Goal: Task Accomplishment & Management: Manage account settings

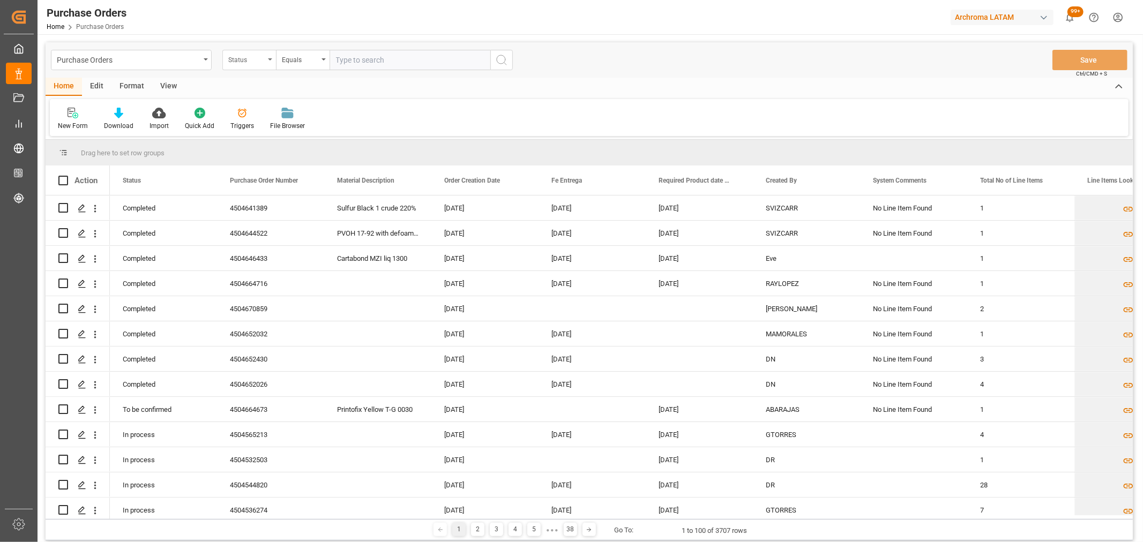
click at [245, 55] on div "Status" at bounding box center [246, 59] width 36 height 12
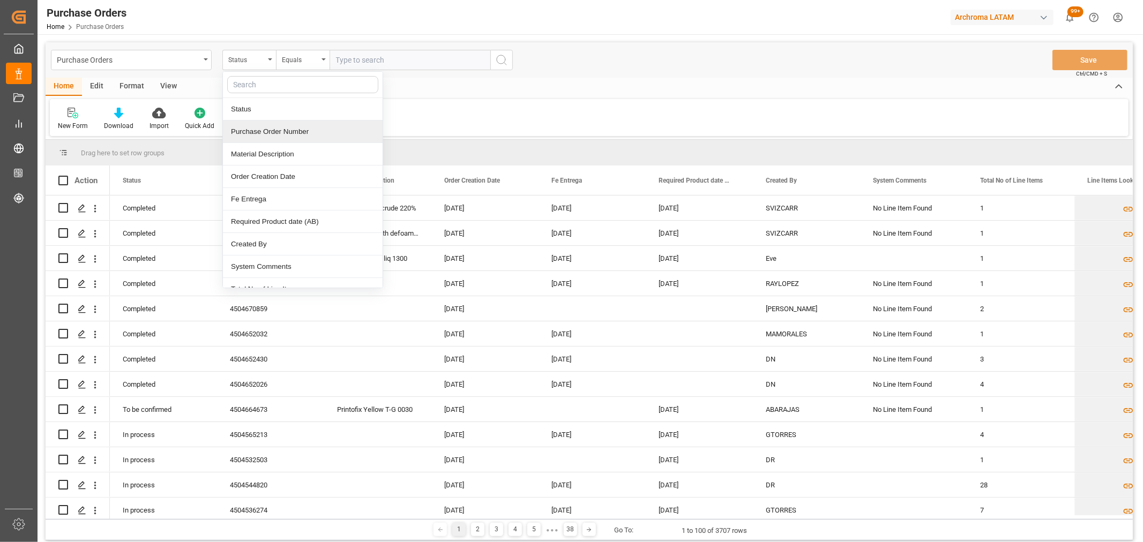
drag, startPoint x: 286, startPoint y: 138, endPoint x: 299, endPoint y: 87, distance: 52.9
click at [287, 138] on div "Purchase Order Number" at bounding box center [303, 132] width 160 height 23
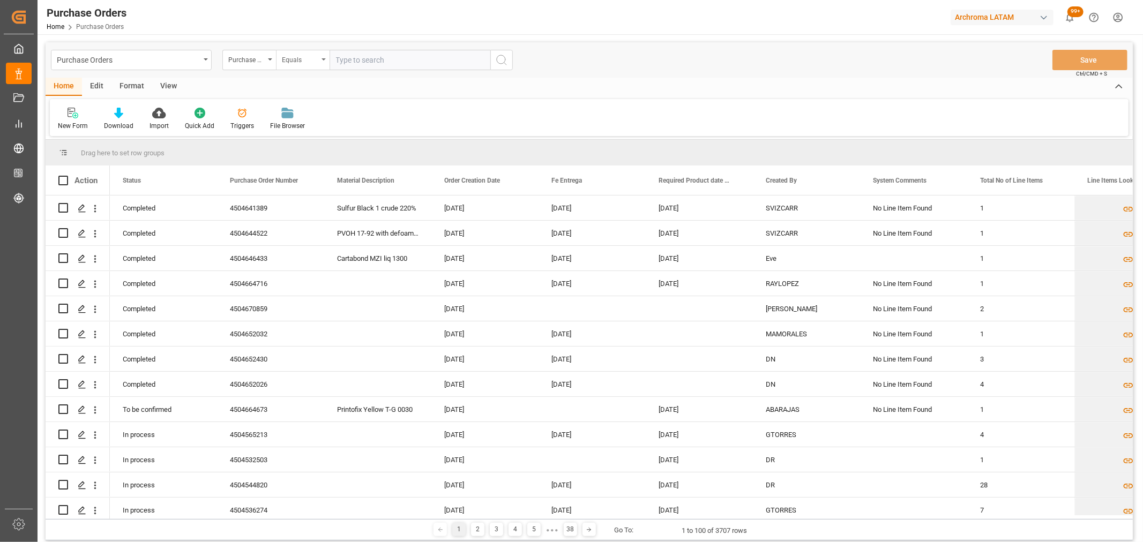
drag, startPoint x: 299, startPoint y: 45, endPoint x: 301, endPoint y: 55, distance: 9.8
click at [300, 49] on div "Purchase Orders Purchase Order Number Equals Save Ctrl/CMD + S" at bounding box center [589, 59] width 1087 height 35
click at [303, 72] on div "Purchase Orders Purchase Order Number Equals Save Ctrl/CMD + S" at bounding box center [589, 59] width 1087 height 35
click at [304, 63] on div "Equals" at bounding box center [300, 59] width 36 height 12
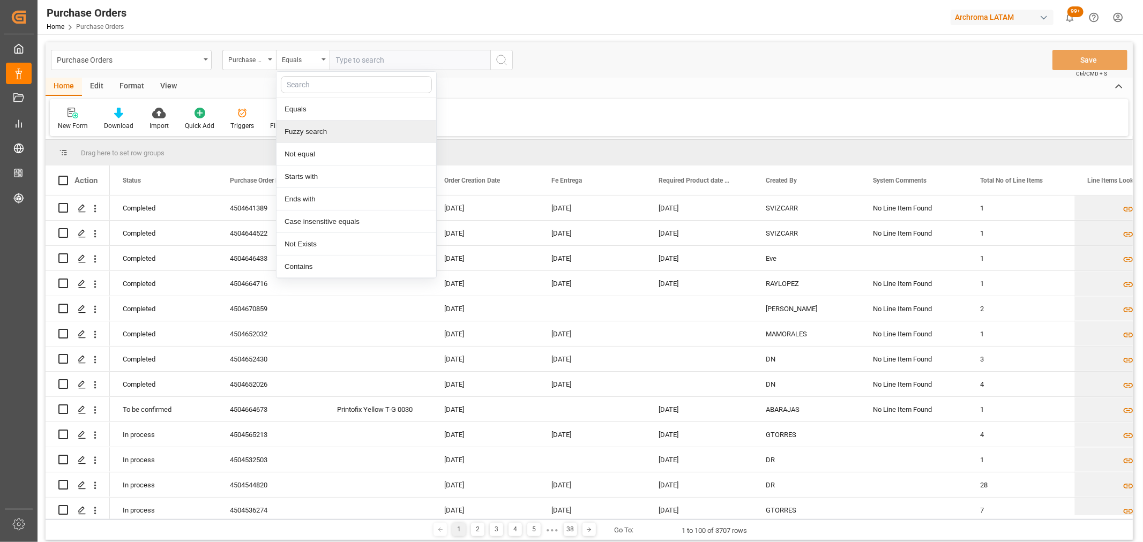
click at [345, 131] on div "Fuzzy search" at bounding box center [357, 132] width 160 height 23
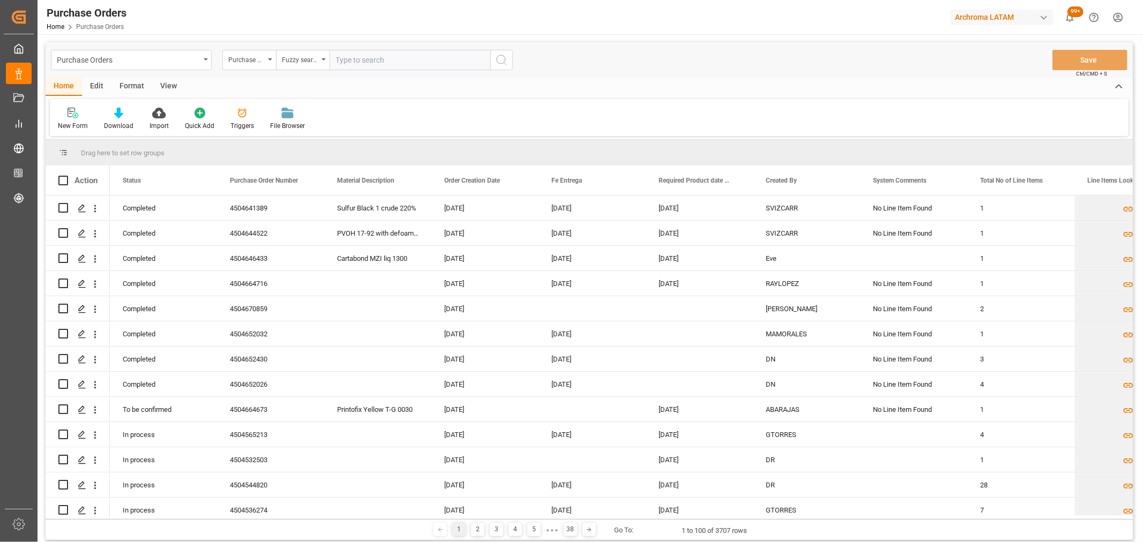
click at [378, 59] on input "text" at bounding box center [410, 60] width 161 height 20
paste input "4504630378"
type input "4504630378"
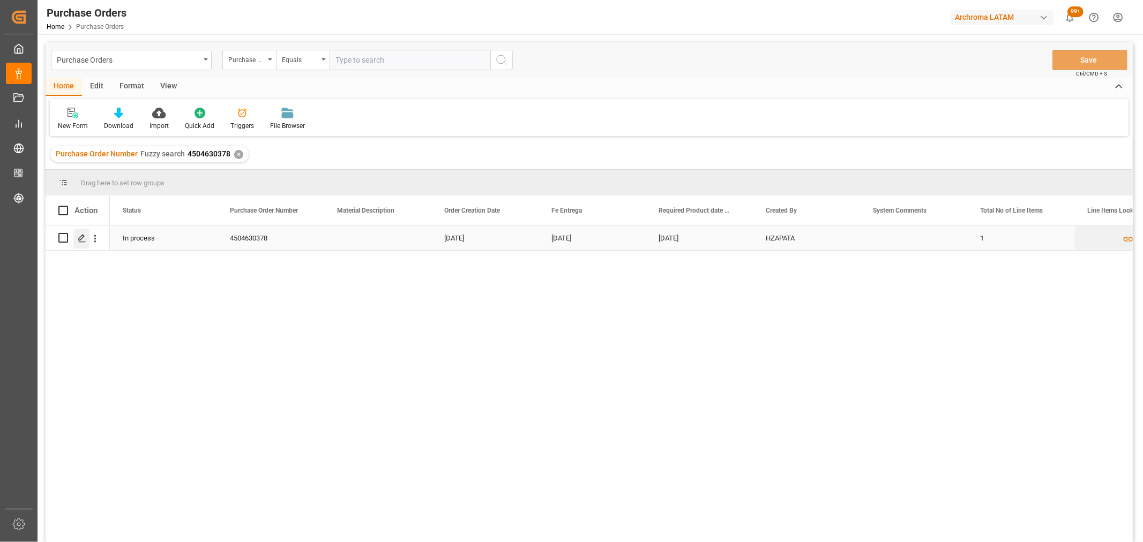
click at [86, 240] on icon "Press SPACE to select this row." at bounding box center [82, 238] width 9 height 9
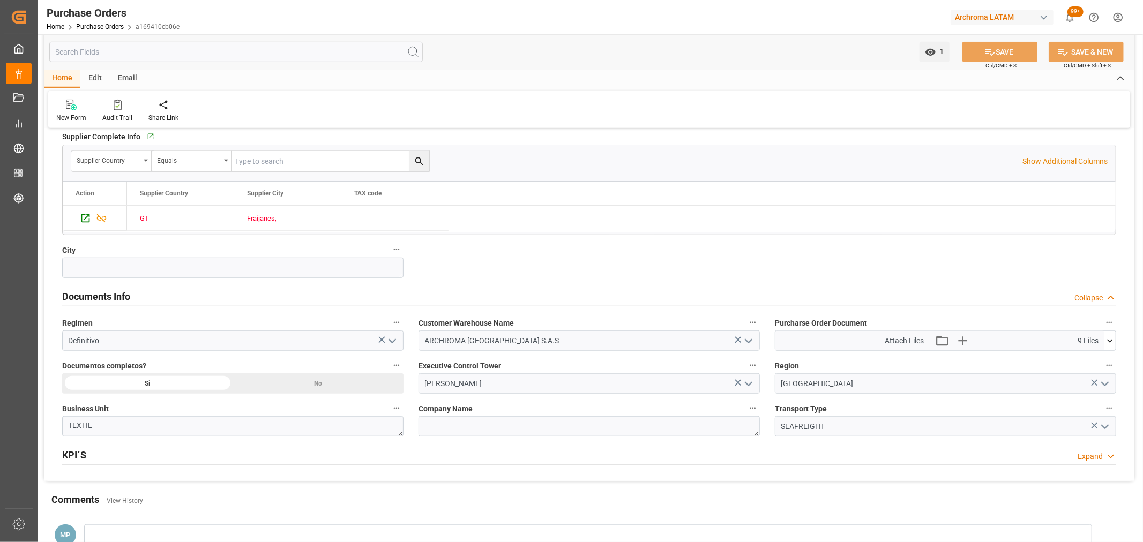
scroll to position [536, 0]
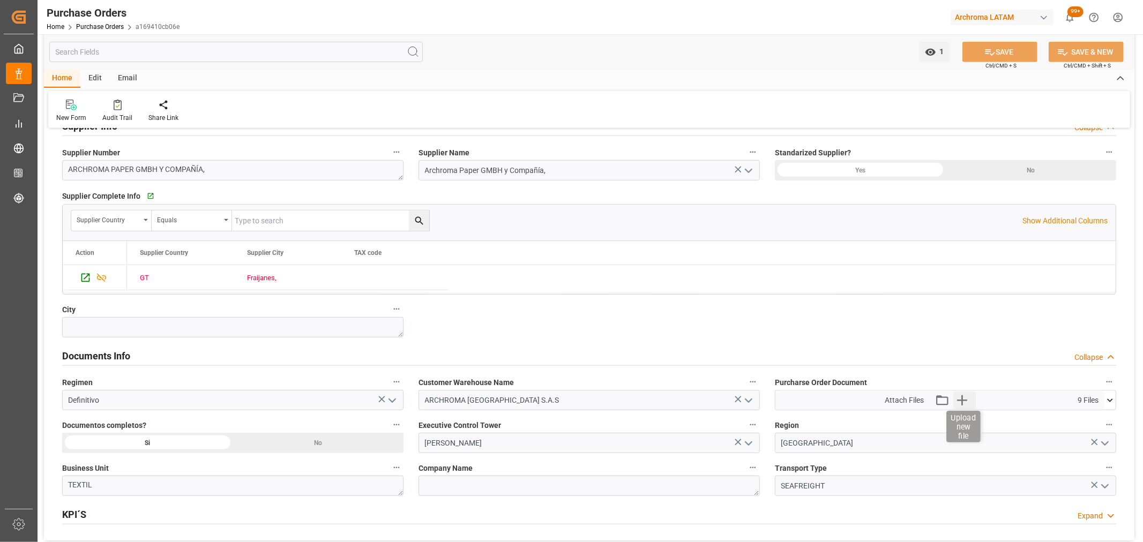
click at [964, 398] on icon "button" at bounding box center [961, 400] width 17 height 17
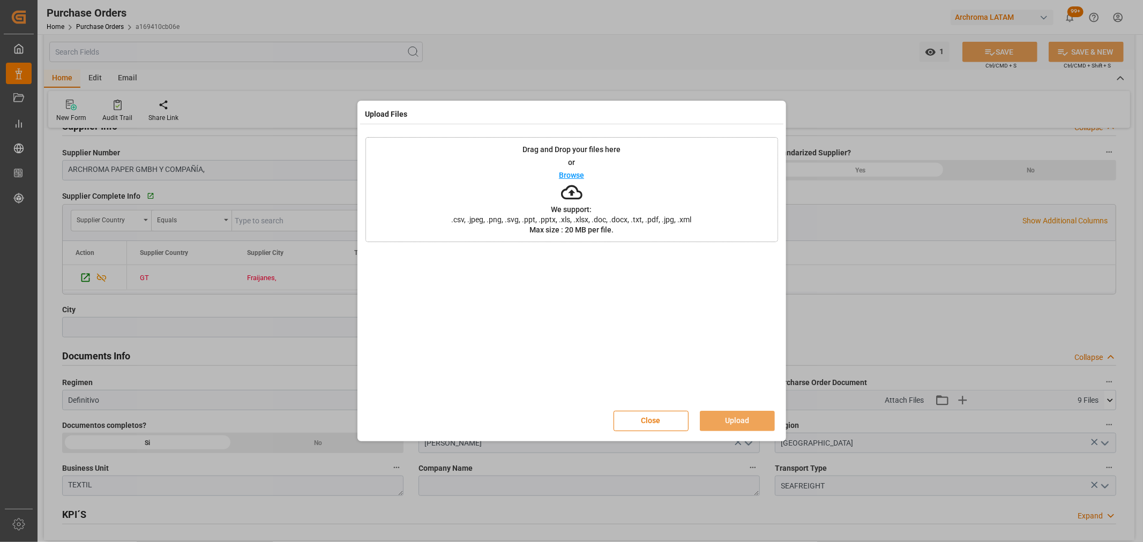
click at [571, 179] on p "Browse" at bounding box center [571, 175] width 25 height 8
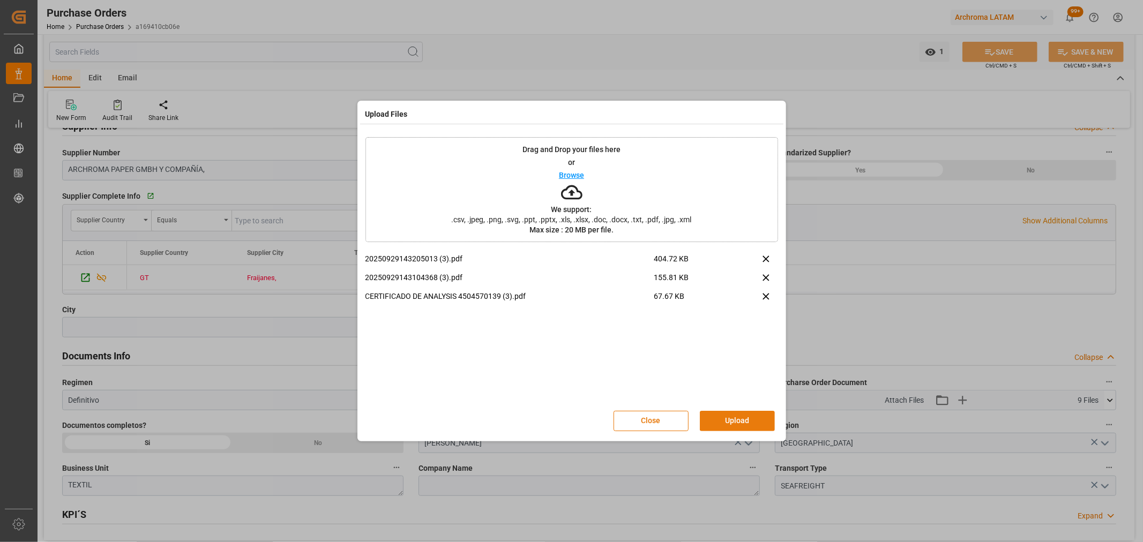
click at [749, 427] on button "Upload" at bounding box center [737, 421] width 75 height 20
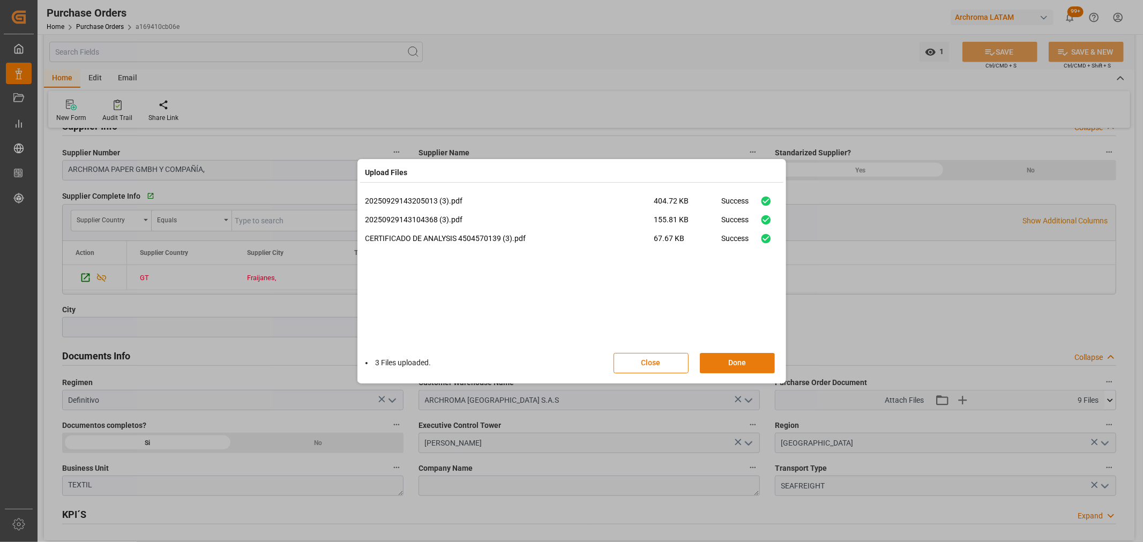
click at [734, 361] on button "Done" at bounding box center [737, 363] width 75 height 20
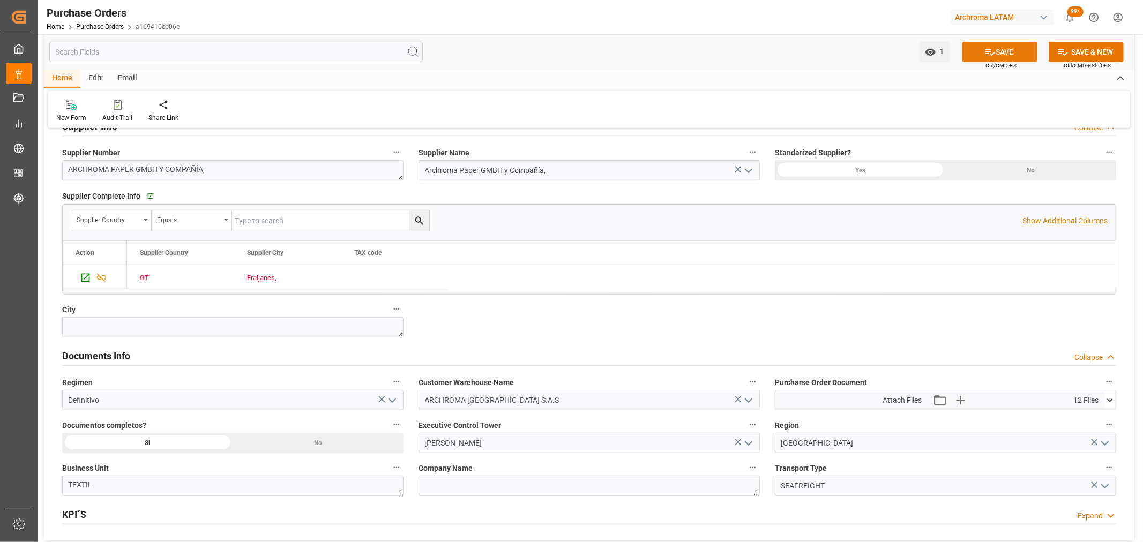
click at [995, 53] on button "SAVE" at bounding box center [999, 52] width 75 height 20
click at [110, 23] on link "Purchase Orders" at bounding box center [100, 27] width 48 height 8
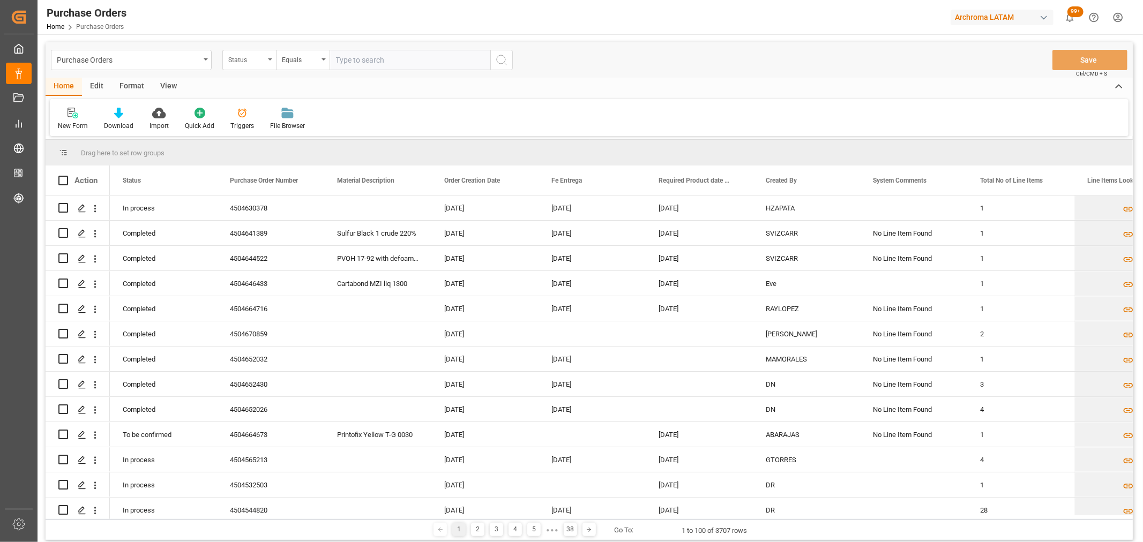
click at [247, 65] on div "Status" at bounding box center [249, 60] width 54 height 20
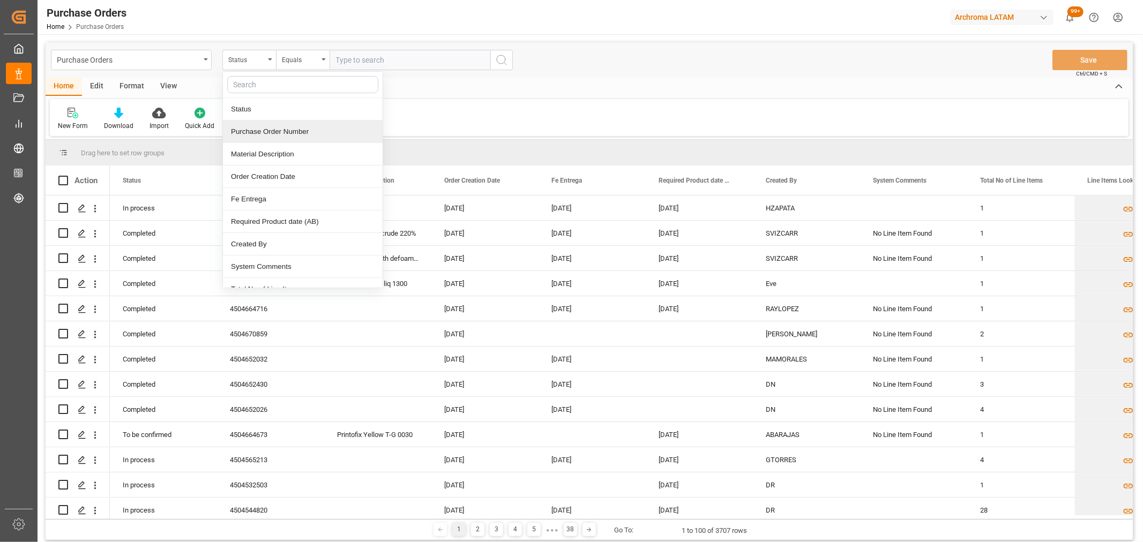
click at [266, 132] on div "Purchase Order Number" at bounding box center [303, 132] width 160 height 23
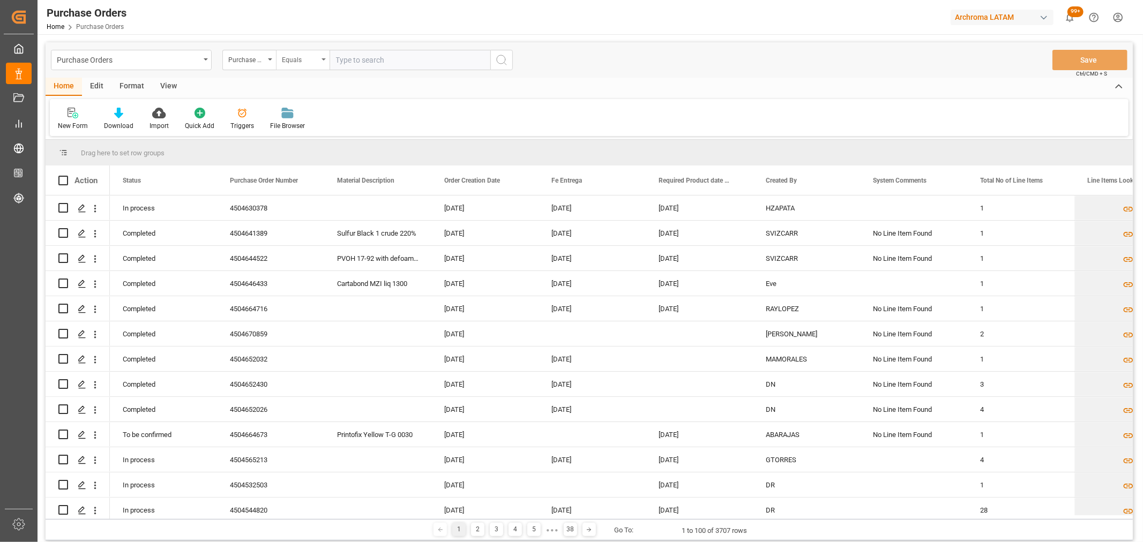
click at [282, 63] on div "Equals" at bounding box center [300, 59] width 36 height 12
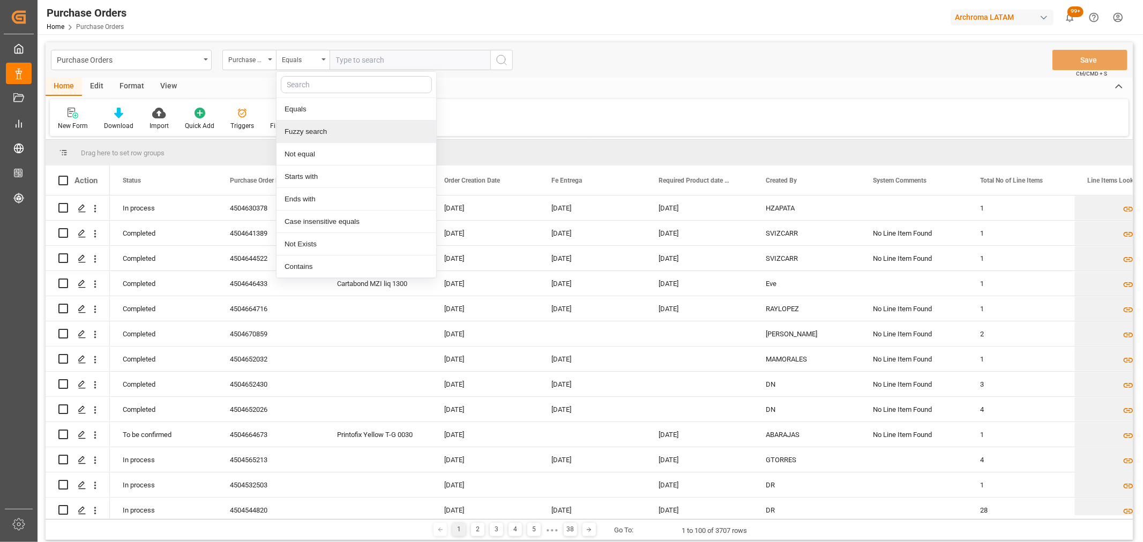
click at [313, 123] on div "Fuzzy search" at bounding box center [357, 132] width 160 height 23
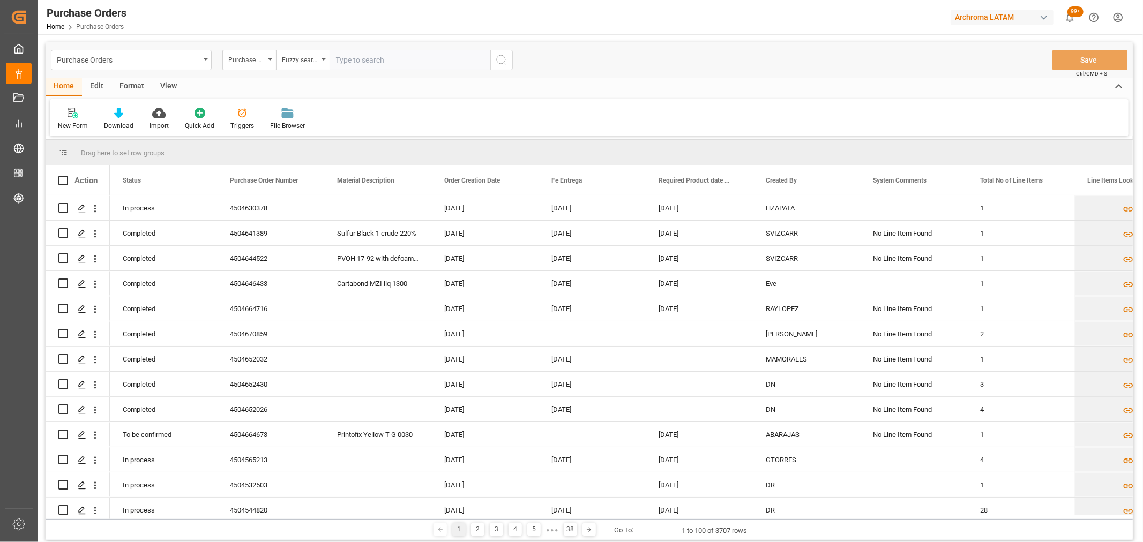
paste input "4504651407"
type input "4504651407"
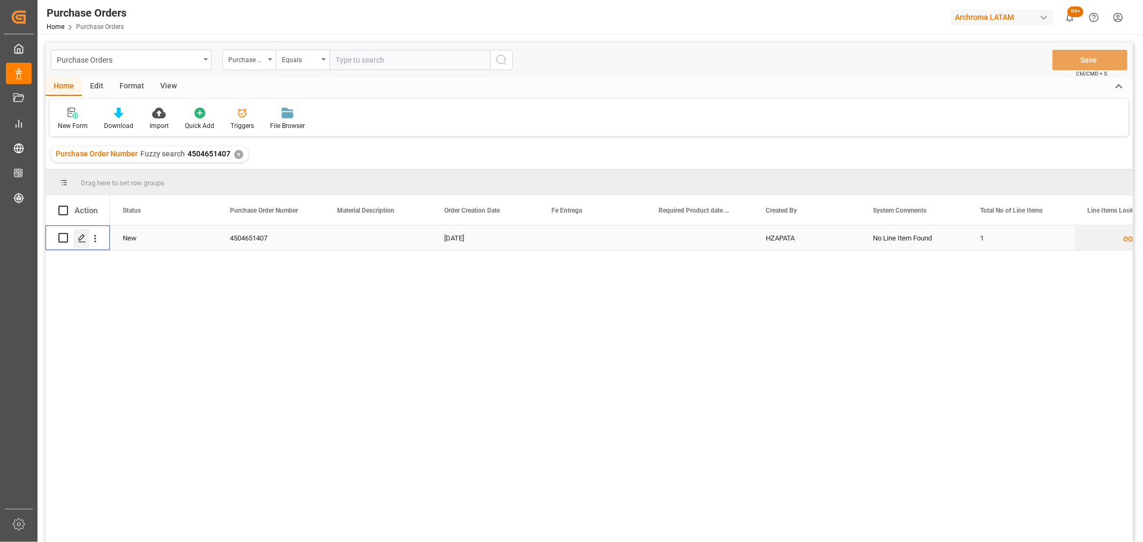
click at [84, 236] on polygon "Press SPACE to select this row." at bounding box center [81, 237] width 5 height 5
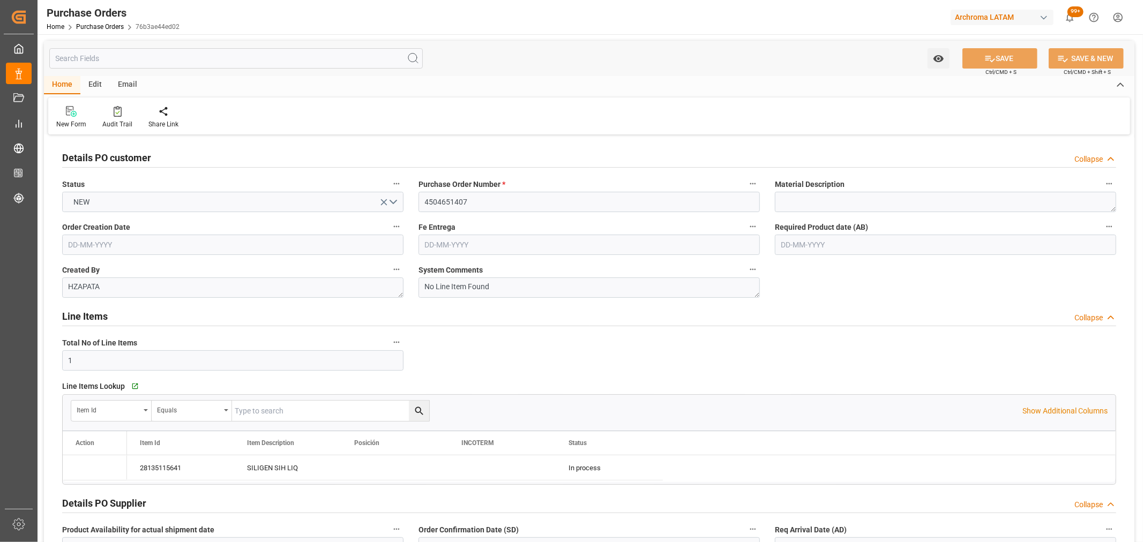
type input "[DATE]"
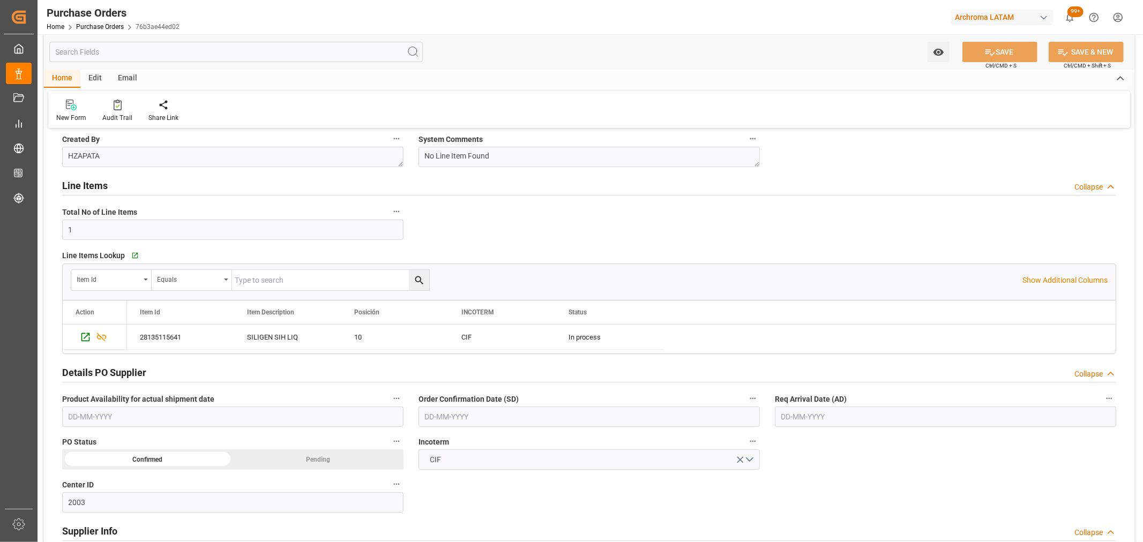
scroll to position [238, 0]
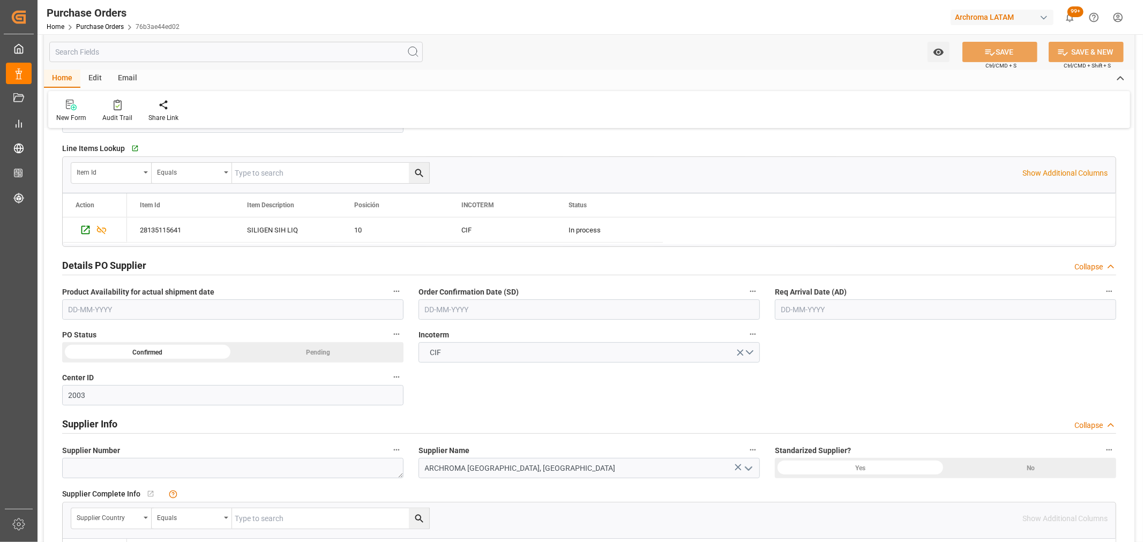
click at [486, 302] on input "text" at bounding box center [589, 310] width 341 height 20
click at [440, 373] on div "29 30 1 2 3 4 5" at bounding box center [495, 374] width 146 height 21
click at [429, 333] on button "Previous Month" at bounding box center [427, 334] width 6 height 6
click at [457, 461] on div "30" at bounding box center [453, 458] width 13 height 13
type input "[DATE]"
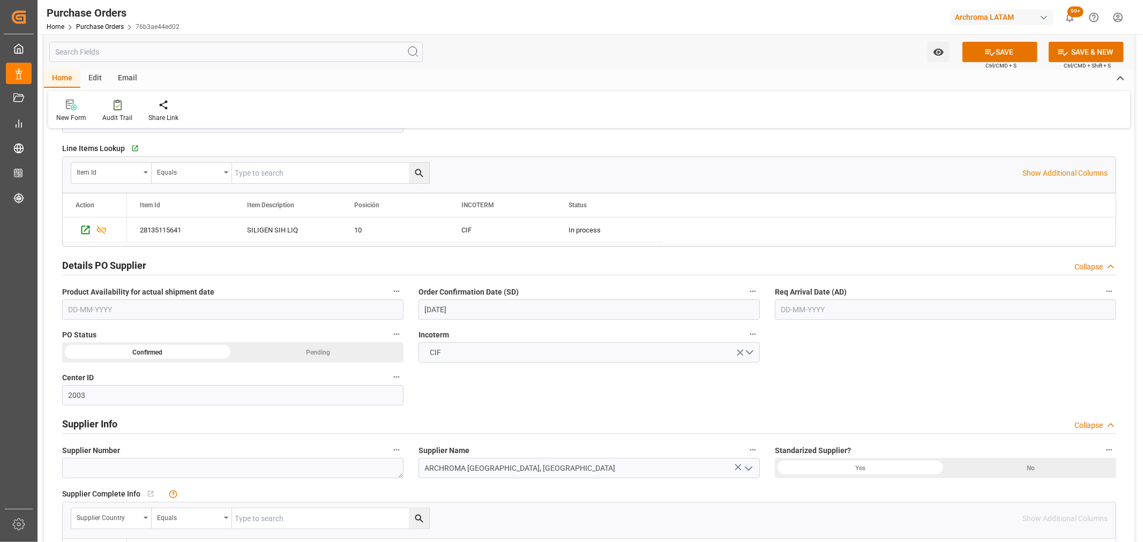
click at [867, 308] on input "text" at bounding box center [945, 310] width 341 height 20
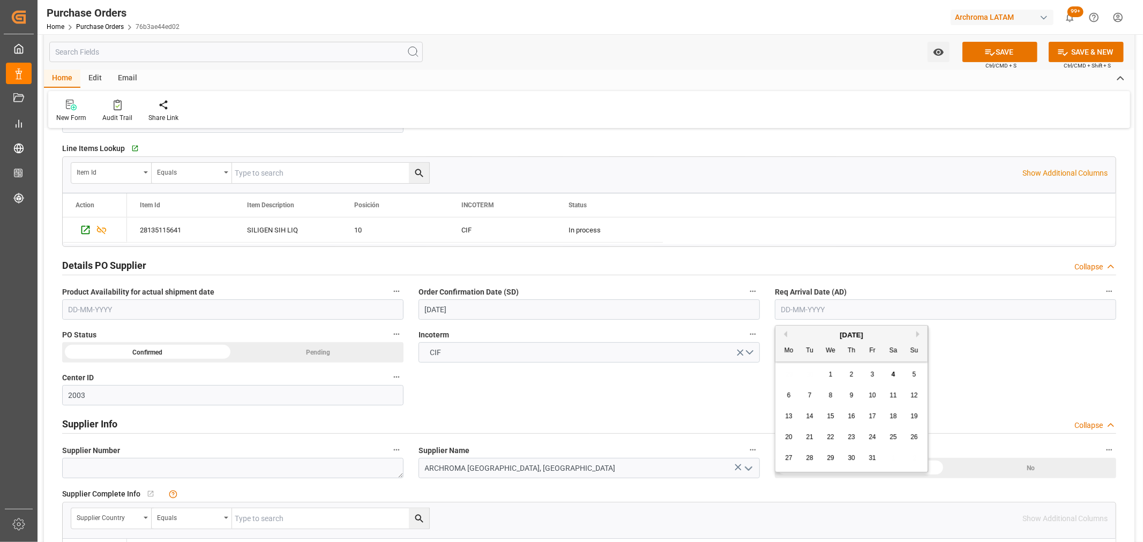
click at [806, 367] on div "29 30 1 2 3 4 5" at bounding box center [852, 374] width 146 height 21
click at [918, 372] on div "5" at bounding box center [914, 375] width 13 height 13
type input "[DATE]"
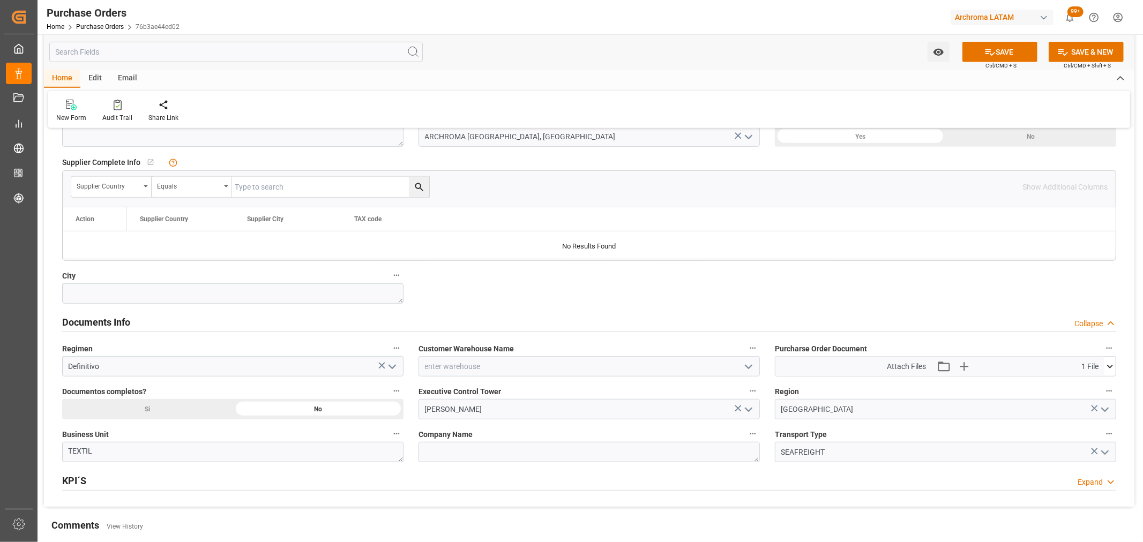
scroll to position [655, 0]
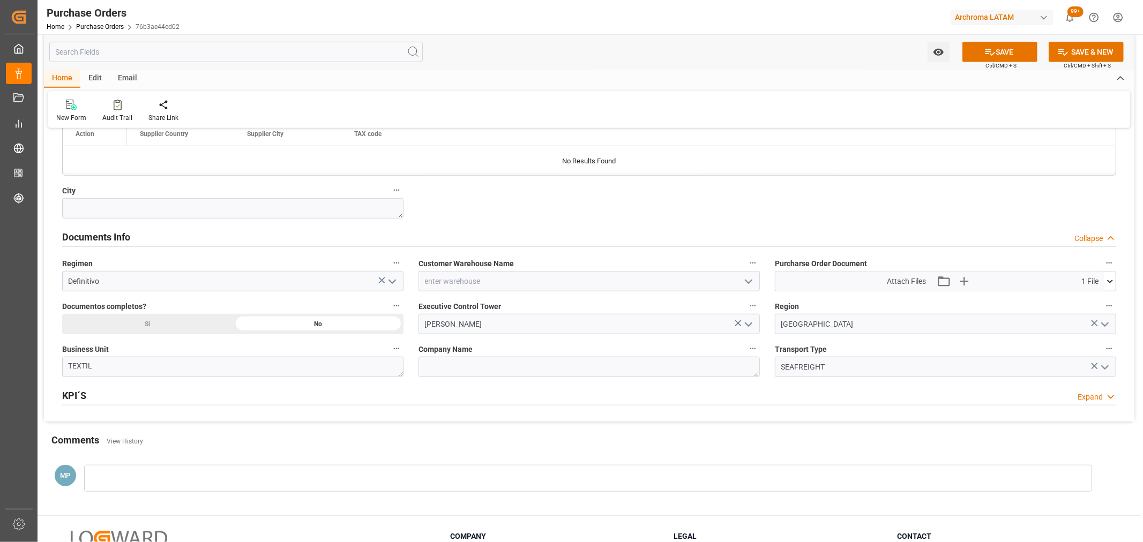
click at [747, 282] on polyline "open menu" at bounding box center [748, 281] width 6 height 3
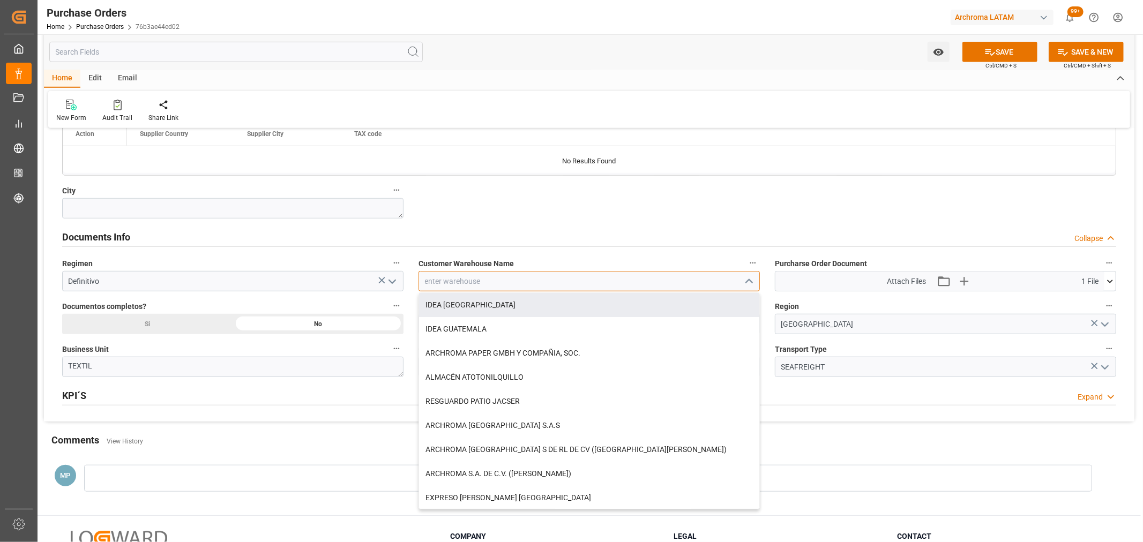
click at [546, 290] on input at bounding box center [589, 281] width 341 height 20
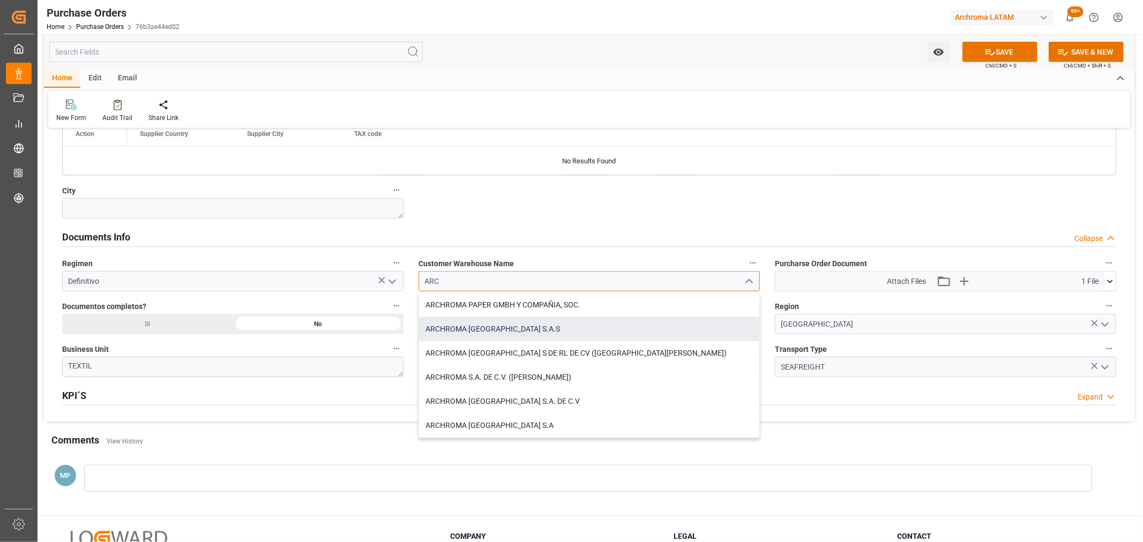
click at [513, 333] on div "ARCHROMA [GEOGRAPHIC_DATA] S.A.S" at bounding box center [589, 329] width 340 height 24
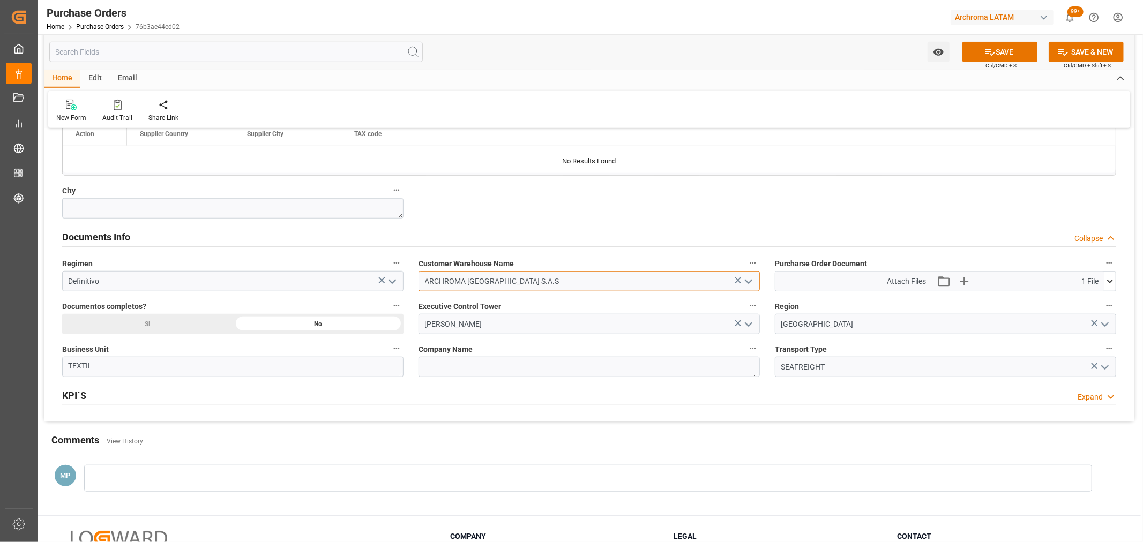
type input "ARCHROMA [GEOGRAPHIC_DATA] S.A.S"
click at [147, 482] on div at bounding box center [588, 478] width 1008 height 27
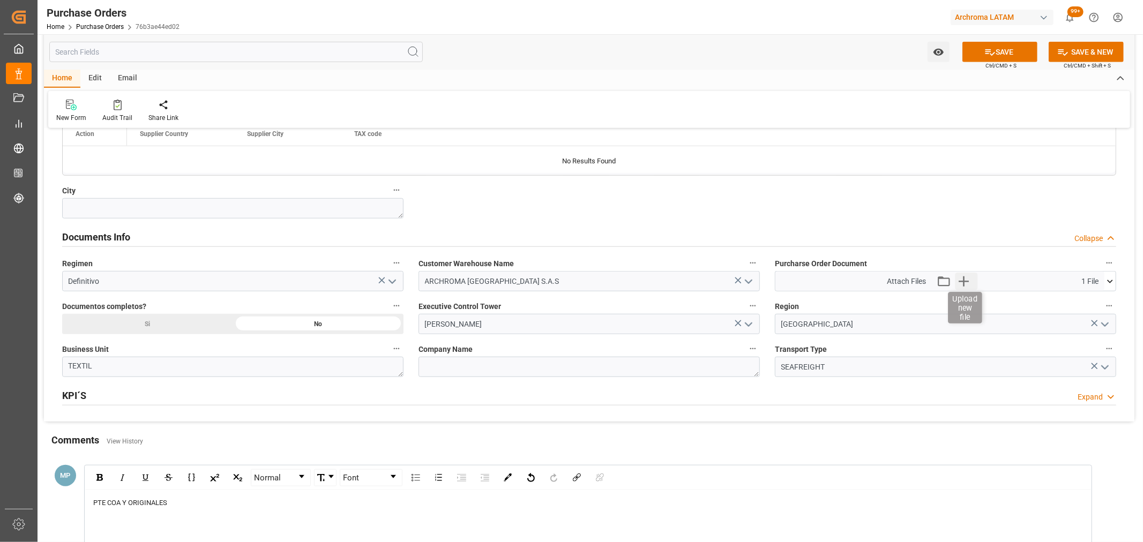
click at [958, 279] on icon "button" at bounding box center [964, 281] width 17 height 17
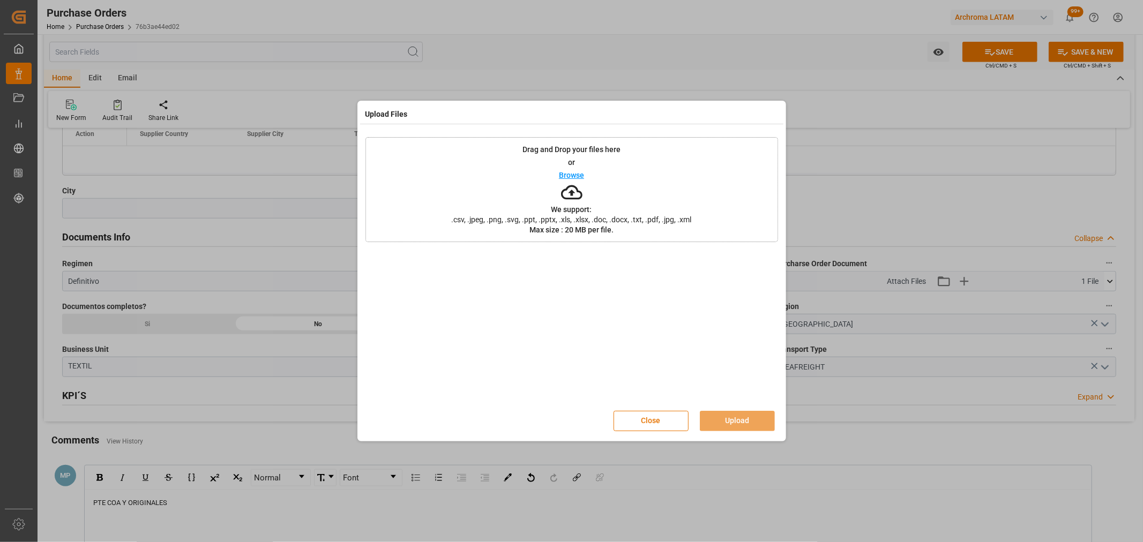
click at [581, 174] on p "Browse" at bounding box center [571, 175] width 25 height 8
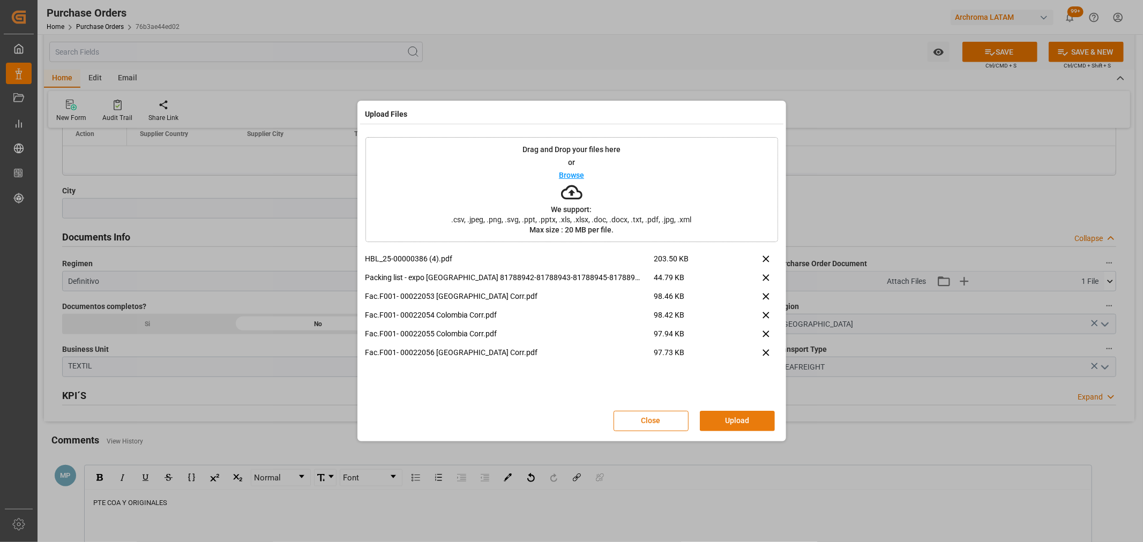
click at [753, 413] on button "Upload" at bounding box center [737, 421] width 75 height 20
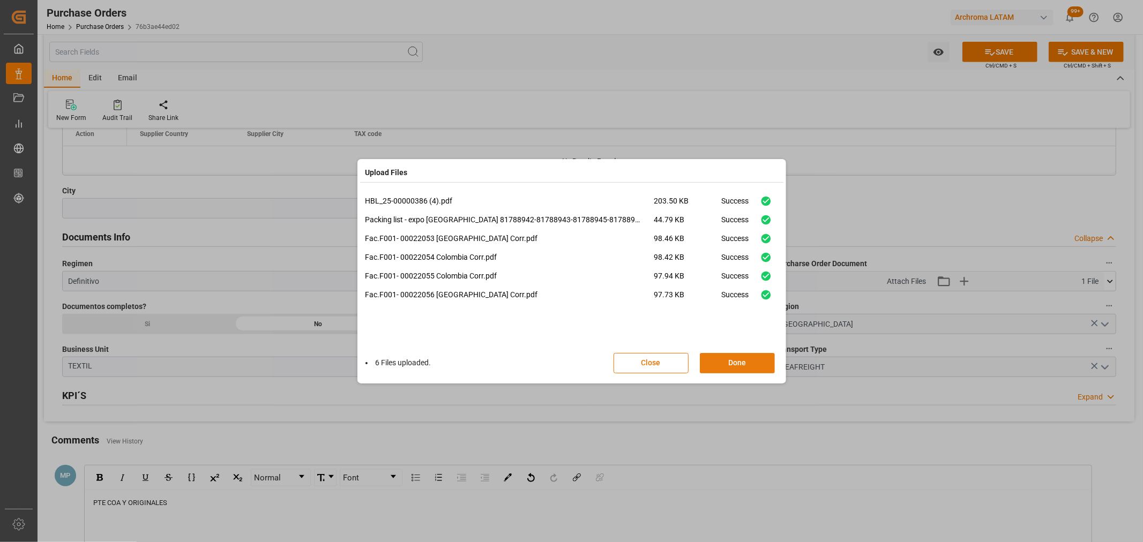
click at [725, 369] on button "Done" at bounding box center [737, 363] width 75 height 20
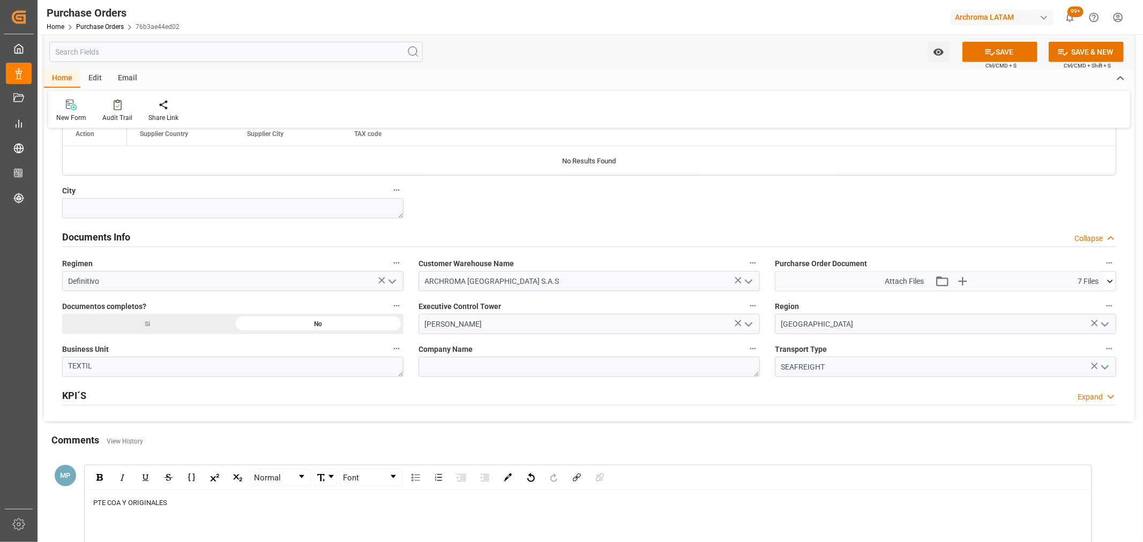
scroll to position [833, 0]
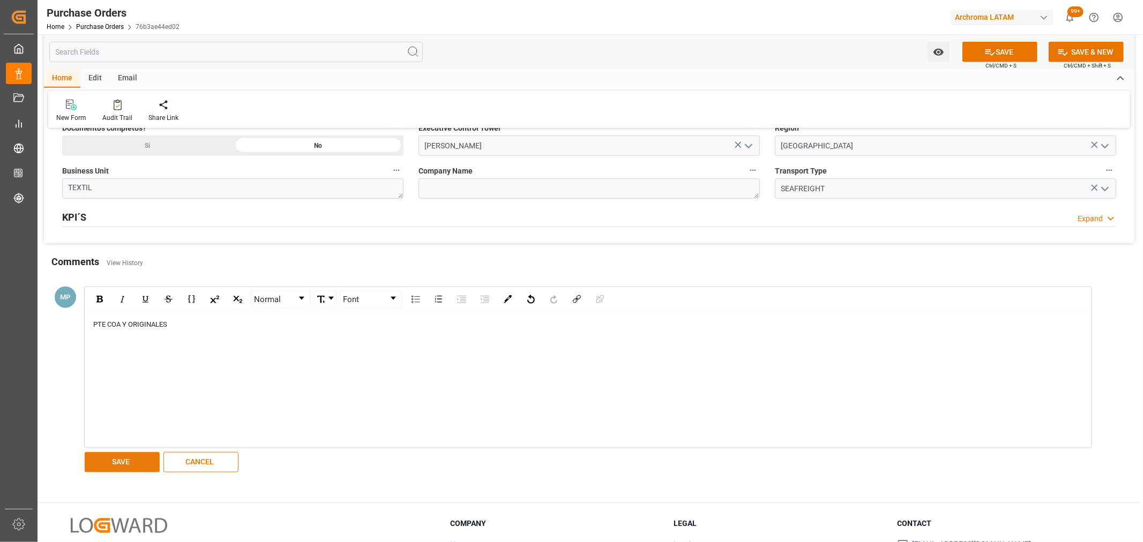
click at [127, 465] on button "SAVE" at bounding box center [122, 462] width 75 height 20
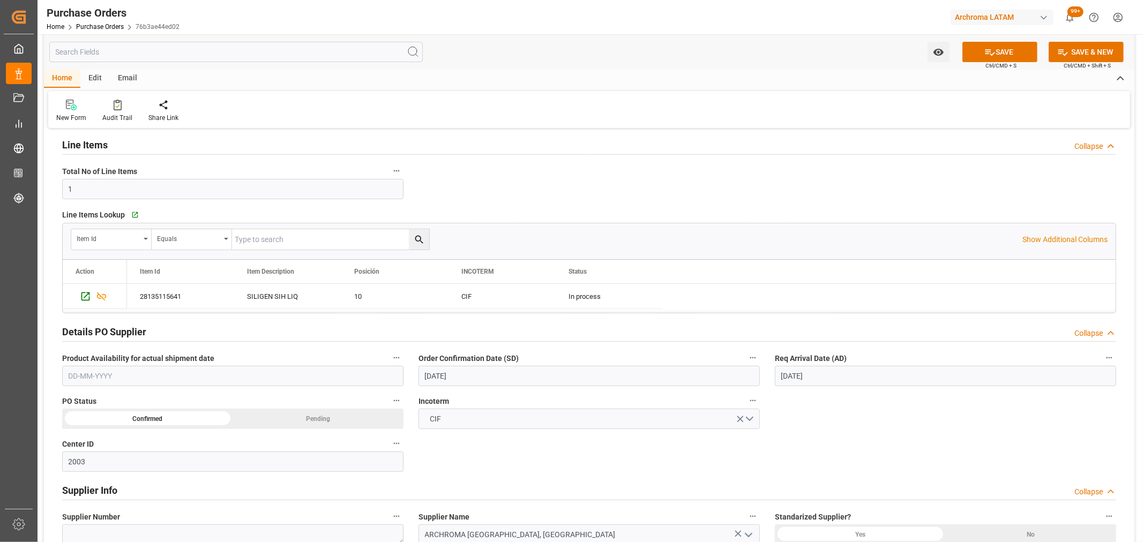
scroll to position [86, 0]
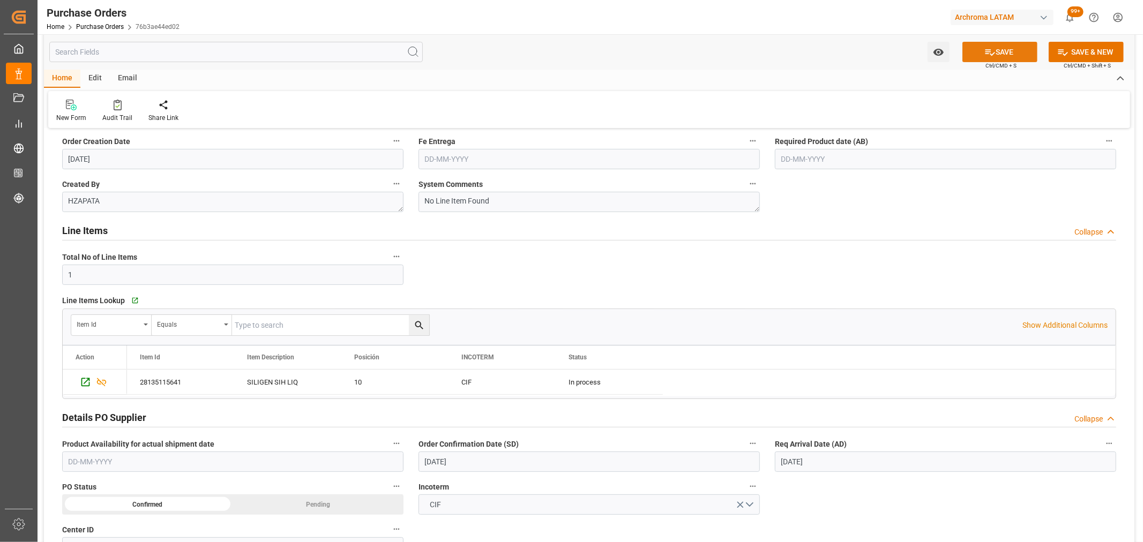
drag, startPoint x: 1002, startPoint y: 59, endPoint x: 1003, endPoint y: 54, distance: 5.4
click at [1002, 57] on button "SAVE" at bounding box center [999, 52] width 75 height 20
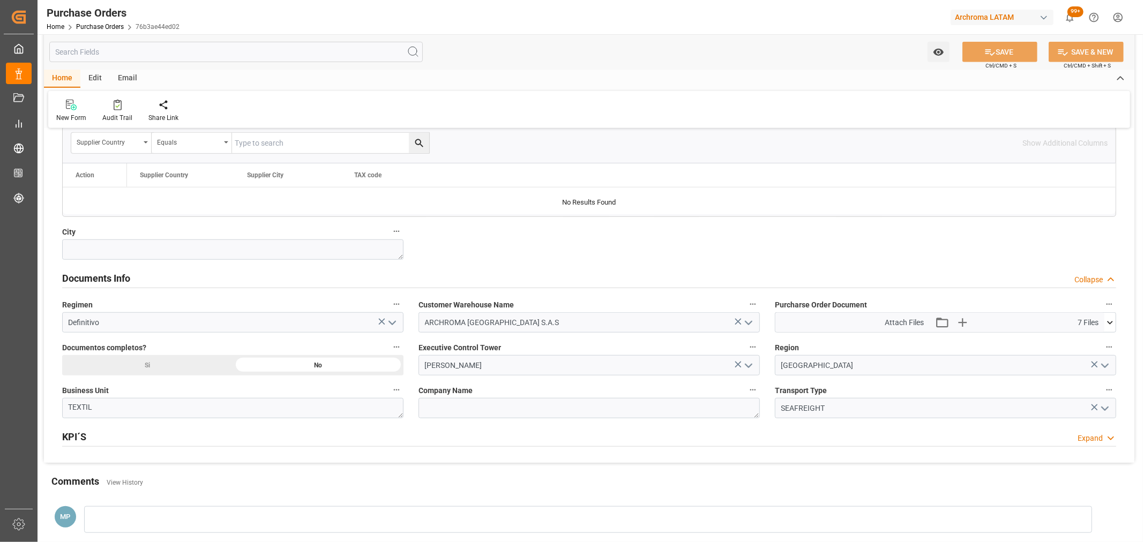
scroll to position [741, 0]
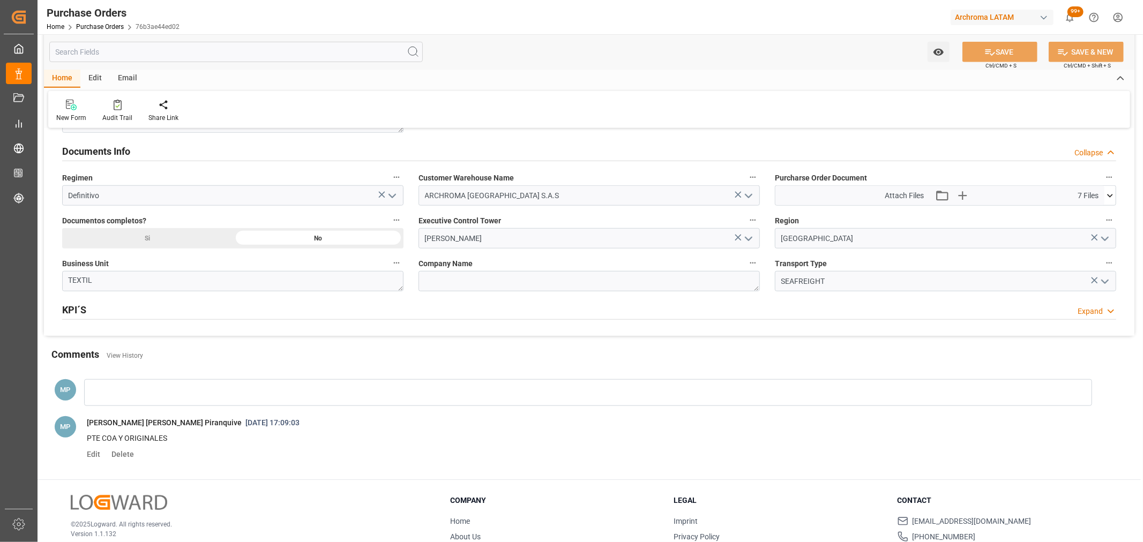
click at [179, 393] on div at bounding box center [588, 392] width 1008 height 27
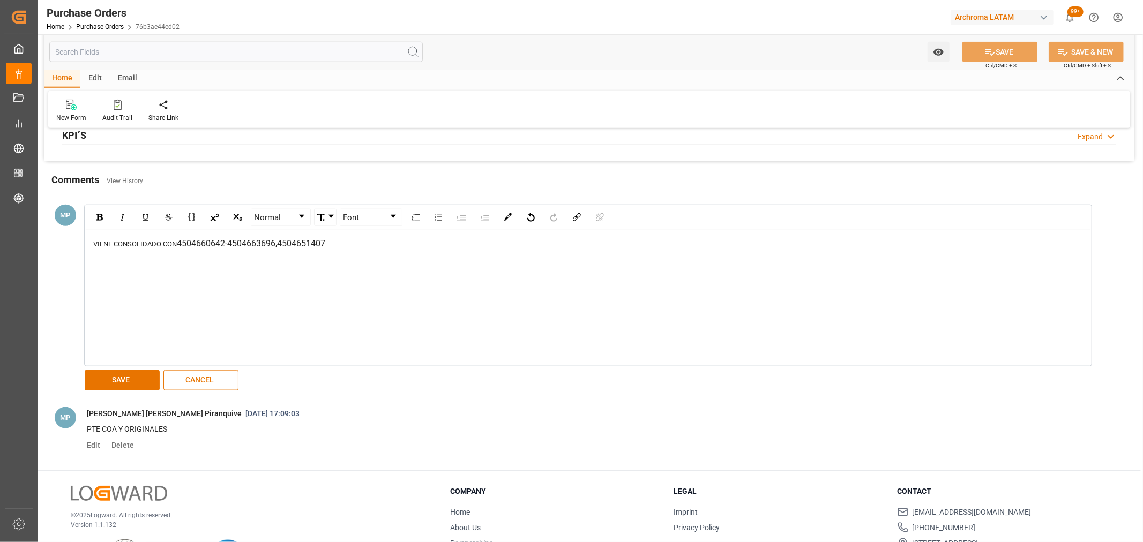
scroll to position [919, 0]
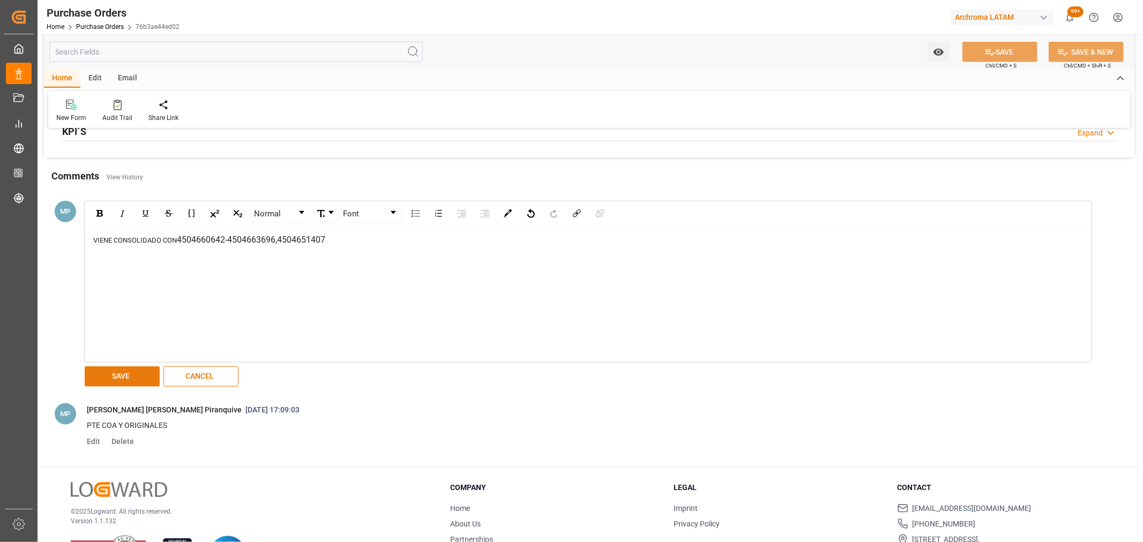
click at [136, 379] on button "SAVE" at bounding box center [122, 377] width 75 height 20
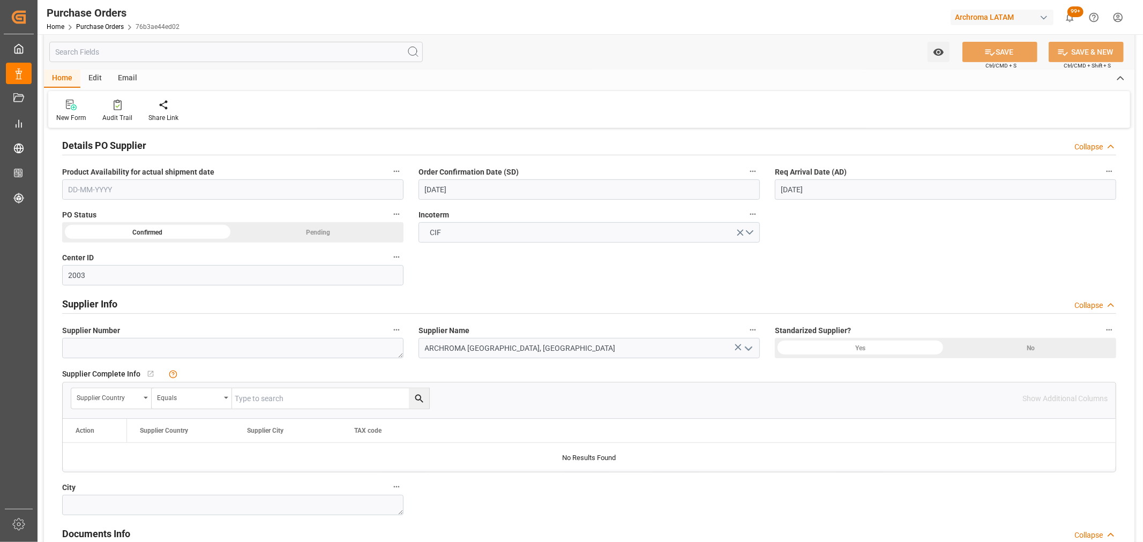
scroll to position [316, 0]
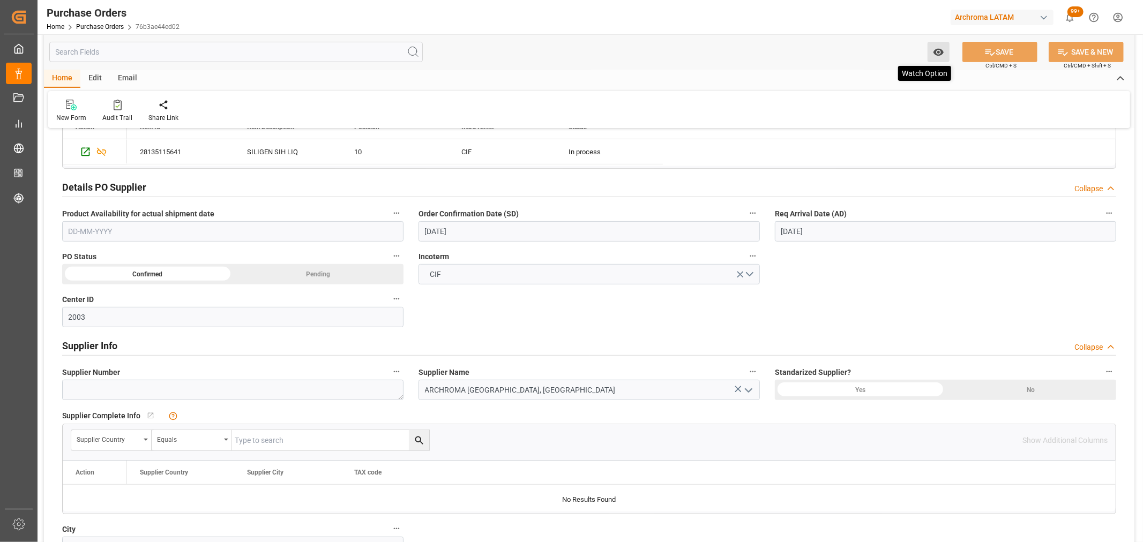
click at [941, 55] on icon "open menu" at bounding box center [938, 52] width 10 height 7
click at [866, 76] on span "Start Watching" at bounding box center [894, 75] width 98 height 11
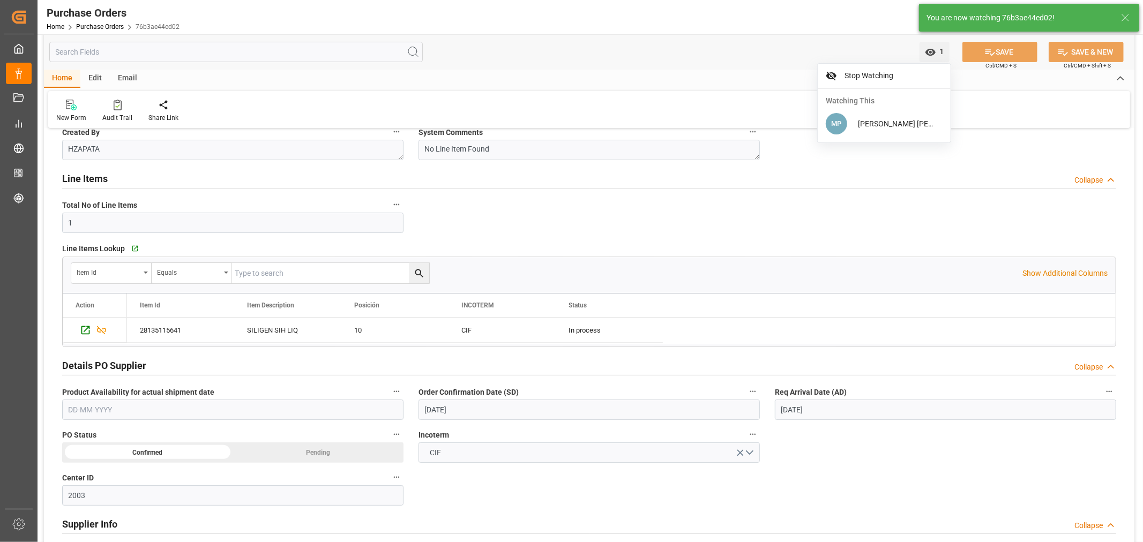
scroll to position [137, 0]
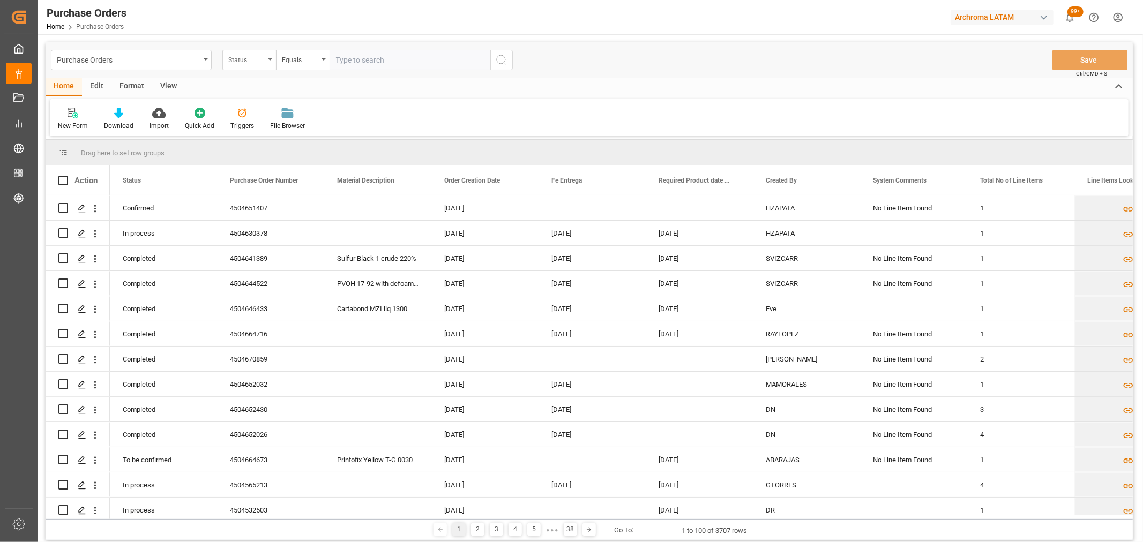
click at [264, 62] on div "Status" at bounding box center [246, 59] width 36 height 12
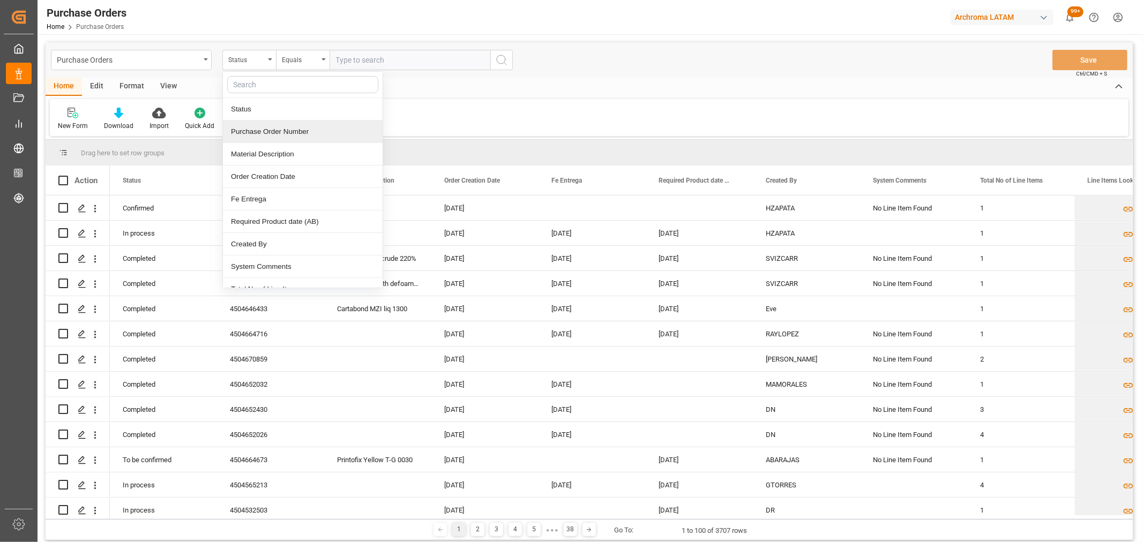
click at [285, 136] on div "Purchase Order Number" at bounding box center [303, 132] width 160 height 23
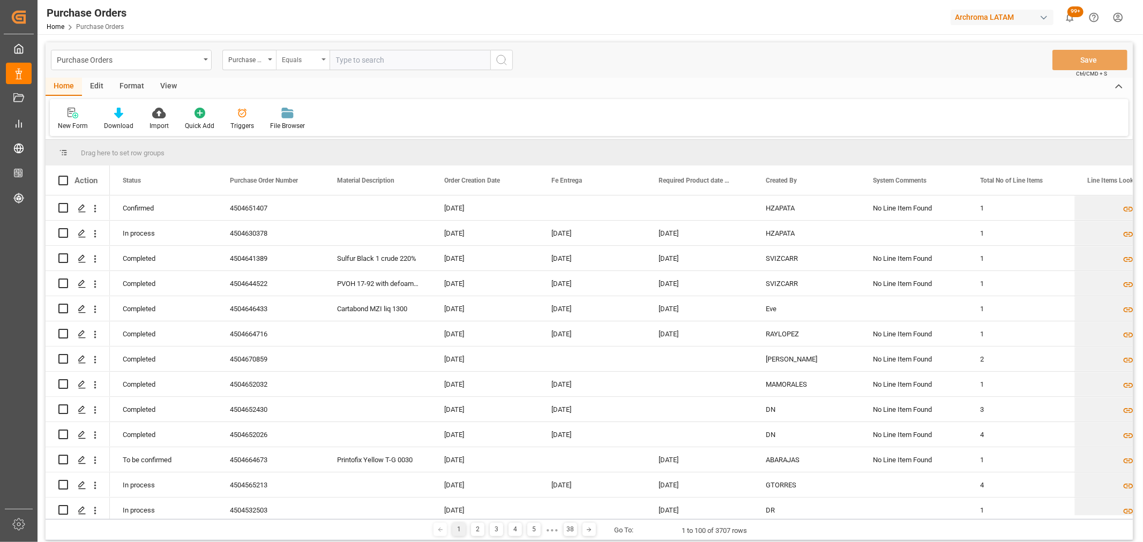
click at [299, 69] on div "Equals" at bounding box center [303, 60] width 54 height 20
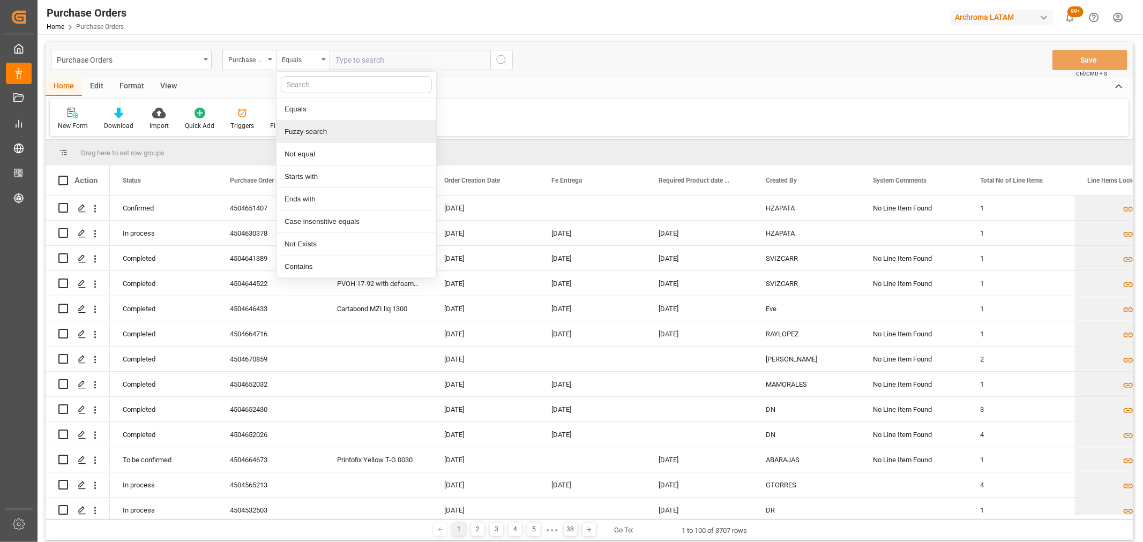
drag, startPoint x: 335, startPoint y: 132, endPoint x: 353, endPoint y: 99, distance: 37.4
click at [335, 132] on div "Fuzzy search" at bounding box center [357, 132] width 160 height 23
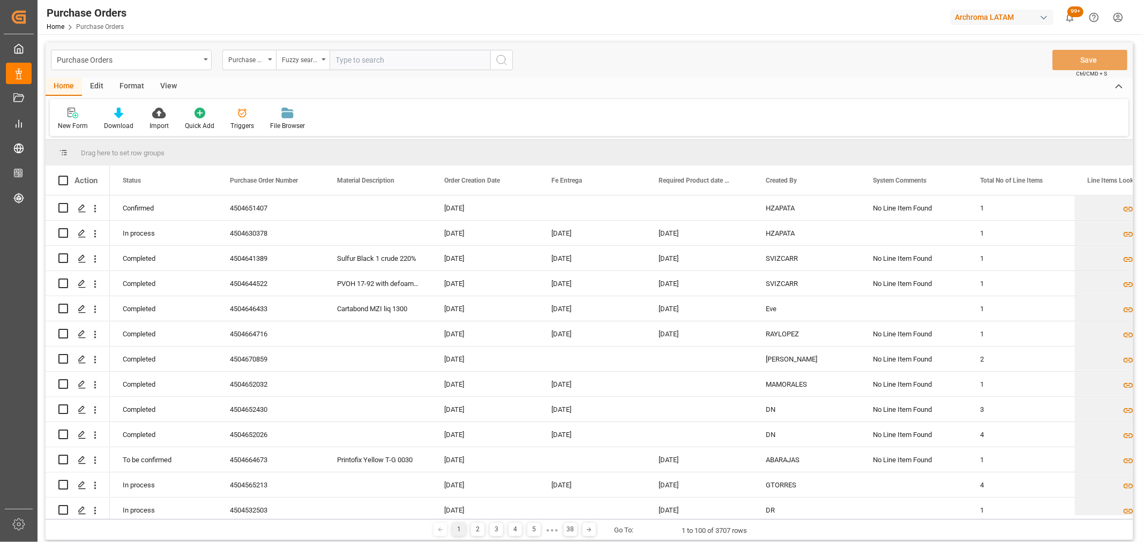
click at [370, 57] on input "text" at bounding box center [410, 60] width 161 height 20
drag, startPoint x: 362, startPoint y: 55, endPoint x: 351, endPoint y: 56, distance: 10.8
click at [362, 55] on input "text" at bounding box center [410, 60] width 161 height 20
click at [320, 62] on div "Fuzzy search" at bounding box center [303, 60] width 54 height 20
click at [314, 64] on div "Fuzzy search" at bounding box center [300, 59] width 36 height 12
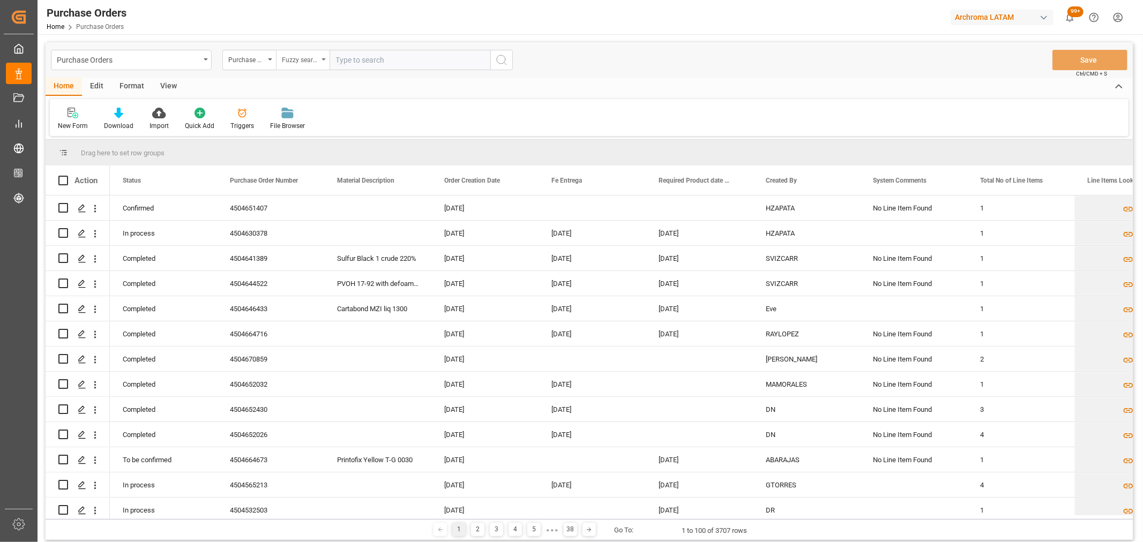
click at [287, 62] on div "Fuzzy search" at bounding box center [300, 59] width 36 height 12
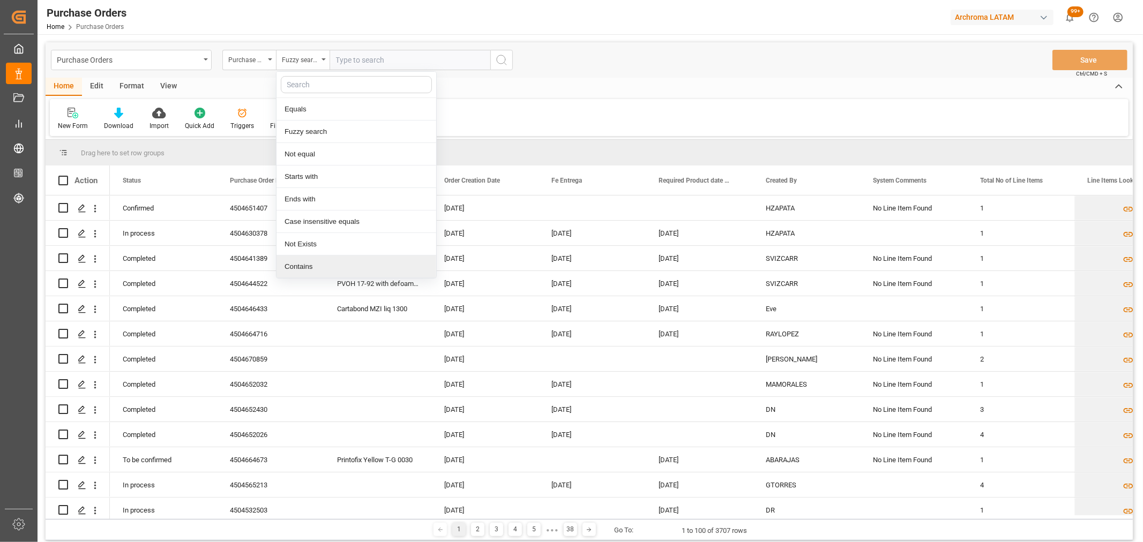
click at [312, 265] on div "Contains" at bounding box center [357, 267] width 160 height 23
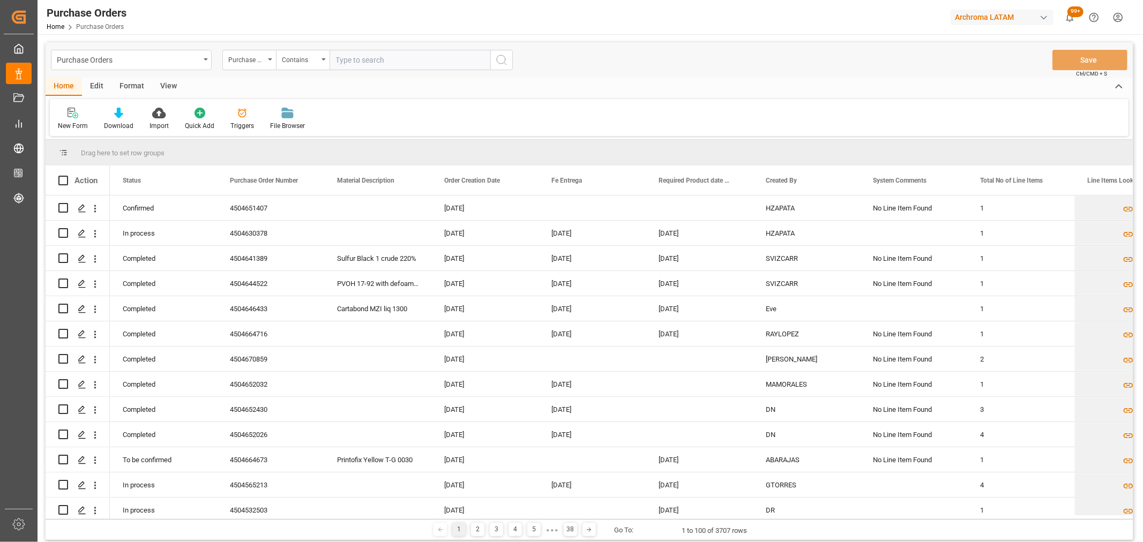
paste input "4504656881"
click at [393, 62] on input "4504656881," at bounding box center [410, 60] width 161 height 20
paste input "4504656881"
click at [421, 59] on input "4504656881,45046568814504656881" at bounding box center [410, 60] width 161 height 20
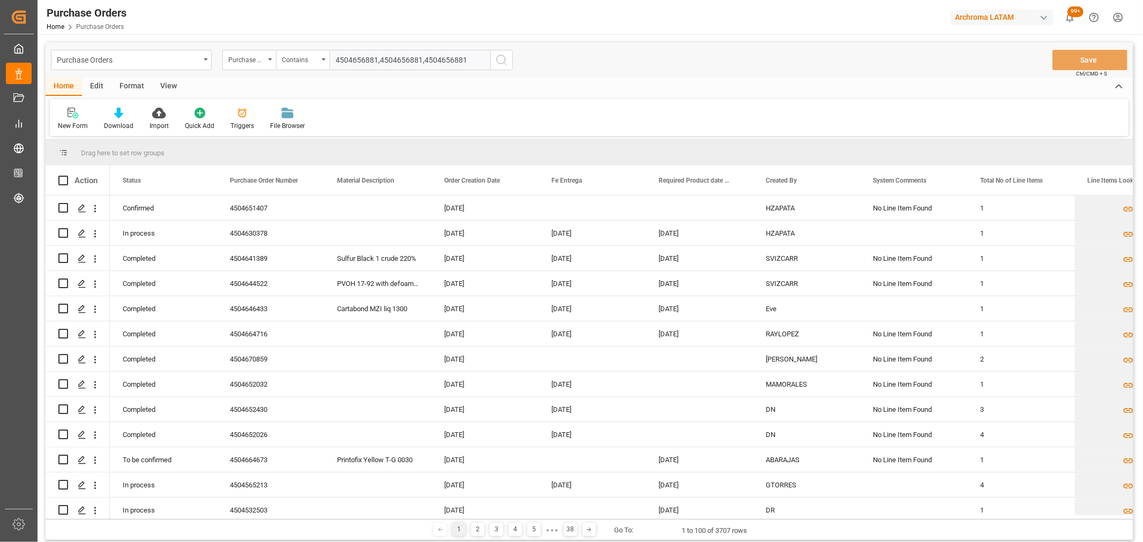
type input "4504656881,4504656881,4504656881"
click at [502, 59] on icon "search button" at bounding box center [501, 60] width 13 height 13
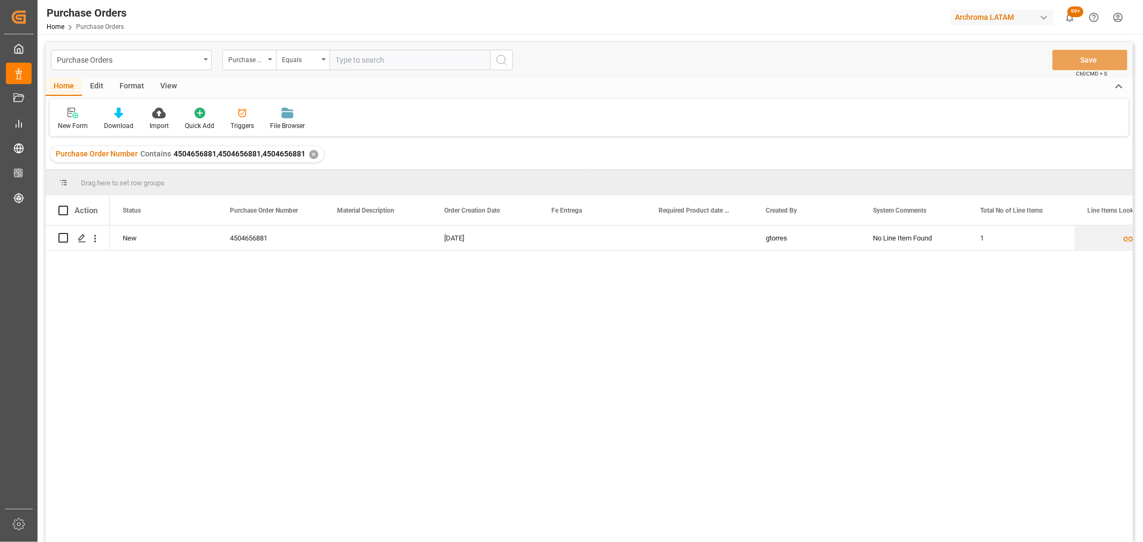
click at [367, 53] on input "text" at bounding box center [410, 60] width 161 height 20
paste input "4504660642"
type input "4504660642,"
click at [308, 62] on div "Equals" at bounding box center [300, 59] width 36 height 12
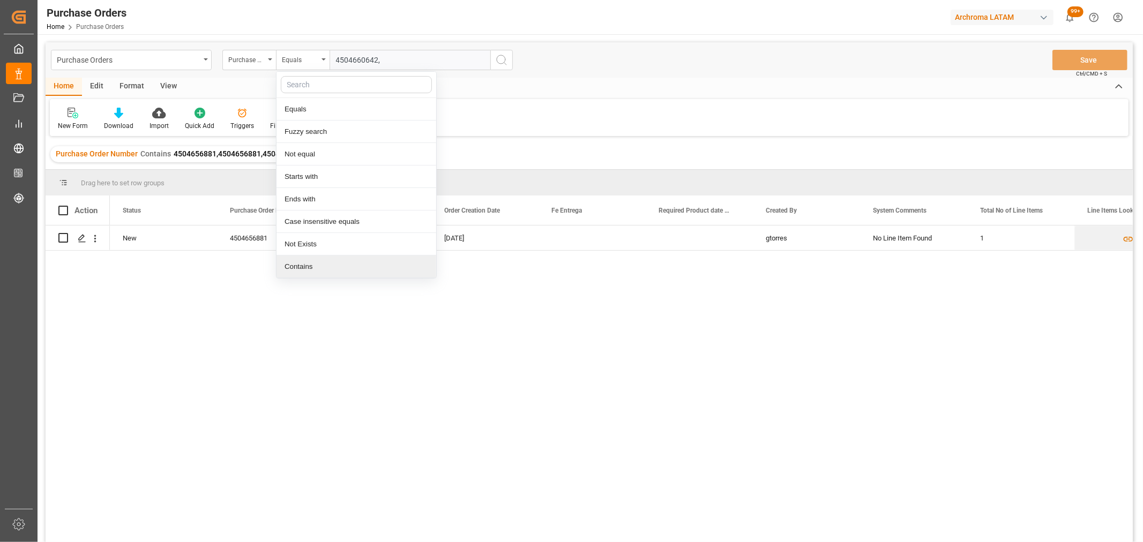
drag, startPoint x: 325, startPoint y: 261, endPoint x: 363, endPoint y: 133, distance: 133.8
click at [325, 261] on div "Contains" at bounding box center [357, 267] width 160 height 23
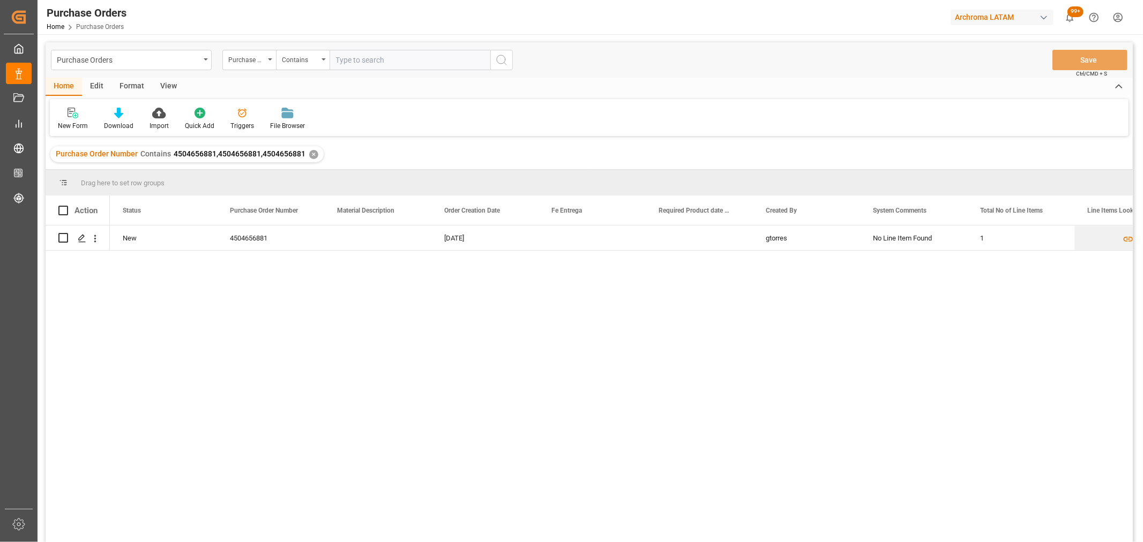
paste input "4504660642"
click at [416, 59] on input "4504660642," at bounding box center [410, 60] width 161 height 20
paste input "4504656881"
click at [442, 60] on input "4504660642,4504656881" at bounding box center [410, 60] width 161 height 20
paste input "4504663696"
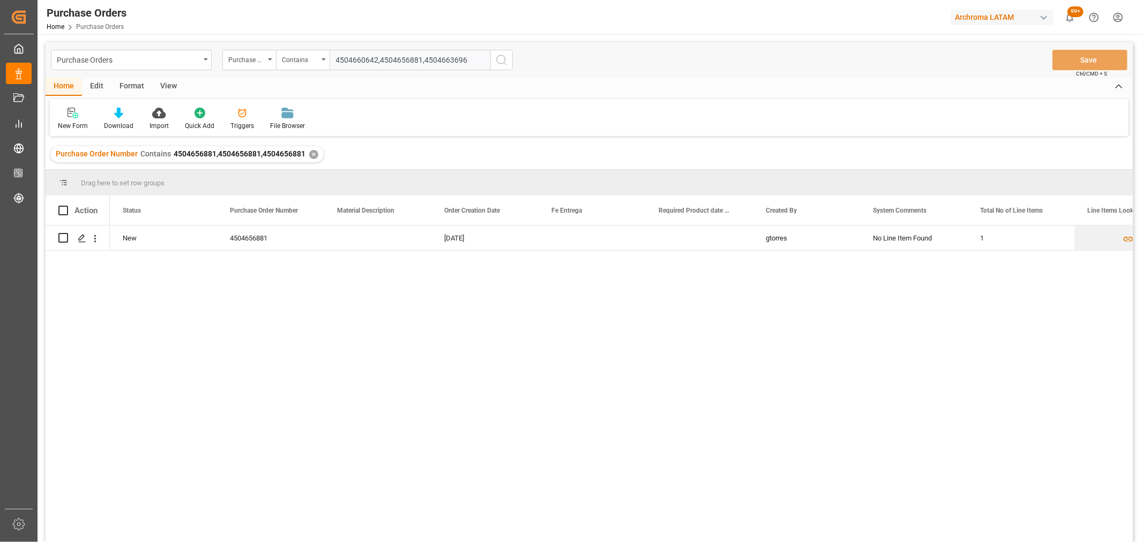
type input "4504660642,4504656881,4504663696"
click at [508, 62] on icon "search button" at bounding box center [501, 60] width 13 height 13
click at [309, 153] on div "✕" at bounding box center [313, 154] width 9 height 9
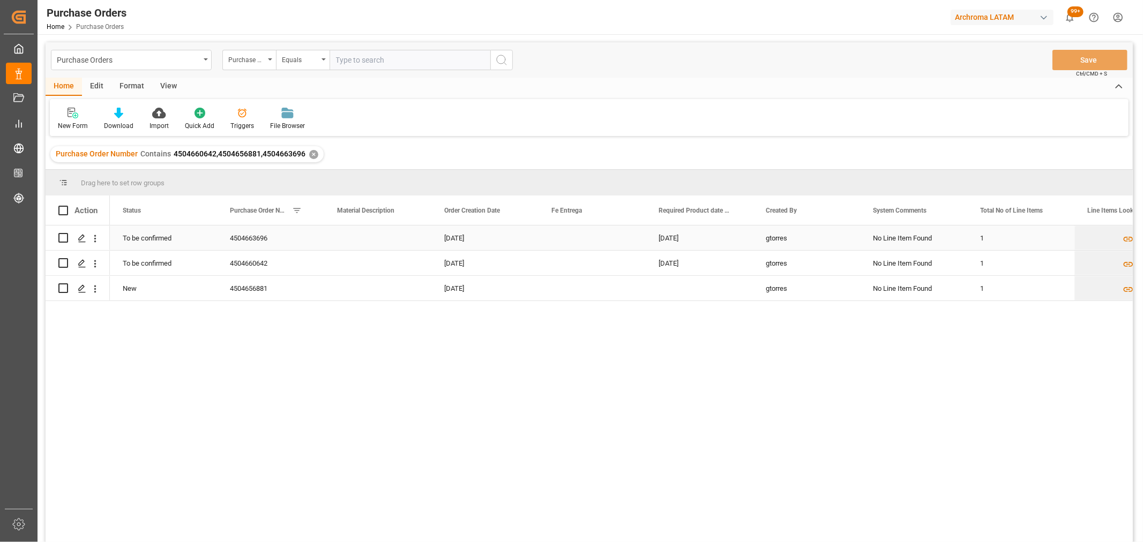
click at [694, 234] on div "[DATE]" at bounding box center [699, 238] width 107 height 25
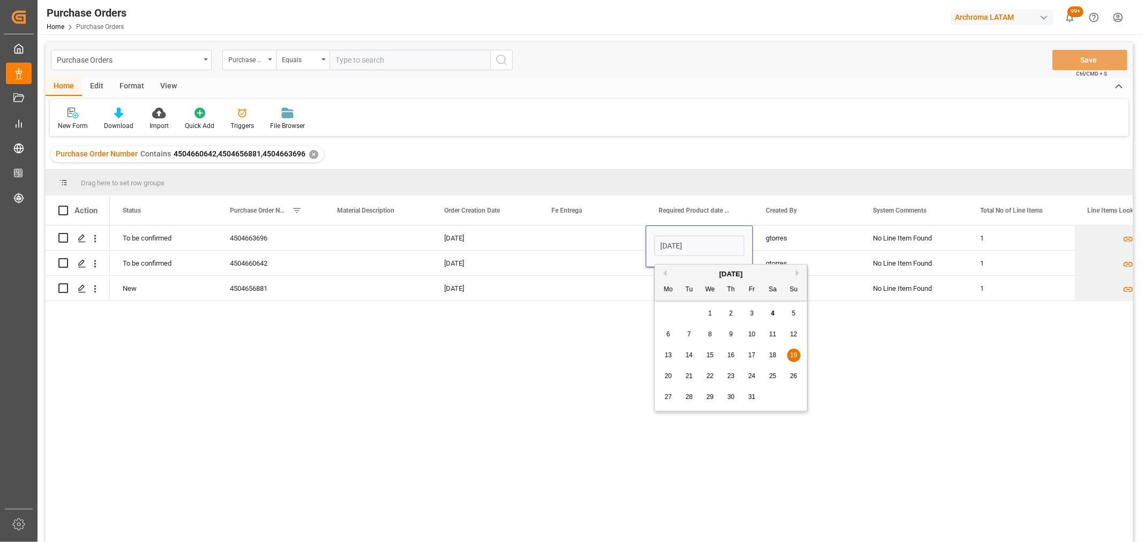
click at [713, 377] on span "22" at bounding box center [709, 376] width 7 height 8
type input "[DATE]"
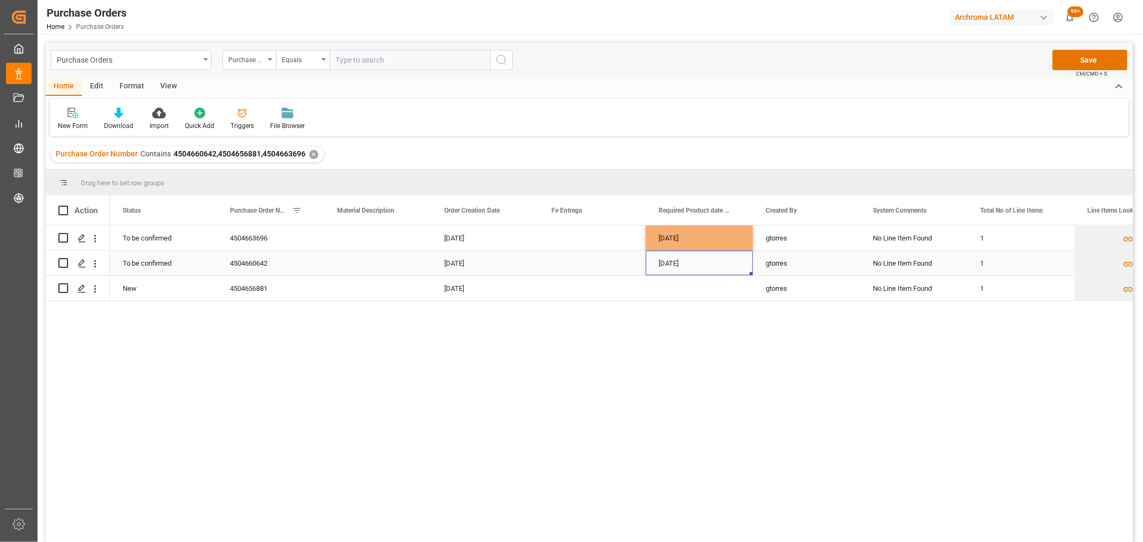
click at [686, 270] on div "[DATE]" at bounding box center [699, 263] width 107 height 25
click at [684, 270] on div "[DATE]" at bounding box center [699, 263] width 107 height 25
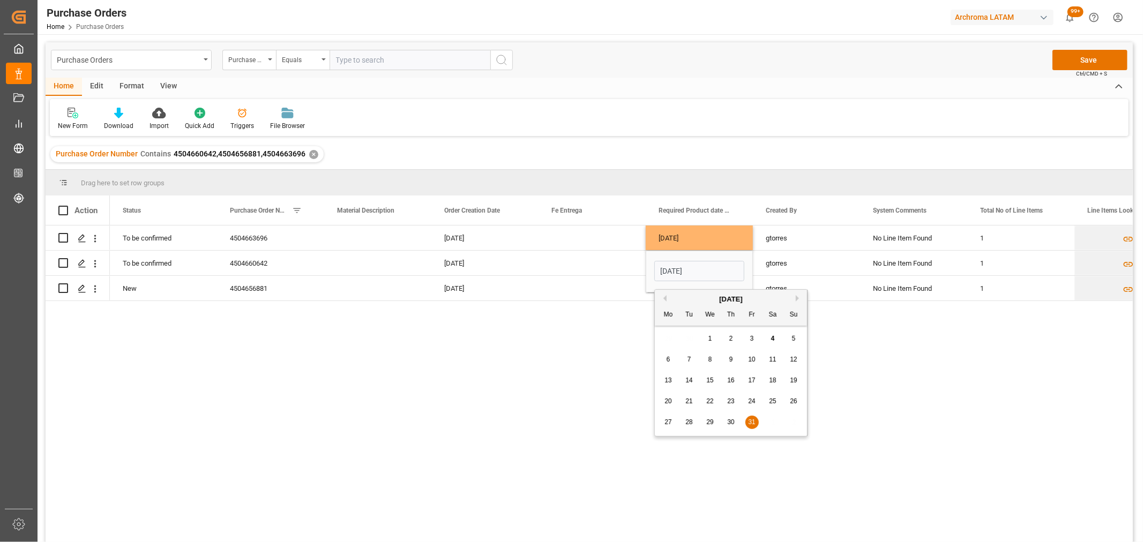
click at [711, 401] on span "22" at bounding box center [709, 402] width 7 height 8
type input "[DATE]"
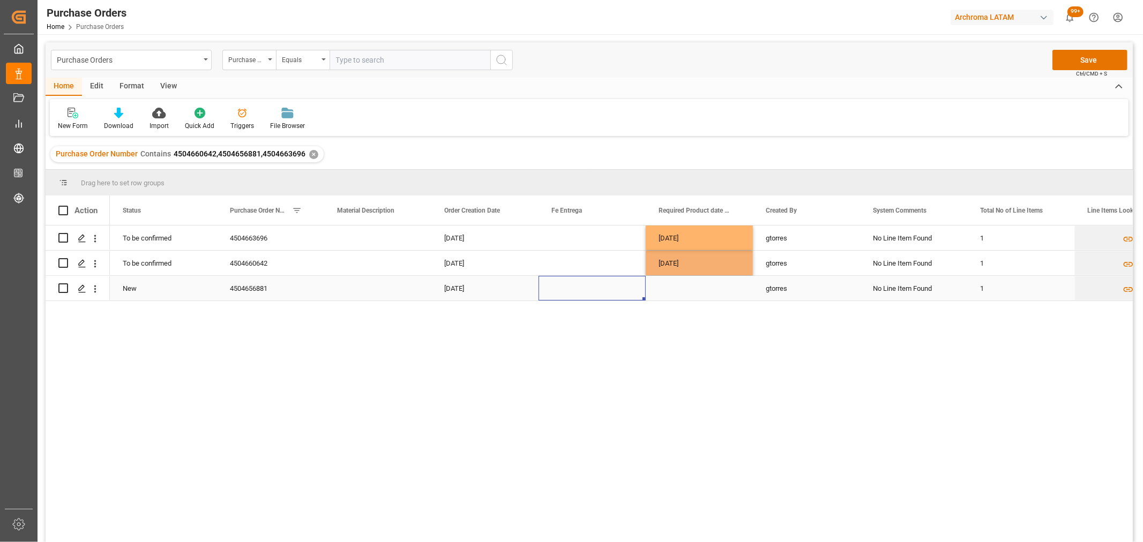
click at [622, 287] on div "Press SPACE to select this row." at bounding box center [592, 288] width 107 height 25
click at [680, 289] on div "Press SPACE to select this row." at bounding box center [699, 288] width 107 height 25
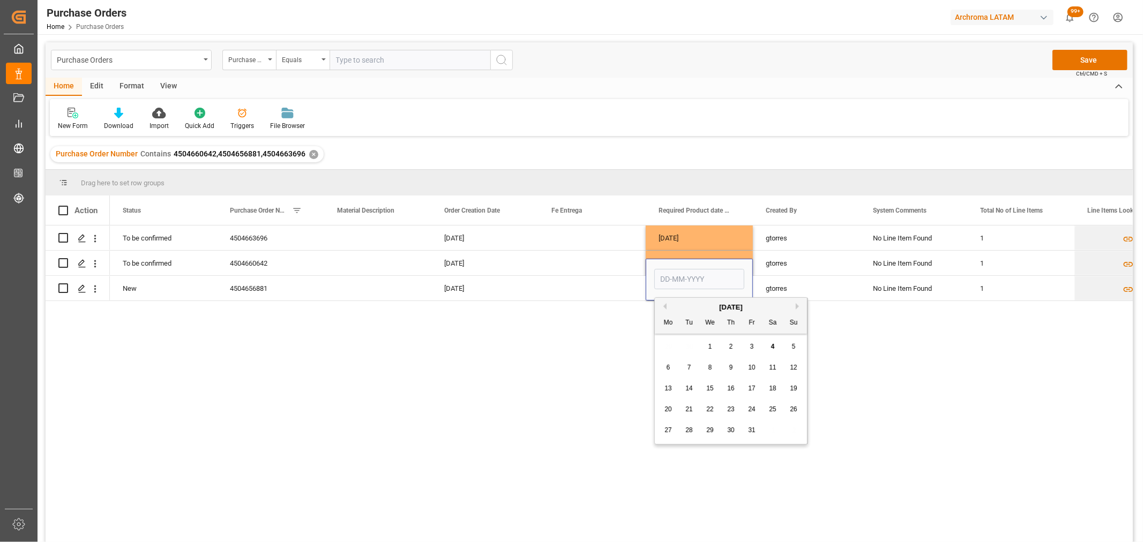
click at [713, 414] on div "22" at bounding box center [710, 410] width 13 height 13
type input "[DATE]"
click at [899, 286] on div "No Line Item Found" at bounding box center [913, 288] width 107 height 25
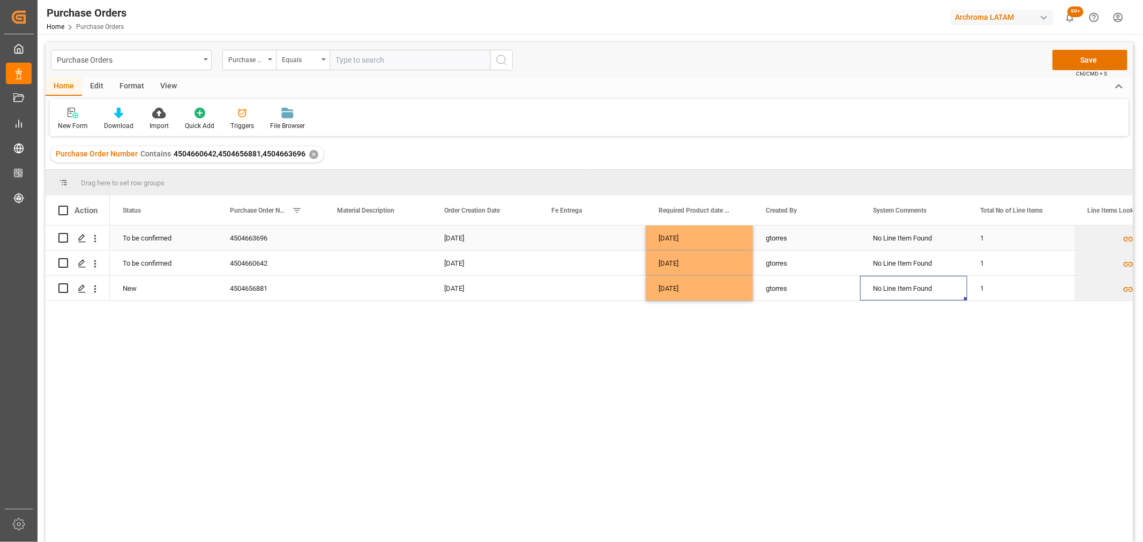
click at [1008, 232] on div "1" at bounding box center [1020, 238] width 107 height 25
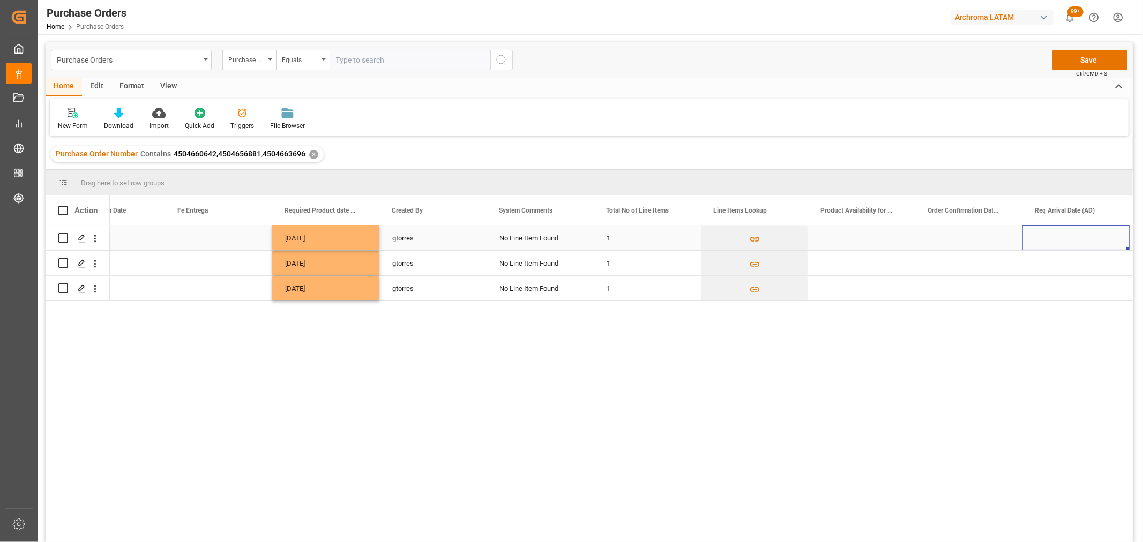
scroll to position [0, 481]
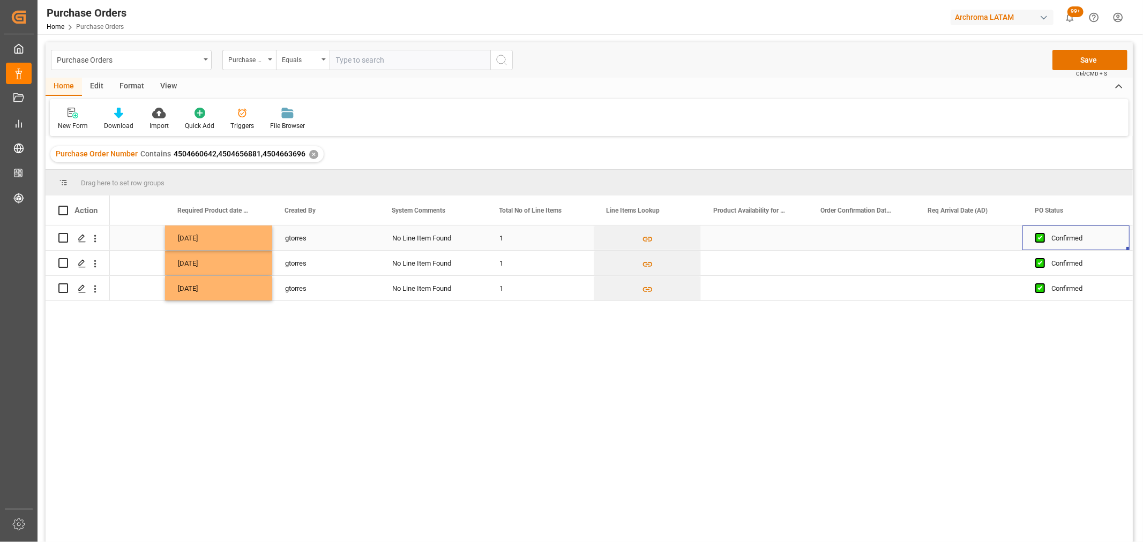
click at [869, 240] on div "Press SPACE to select this row." at bounding box center [861, 238] width 107 height 25
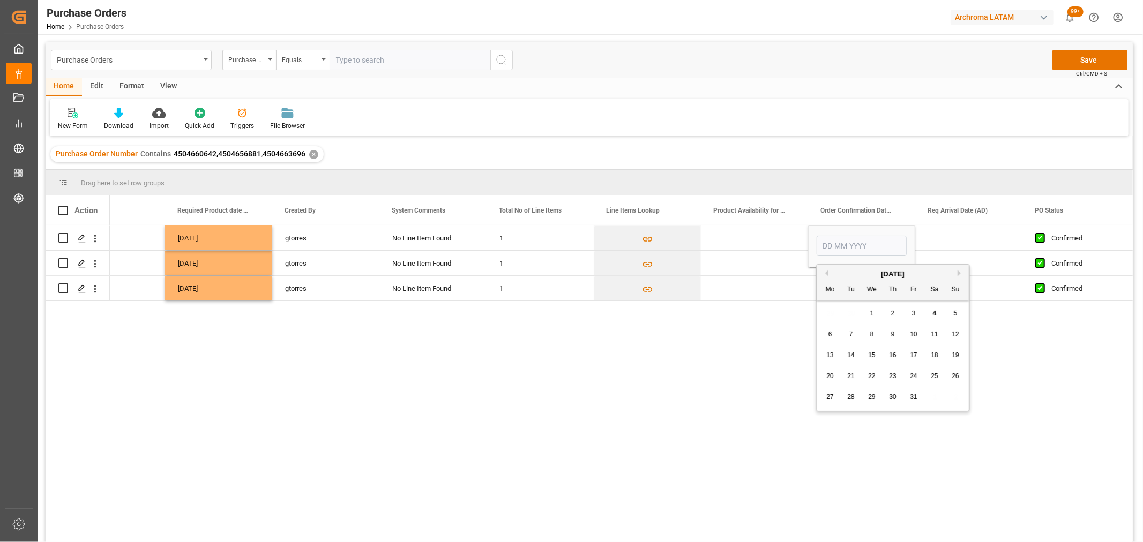
click at [828, 273] on div "[DATE]" at bounding box center [893, 274] width 152 height 11
click at [821, 276] on div "[DATE]" at bounding box center [893, 274] width 152 height 11
click at [825, 274] on button "Previous Month" at bounding box center [825, 273] width 6 height 6
click at [848, 394] on span "30" at bounding box center [850, 397] width 7 height 8
type input "[DATE]"
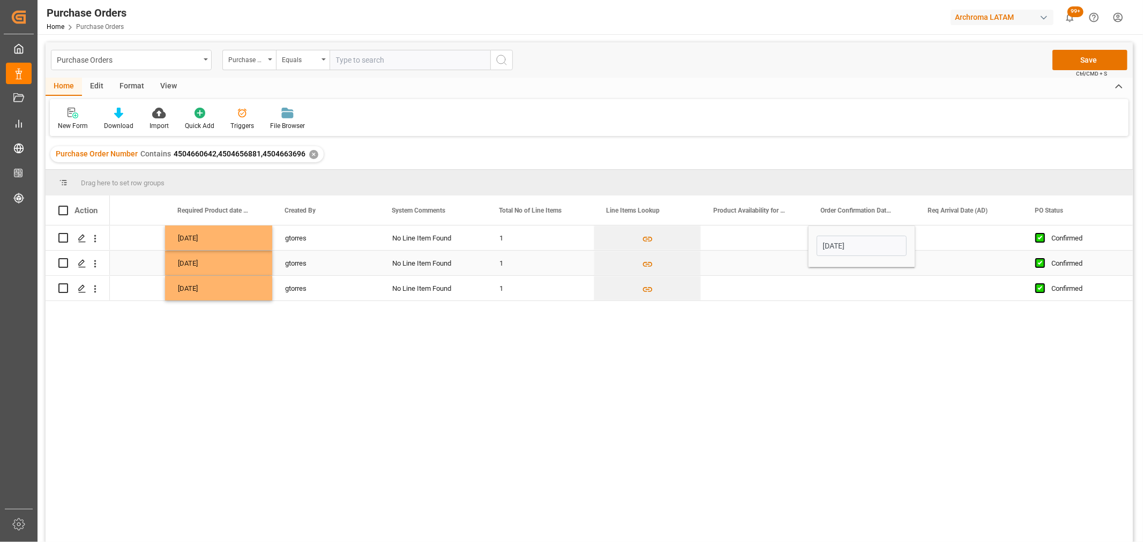
click at [769, 271] on div "Press SPACE to select this row." at bounding box center [754, 263] width 107 height 25
click at [838, 265] on div "Press SPACE to select this row." at bounding box center [861, 263] width 107 height 25
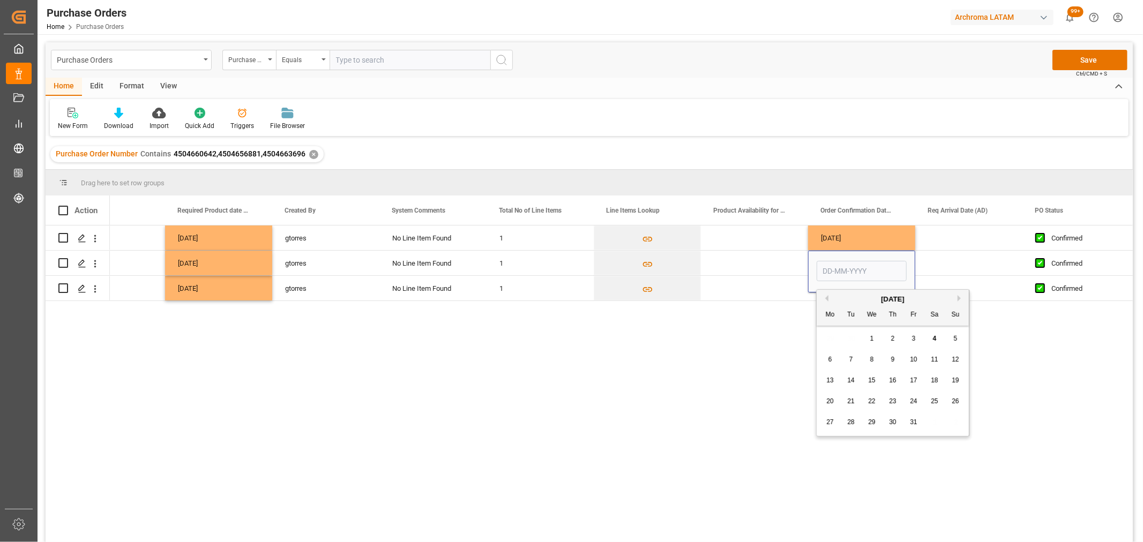
click at [824, 297] on button "Previous Month" at bounding box center [825, 298] width 6 height 6
click at [851, 420] on span "30" at bounding box center [850, 423] width 7 height 8
type input "[DATE]"
click at [783, 284] on div "Press SPACE to select this row." at bounding box center [754, 288] width 107 height 25
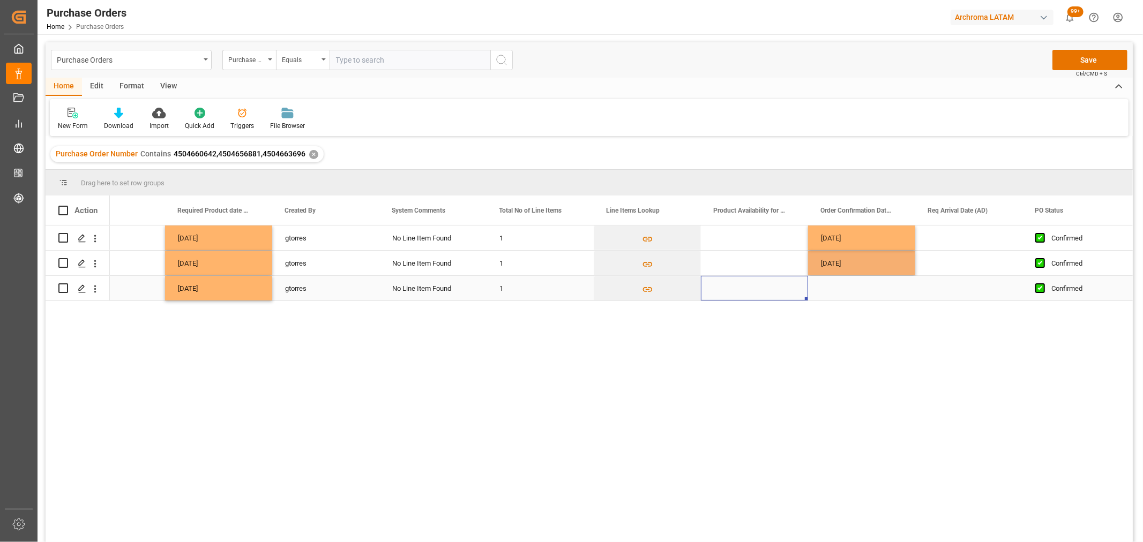
click at [855, 290] on div "Press SPACE to select this row." at bounding box center [861, 288] width 107 height 25
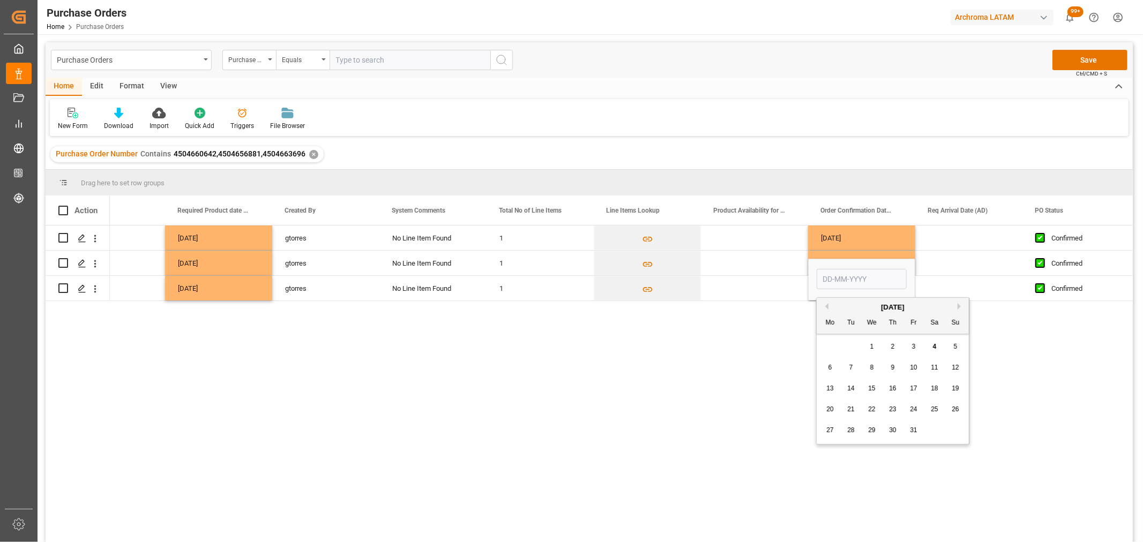
click at [827, 304] on button "Previous Month" at bounding box center [825, 306] width 6 height 6
drag, startPoint x: 853, startPoint y: 433, endPoint x: 860, endPoint y: 421, distance: 14.4
click at [853, 432] on span "30" at bounding box center [850, 431] width 7 height 8
type input "[DATE]"
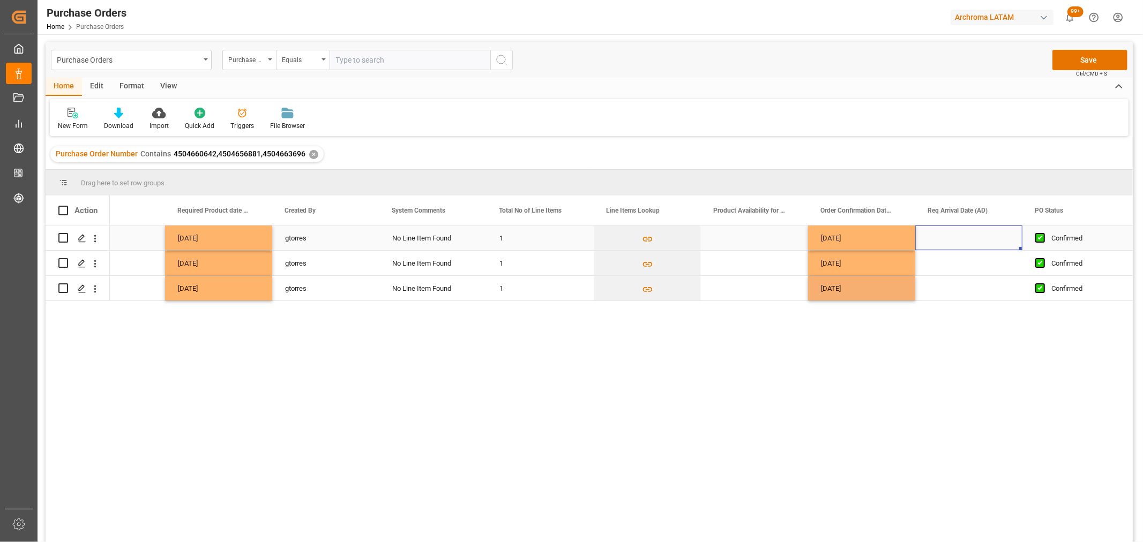
click at [958, 240] on div "Press SPACE to select this row." at bounding box center [968, 238] width 107 height 25
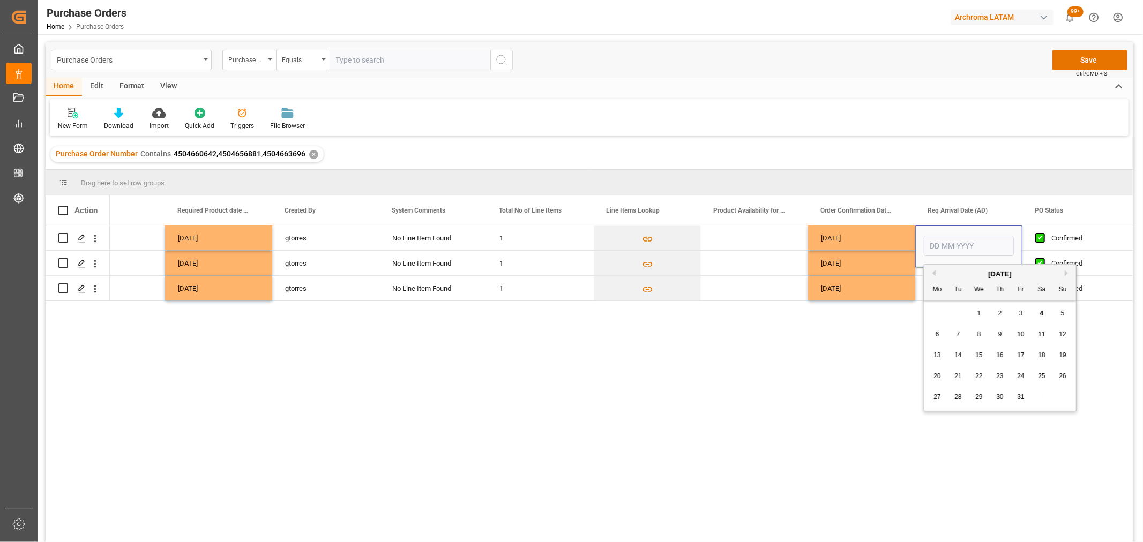
click at [1059, 312] on div "5" at bounding box center [1062, 314] width 13 height 13
type input "[DATE]"
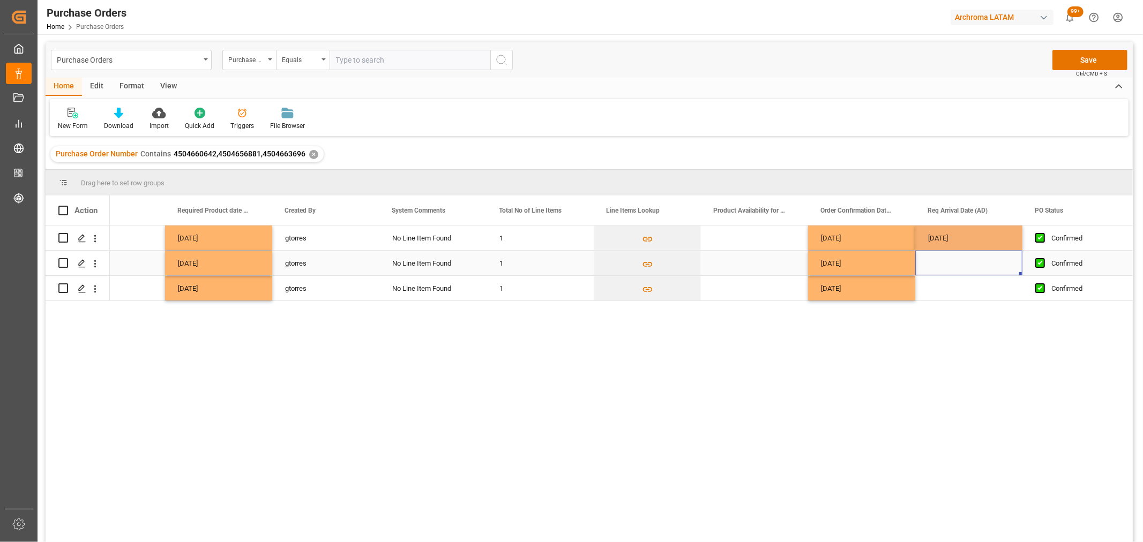
click at [951, 268] on div "Press SPACE to select this row." at bounding box center [968, 263] width 107 height 25
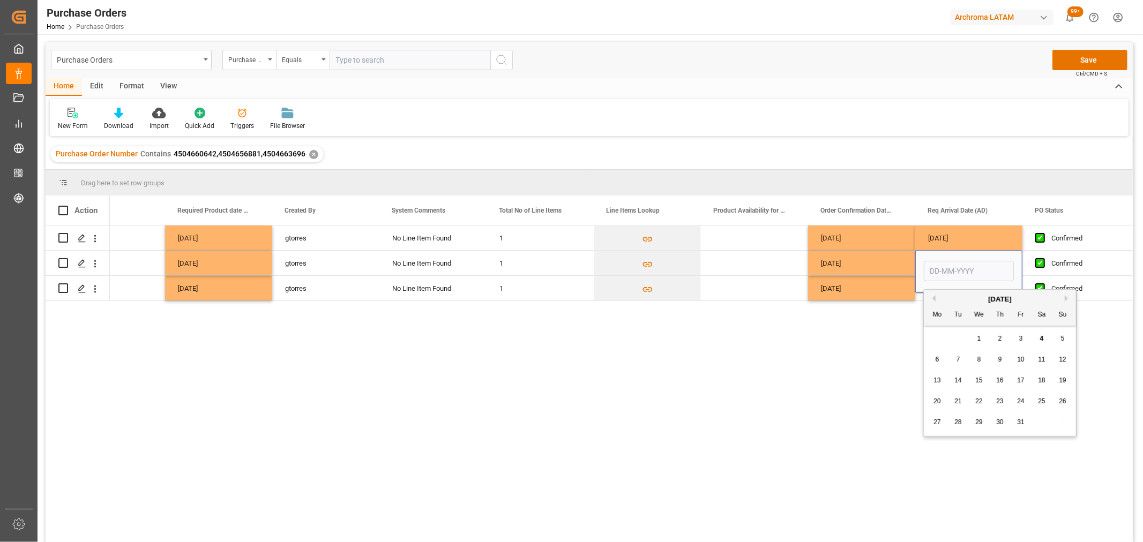
click at [1064, 337] on div "5" at bounding box center [1062, 339] width 13 height 13
type input "[DATE]"
click at [952, 297] on div "Press SPACE to select this row." at bounding box center [968, 288] width 107 height 25
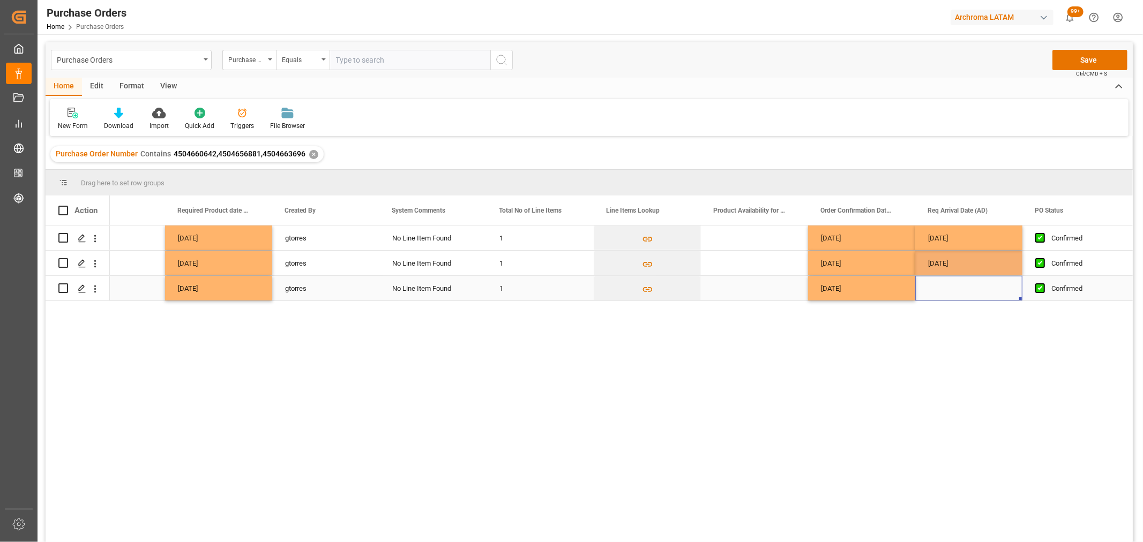
click at [952, 297] on div "Press SPACE to select this row." at bounding box center [968, 288] width 107 height 25
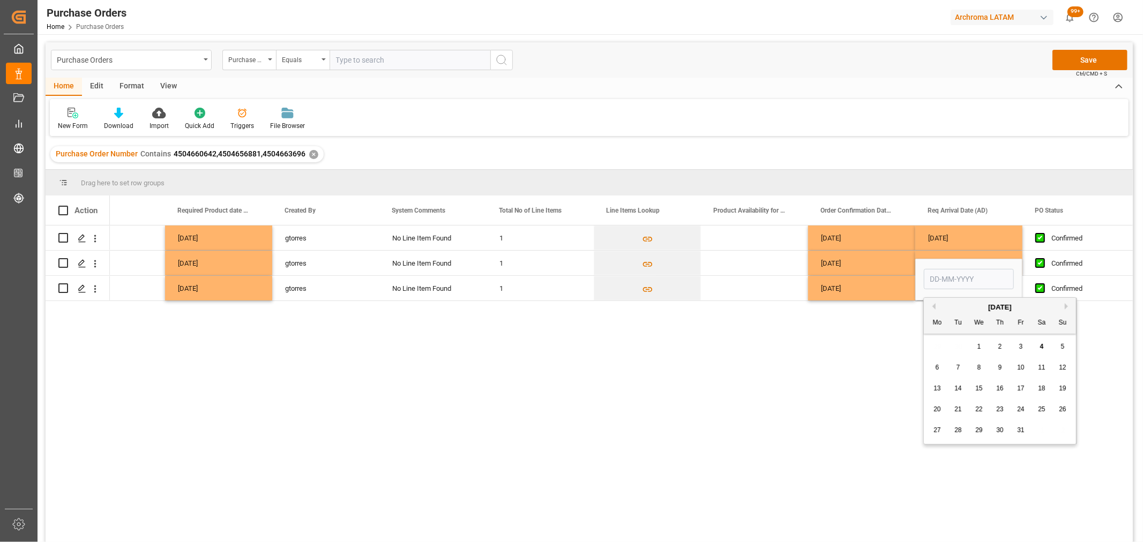
click at [1062, 344] on span "5" at bounding box center [1063, 347] width 4 height 8
type input "[DATE]"
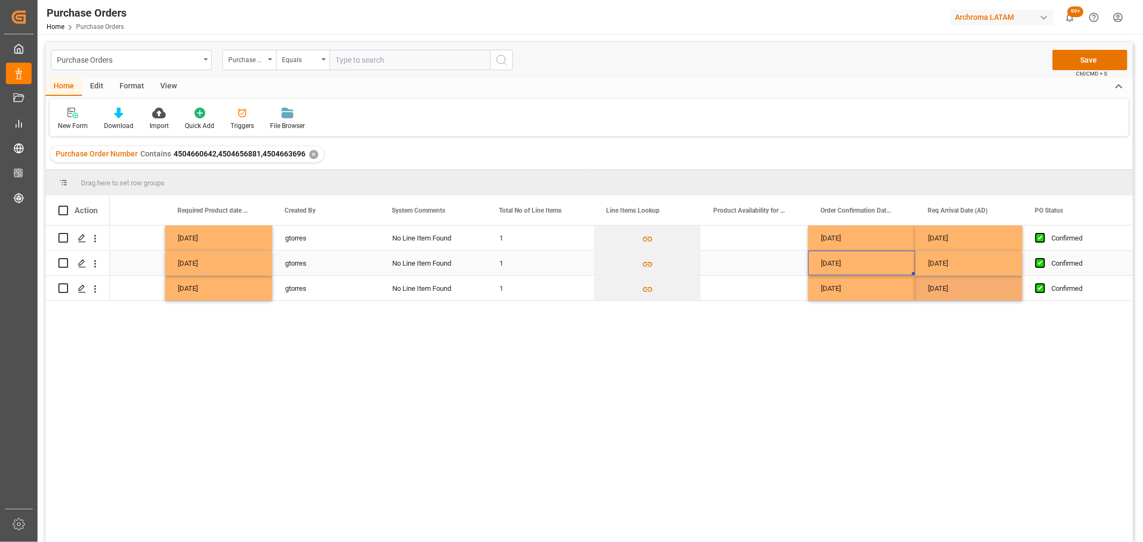
click at [880, 251] on div "[DATE]" at bounding box center [861, 263] width 107 height 25
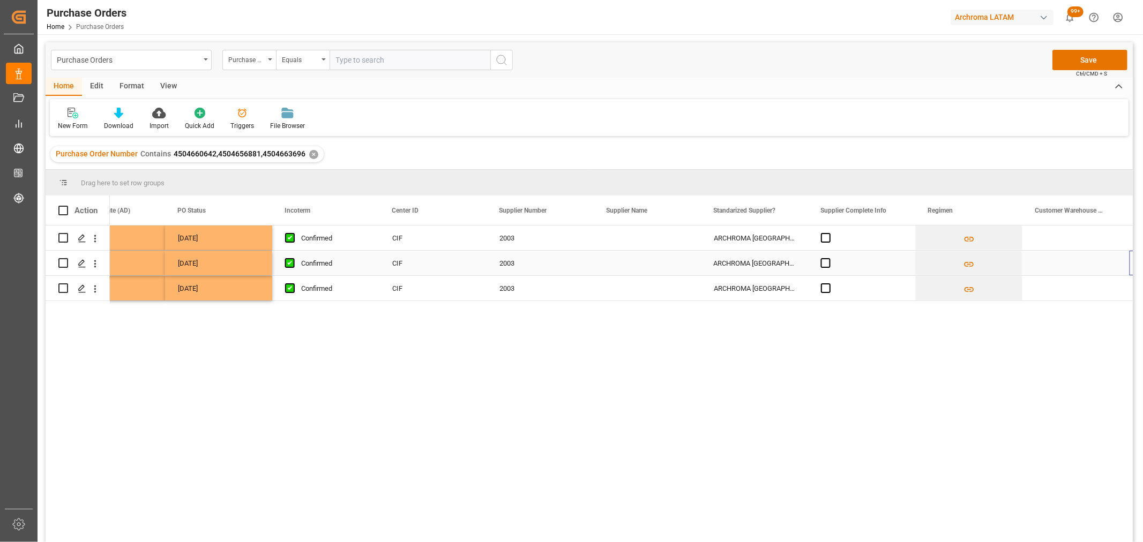
scroll to position [0, 1338]
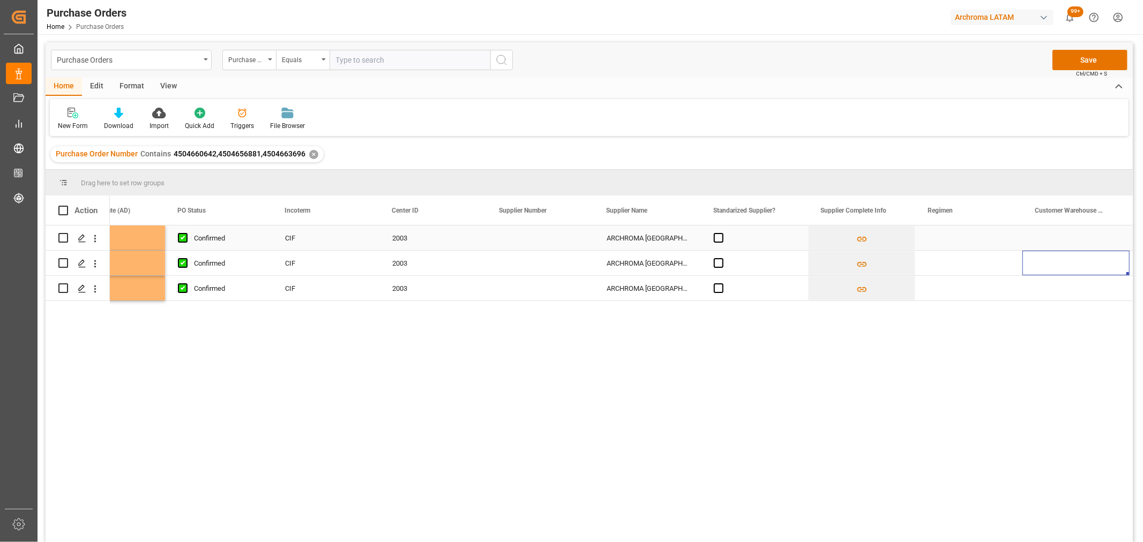
click at [956, 240] on div "Press SPACE to select this row." at bounding box center [968, 238] width 107 height 25
click at [992, 243] on input "Press SPACE to select this row." at bounding box center [969, 244] width 90 height 20
click at [1009, 247] on input "Press SPACE to select this row." at bounding box center [969, 244] width 90 height 20
click at [998, 244] on icon "open menu" at bounding box center [1002, 244] width 13 height 13
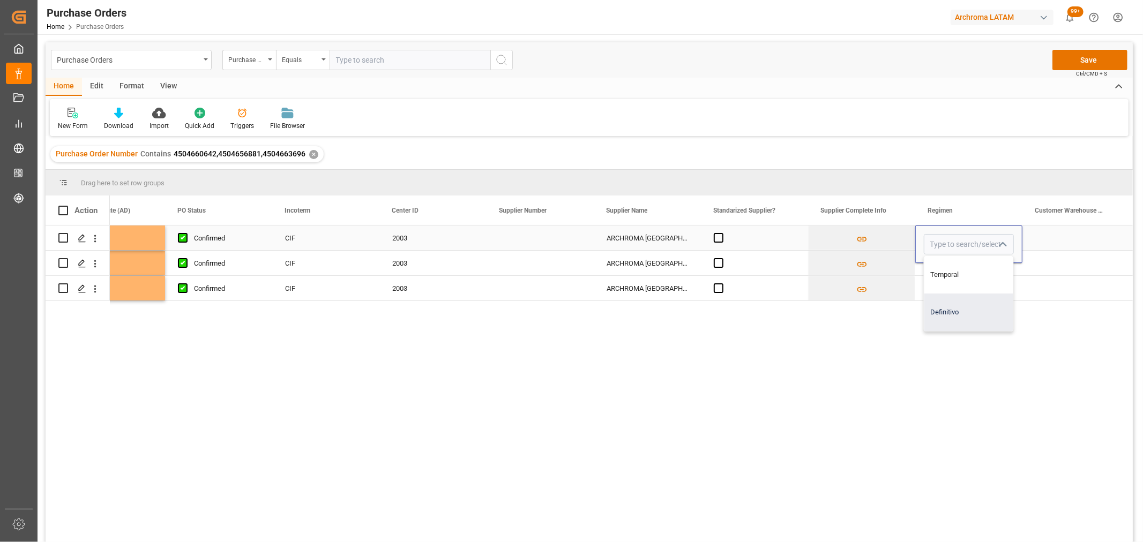
click at [954, 311] on div "Definitivo" at bounding box center [968, 313] width 89 height 38
type input "Definitivo"
click at [939, 272] on div "Press SPACE to select this row." at bounding box center [968, 263] width 107 height 25
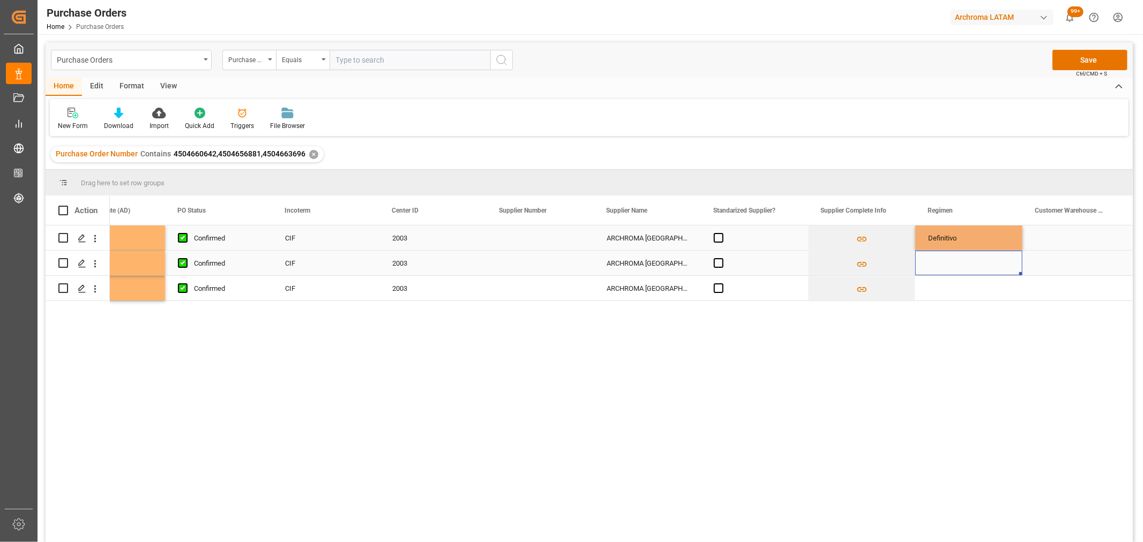
click at [939, 272] on div "Press SPACE to select this row." at bounding box center [968, 263] width 107 height 25
click at [1004, 268] on polyline "open menu" at bounding box center [1002, 269] width 6 height 3
click at [966, 332] on div "Definitivo" at bounding box center [968, 338] width 89 height 38
type input "Definitivo"
click at [954, 292] on div "Press SPACE to select this row." at bounding box center [968, 288] width 107 height 25
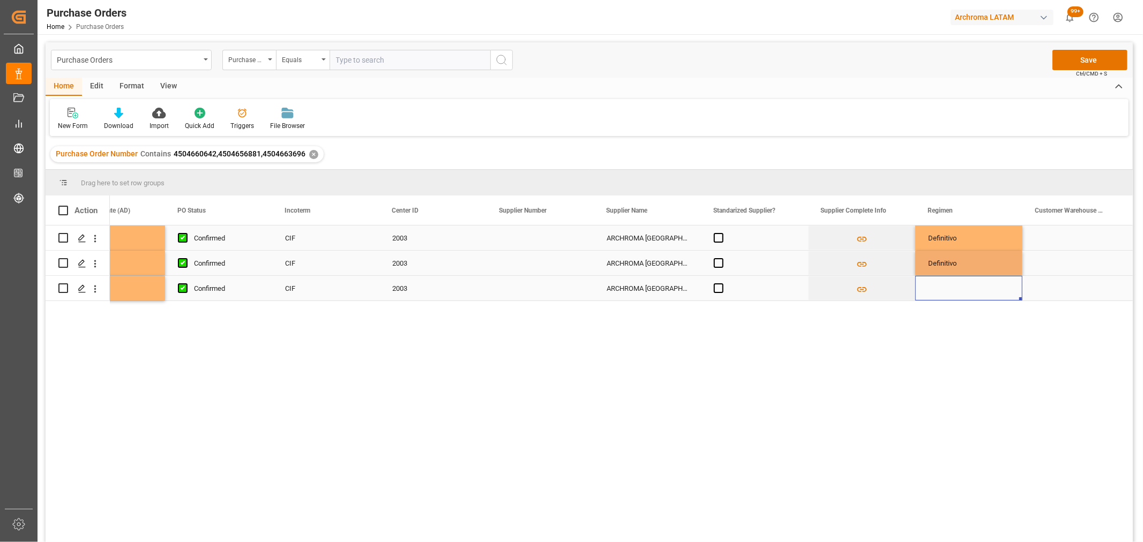
click at [954, 292] on div "Press SPACE to select this row." at bounding box center [968, 288] width 107 height 25
click at [1003, 284] on icon "open menu" at bounding box center [1002, 282] width 13 height 13
drag, startPoint x: 958, startPoint y: 346, endPoint x: 1036, endPoint y: 280, distance: 102.0
click at [958, 344] on div "Definitivo" at bounding box center [968, 350] width 89 height 38
type input "Definitivo"
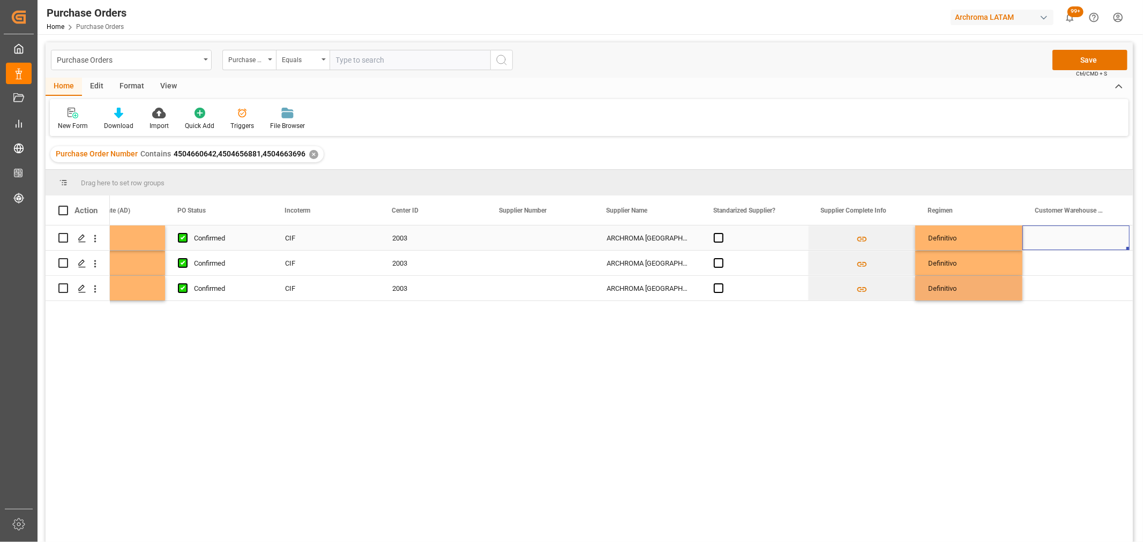
click at [1054, 249] on div "Press SPACE to select this row." at bounding box center [1076, 238] width 107 height 25
click at [1055, 240] on div "Press SPACE to select this row." at bounding box center [1076, 238] width 107 height 25
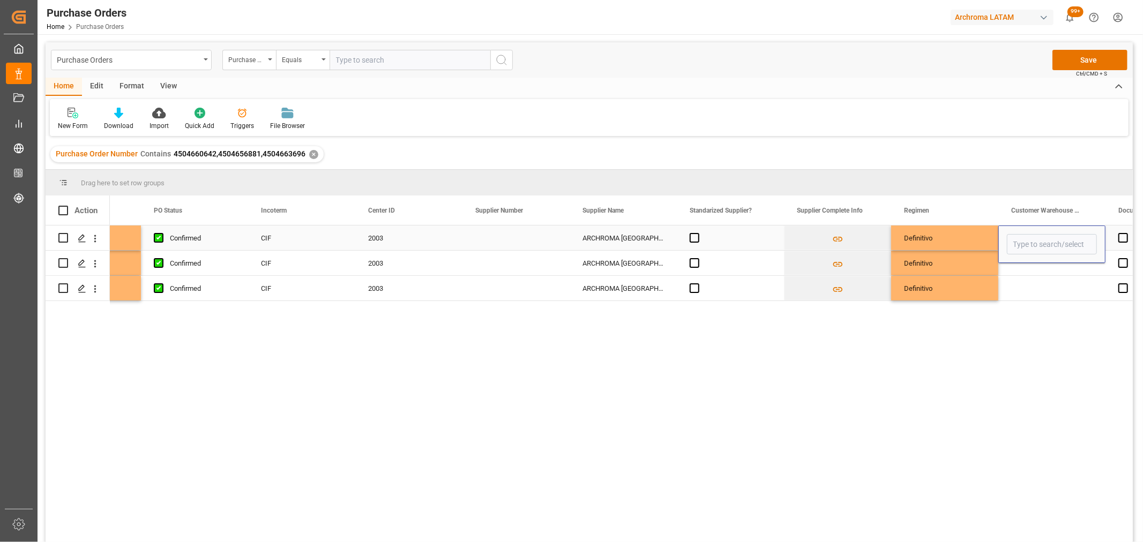
scroll to position [0, 0]
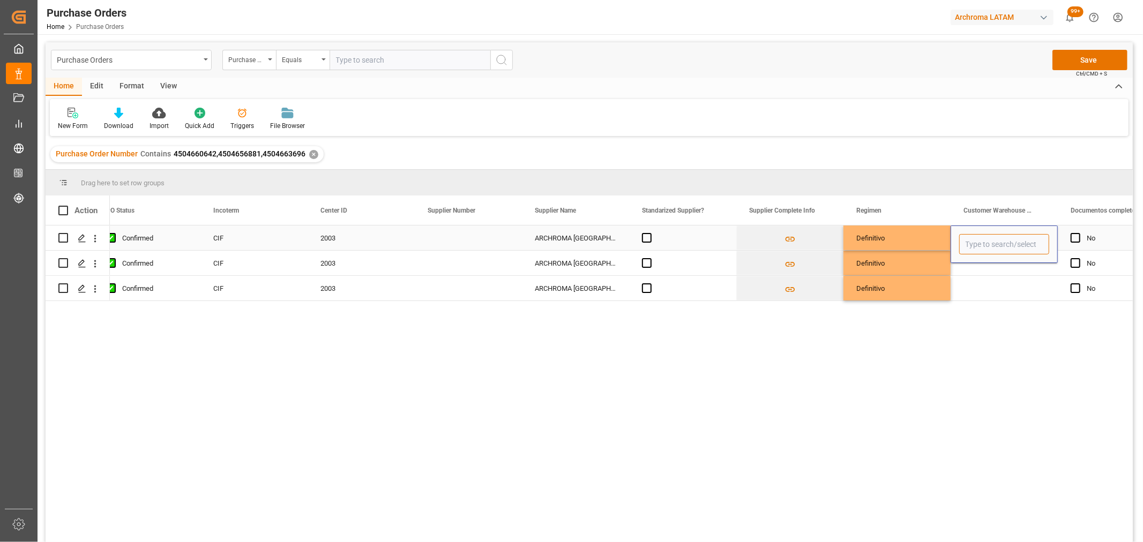
click at [1020, 242] on input "Press SPACE to select this row." at bounding box center [1004, 244] width 90 height 20
click at [1009, 278] on div "Press SPACE to select this row." at bounding box center [1004, 288] width 107 height 25
click at [998, 238] on div "Press SPACE to select this row." at bounding box center [1004, 238] width 107 height 25
click at [1035, 237] on div "Press SPACE to select this row." at bounding box center [1004, 238] width 107 height 25
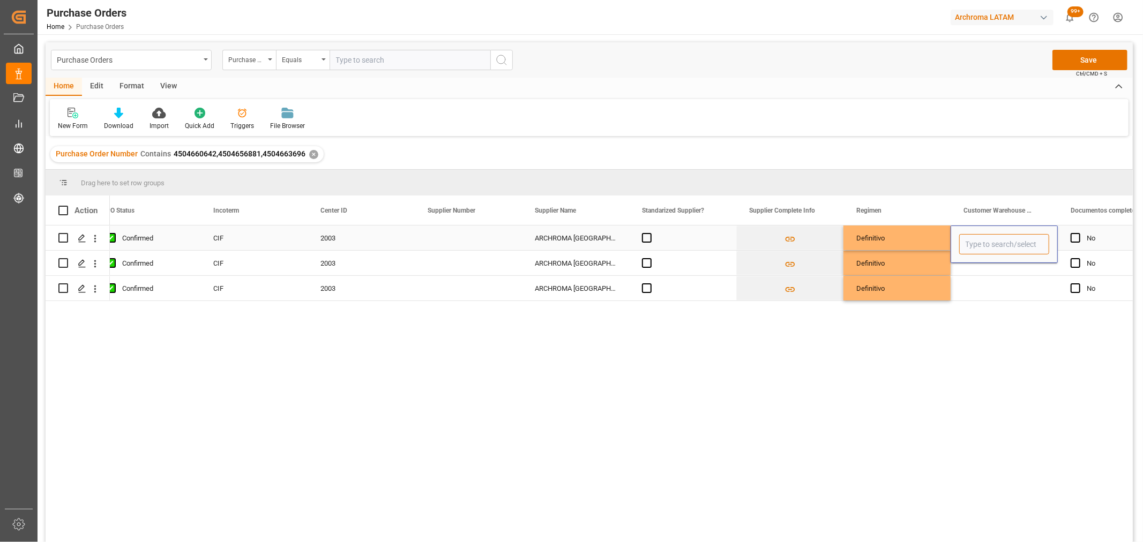
click at [1035, 241] on input "Press SPACE to select this row." at bounding box center [1004, 244] width 90 height 20
click at [1011, 247] on input "Press SPACE to select this row." at bounding box center [1004, 244] width 90 height 20
click at [992, 292] on div "Press SPACE to select this row." at bounding box center [1004, 288] width 107 height 25
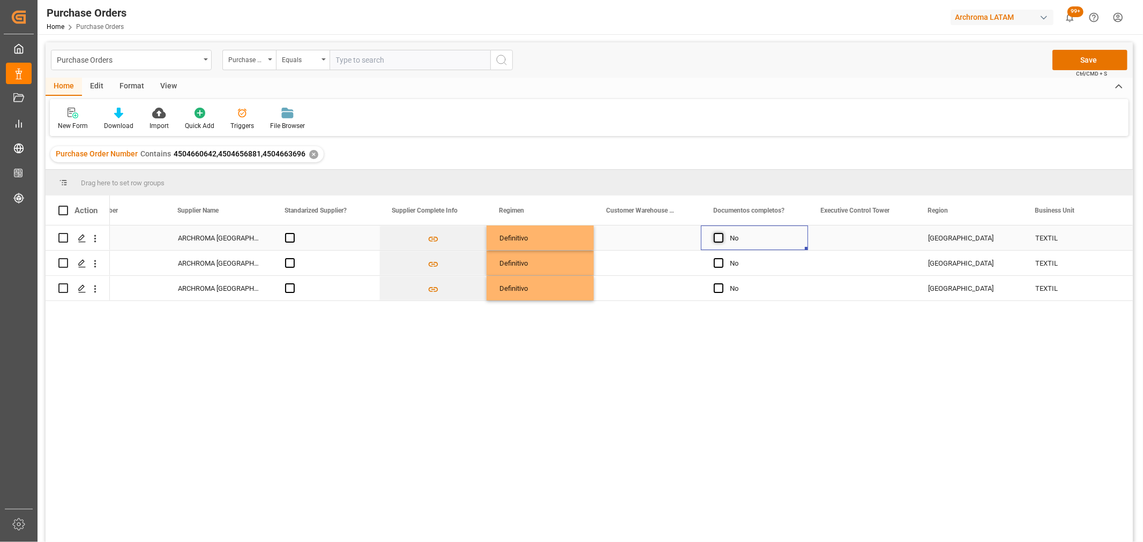
click at [721, 238] on span "Press SPACE to select this row." at bounding box center [719, 238] width 10 height 10
click at [722, 233] on input "Press SPACE to select this row." at bounding box center [722, 233] width 0 height 0
click at [720, 262] on span "Press SPACE to select this row." at bounding box center [719, 263] width 10 height 10
click at [722, 258] on input "Press SPACE to select this row." at bounding box center [722, 258] width 0 height 0
click at [720, 290] on span "Press SPACE to select this row." at bounding box center [719, 288] width 10 height 10
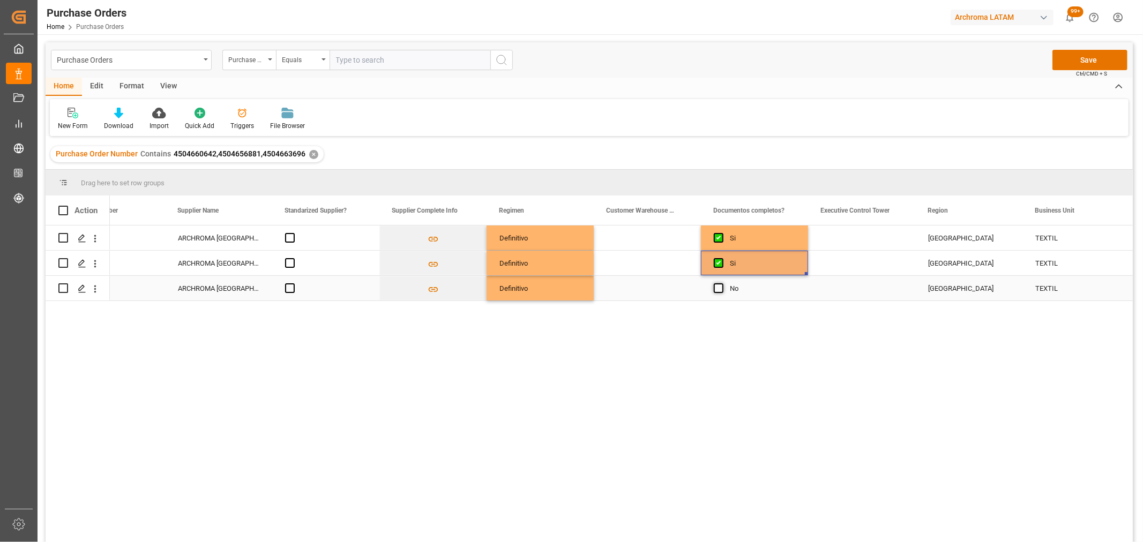
click at [722, 283] on input "Press SPACE to select this row." at bounding box center [722, 283] width 0 height 0
click at [654, 233] on div "Press SPACE to select this row." at bounding box center [647, 238] width 107 height 25
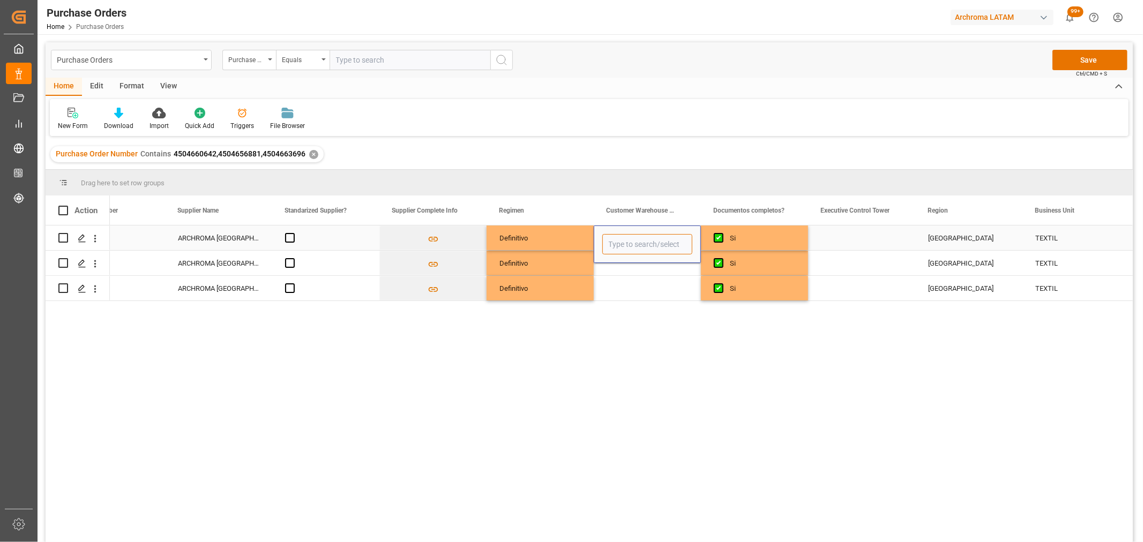
click at [651, 240] on input "Press SPACE to select this row." at bounding box center [647, 244] width 90 height 20
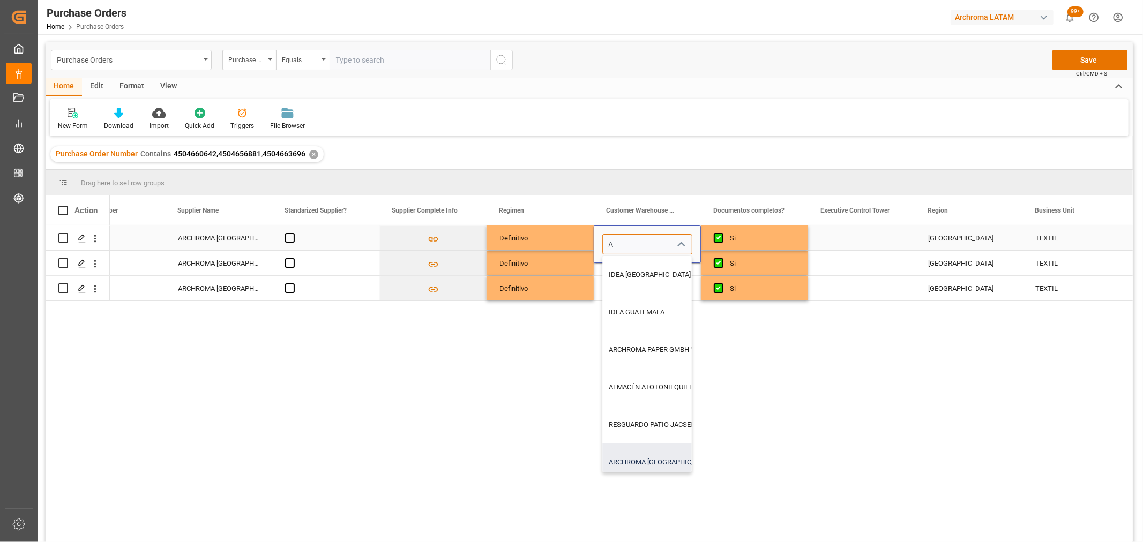
click at [643, 462] on div "ARCHROMA [GEOGRAPHIC_DATA] S.A.S" at bounding box center [746, 463] width 286 height 38
type input "ARCHROMA [GEOGRAPHIC_DATA] S.A.S"
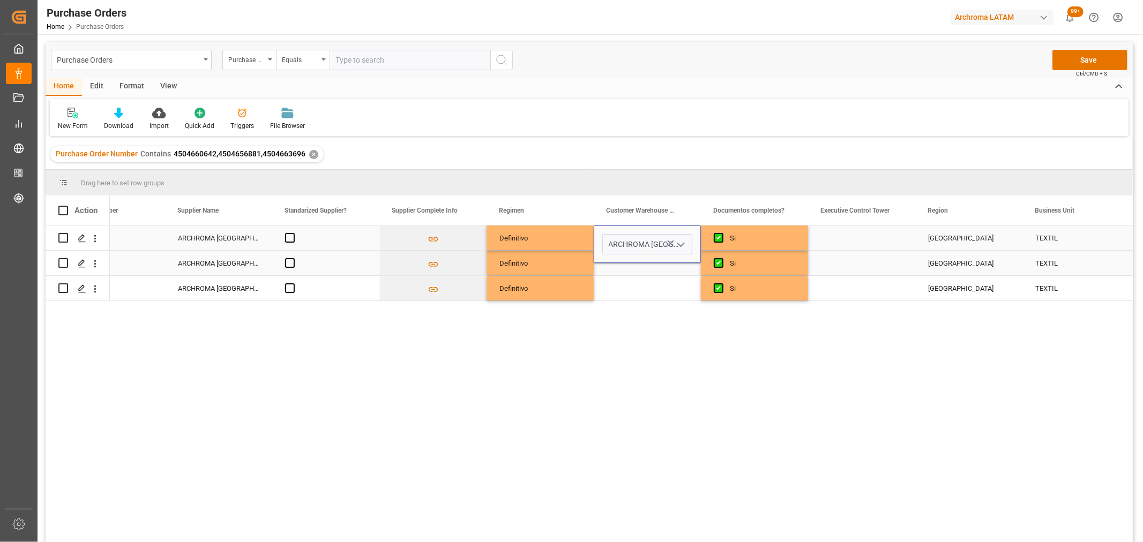
click at [622, 272] on div "Press SPACE to select this row." at bounding box center [647, 263] width 107 height 25
click at [671, 270] on input "Press SPACE to select this row." at bounding box center [647, 269] width 90 height 20
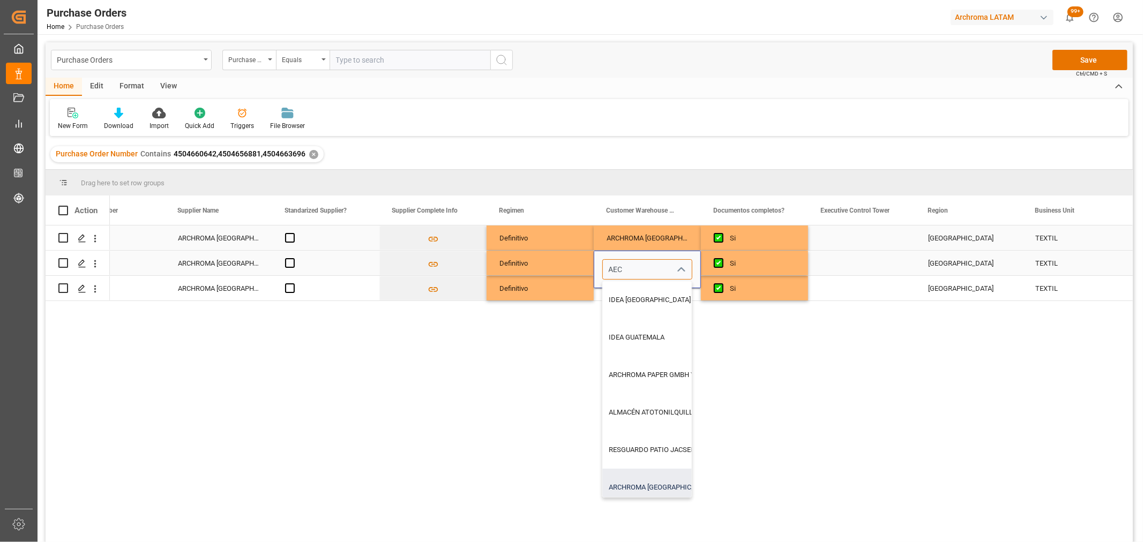
click at [650, 490] on div "ARCHROMA [GEOGRAPHIC_DATA] S.A.S" at bounding box center [746, 488] width 286 height 38
type input "ARCHROMA [GEOGRAPHIC_DATA] S.A.S"
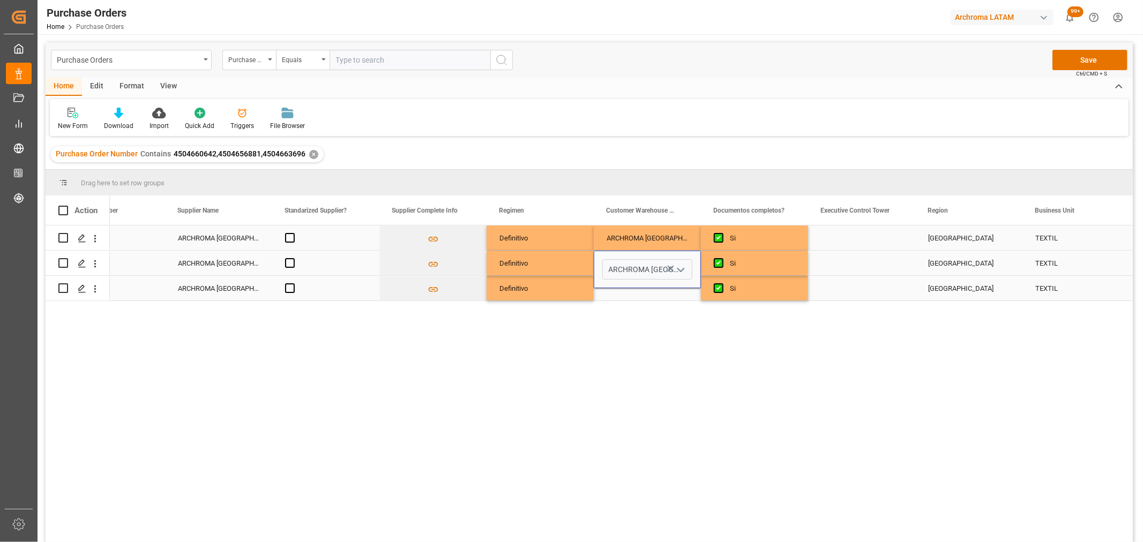
click at [632, 295] on div "Press SPACE to select this row." at bounding box center [647, 288] width 107 height 25
click at [640, 281] on input "Press SPACE to select this row." at bounding box center [647, 282] width 90 height 20
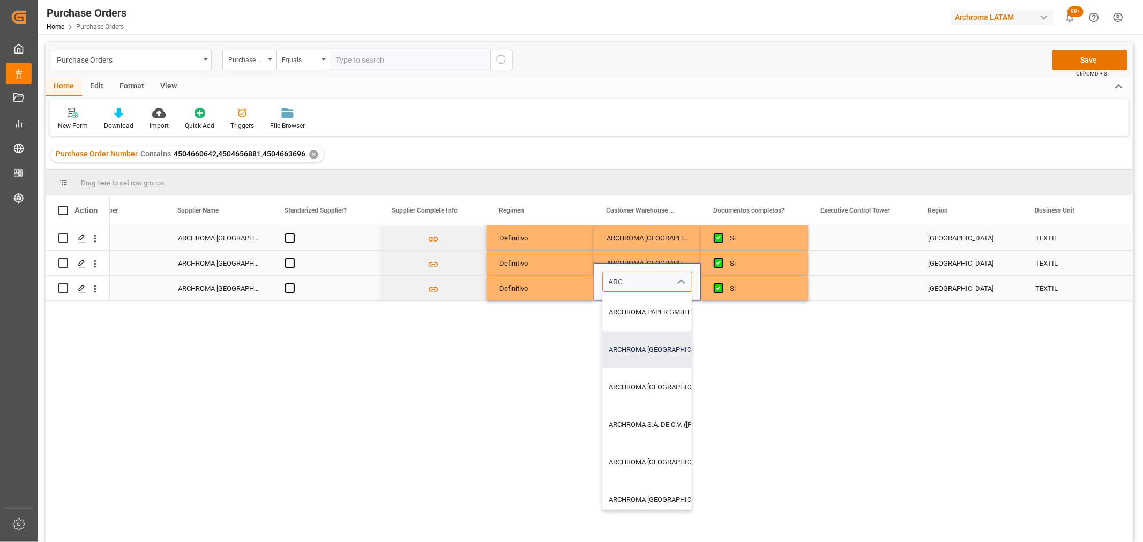
click at [666, 354] on div "ARCHROMA [GEOGRAPHIC_DATA] S.A.S" at bounding box center [746, 350] width 286 height 38
type input "ARCHROMA [GEOGRAPHIC_DATA] S.A.S"
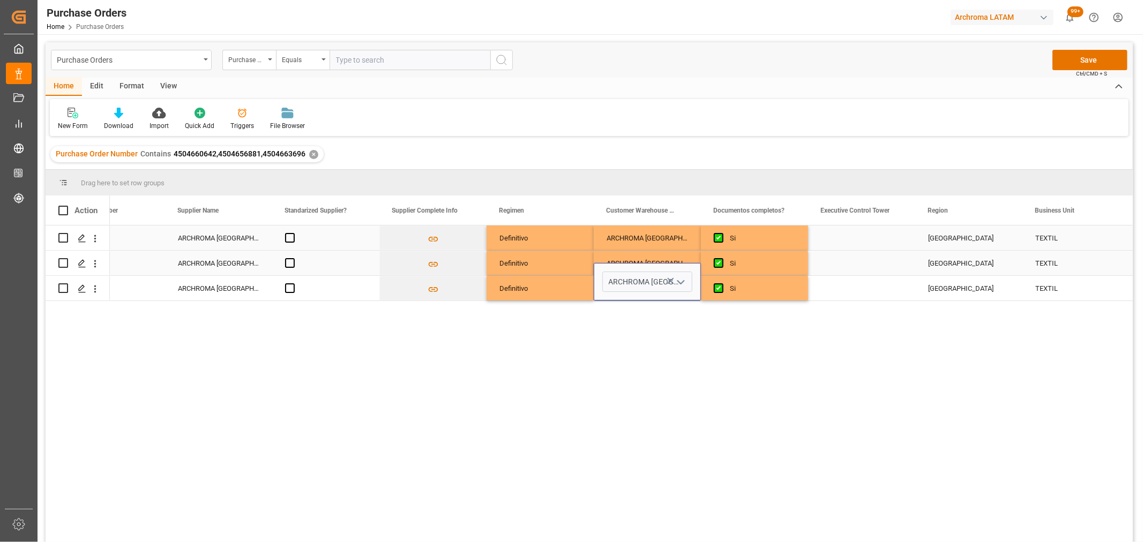
click at [899, 240] on div "Press SPACE to select this row." at bounding box center [861, 238] width 107 height 25
click at [890, 238] on div "Press SPACE to select this row." at bounding box center [861, 238] width 107 height 25
click at [890, 244] on icon "open menu" at bounding box center [895, 244] width 13 height 13
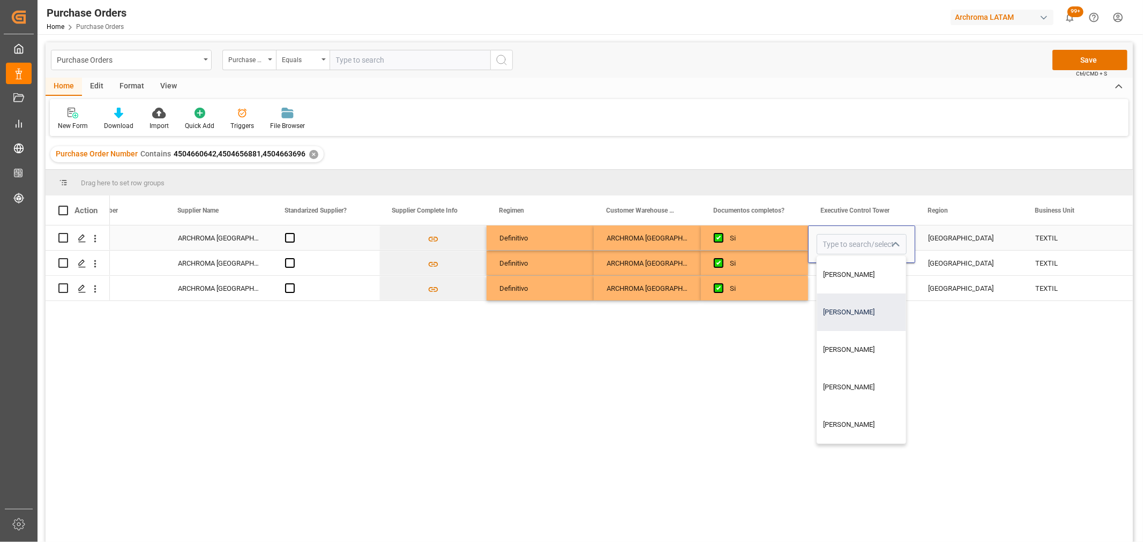
click at [862, 315] on div "[PERSON_NAME]" at bounding box center [861, 313] width 89 height 38
type input "[PERSON_NAME]"
click at [833, 268] on div "Press SPACE to select this row." at bounding box center [861, 263] width 107 height 25
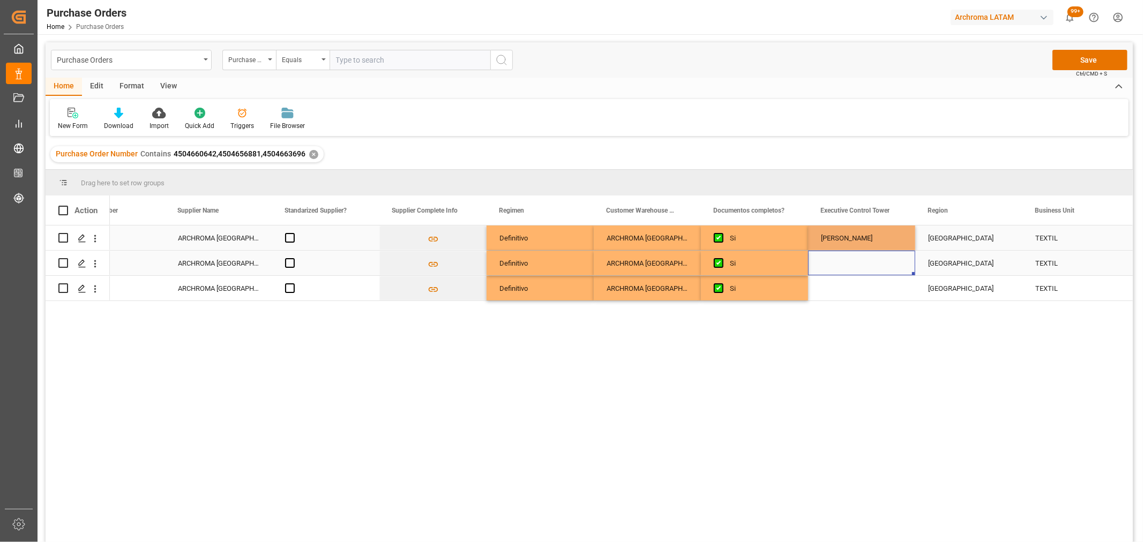
click at [833, 268] on div "Press SPACE to select this row." at bounding box center [861, 263] width 107 height 25
click at [894, 270] on polyline "open menu" at bounding box center [895, 269] width 6 height 3
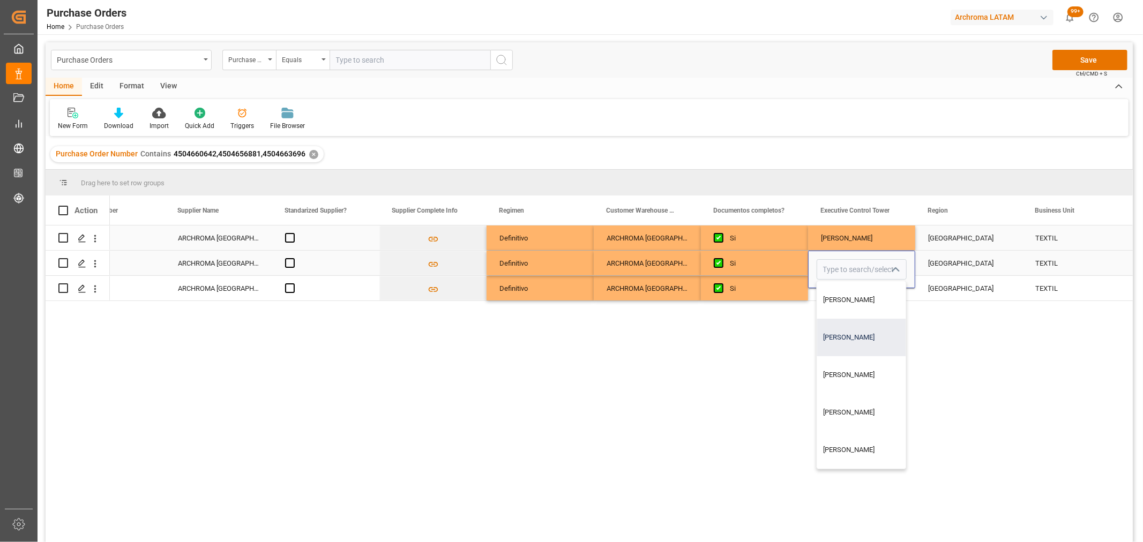
click at [864, 338] on div "[PERSON_NAME]" at bounding box center [861, 338] width 89 height 38
type input "[PERSON_NAME]"
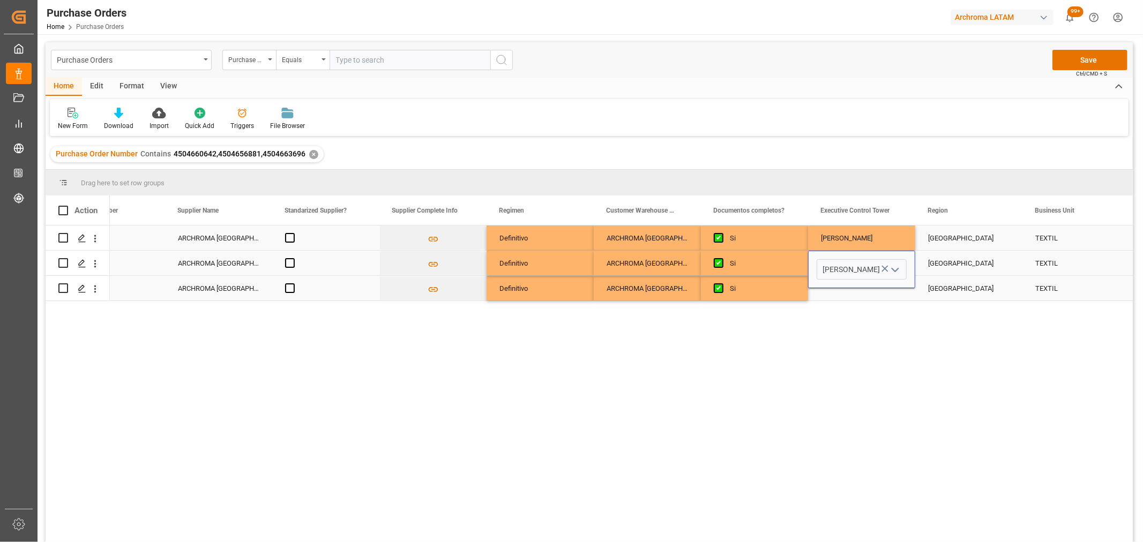
click at [847, 292] on div "Press SPACE to select this row." at bounding box center [861, 288] width 107 height 25
click at [885, 285] on input "Press SPACE to select this row." at bounding box center [862, 282] width 90 height 20
click at [890, 281] on icon "open menu" at bounding box center [895, 282] width 13 height 13
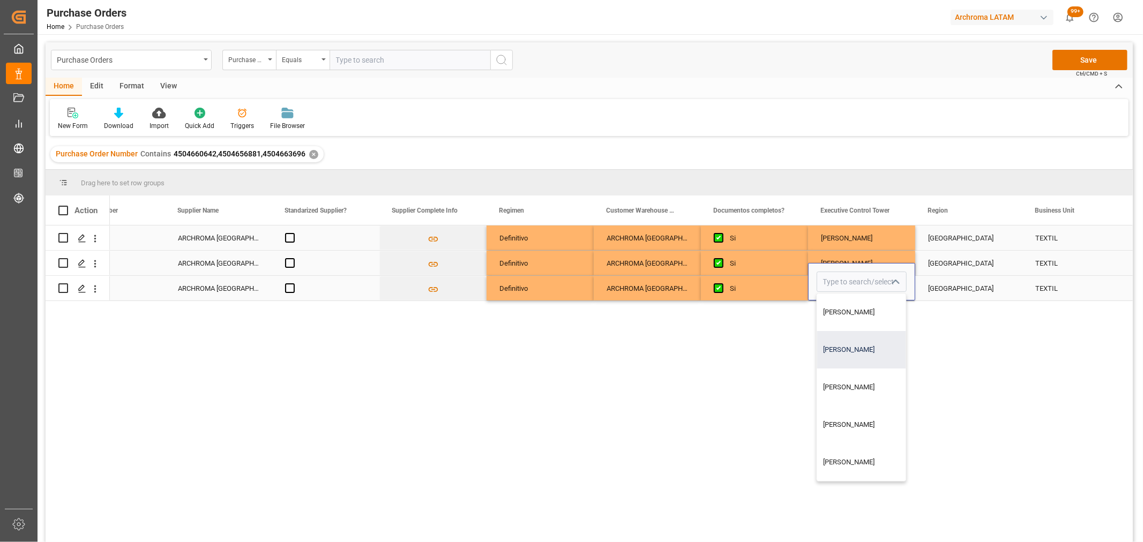
click at [861, 343] on div "[PERSON_NAME]" at bounding box center [861, 350] width 89 height 38
type input "[PERSON_NAME]"
click at [988, 264] on div "[GEOGRAPHIC_DATA]" at bounding box center [968, 263] width 81 height 25
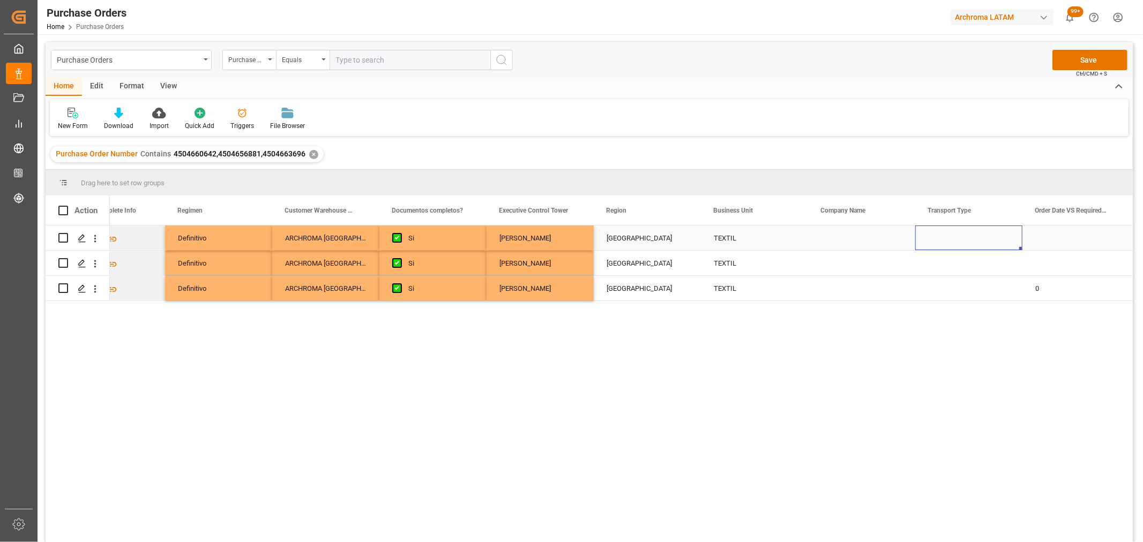
click at [958, 236] on div "Press SPACE to select this row." at bounding box center [968, 238] width 107 height 25
click at [1001, 239] on icon "open menu" at bounding box center [1002, 244] width 13 height 13
click at [950, 352] on div "SEAFREIGHT" at bounding box center [968, 350] width 89 height 38
type input "SEAFREIGHT"
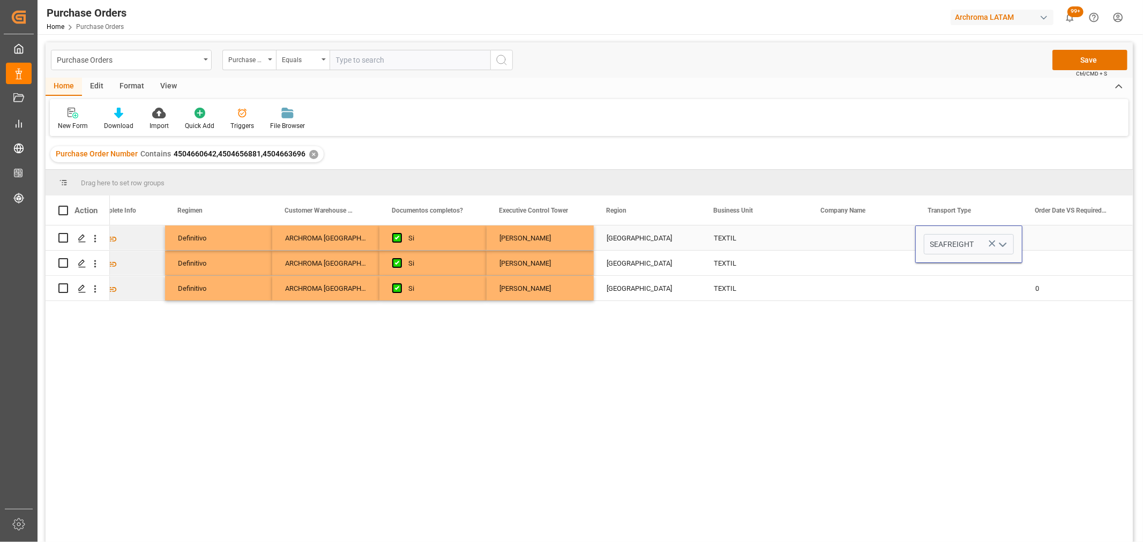
click at [855, 234] on div "Press SPACE to select this row." at bounding box center [861, 238] width 107 height 25
click at [966, 261] on div "Press SPACE to select this row." at bounding box center [968, 263] width 107 height 25
click at [1004, 271] on icon "open menu" at bounding box center [1002, 270] width 13 height 13
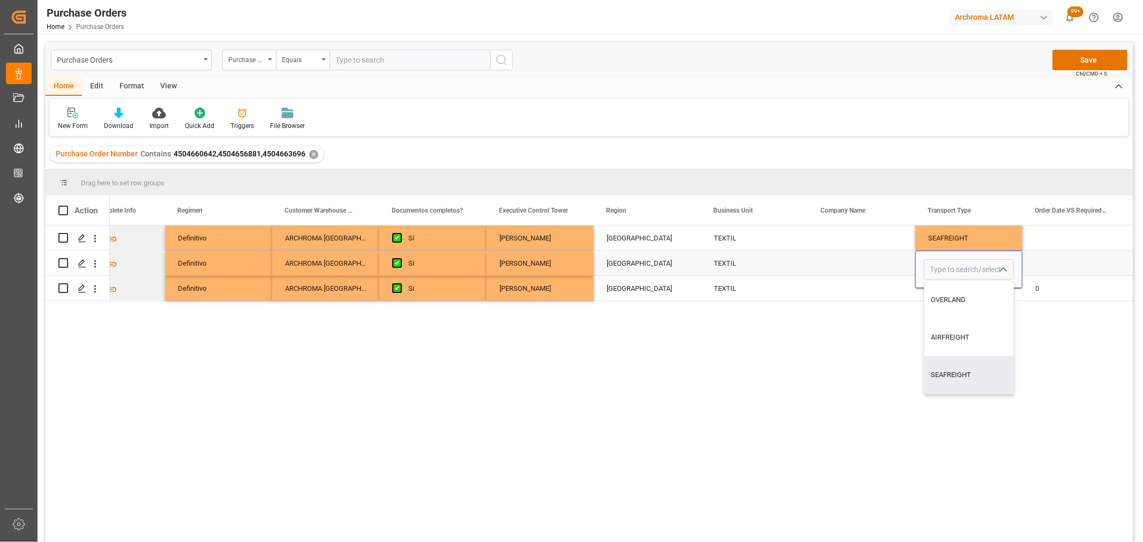
click at [967, 365] on div "SEAFREIGHT" at bounding box center [968, 375] width 89 height 38
type input "SEAFREIGHT"
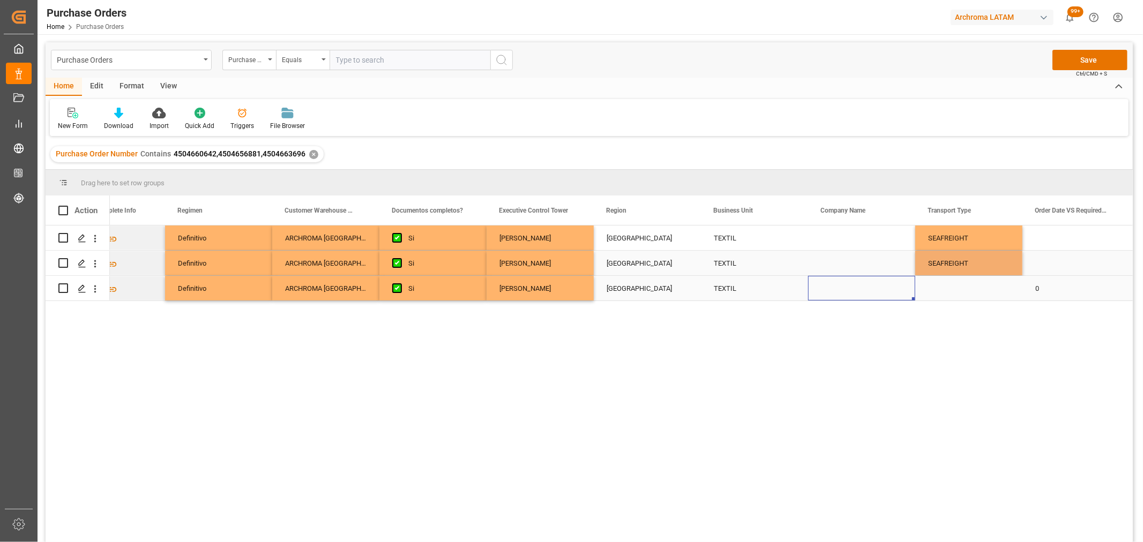
click at [906, 293] on div "Press SPACE to select this row." at bounding box center [861, 288] width 107 height 25
click at [983, 295] on div "Press SPACE to select this row." at bounding box center [968, 288] width 107 height 25
click at [983, 294] on div "Press SPACE to select this row." at bounding box center [968, 288] width 107 height 25
click at [1004, 281] on polyline "open menu" at bounding box center [1002, 282] width 6 height 3
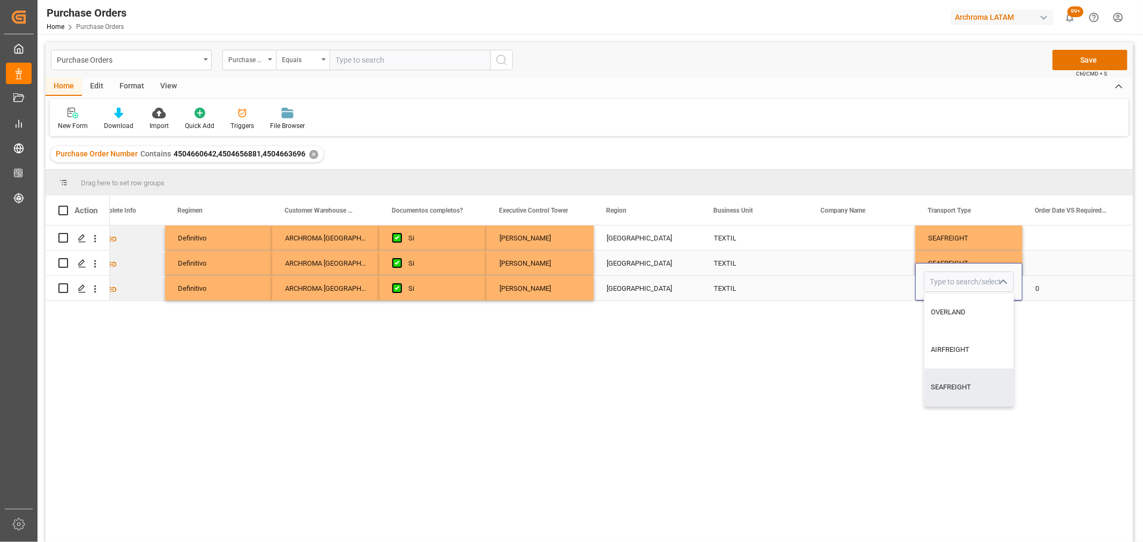
drag, startPoint x: 974, startPoint y: 380, endPoint x: 986, endPoint y: 372, distance: 14.6
click at [975, 380] on div "SEAFREIGHT" at bounding box center [968, 388] width 89 height 38
type input "SEAFREIGHT"
click at [1076, 274] on div "Press SPACE to select this row." at bounding box center [1076, 263] width 107 height 25
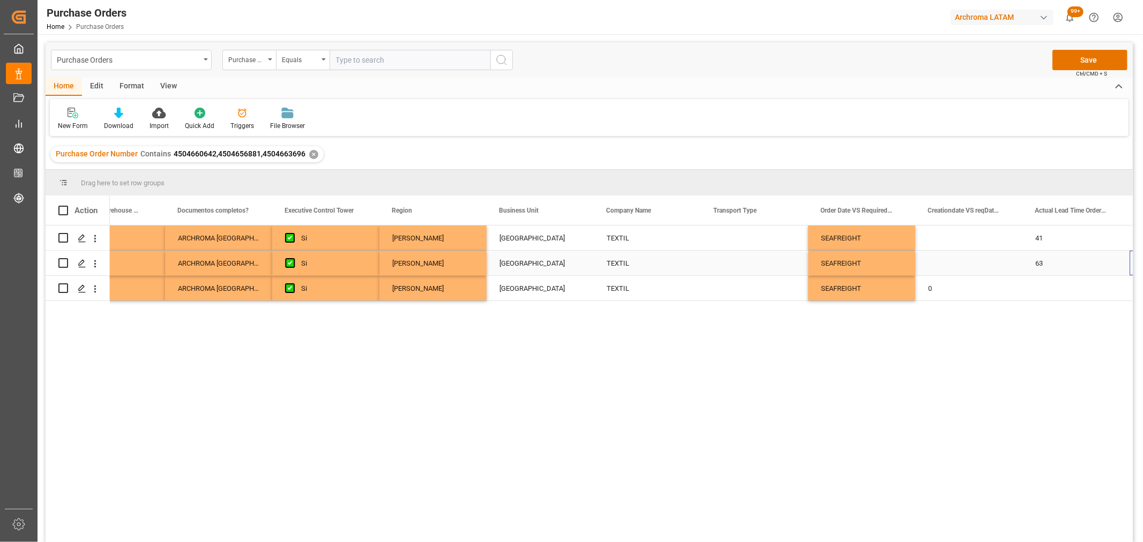
scroll to position [0, 2303]
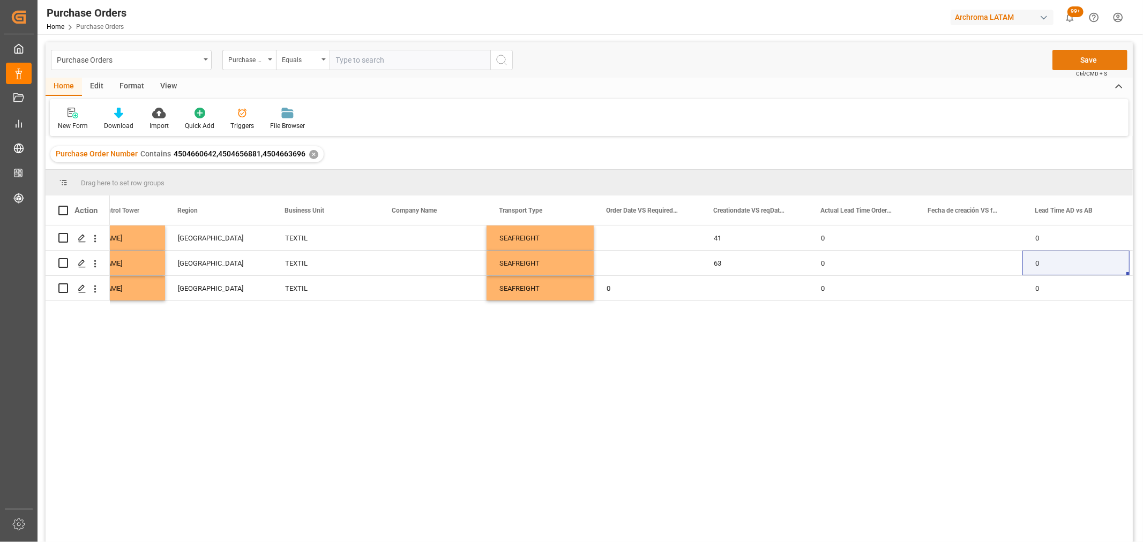
click at [1101, 66] on button "Save" at bounding box center [1090, 60] width 75 height 20
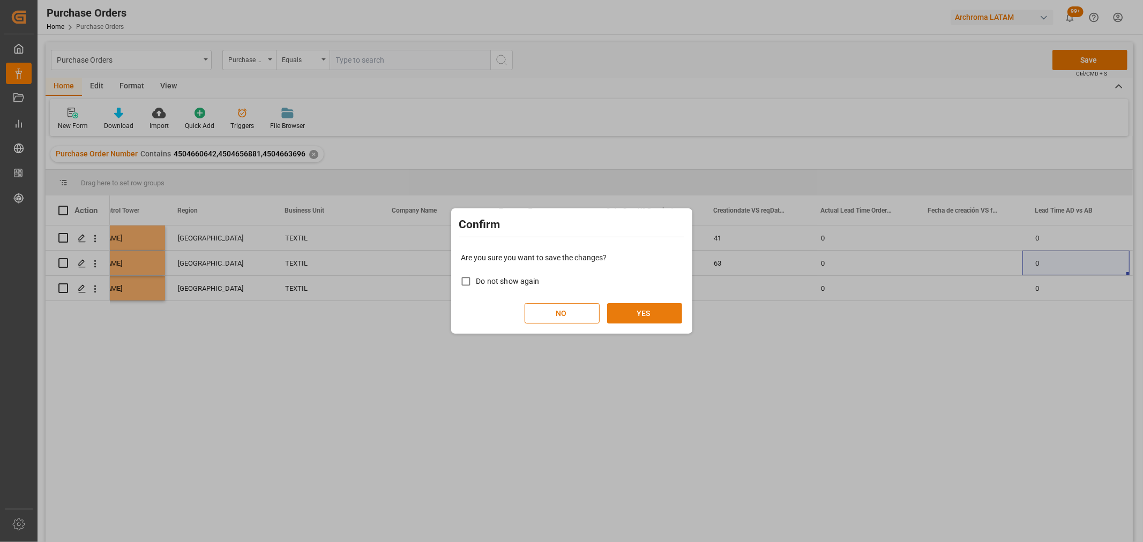
click at [650, 307] on button "YES" at bounding box center [644, 313] width 75 height 20
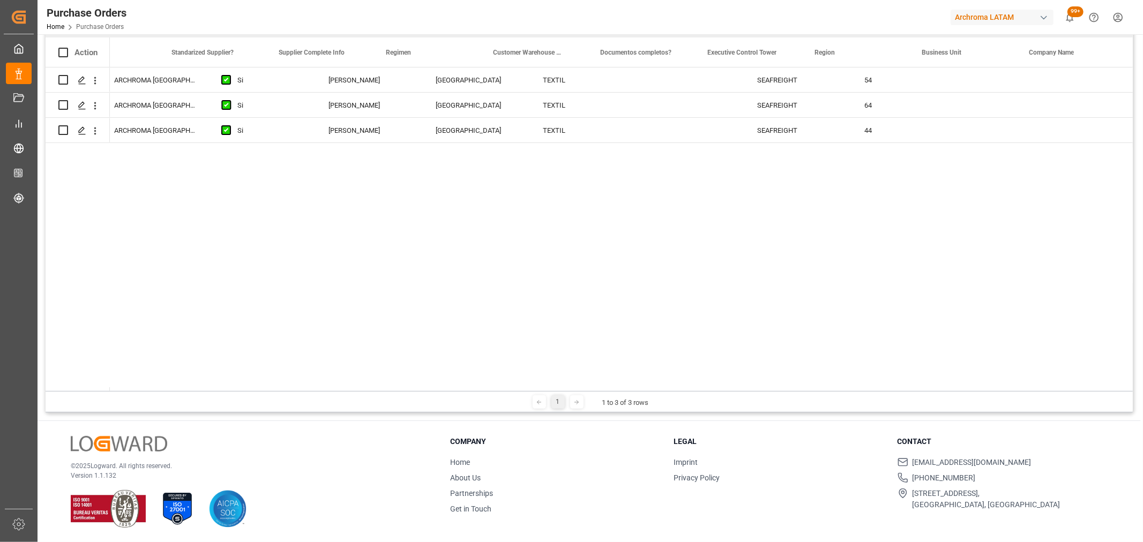
scroll to position [0, 1753]
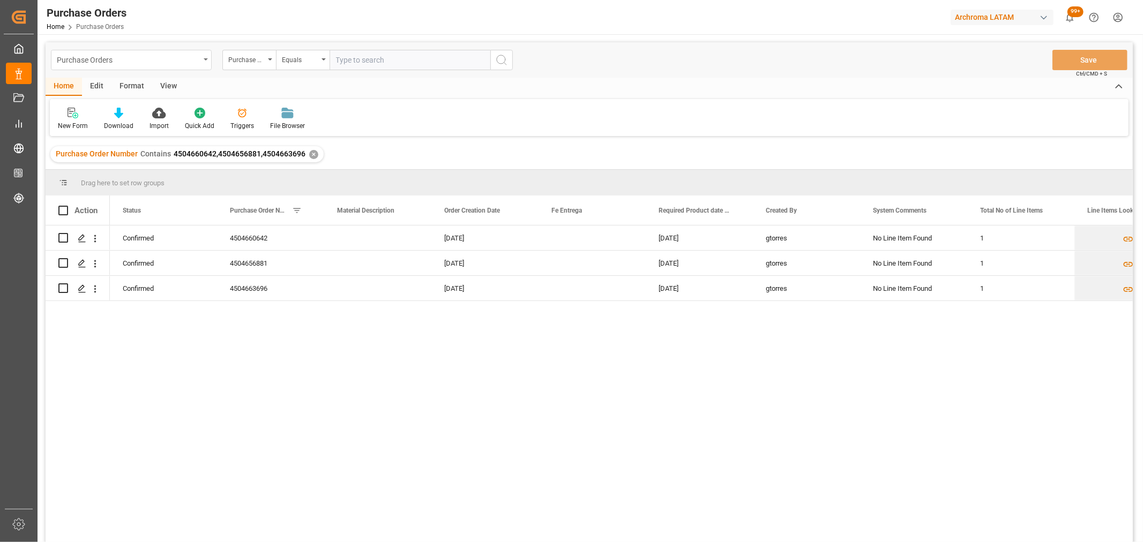
click at [158, 59] on div "Purchase Orders" at bounding box center [128, 59] width 143 height 13
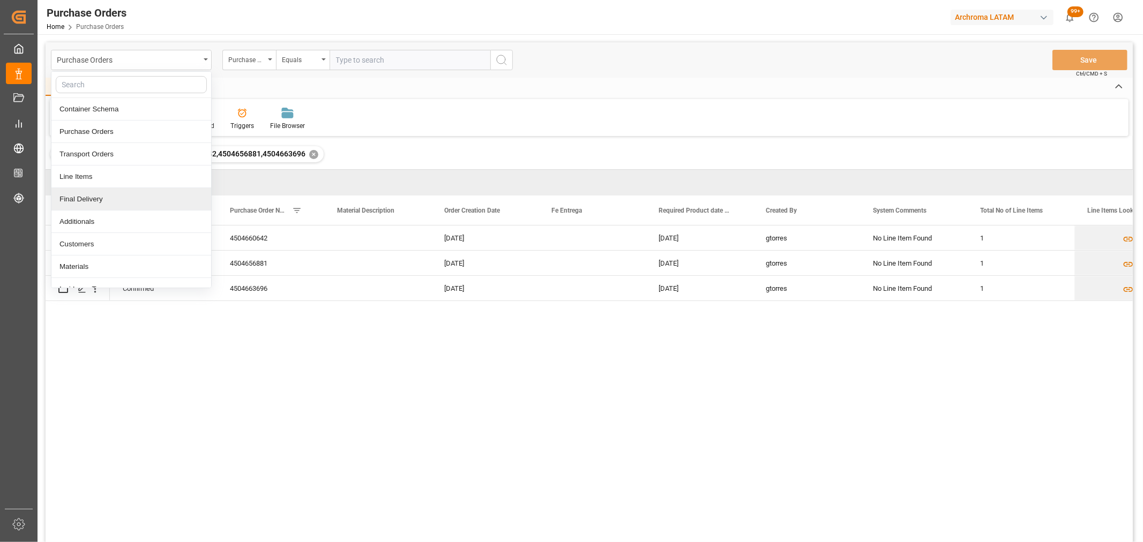
click at [101, 200] on div "Final Delivery" at bounding box center [131, 199] width 160 height 23
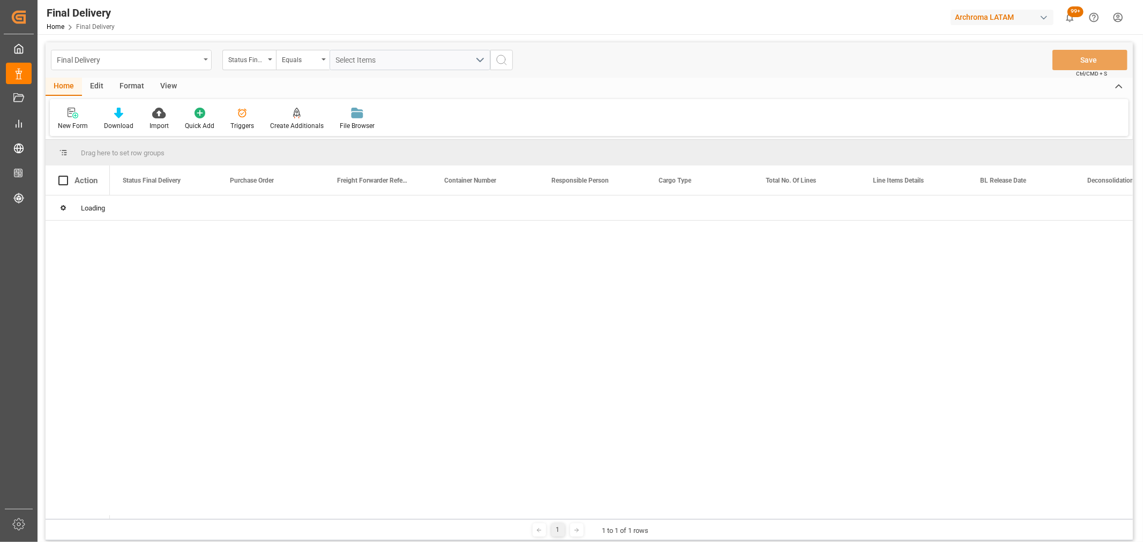
click at [116, 57] on div "Final Delivery" at bounding box center [128, 59] width 143 height 13
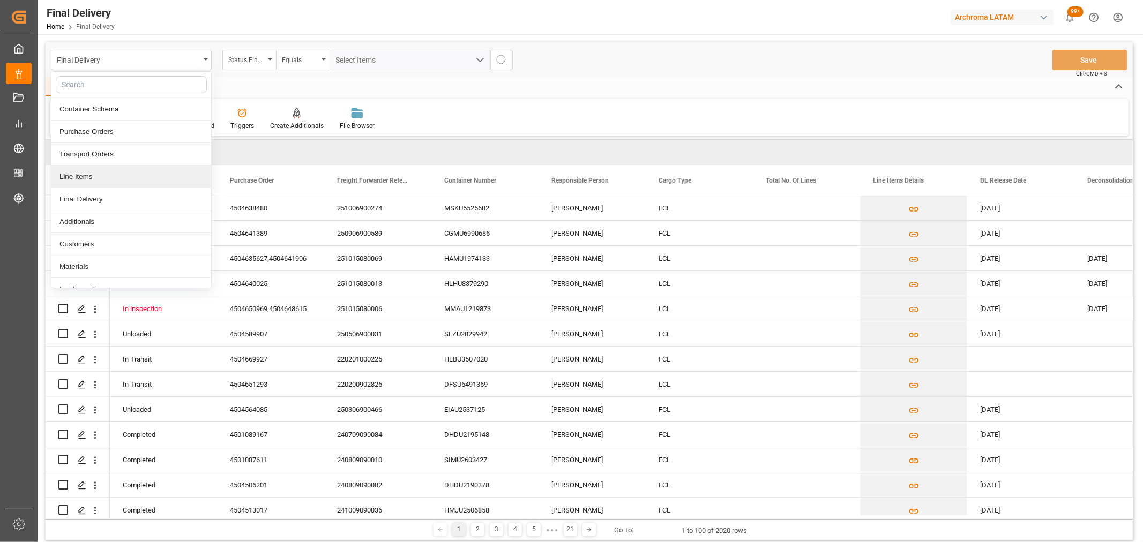
click at [89, 178] on div "Line Items" at bounding box center [131, 177] width 160 height 23
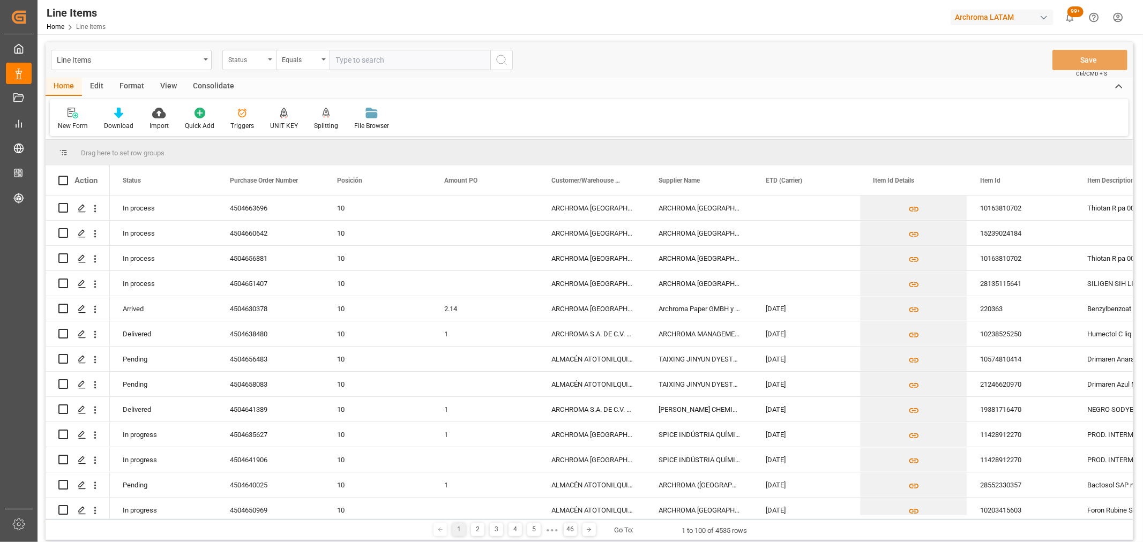
click at [253, 66] on div "Status" at bounding box center [249, 60] width 54 height 20
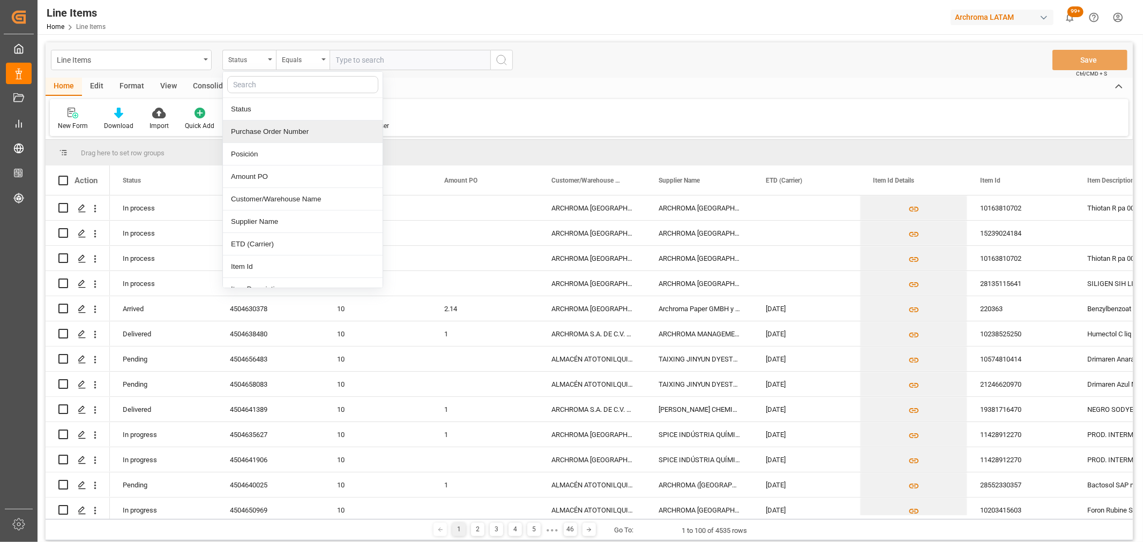
click at [266, 132] on div "Purchase Order Number" at bounding box center [303, 132] width 160 height 23
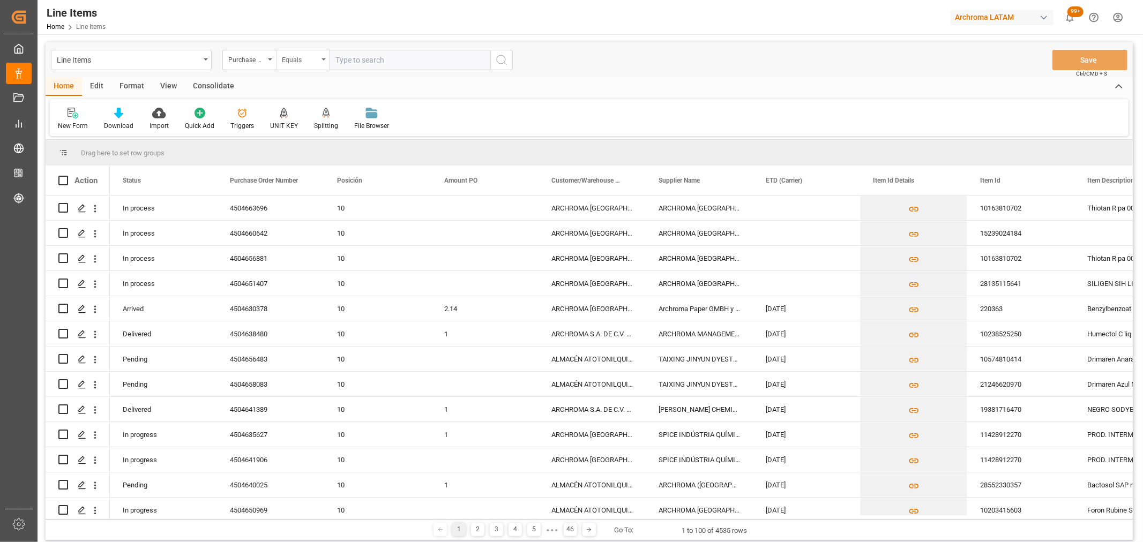
click at [287, 58] on div "Equals" at bounding box center [300, 59] width 36 height 12
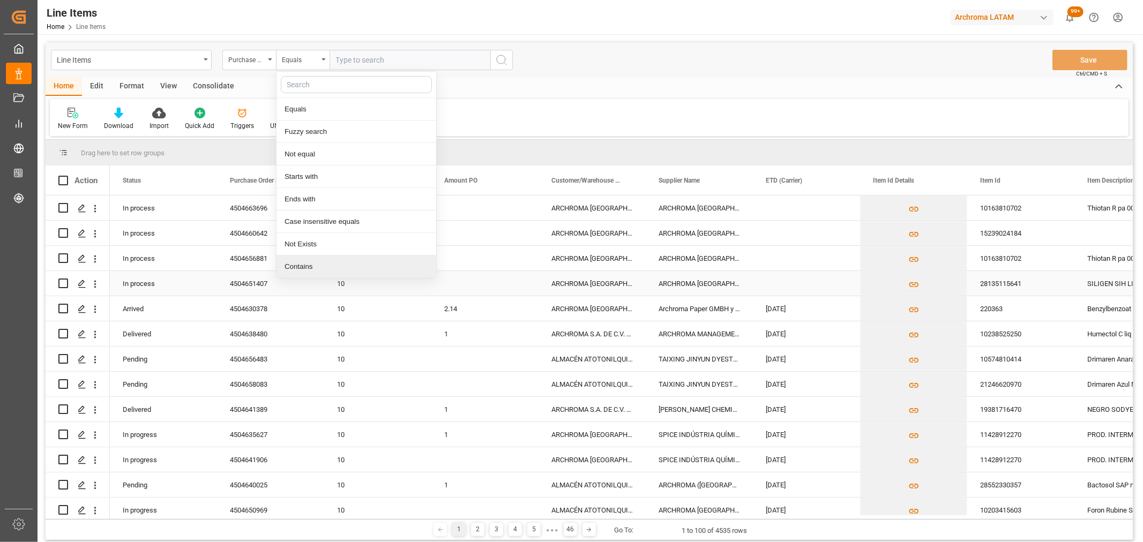
drag, startPoint x: 312, startPoint y: 271, endPoint x: 312, endPoint y: 262, distance: 9.6
click at [312, 270] on div "Contains" at bounding box center [357, 267] width 160 height 23
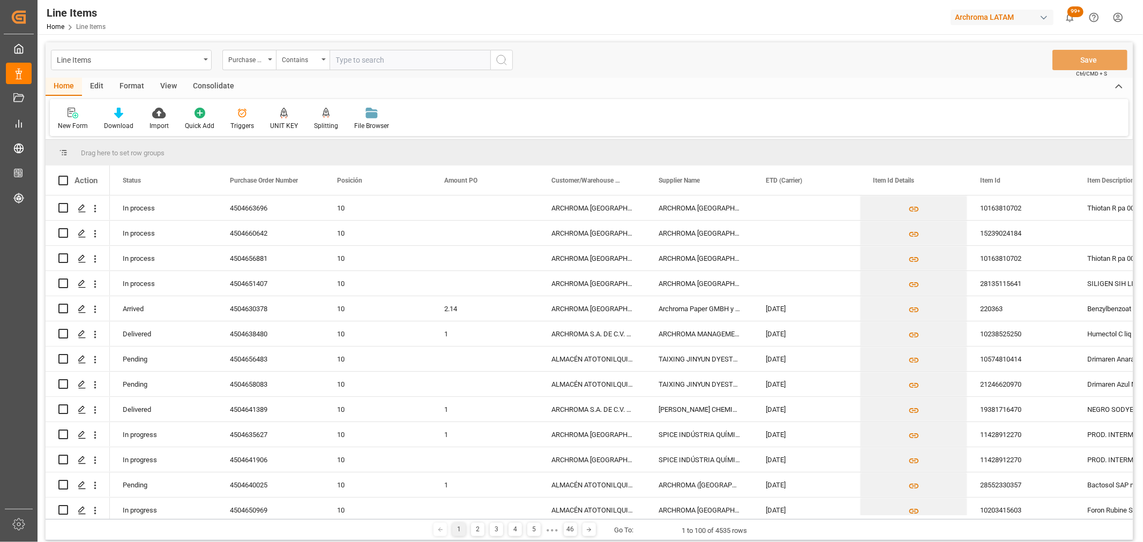
click at [367, 57] on input "text" at bounding box center [410, 60] width 161 height 20
paste input "4504651407-4504656881-4504660642-4504663696/"
click at [354, 59] on input "4504651407-4504656881-4504660642-4504663696/" at bounding box center [410, 60] width 161 height 20
click at [350, 58] on input "4504651407-4504656881-4504660642-4504663696/" at bounding box center [410, 60] width 161 height 20
click at [398, 60] on input "4504651407,4504656881-4504660642-4504663696/" at bounding box center [410, 60] width 161 height 20
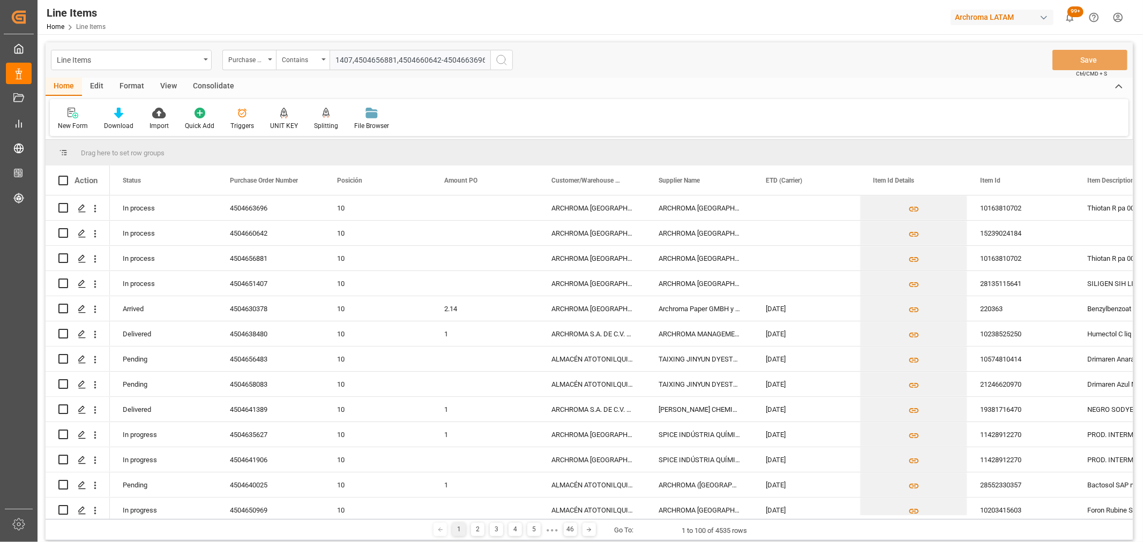
click at [443, 63] on input "4504651407,4504656881,4504660642-4504663696/" at bounding box center [410, 60] width 161 height 20
click at [474, 55] on input "4504651407,4504656881,4504660642,4504663696/" at bounding box center [410, 60] width 161 height 20
type input "4504651407,4504656881,4504660642,4504663696"
click at [497, 60] on icon "search button" at bounding box center [501, 60] width 13 height 13
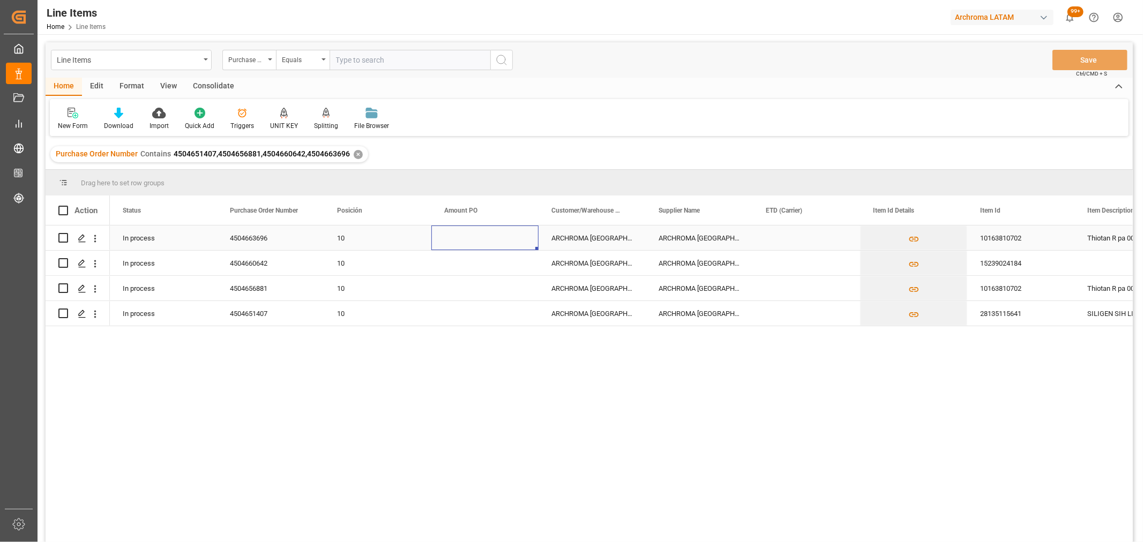
click at [469, 230] on div "Press SPACE to select this row." at bounding box center [484, 238] width 107 height 25
click at [468, 239] on input "Press SPACE to select this row." at bounding box center [485, 244] width 90 height 20
type input "5.10"
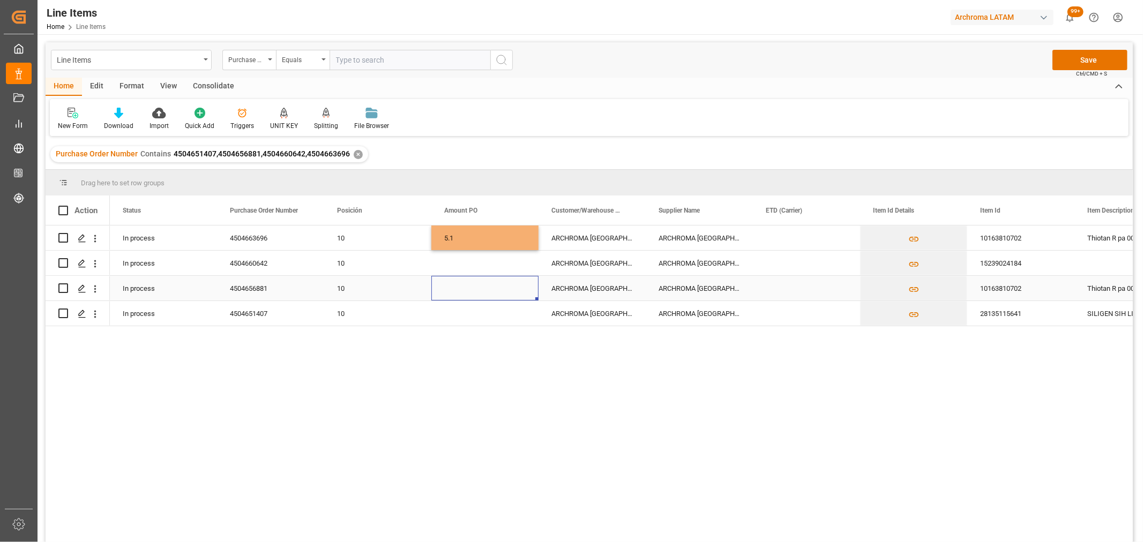
click at [462, 276] on div "Press SPACE to select this row." at bounding box center [484, 288] width 107 height 25
click at [460, 260] on div "Press SPACE to select this row." at bounding box center [484, 263] width 107 height 25
click at [460, 260] on input "Press SPACE to select this row." at bounding box center [485, 269] width 90 height 20
click at [492, 264] on input "Press SPACE to select this row." at bounding box center [485, 269] width 90 height 20
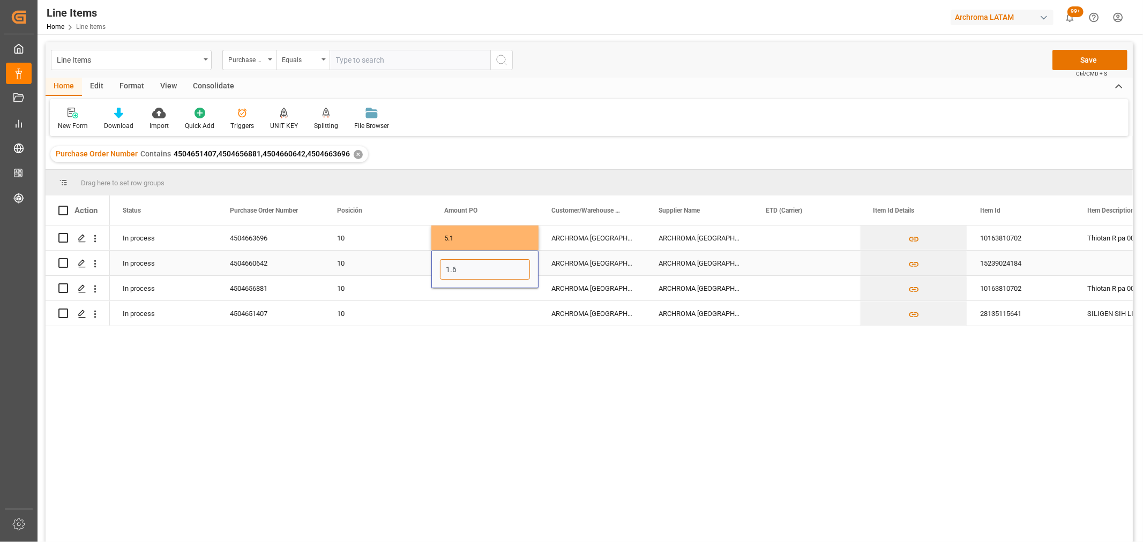
type input "1.62"
click at [475, 295] on div "Press SPACE to select this row." at bounding box center [484, 288] width 107 height 25
click at [475, 295] on input "Press SPACE to select this row." at bounding box center [485, 295] width 90 height 20
click at [495, 290] on input "Press SPACE to select this row." at bounding box center [485, 295] width 90 height 20
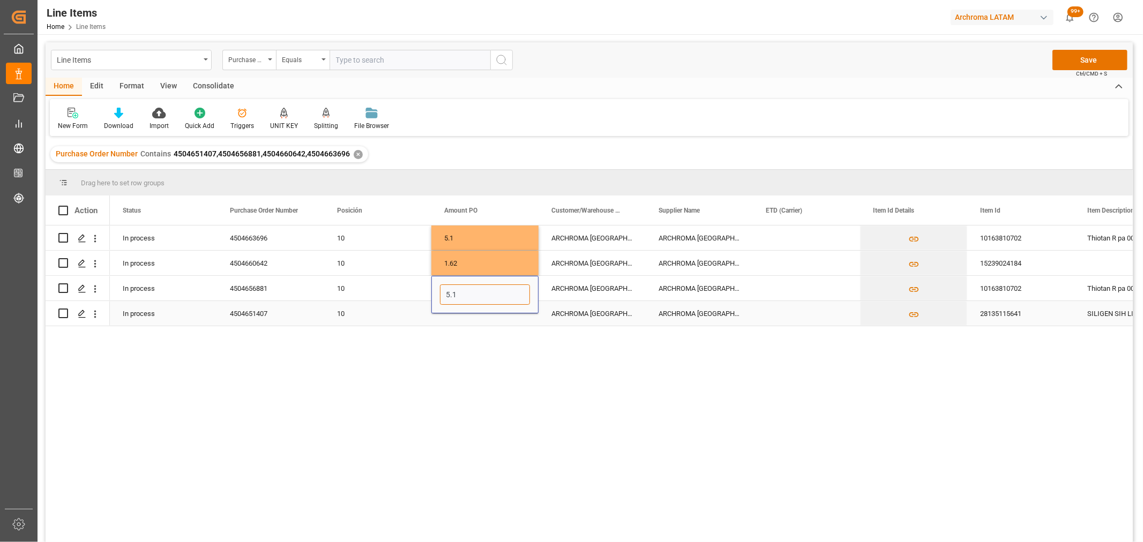
type input "5.10"
click at [479, 315] on div "Press SPACE to select this row." at bounding box center [484, 313] width 107 height 25
click at [479, 315] on input "Press SPACE to select this row." at bounding box center [485, 307] width 90 height 20
type input "2"
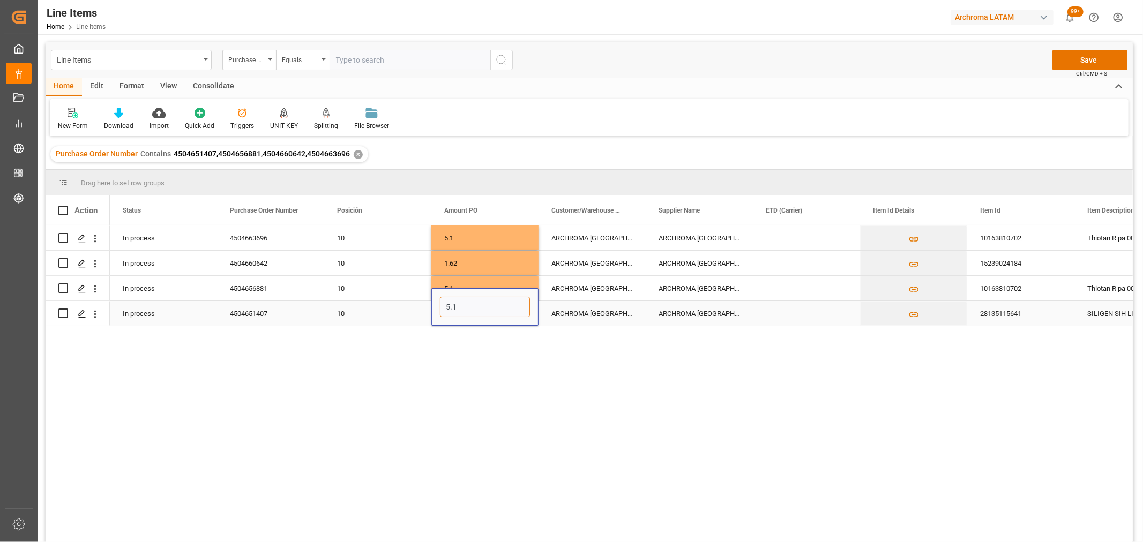
type input "5.10"
click at [807, 240] on div "Press SPACE to select this row." at bounding box center [806, 238] width 107 height 25
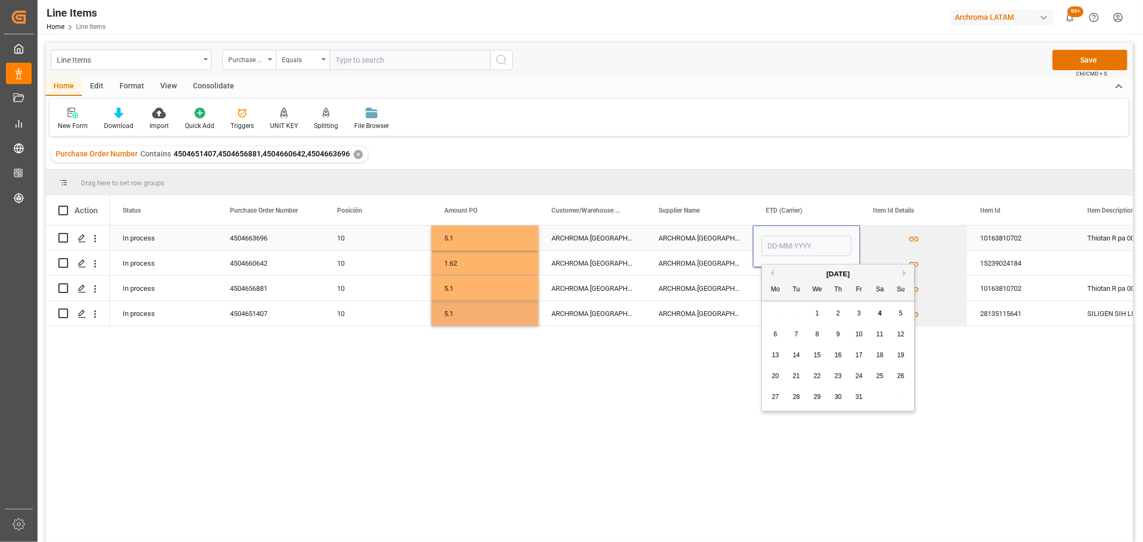
click at [807, 240] on input "Press SPACE to select this row." at bounding box center [807, 246] width 90 height 20
click at [786, 313] on div "29 30 1 2 3 4 5" at bounding box center [838, 313] width 146 height 21
click at [768, 274] on button "Previous Month" at bounding box center [770, 273] width 6 height 6
click at [791, 399] on div "30" at bounding box center [796, 397] width 13 height 13
type input "[DATE]"
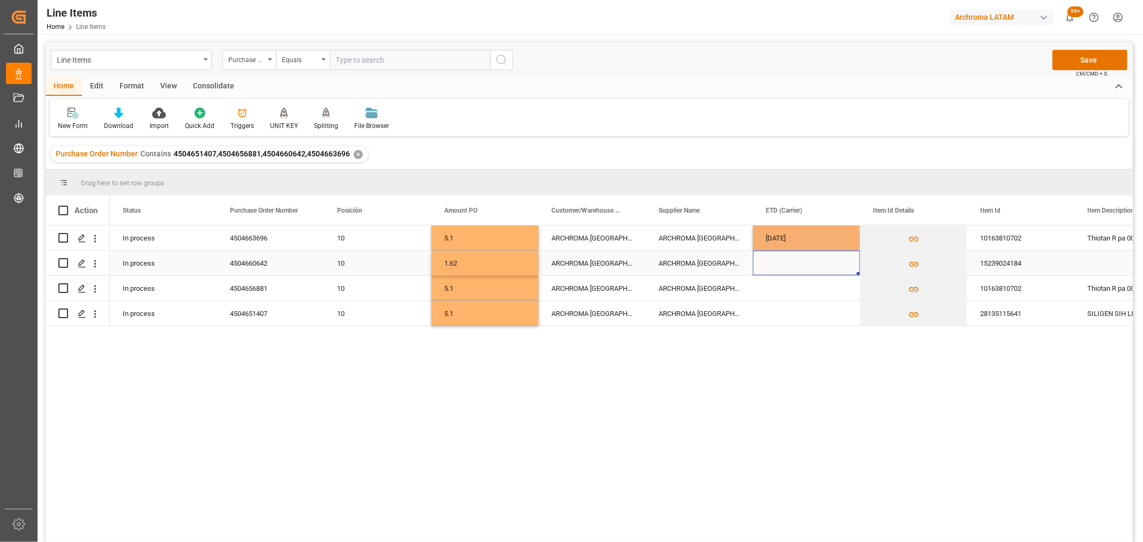
click at [787, 274] on div "Press SPACE to select this row." at bounding box center [806, 263] width 107 height 25
click at [772, 299] on button "Previous Month" at bounding box center [770, 298] width 6 height 6
click at [796, 426] on span "30" at bounding box center [796, 423] width 7 height 8
type input "[DATE]"
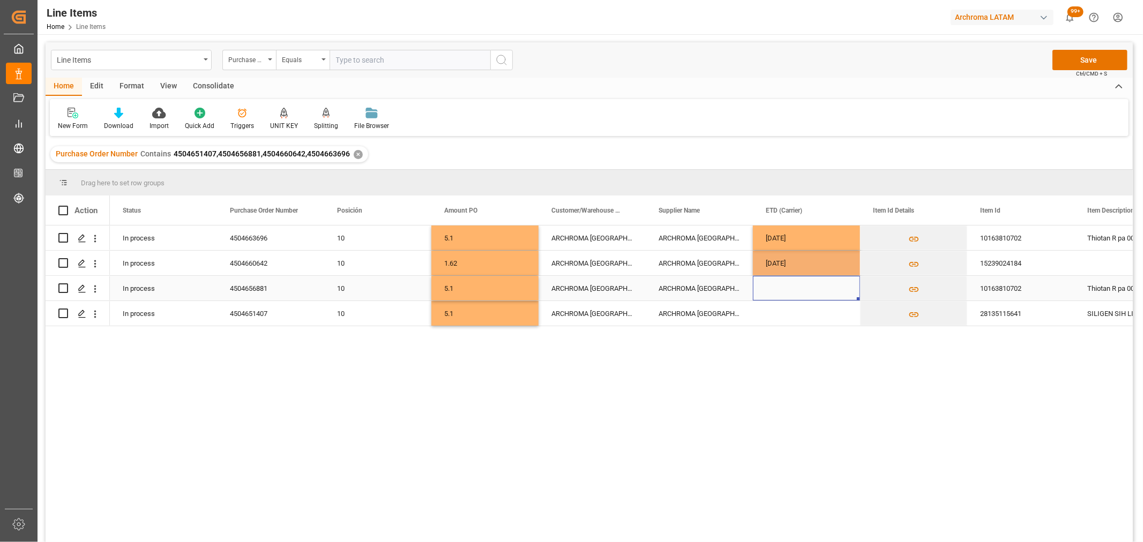
click at [784, 295] on div "Press SPACE to select this row." at bounding box center [806, 288] width 107 height 25
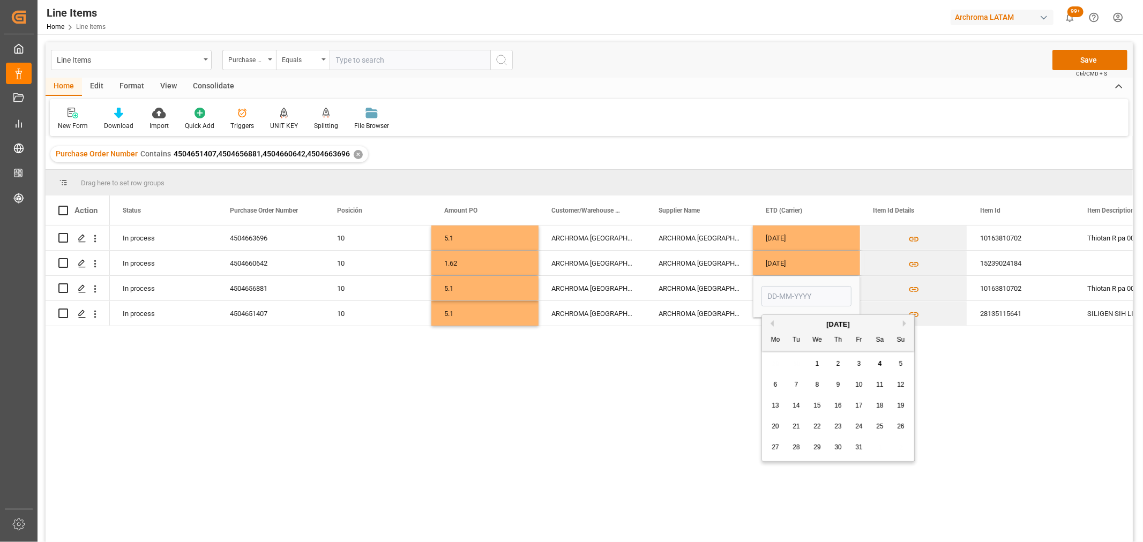
click at [772, 322] on button "Previous Month" at bounding box center [770, 323] width 6 height 6
click at [793, 446] on span "30" at bounding box center [796, 448] width 7 height 8
type input "[DATE]"
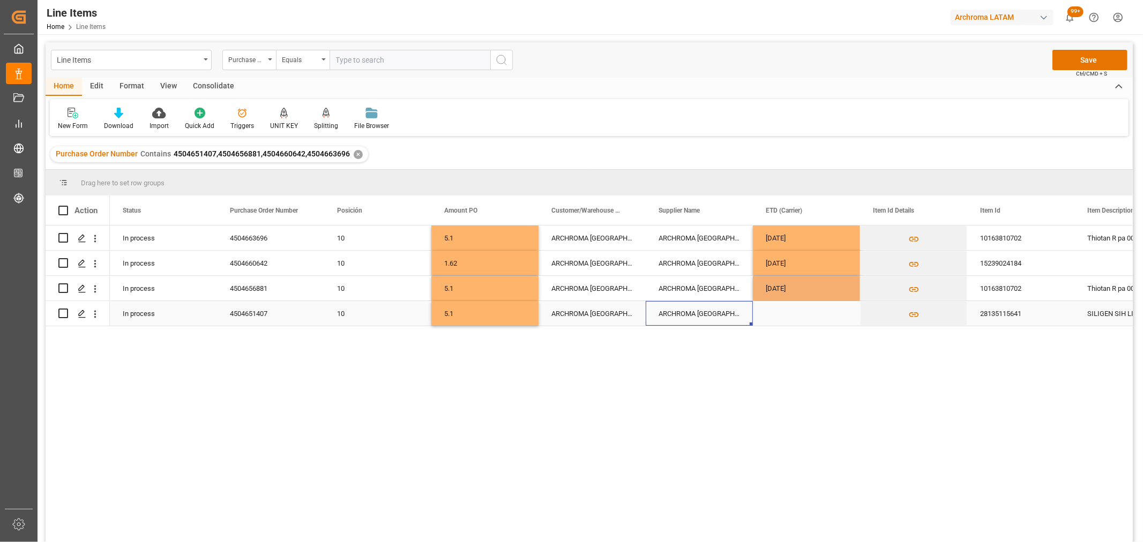
click at [736, 310] on div "ARCHROMA [GEOGRAPHIC_DATA], [GEOGRAPHIC_DATA]" at bounding box center [699, 313] width 107 height 25
click at [770, 316] on div "Press SPACE to select this row." at bounding box center [806, 313] width 107 height 25
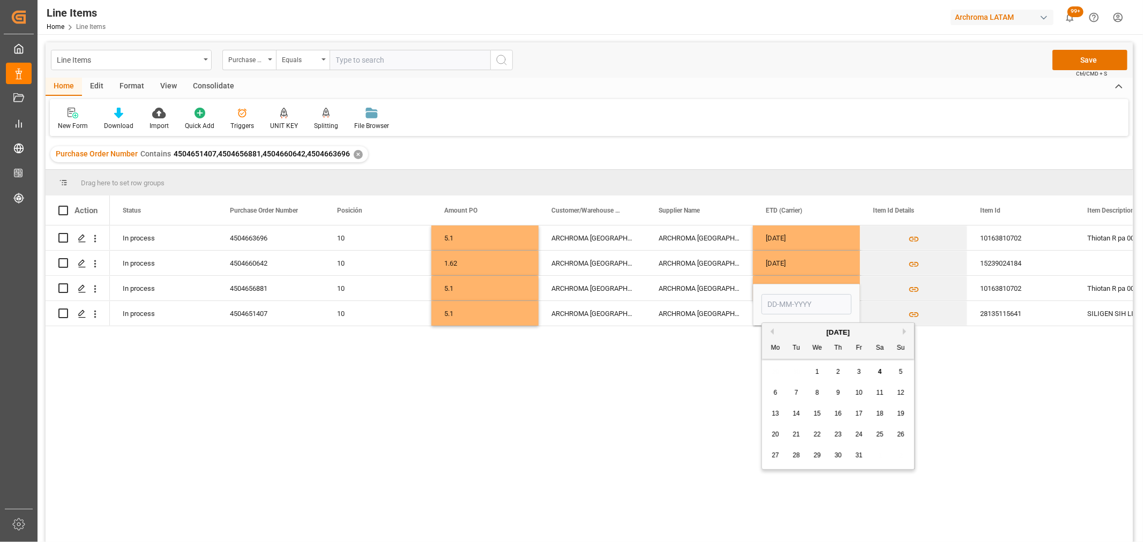
click at [772, 333] on button "Previous Month" at bounding box center [770, 332] width 6 height 6
drag, startPoint x: 797, startPoint y: 460, endPoint x: 795, endPoint y: 452, distance: 8.2
click at [796, 457] on div "30" at bounding box center [796, 456] width 13 height 13
type input "[DATE]"
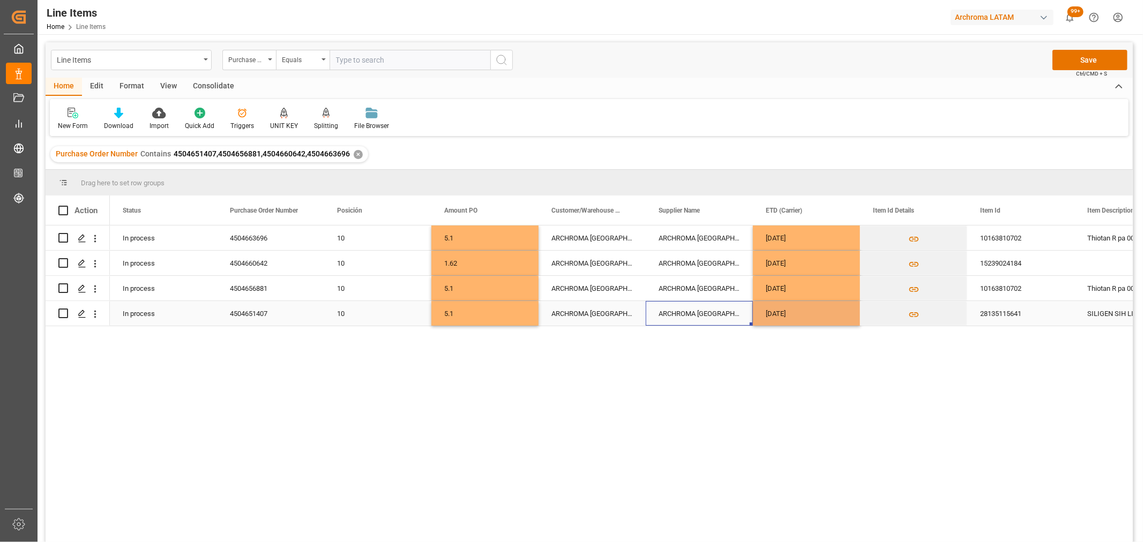
click at [737, 317] on div "ARCHROMA [GEOGRAPHIC_DATA], [GEOGRAPHIC_DATA]" at bounding box center [699, 313] width 107 height 25
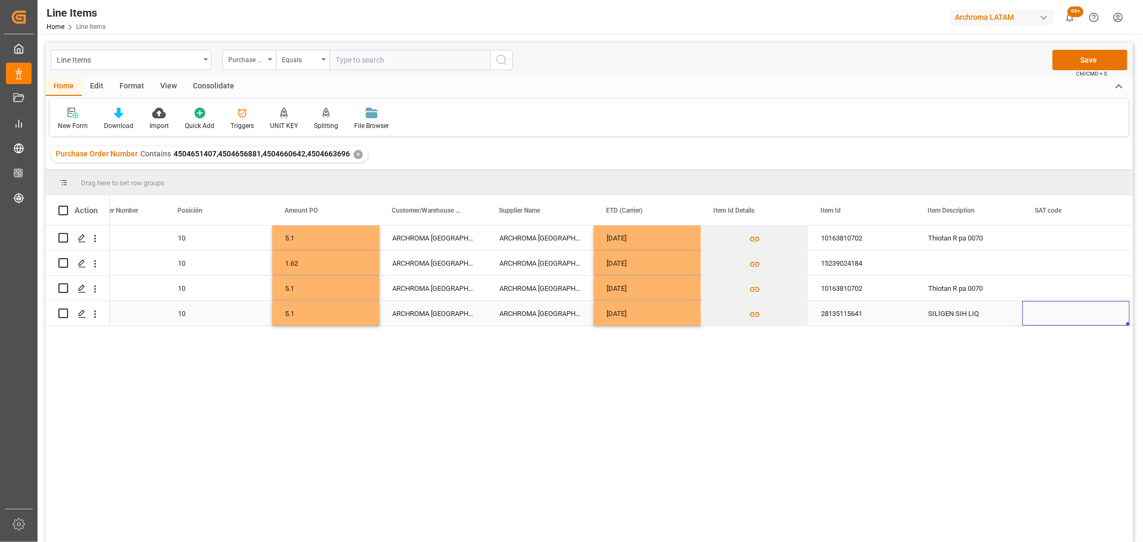
scroll to position [0, 266]
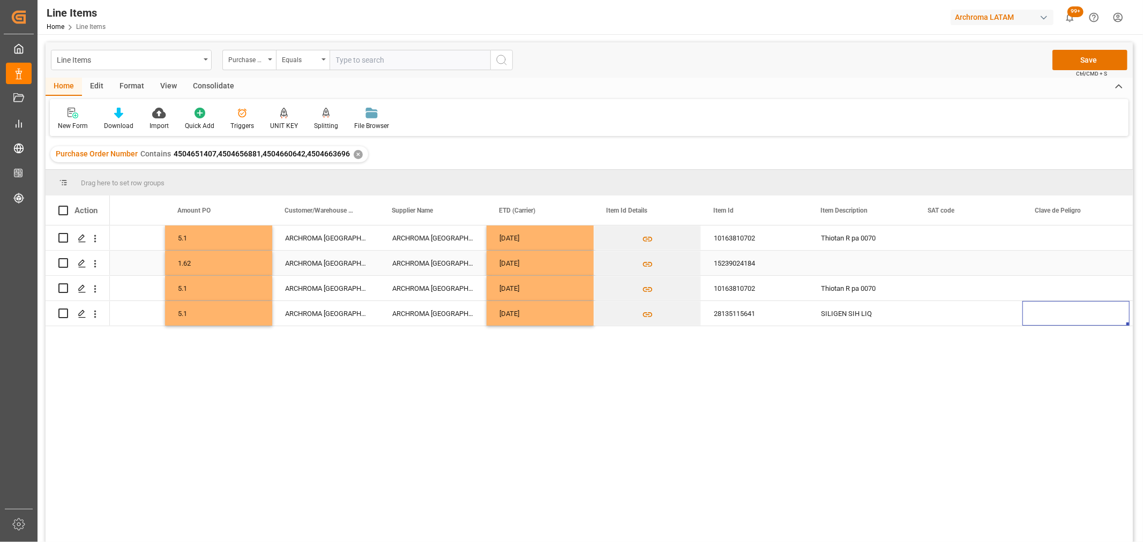
click at [751, 265] on div "15239024184" at bounding box center [754, 263] width 107 height 25
click at [751, 265] on input "15239024184" at bounding box center [755, 269] width 90 height 20
click at [617, 267] on button "Press SPACE to select this row." at bounding box center [647, 263] width 106 height 25
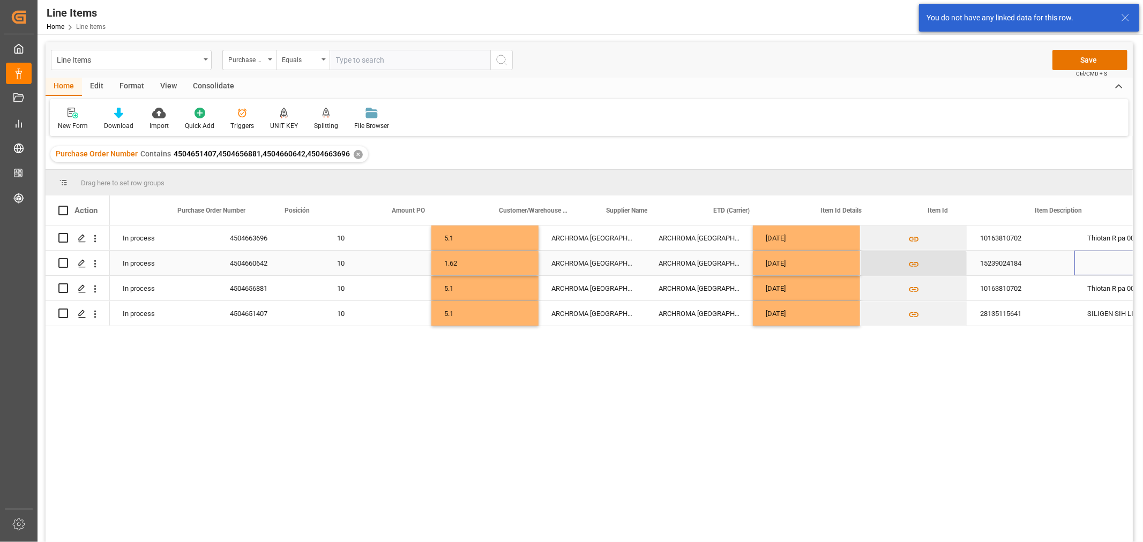
scroll to position [0, 159]
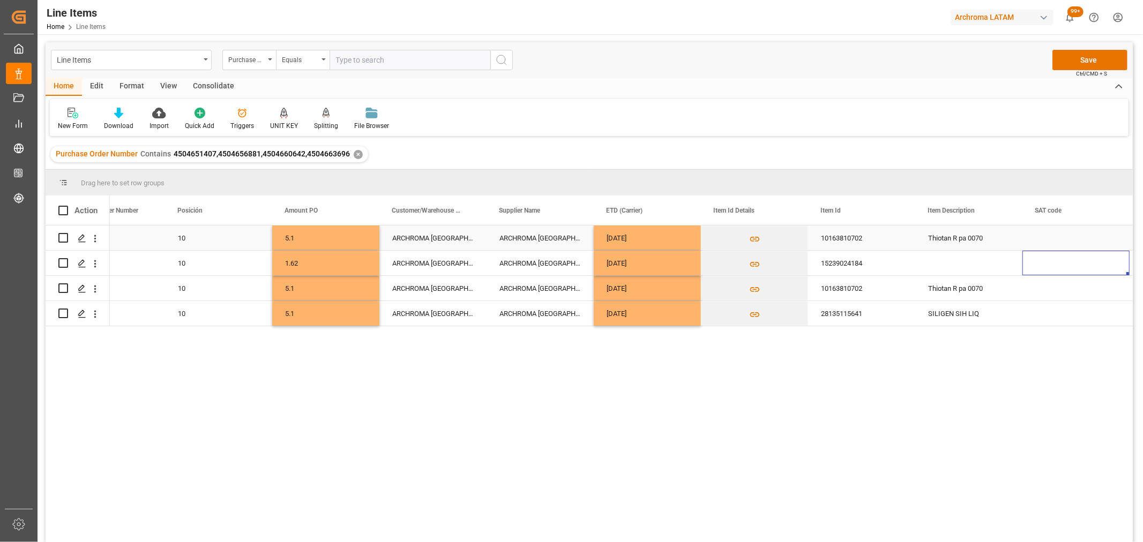
click at [1054, 237] on div "Press SPACE to select this row." at bounding box center [1076, 238] width 107 height 25
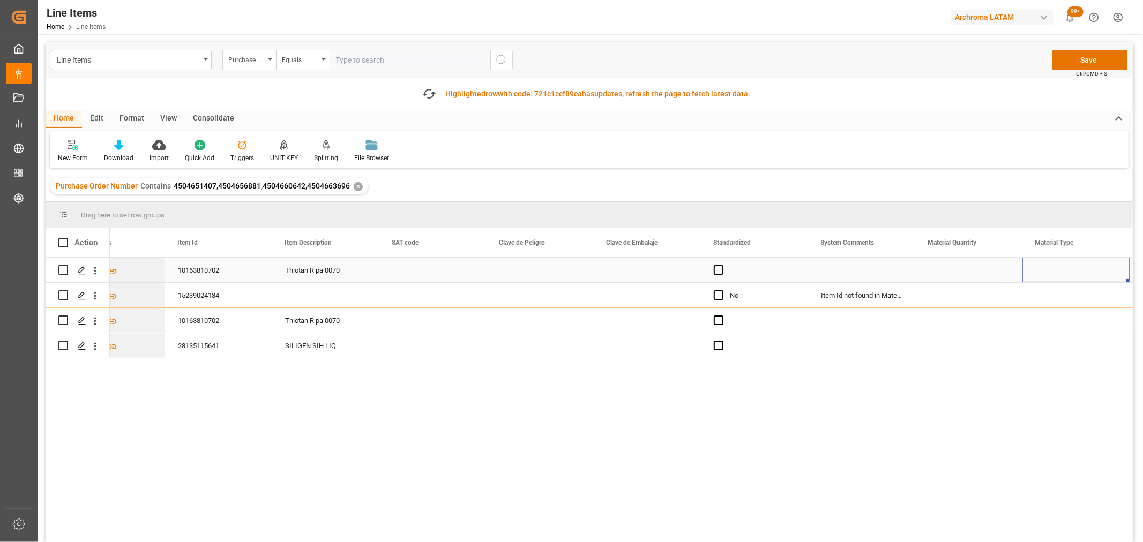
scroll to position [0, 909]
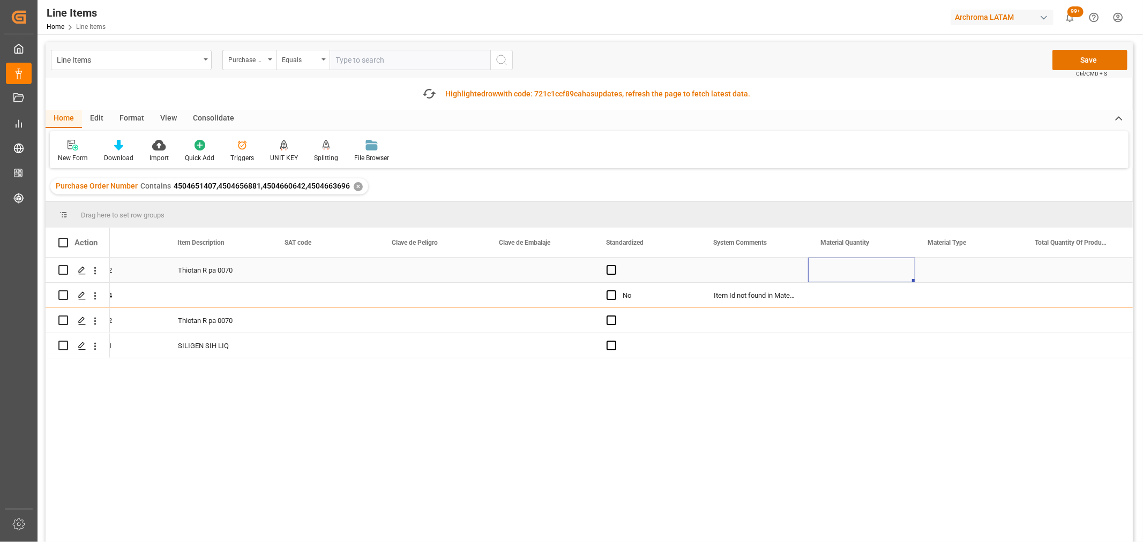
click at [856, 266] on div "Press SPACE to select this row." at bounding box center [861, 270] width 107 height 25
click at [845, 281] on input "Press SPACE to select this row." at bounding box center [862, 276] width 90 height 20
click at [691, 264] on div "Press SPACE to select this row." at bounding box center [647, 270] width 107 height 25
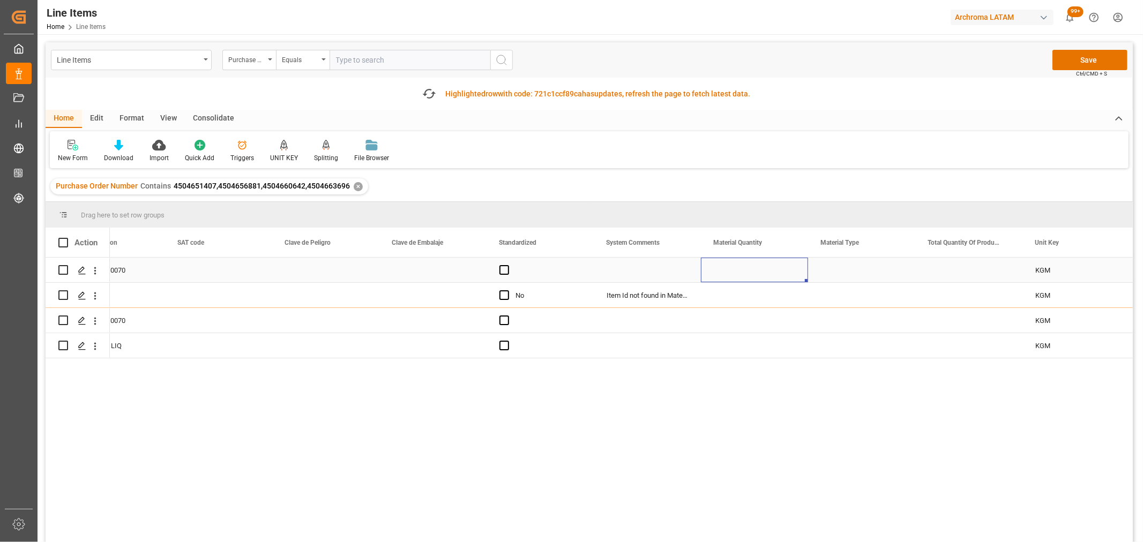
click at [746, 273] on div "Press SPACE to select this row." at bounding box center [754, 270] width 107 height 25
click at [747, 264] on div "Press SPACE to select this row." at bounding box center [754, 270] width 107 height 25
click at [737, 271] on input "Press SPACE to select this row." at bounding box center [755, 276] width 90 height 20
type input "1"
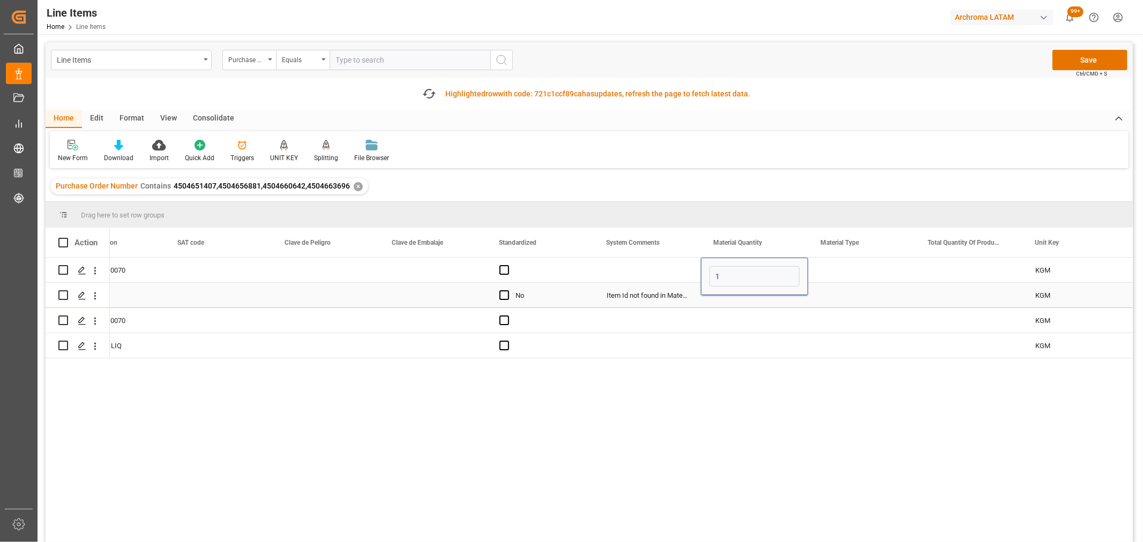
click at [727, 303] on div "Press SPACE to select this row." at bounding box center [754, 295] width 107 height 25
click at [858, 273] on div "Press SPACE to select this row." at bounding box center [861, 270] width 107 height 25
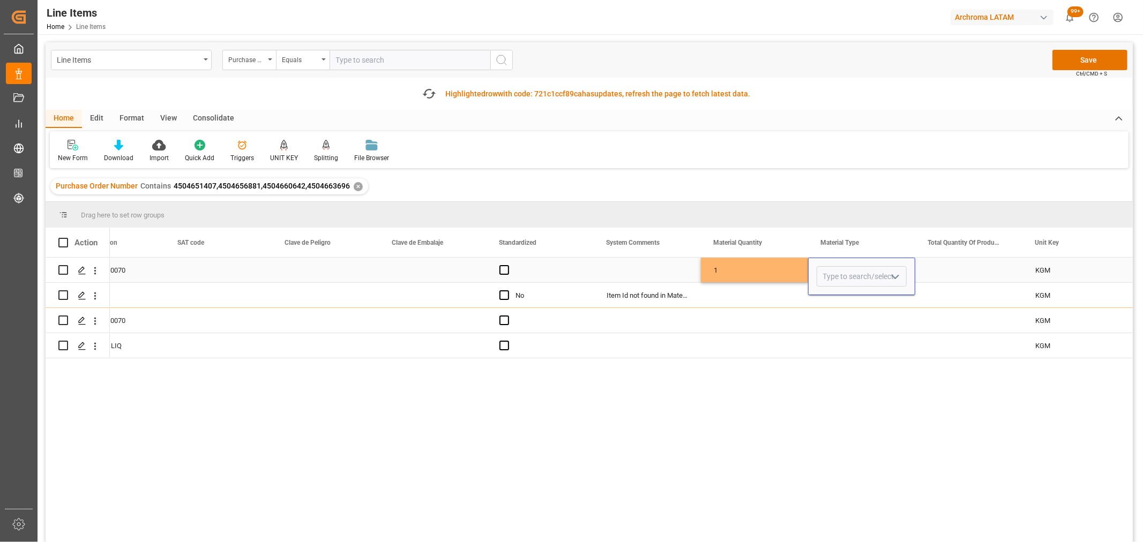
click at [887, 278] on button "open menu" at bounding box center [895, 276] width 16 height 17
drag, startPoint x: 842, startPoint y: 383, endPoint x: 769, endPoint y: 328, distance: 91.9
click at [842, 382] on div "PIEZAS" at bounding box center [861, 382] width 89 height 38
type input "PIEZAS"
click at [750, 298] on div "Press SPACE to select this row." at bounding box center [754, 295] width 107 height 25
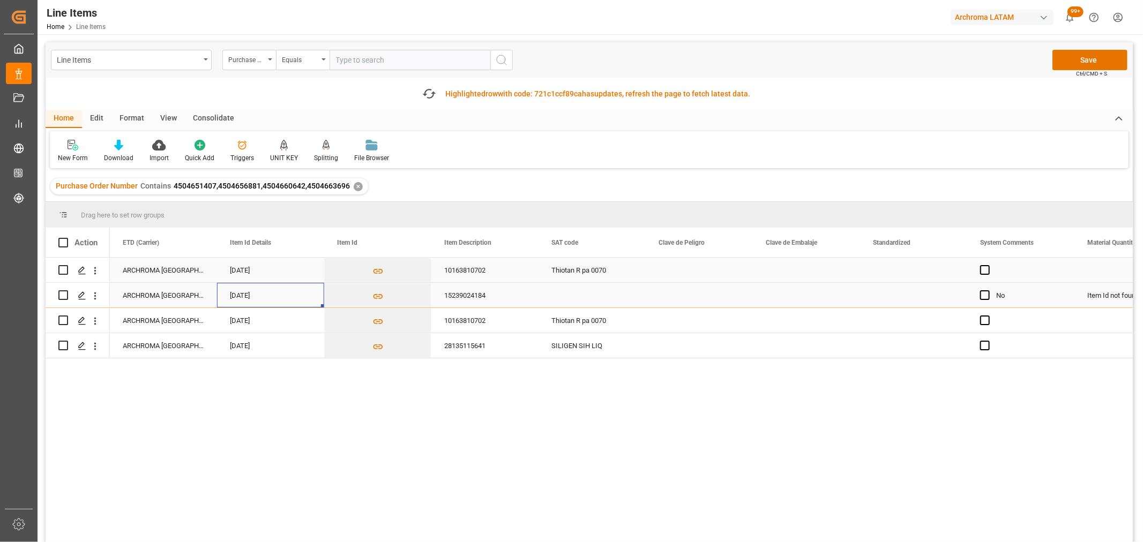
scroll to position [0, 0]
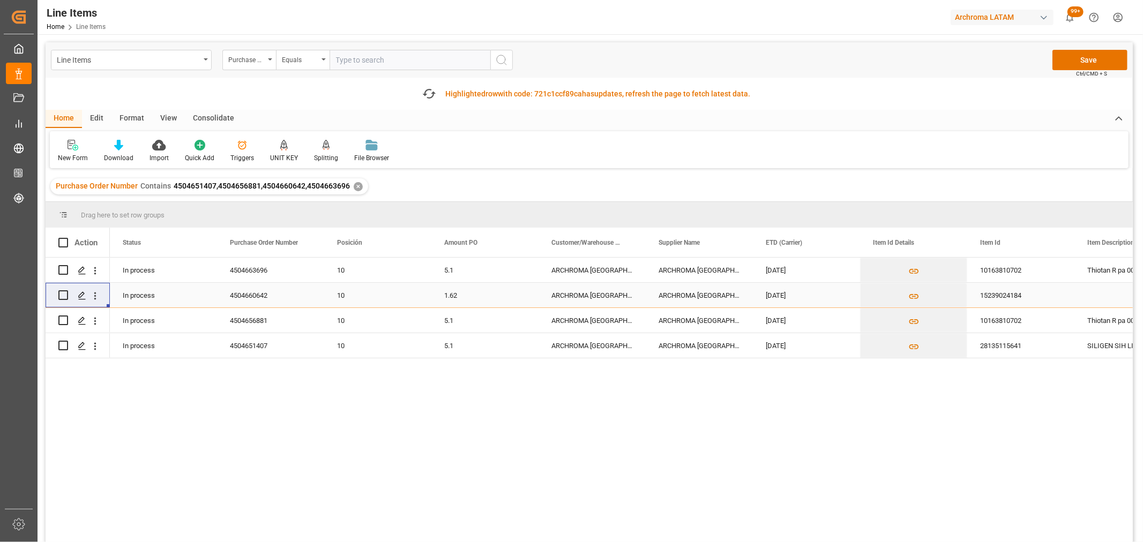
click at [1065, 302] on div "15239024184" at bounding box center [1020, 295] width 107 height 25
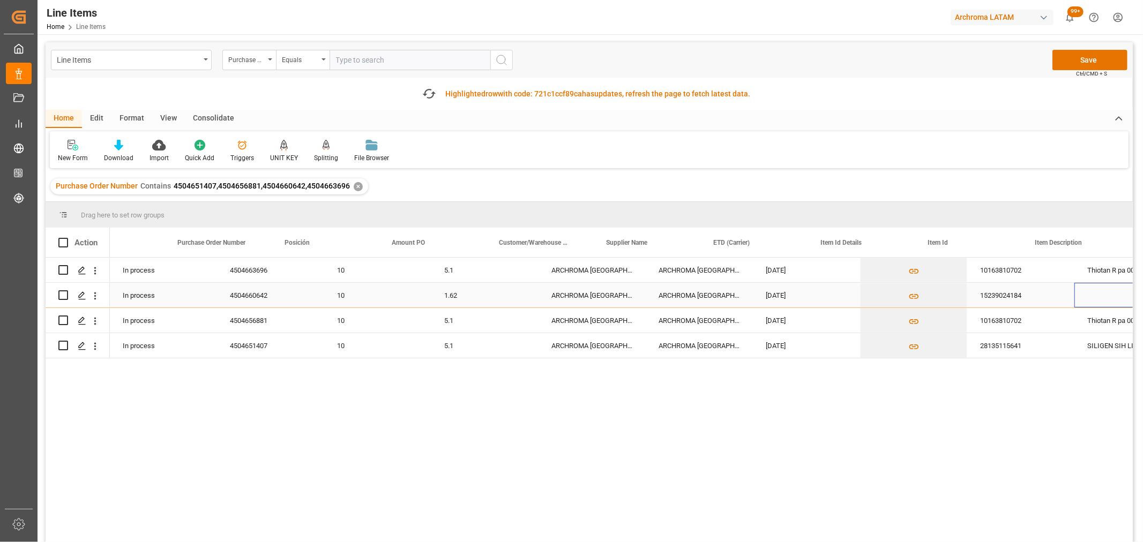
scroll to position [0, 52]
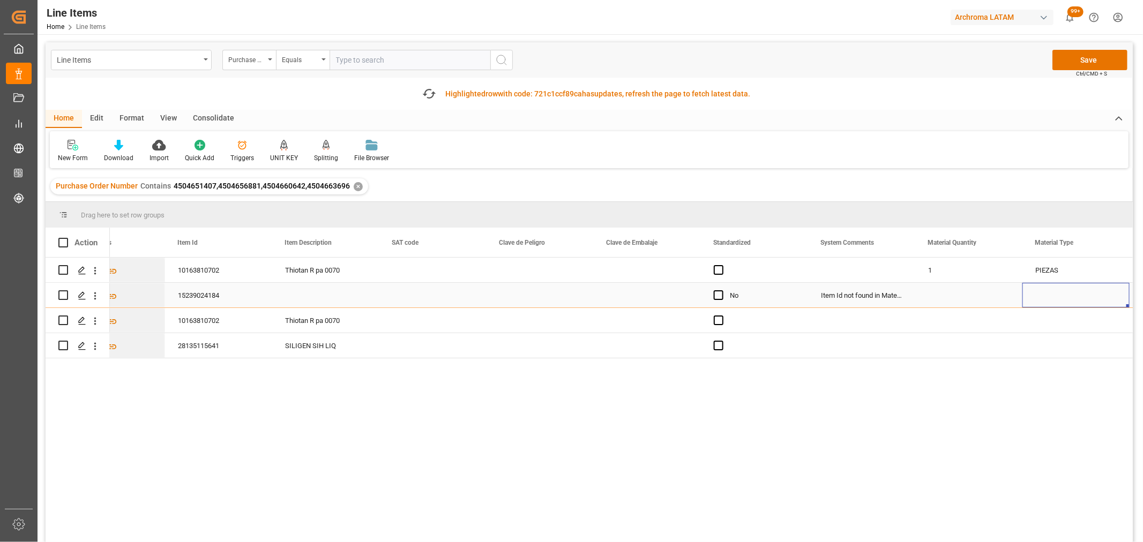
click at [951, 293] on div "Press SPACE to select this row." at bounding box center [968, 295] width 107 height 25
click at [958, 298] on input "Press SPACE to select this row." at bounding box center [969, 302] width 90 height 20
type input "1"
click at [1062, 292] on div "Press SPACE to select this row." at bounding box center [1076, 295] width 107 height 25
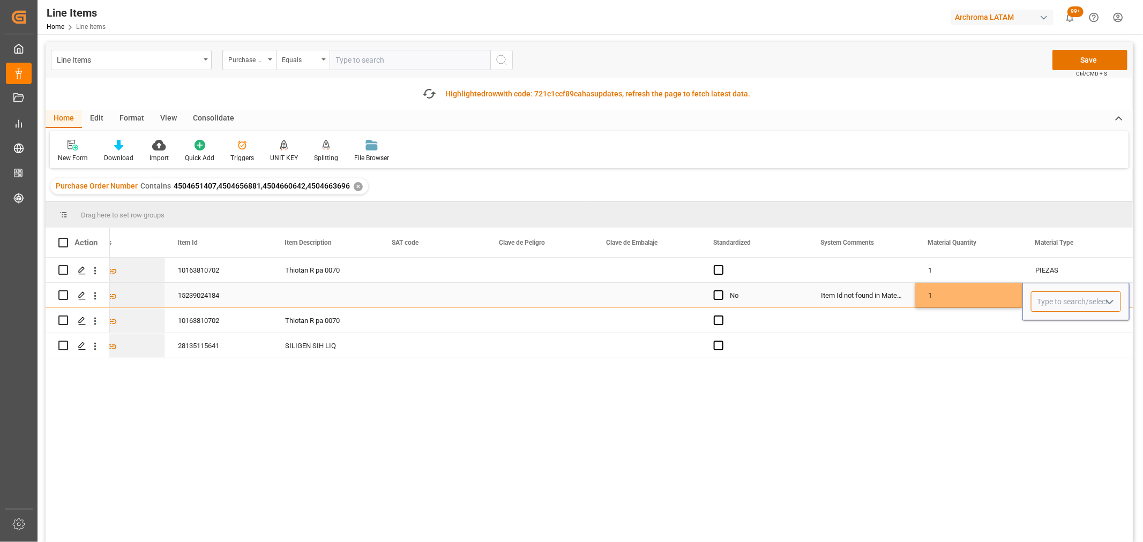
click at [1075, 302] on input "Press SPACE to select this row." at bounding box center [1076, 302] width 90 height 20
click at [1103, 302] on icon "open menu" at bounding box center [1109, 302] width 13 height 13
click at [1061, 411] on div "PIEZAS" at bounding box center [1076, 408] width 89 height 38
type input "PIEZAS"
click at [945, 320] on div "Press SPACE to select this row." at bounding box center [968, 320] width 107 height 25
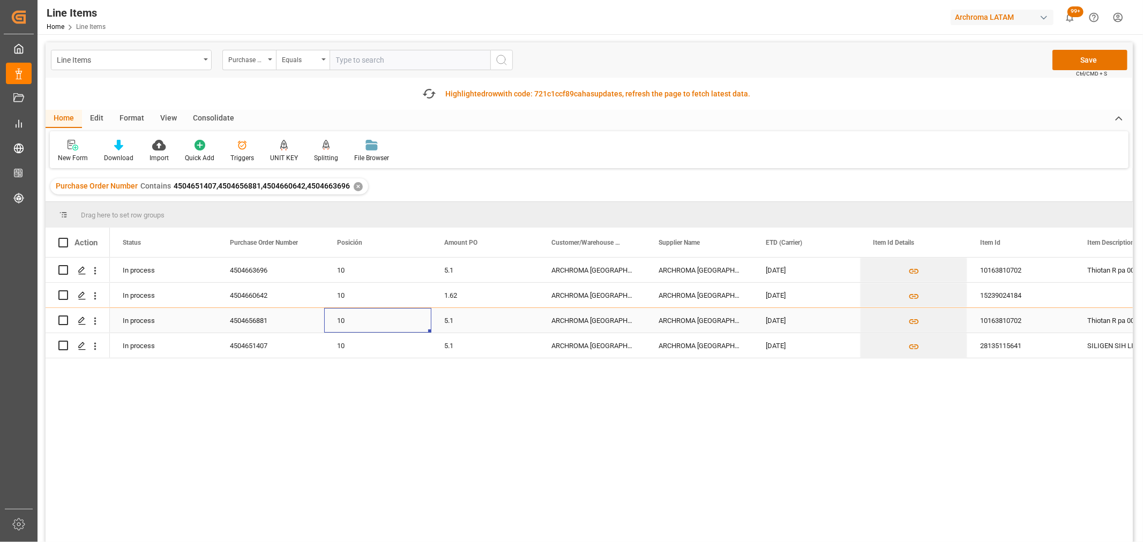
click at [388, 323] on div "10" at bounding box center [377, 321] width 81 height 25
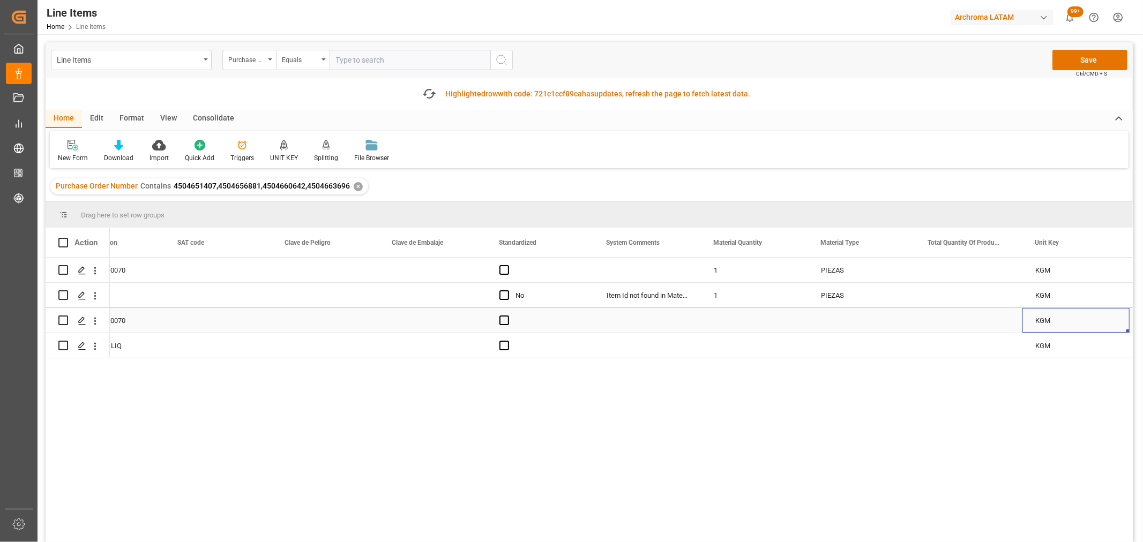
click at [757, 322] on div "Press SPACE to select this row." at bounding box center [754, 320] width 107 height 25
click at [757, 322] on input "Press SPACE to select this row." at bounding box center [755, 327] width 90 height 20
type input "1"
click at [872, 318] on div "Press SPACE to select this row." at bounding box center [861, 320] width 107 height 25
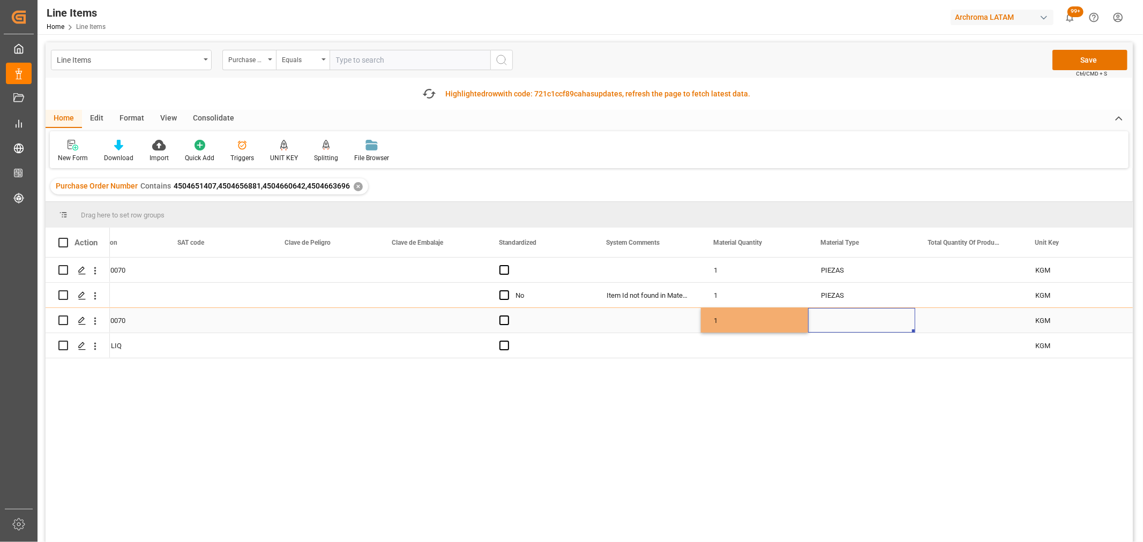
click at [872, 318] on div "Press SPACE to select this row." at bounding box center [861, 320] width 107 height 25
click at [899, 327] on icon "open menu" at bounding box center [895, 327] width 13 height 13
click at [841, 434] on div "PIEZAS" at bounding box center [861, 433] width 89 height 38
type input "PIEZAS"
click at [702, 356] on div "Press SPACE to select this row." at bounding box center [754, 345] width 107 height 25
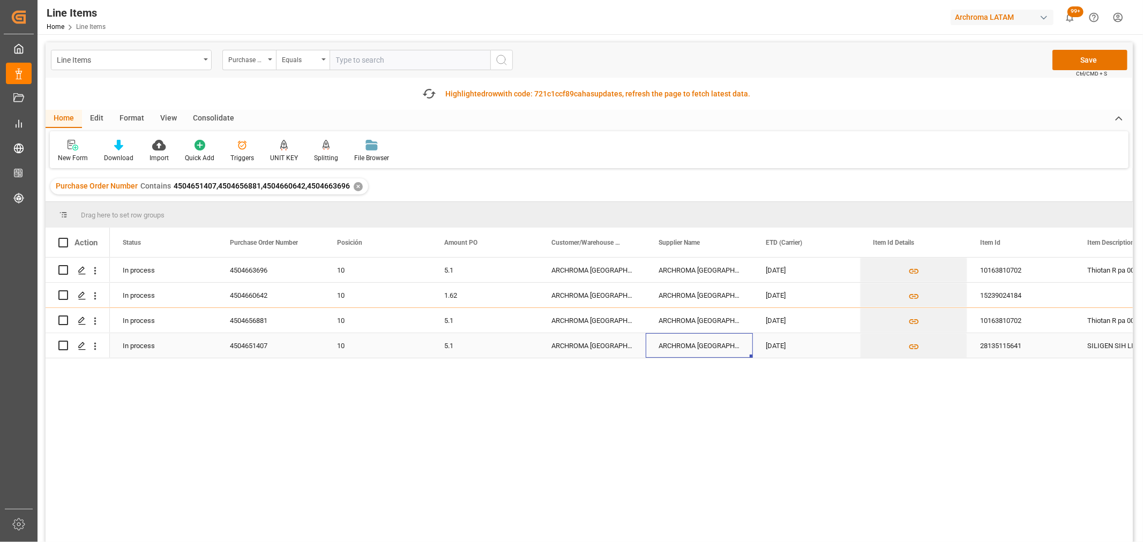
click at [697, 349] on div "ARCHROMA [GEOGRAPHIC_DATA], [GEOGRAPHIC_DATA]" at bounding box center [699, 345] width 107 height 25
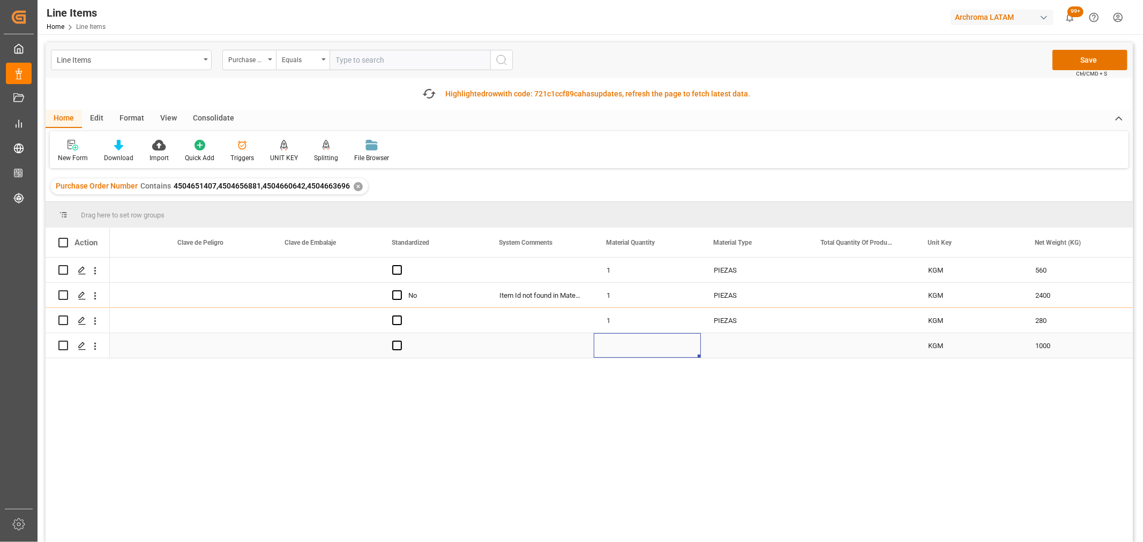
click at [616, 346] on div "Press SPACE to select this row." at bounding box center [647, 345] width 107 height 25
click at [640, 335] on input "Press SPACE to select this row." at bounding box center [647, 339] width 90 height 20
type input "1"
click at [725, 346] on div "Press SPACE to select this row." at bounding box center [754, 345] width 107 height 25
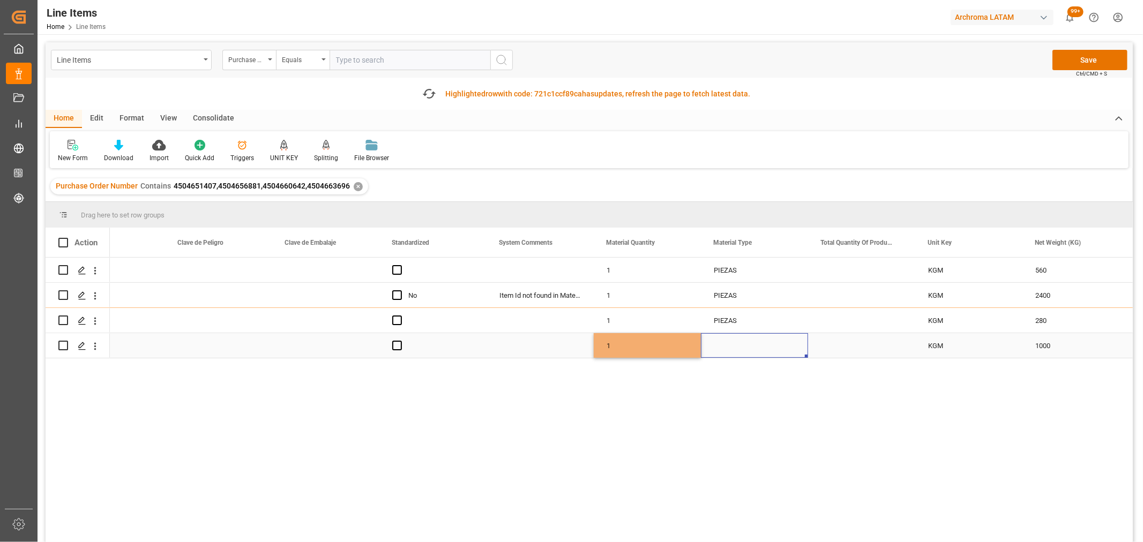
click at [725, 345] on div "Press SPACE to select this row." at bounding box center [754, 345] width 107 height 25
click at [785, 339] on icon "open menu" at bounding box center [788, 339] width 13 height 13
click at [747, 445] on div "PIEZAS" at bounding box center [754, 445] width 89 height 38
type input "PIEZAS"
click at [840, 352] on div "Press SPACE to select this row." at bounding box center [861, 345] width 107 height 25
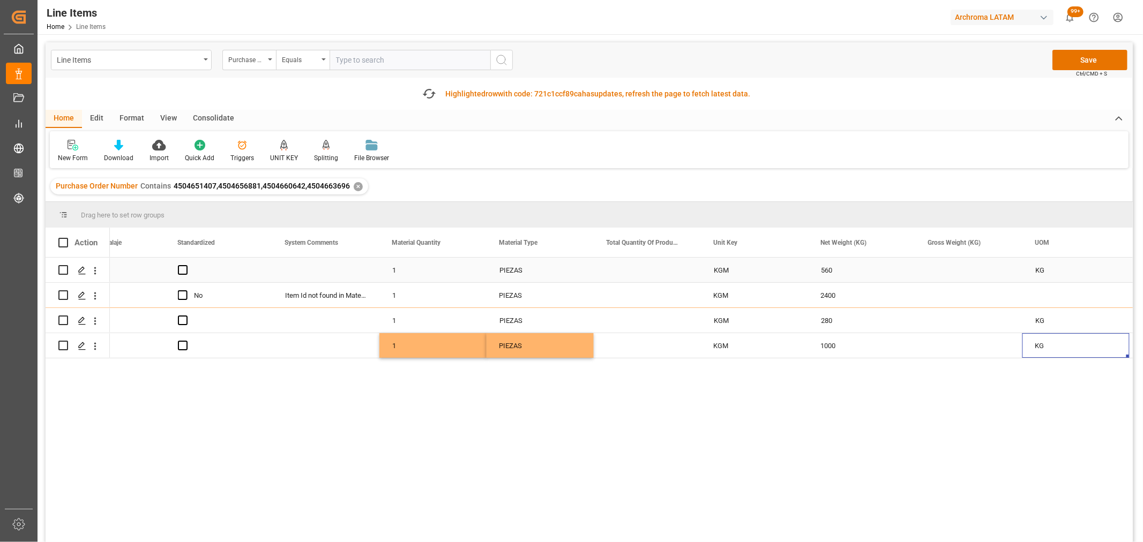
click at [941, 275] on div "Press SPACE to select this row." at bounding box center [968, 270] width 107 height 25
click at [556, 272] on div "PIEZAS" at bounding box center [539, 270] width 81 height 25
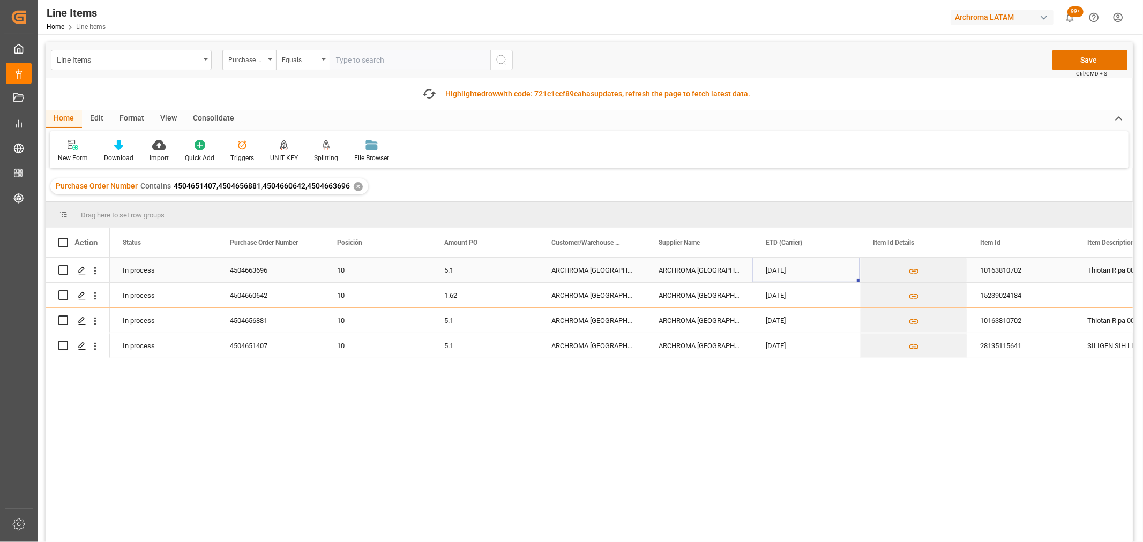
click at [813, 272] on div "[DATE]" at bounding box center [806, 270] width 107 height 25
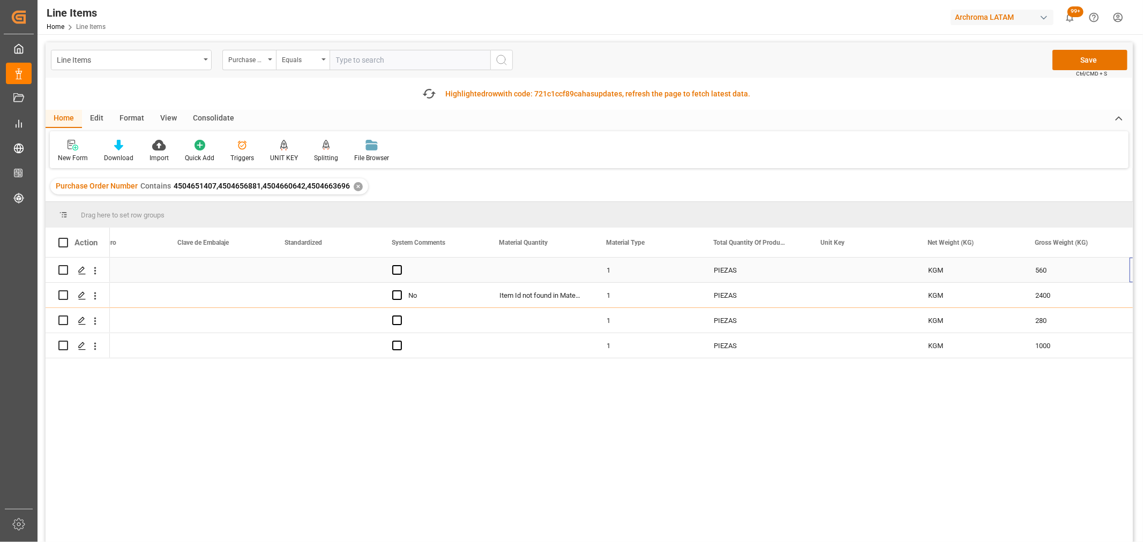
scroll to position [0, 1231]
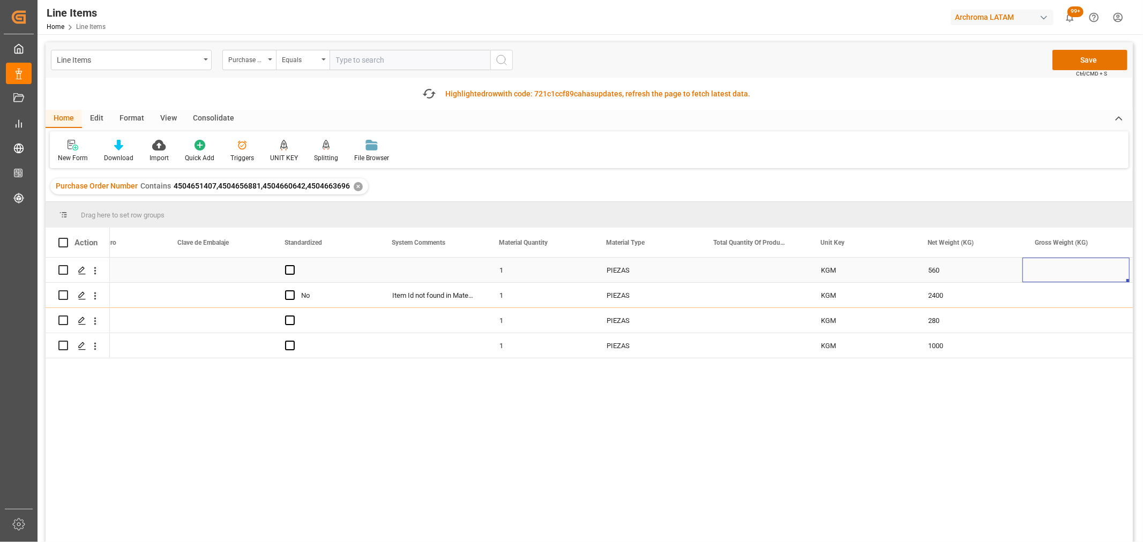
click at [1032, 268] on div "Press SPACE to select this row." at bounding box center [1076, 270] width 107 height 25
click at [1032, 268] on input "Press SPACE to select this row." at bounding box center [1076, 276] width 90 height 20
type input "580"
click at [1070, 299] on div "Press SPACE to select this row." at bounding box center [1076, 295] width 107 height 25
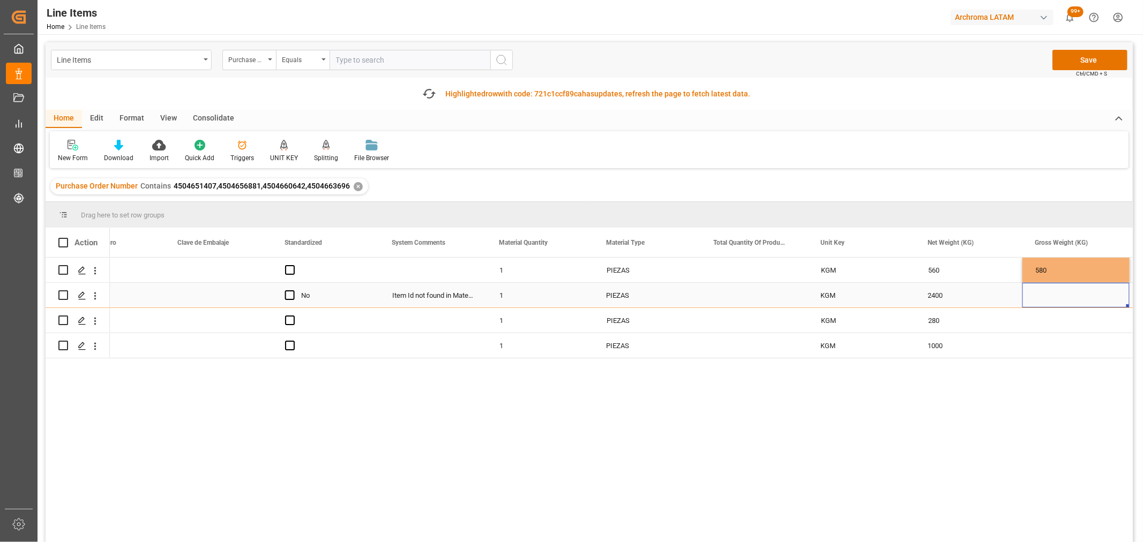
click at [1070, 299] on div "Press SPACE to select this row." at bounding box center [1076, 295] width 107 height 25
click at [1070, 299] on input "Press SPACE to select this row." at bounding box center [1076, 302] width 90 height 20
type input "2700"
click at [1072, 324] on div "Press SPACE to select this row." at bounding box center [1076, 320] width 107 height 25
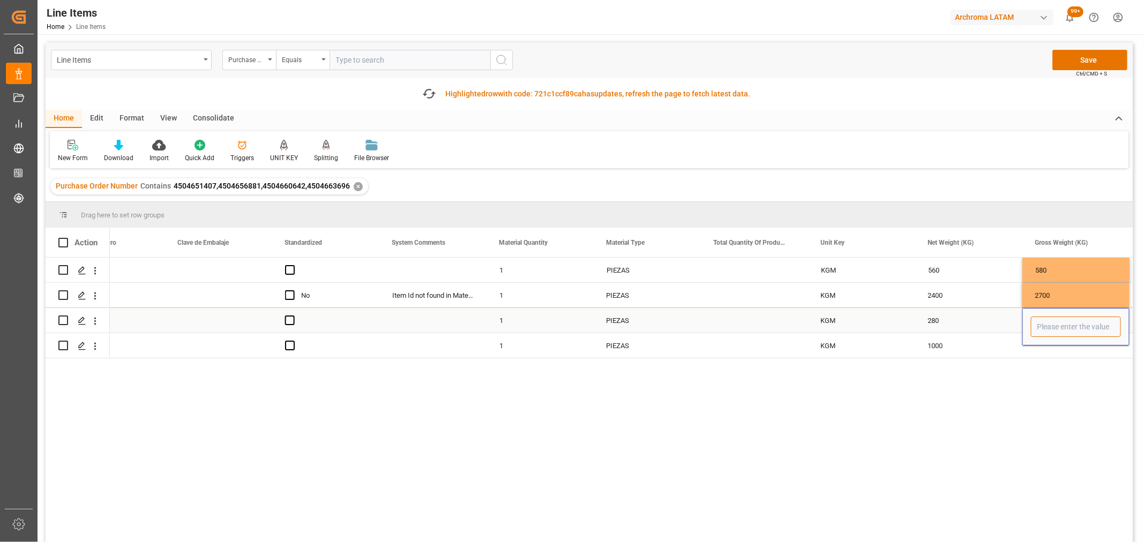
click at [1072, 324] on input "Press SPACE to select this row." at bounding box center [1076, 327] width 90 height 20
type input "380"
click at [1054, 347] on div "Press SPACE to select this row." at bounding box center [1076, 345] width 107 height 25
click at [1054, 340] on input "Press SPACE to select this row." at bounding box center [1076, 339] width 90 height 20
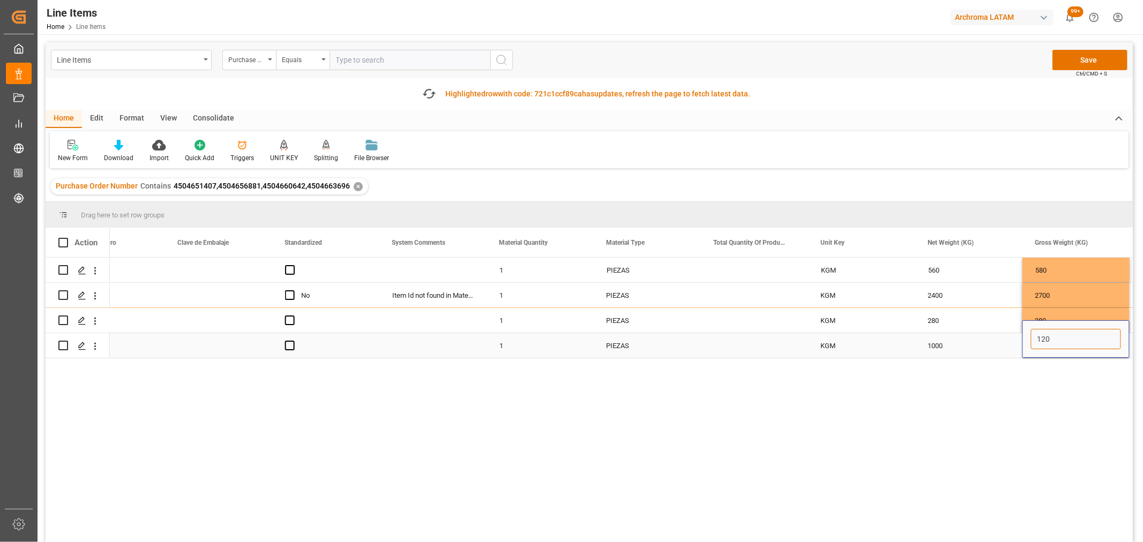
type input "1200"
click at [981, 327] on div "280" at bounding box center [968, 320] width 107 height 25
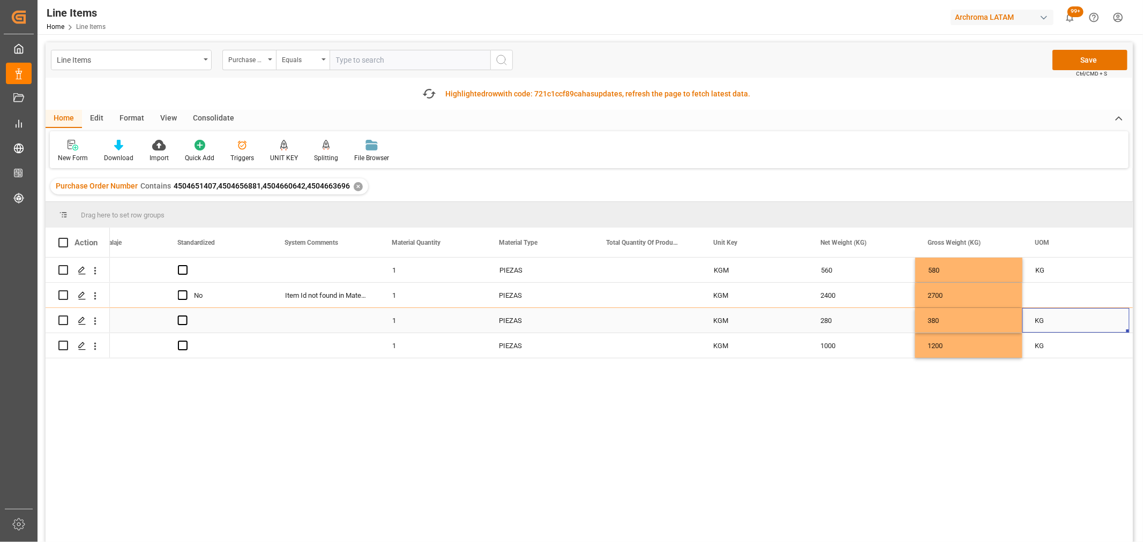
scroll to position [0, 1445]
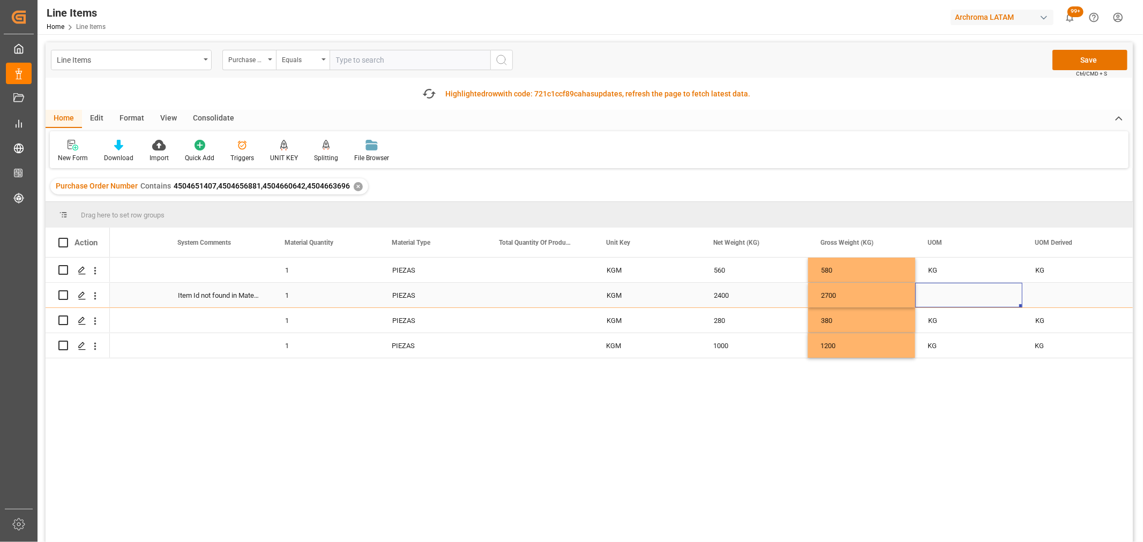
click at [957, 292] on div "Press SPACE to select this row." at bounding box center [968, 295] width 107 height 25
click at [956, 299] on input "Press SPACE to select this row." at bounding box center [969, 302] width 90 height 20
type input "KG"
click at [1068, 302] on div "Press SPACE to select this row." at bounding box center [1076, 295] width 107 height 25
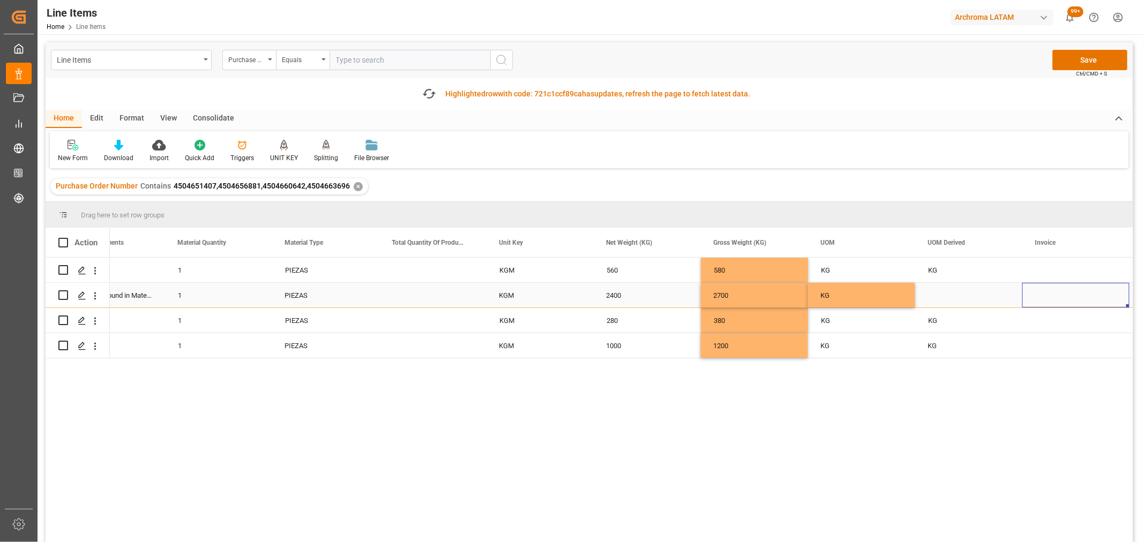
scroll to position [0, 1660]
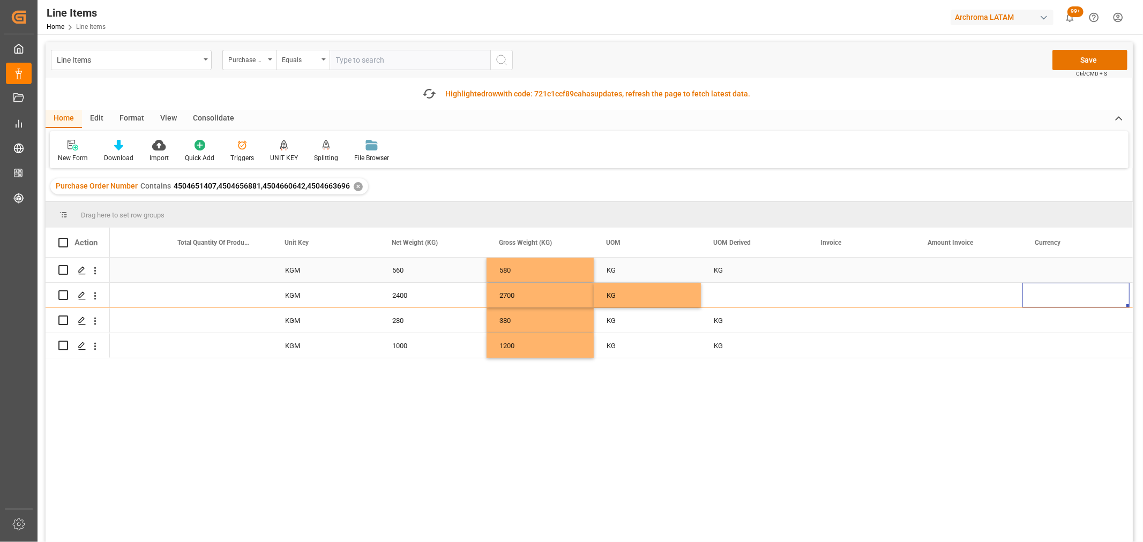
click at [845, 270] on div "Press SPACE to select this row." at bounding box center [861, 270] width 107 height 25
click at [845, 270] on input "Press SPACE to select this row." at bounding box center [862, 276] width 90 height 20
click at [869, 271] on input "Press SPACE to select this row." at bounding box center [862, 276] width 90 height 20
paste input "Nº F001- 00022056"
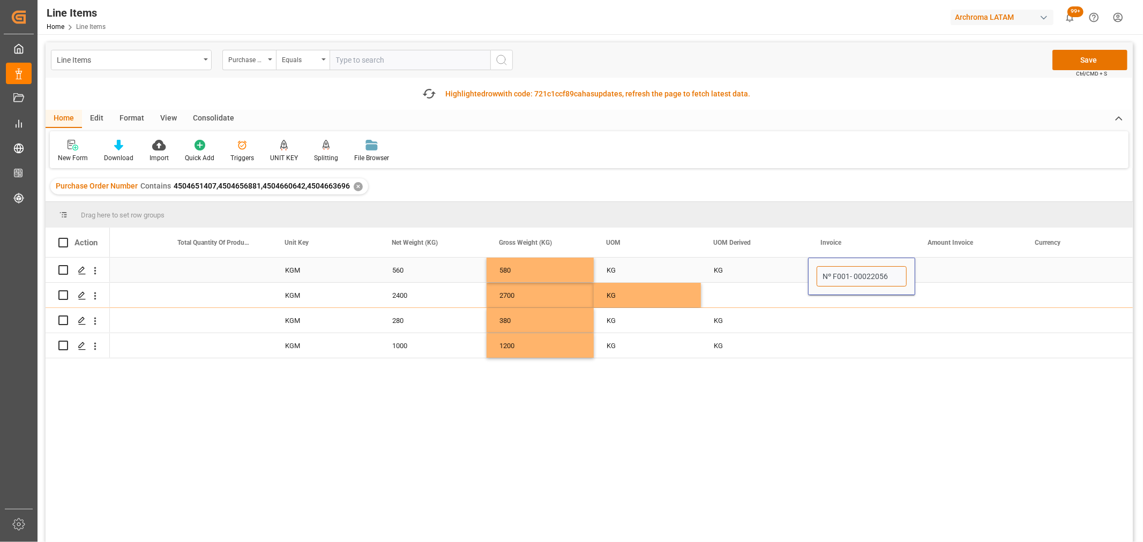
drag, startPoint x: 832, startPoint y: 278, endPoint x: 764, endPoint y: 275, distance: 68.1
type input "F001- 00022056"
click at [845, 299] on div "Press SPACE to select this row." at bounding box center [861, 295] width 107 height 25
click at [303, 292] on div "KGM" at bounding box center [325, 295] width 107 height 25
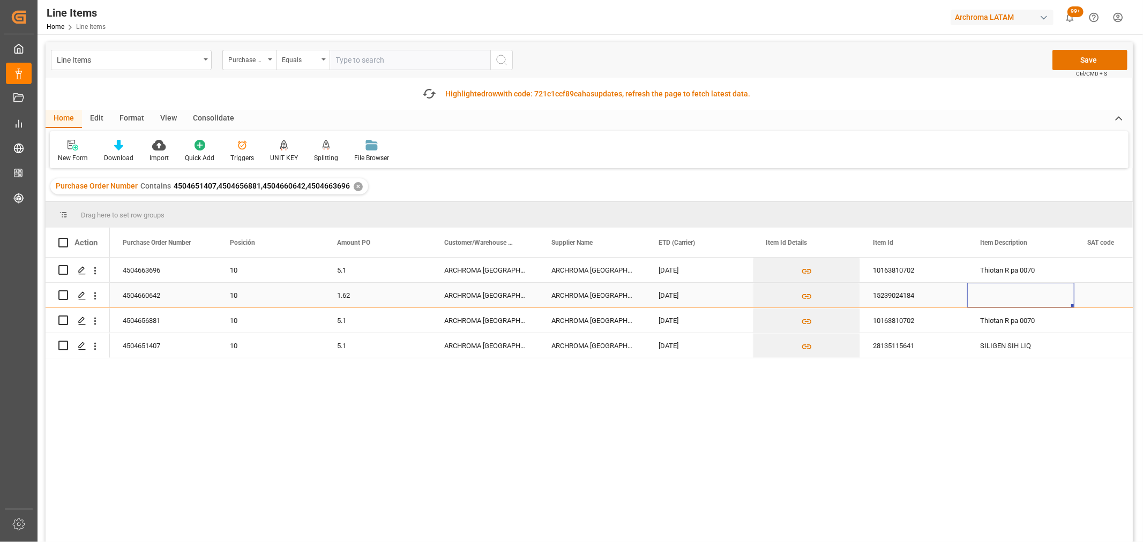
click at [989, 297] on div "Press SPACE to select this row." at bounding box center [1020, 295] width 107 height 25
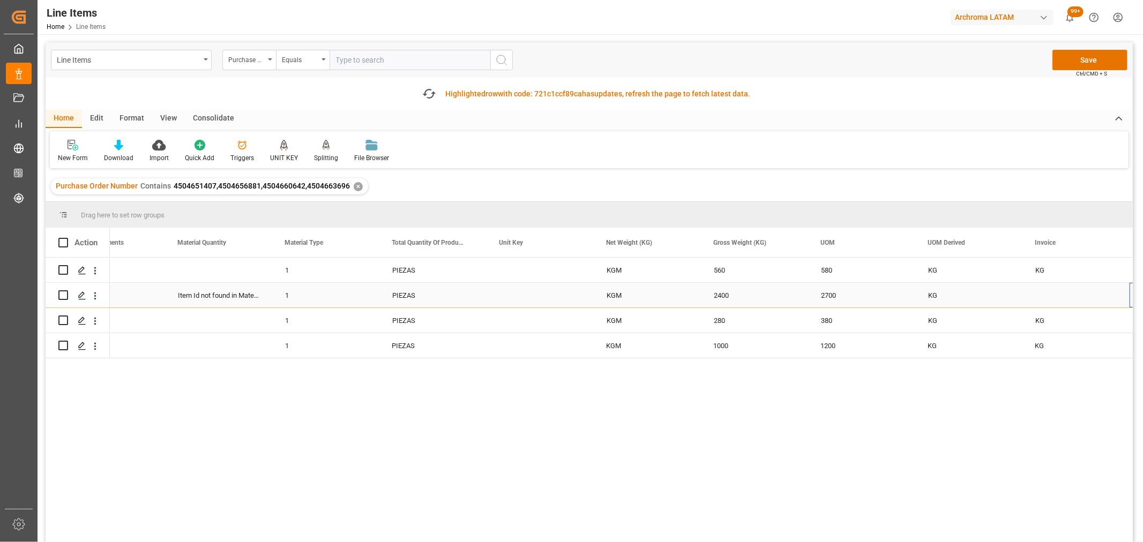
scroll to position [0, 1553]
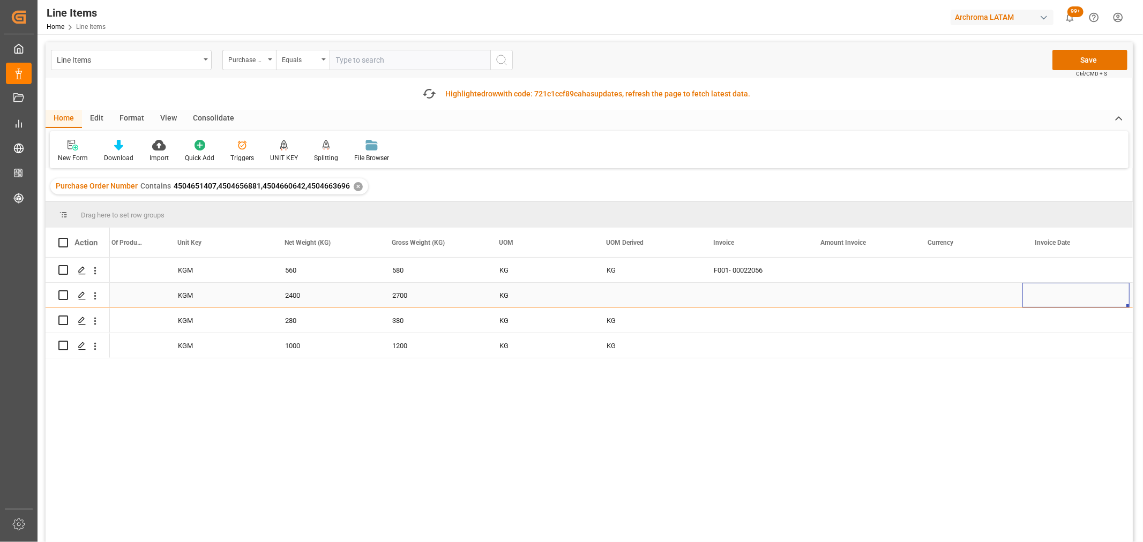
click at [756, 297] on div "Press SPACE to select this row." at bounding box center [754, 295] width 107 height 25
click at [756, 297] on input "Press SPACE to select this row." at bounding box center [755, 302] width 90 height 20
paste input "F001- 00022053"
type input "F001- 00022053"
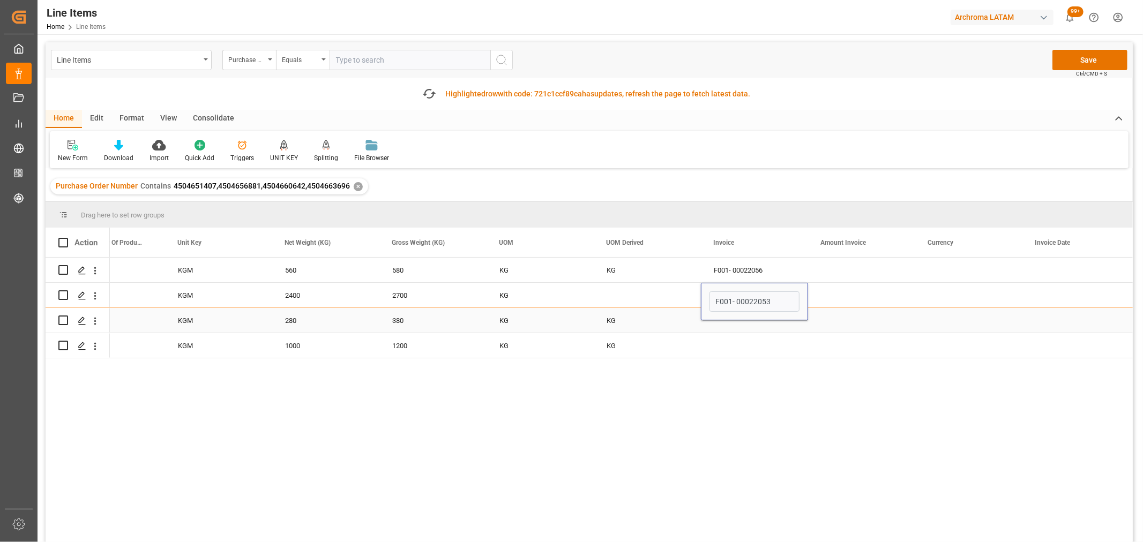
click at [735, 322] on div "Press SPACE to select this row." at bounding box center [754, 320] width 107 height 25
click at [733, 322] on input "Press SPACE to select this row." at bounding box center [755, 327] width 90 height 20
click at [752, 320] on input "Press SPACE to select this row." at bounding box center [755, 327] width 90 height 20
click at [749, 325] on input "Press SPACE to select this row." at bounding box center [755, 327] width 90 height 20
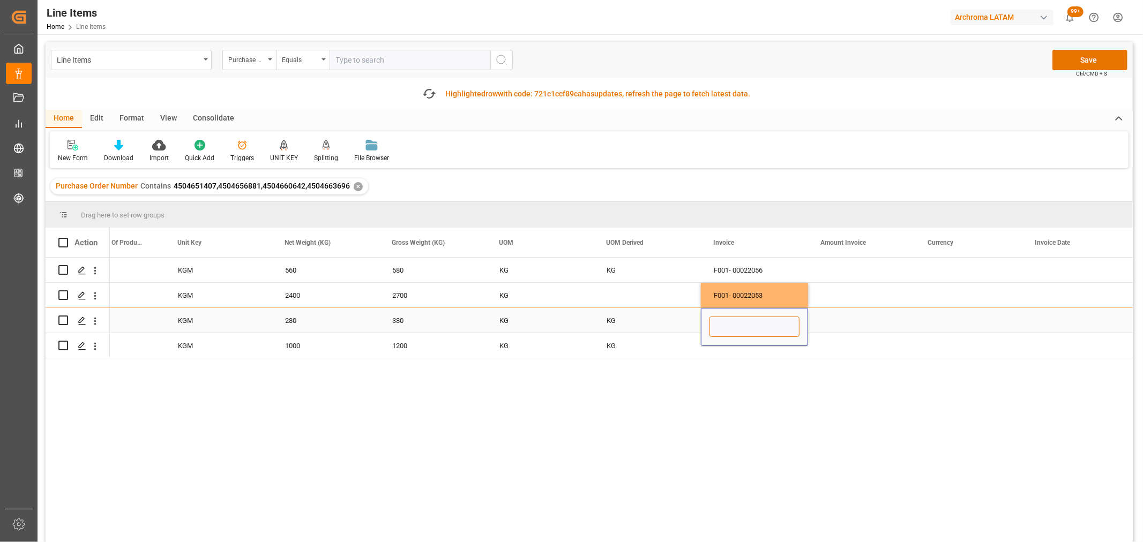
paste input "F001- 00022055"
type input "F001- 00022055"
click at [729, 345] on div "F001- 00022055" at bounding box center [754, 327] width 107 height 38
click at [722, 350] on div "Press SPACE to select this row." at bounding box center [754, 345] width 107 height 25
click at [713, 345] on div "Press SPACE to select this row." at bounding box center [754, 345] width 107 height 25
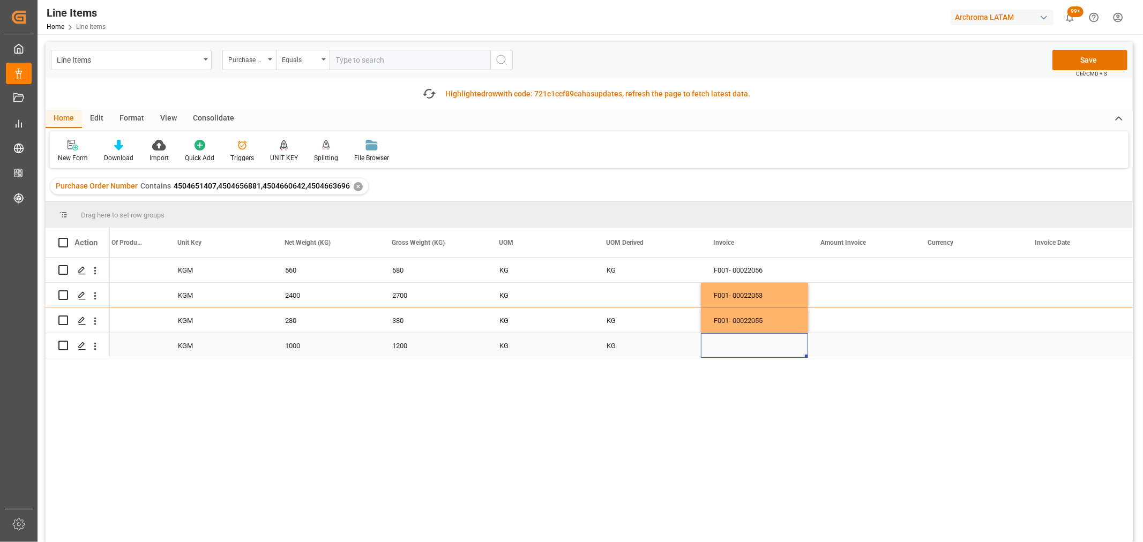
click at [715, 345] on div "Press SPACE to select this row." at bounding box center [754, 345] width 107 height 25
click at [715, 345] on input "Press SPACE to select this row." at bounding box center [755, 339] width 90 height 20
paste input "F001- 00022054"
type input "F001- 00022054"
click at [841, 285] on div "Press SPACE to select this row." at bounding box center [861, 295] width 107 height 25
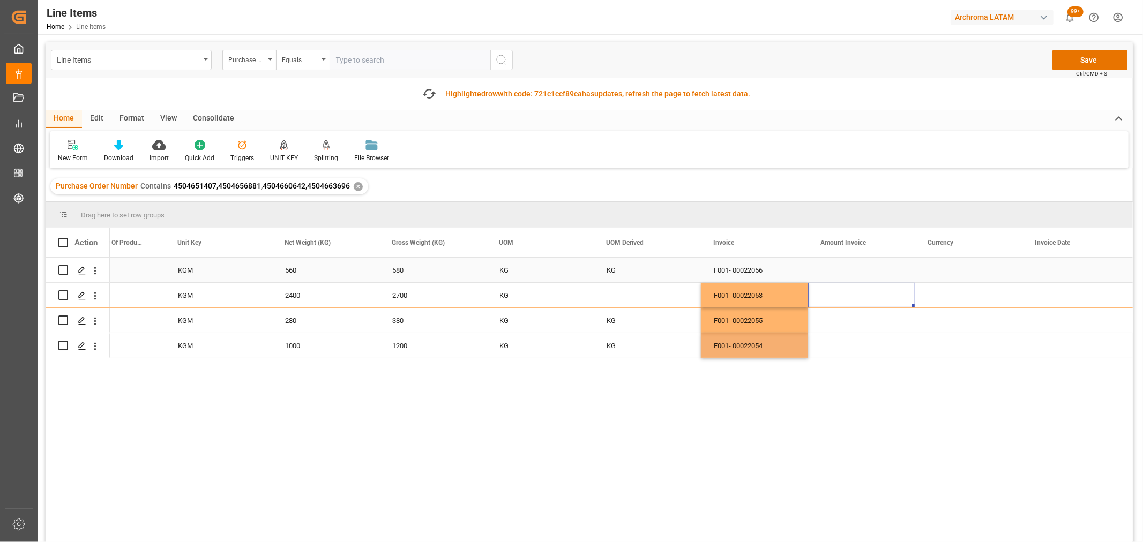
click at [842, 271] on div "Press SPACE to select this row." at bounding box center [861, 270] width 107 height 25
click at [854, 274] on div "Press SPACE to select this row." at bounding box center [861, 270] width 107 height 25
click at [854, 274] on input "Press SPACE to select this row." at bounding box center [862, 276] width 90 height 20
type input "3888"
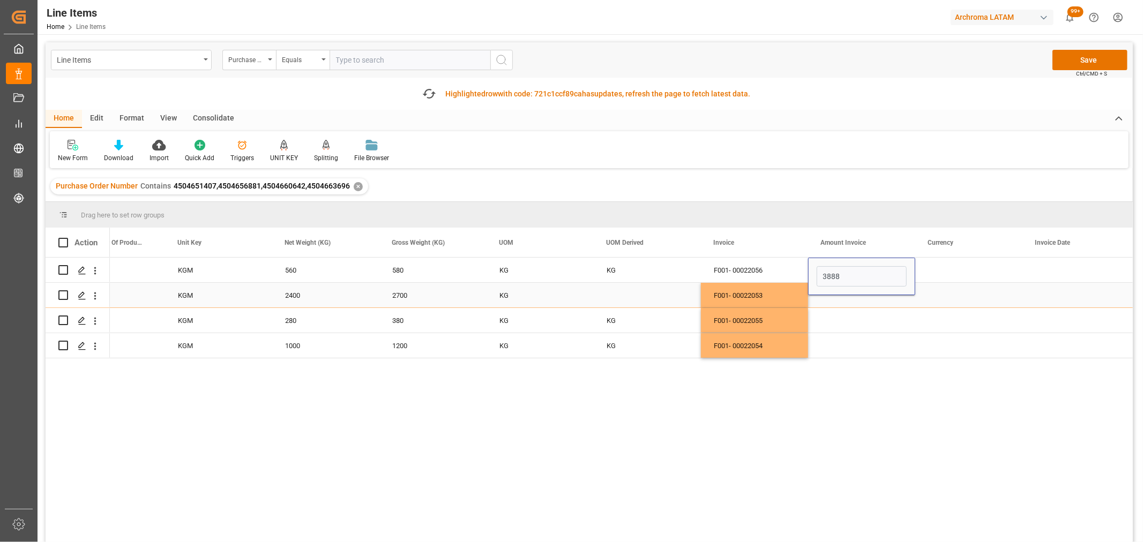
click at [859, 299] on div "Press SPACE to select this row." at bounding box center [861, 295] width 107 height 25
click at [173, 290] on div "KGM" at bounding box center [218, 295] width 107 height 25
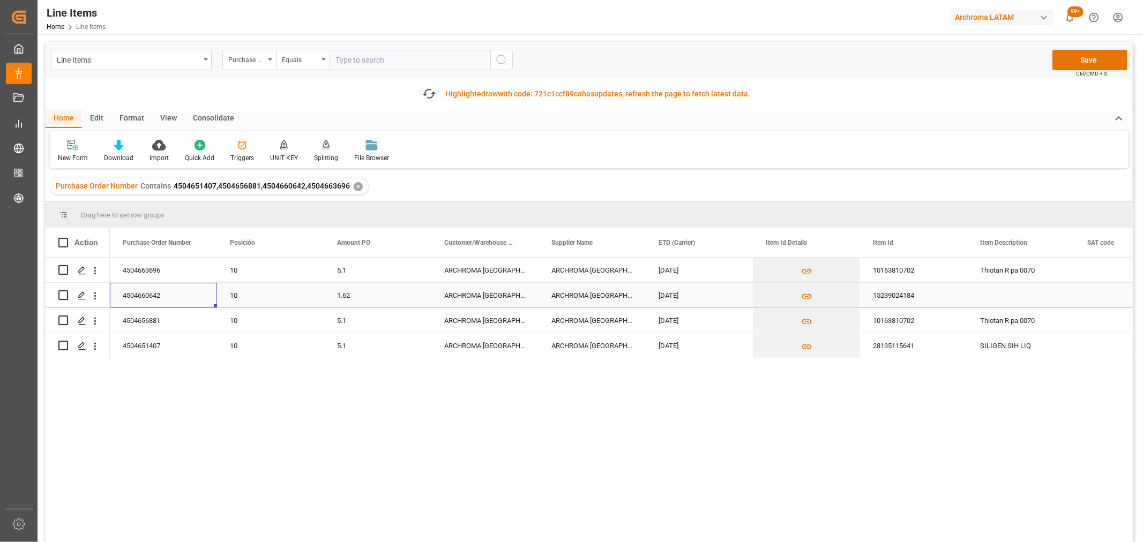
scroll to position [0, 0]
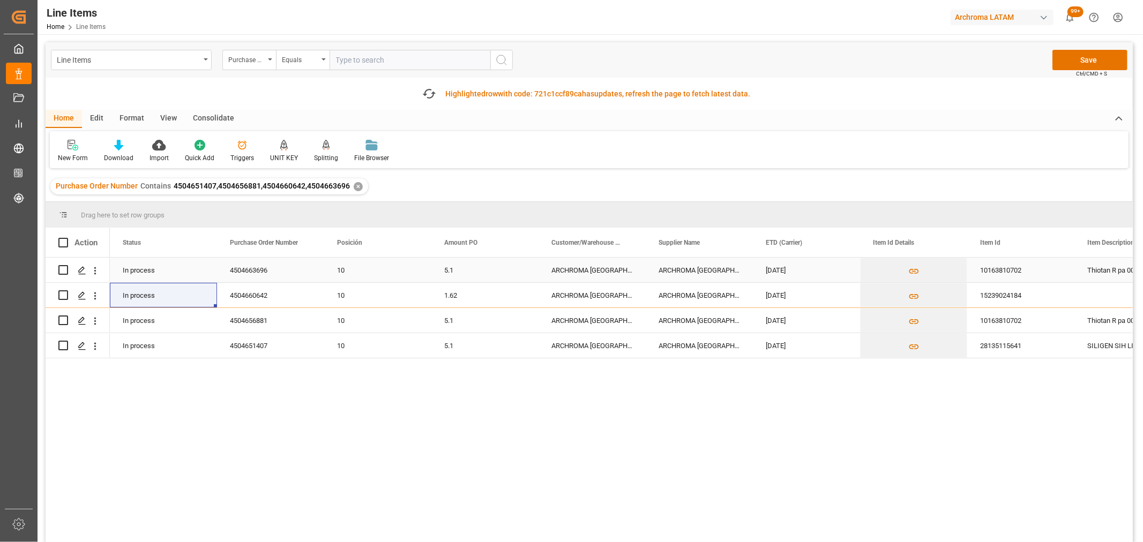
click at [253, 268] on div "4504663696" at bounding box center [270, 270] width 107 height 25
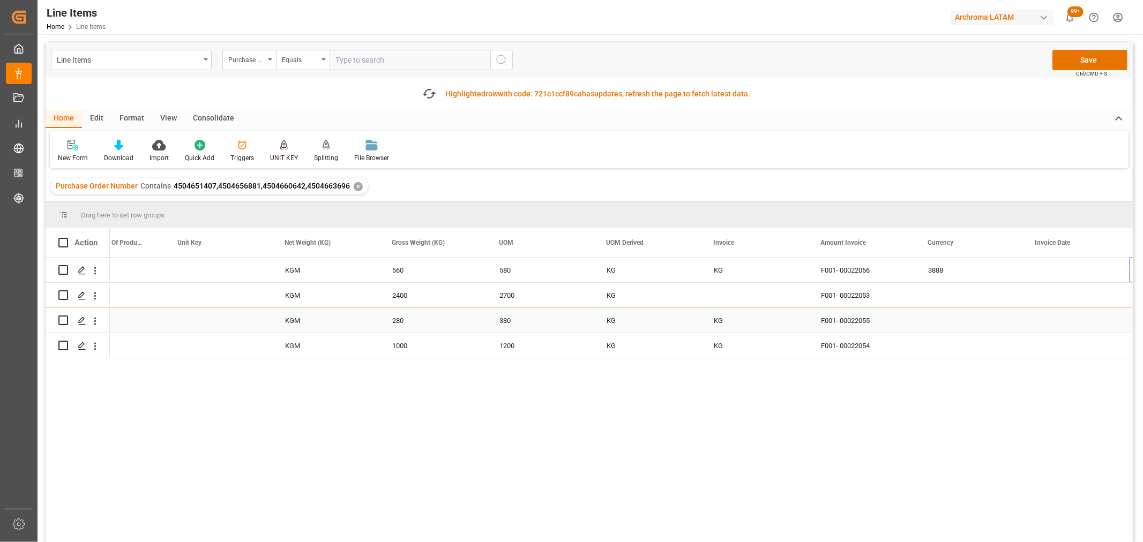
scroll to position [0, 1874]
click at [879, 267] on div "3888" at bounding box center [861, 270] width 107 height 25
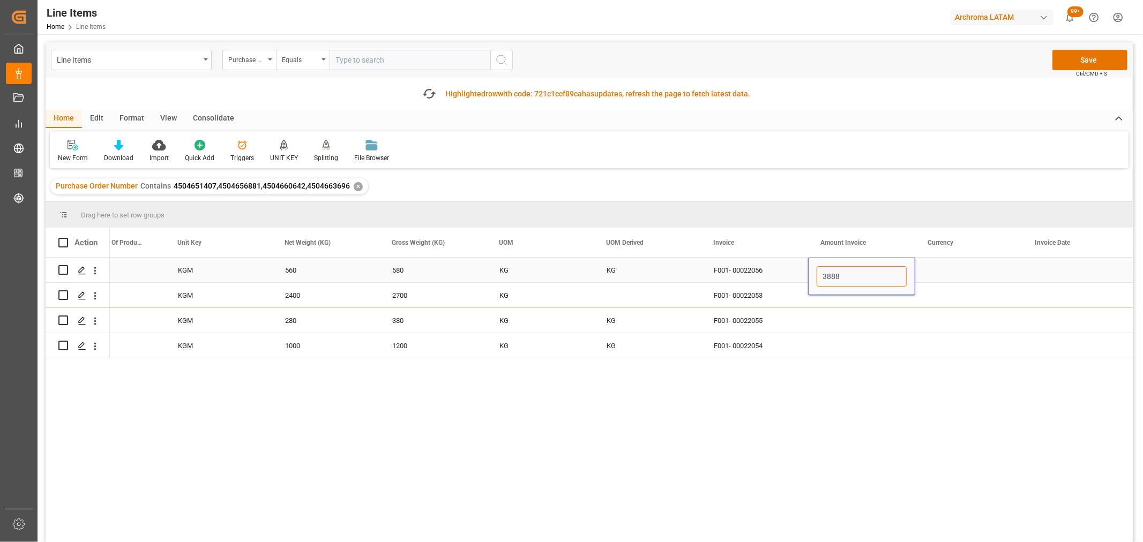
click at [879, 267] on input "3888" at bounding box center [862, 276] width 90 height 20
type input "0"
click at [824, 303] on div "Press SPACE to select this row." at bounding box center [861, 295] width 107 height 25
click at [831, 296] on div "Press SPACE to select this row." at bounding box center [861, 295] width 107 height 25
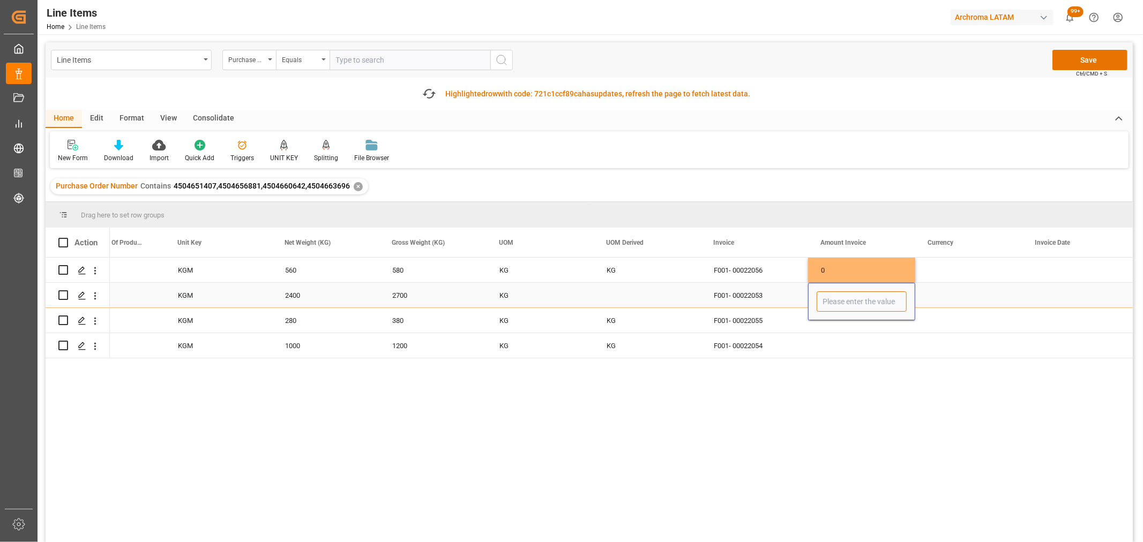
click at [831, 296] on input "Press SPACE to select this row." at bounding box center [862, 302] width 90 height 20
type input "3888"
click at [833, 266] on div "0" at bounding box center [861, 270] width 107 height 25
click at [834, 268] on div "0" at bounding box center [861, 270] width 107 height 25
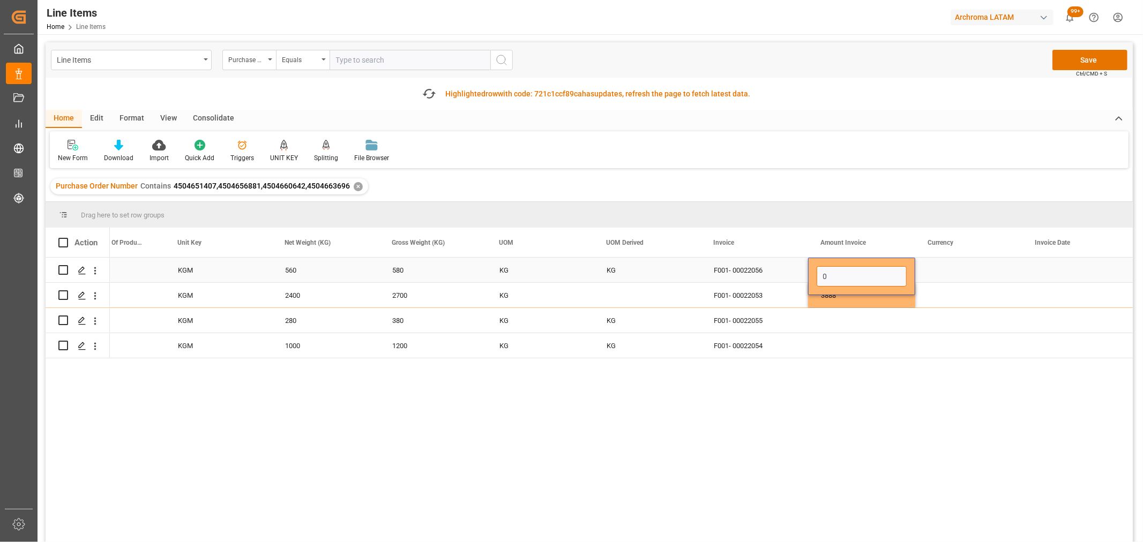
click at [839, 272] on input "0" at bounding box center [862, 276] width 90 height 20
click at [863, 277] on input "Press SPACE to select this row." at bounding box center [862, 276] width 90 height 20
type input "2856"
click at [843, 313] on div "Press SPACE to select this row." at bounding box center [861, 320] width 107 height 25
click at [845, 316] on div "Press SPACE to select this row." at bounding box center [861, 320] width 107 height 25
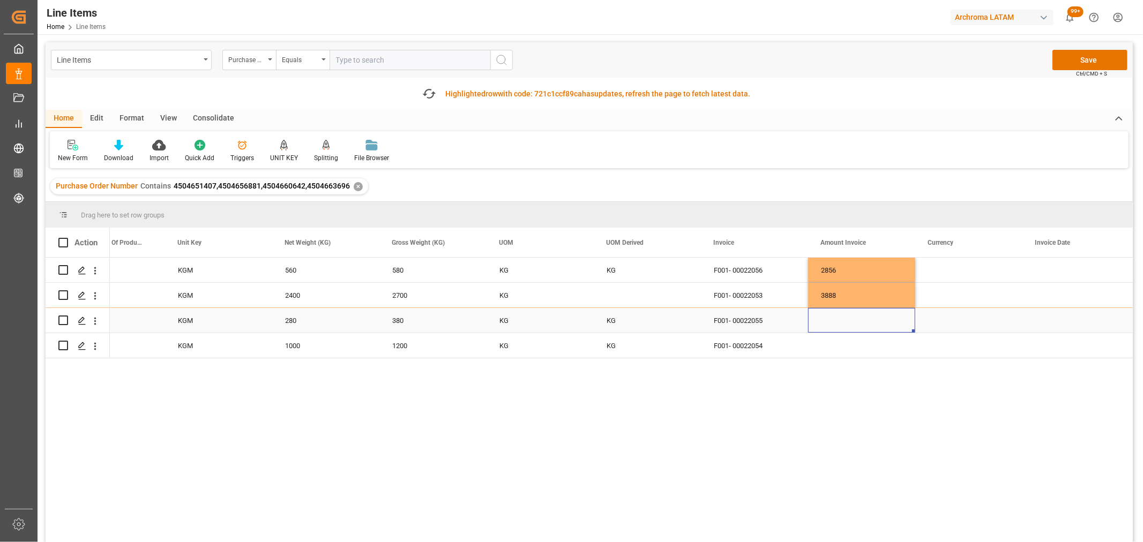
click at [845, 316] on div "Press SPACE to select this row." at bounding box center [861, 320] width 107 height 25
click at [839, 327] on input "Press SPACE to select this row." at bounding box center [862, 327] width 90 height 20
click at [749, 322] on div "F001- 00022055" at bounding box center [754, 320] width 107 height 25
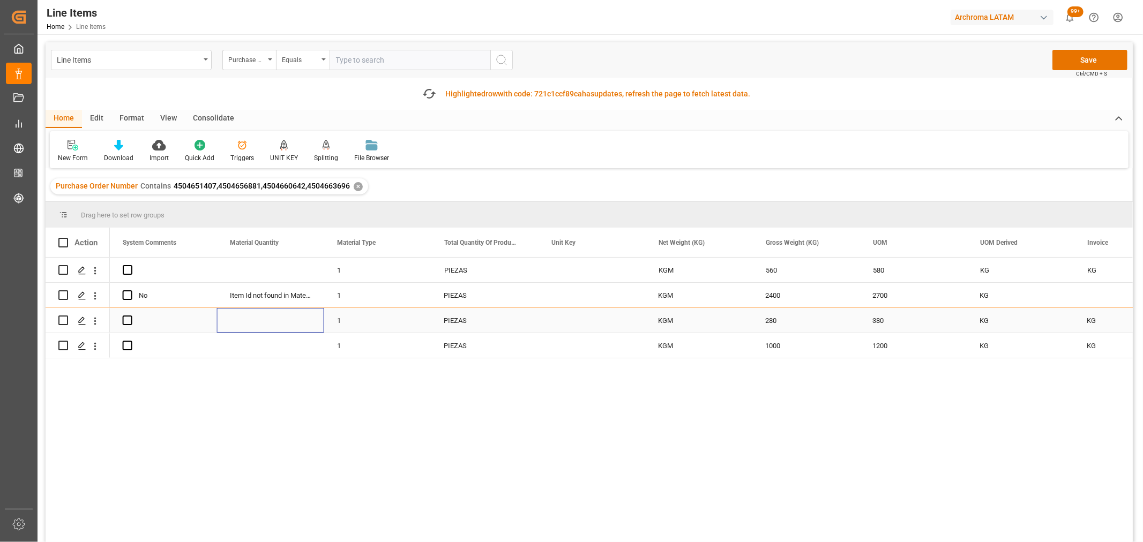
scroll to position [0, 857]
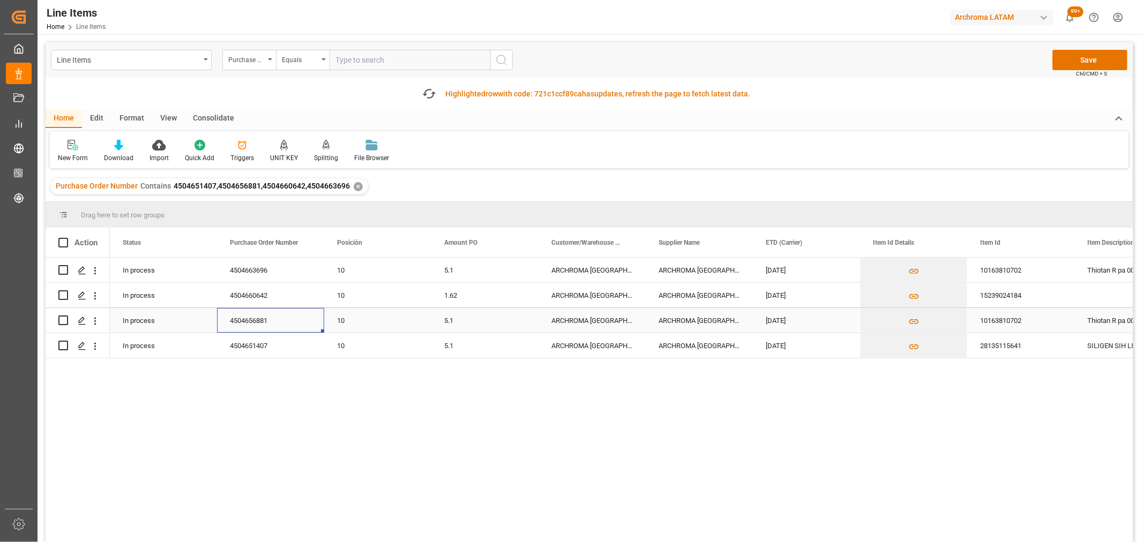
click at [290, 319] on div "4504656881" at bounding box center [270, 320] width 107 height 25
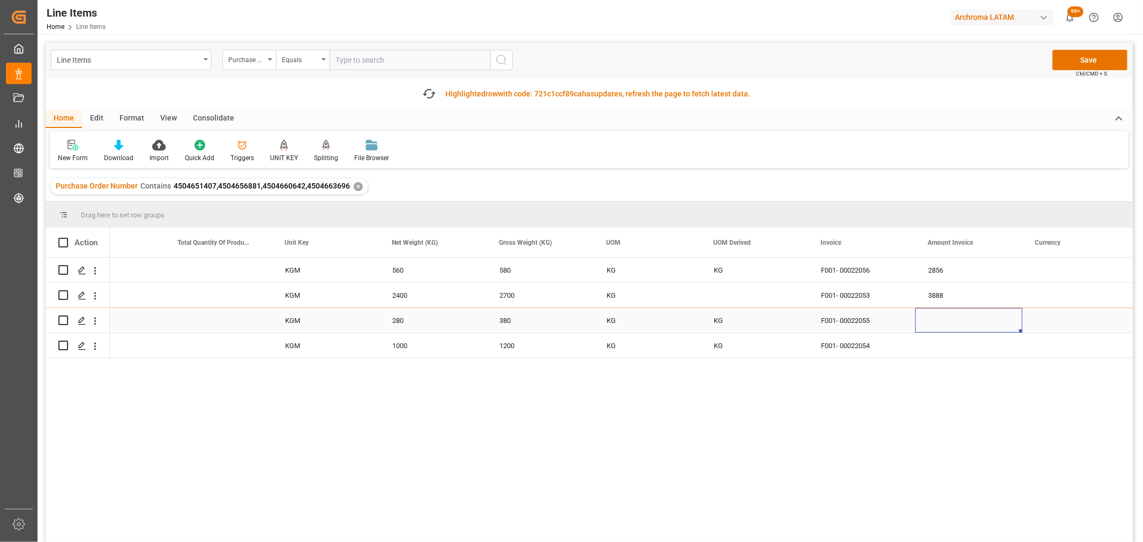
click at [926, 320] on div "Press SPACE to select this row." at bounding box center [968, 320] width 107 height 25
click at [935, 323] on input "Press SPACE to select this row." at bounding box center [969, 327] width 90 height 20
type input "1428"
click at [919, 349] on div "Press SPACE to select this row." at bounding box center [968, 345] width 107 height 25
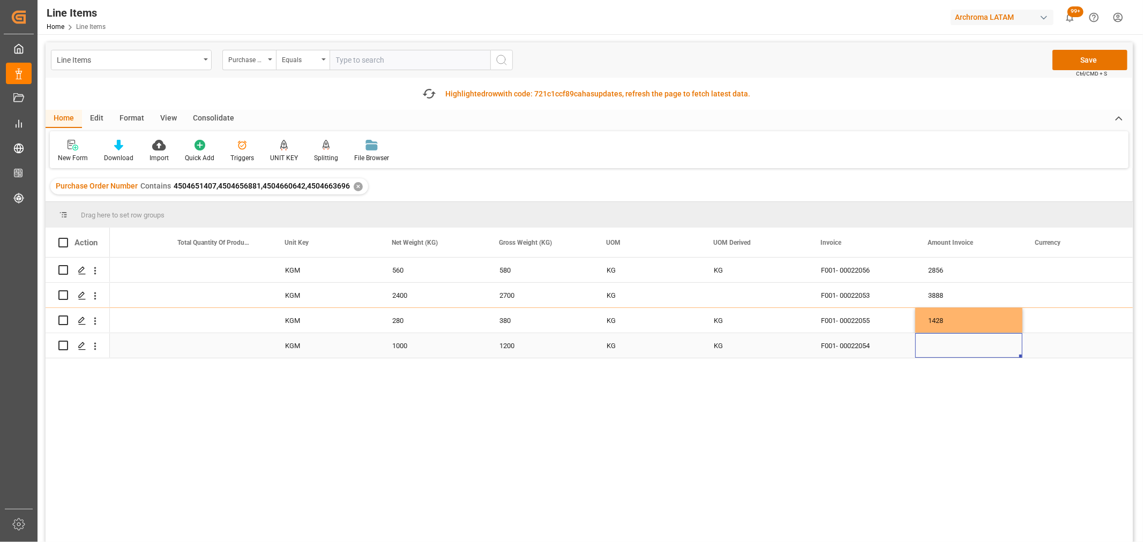
click at [931, 350] on div "Press SPACE to select this row." at bounding box center [968, 345] width 107 height 25
click at [931, 350] on div "Press SPACE to select this row." at bounding box center [968, 339] width 107 height 38
click at [936, 339] on input "Press SPACE to select this row." at bounding box center [969, 339] width 90 height 20
click at [366, 346] on div "KGM" at bounding box center [325, 345] width 107 height 25
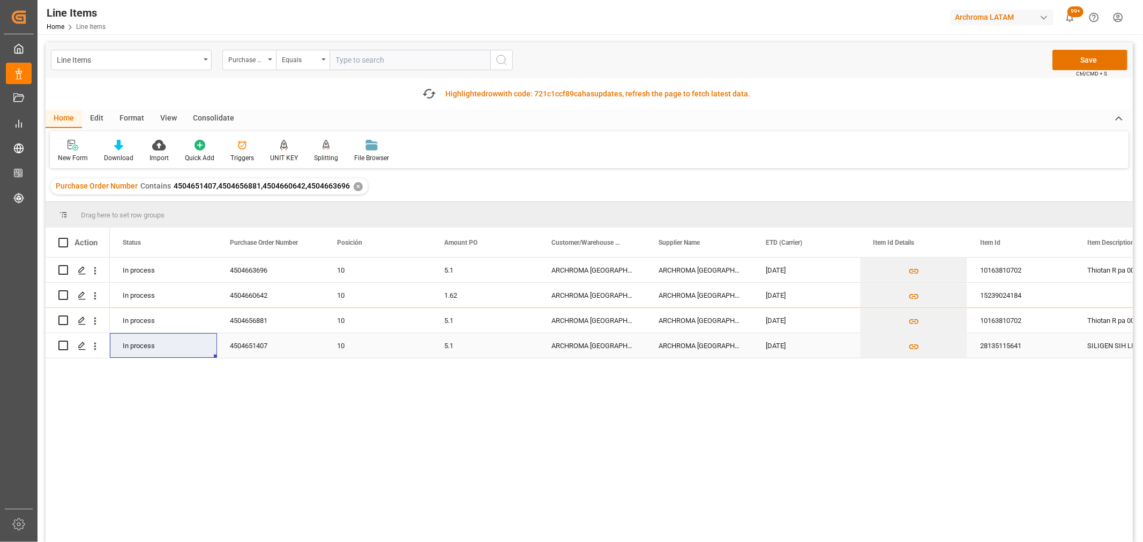
click at [688, 347] on div "ARCHROMA [GEOGRAPHIC_DATA], [GEOGRAPHIC_DATA]" at bounding box center [699, 345] width 107 height 25
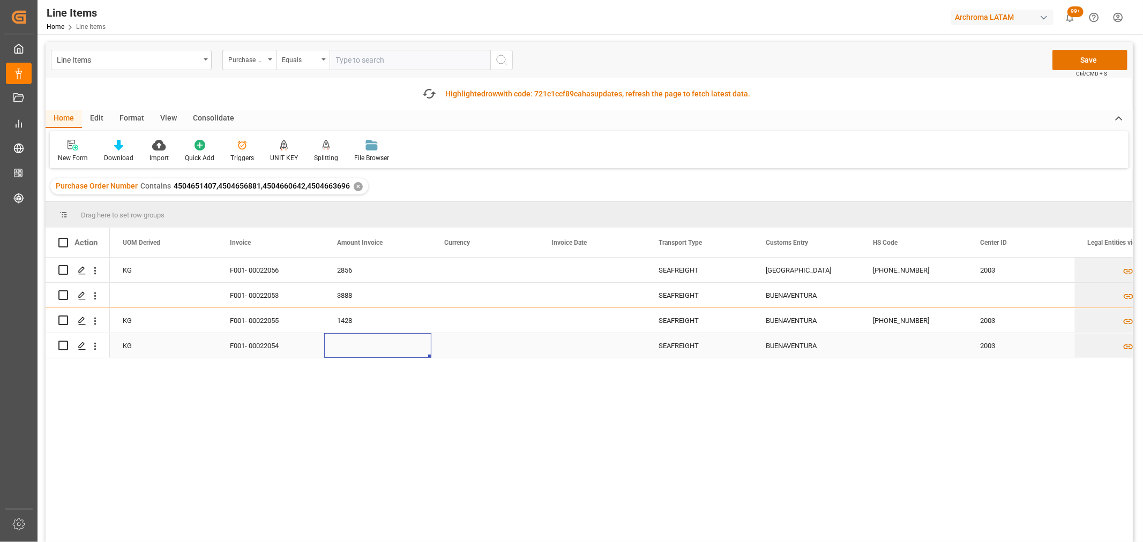
click at [351, 342] on div "Press SPACE to select this row." at bounding box center [377, 345] width 107 height 25
click at [352, 344] on input "Press SPACE to select this row." at bounding box center [378, 339] width 90 height 20
type input "1270"
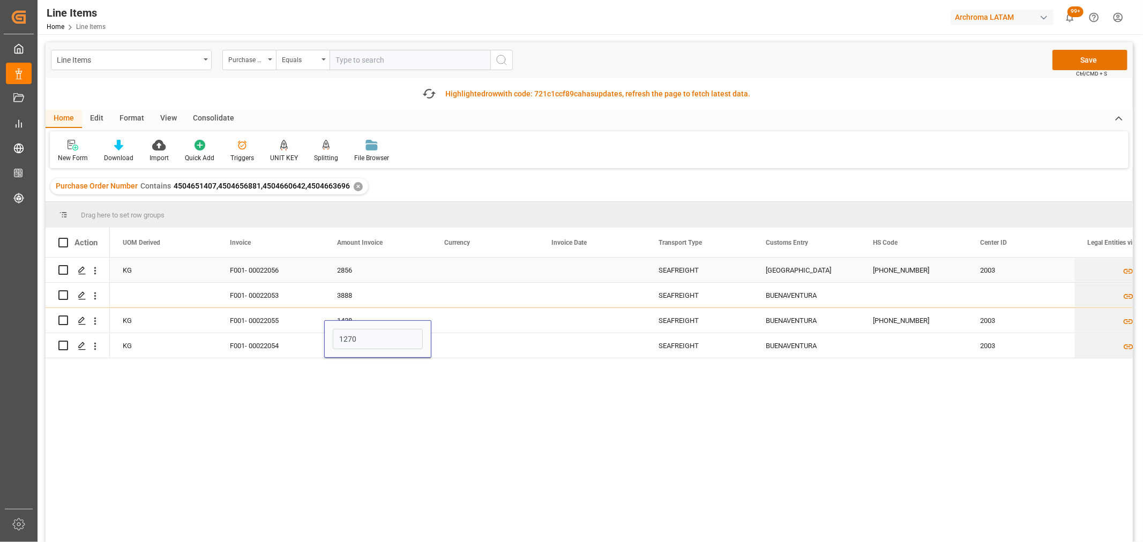
click at [478, 275] on div "Press SPACE to select this row." at bounding box center [484, 270] width 107 height 25
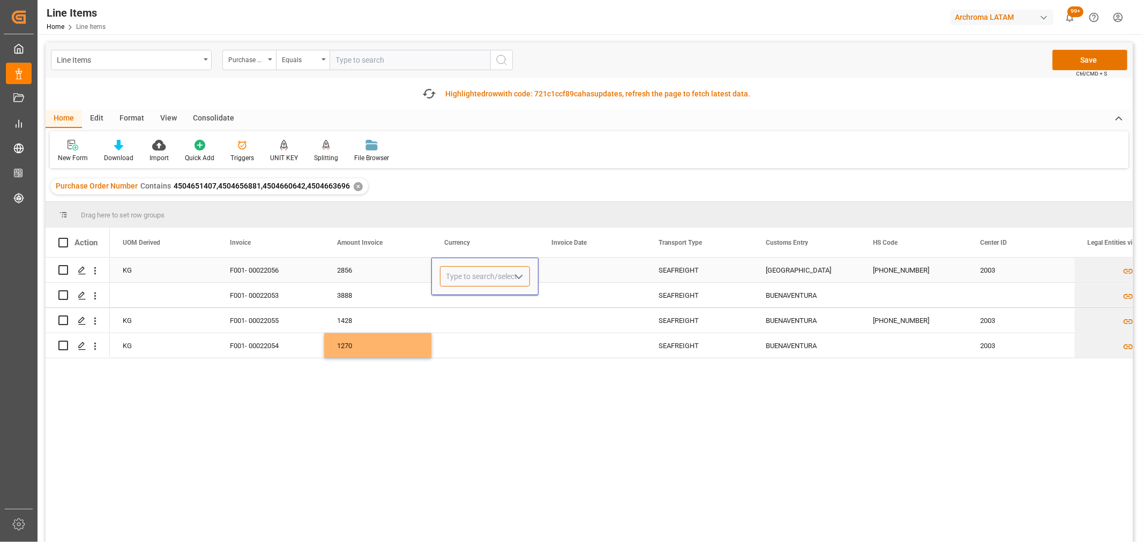
click at [508, 280] on input "Press SPACE to select this row." at bounding box center [485, 276] width 90 height 20
click at [514, 277] on icon "open menu" at bounding box center [518, 277] width 13 height 13
click at [485, 302] on div "USD" at bounding box center [485, 307] width 89 height 38
type input "USD"
click at [510, 301] on div "Press SPACE to select this row." at bounding box center [484, 295] width 107 height 25
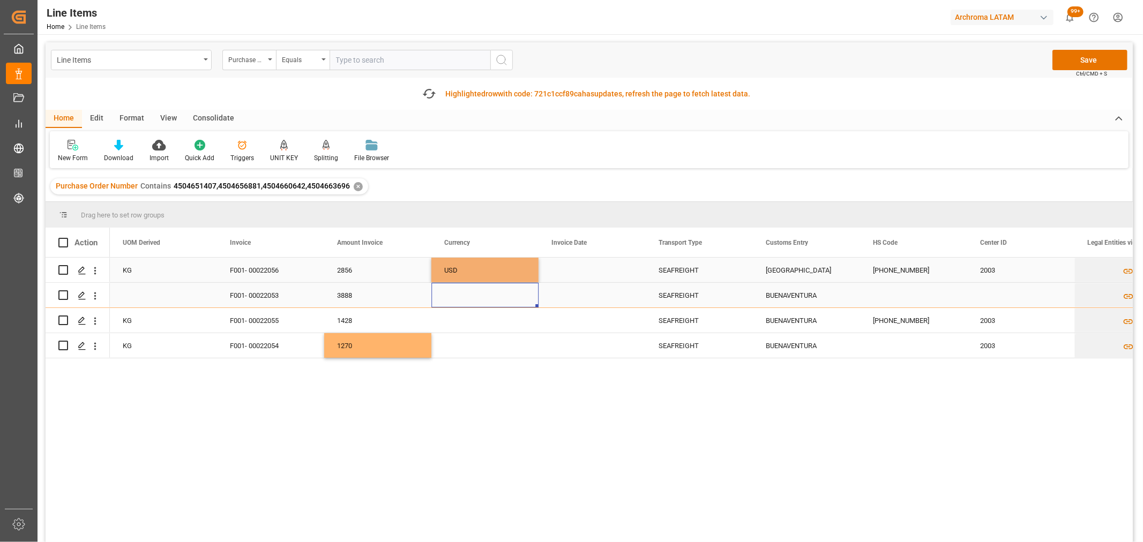
click at [510, 301] on div "Press SPACE to select this row." at bounding box center [484, 295] width 107 height 25
click at [519, 296] on icon "open menu" at bounding box center [518, 302] width 13 height 13
click at [471, 325] on div "USD" at bounding box center [485, 333] width 89 height 38
type input "USD"
click at [480, 327] on div "Press SPACE to select this row." at bounding box center [484, 320] width 107 height 25
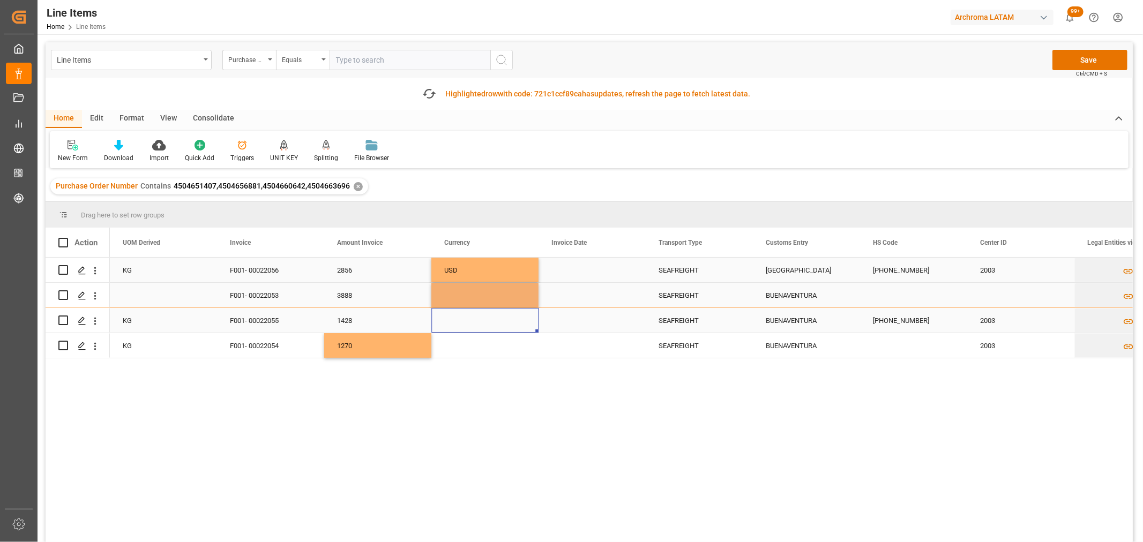
click at [480, 327] on div "Press SPACE to select this row." at bounding box center [484, 320] width 107 height 25
drag, startPoint x: 480, startPoint y: 327, endPoint x: 520, endPoint y: 327, distance: 40.2
click at [520, 327] on polyline "open menu" at bounding box center [519, 327] width 6 height 3
click at [482, 357] on div "USD" at bounding box center [485, 358] width 89 height 38
type input "USD"
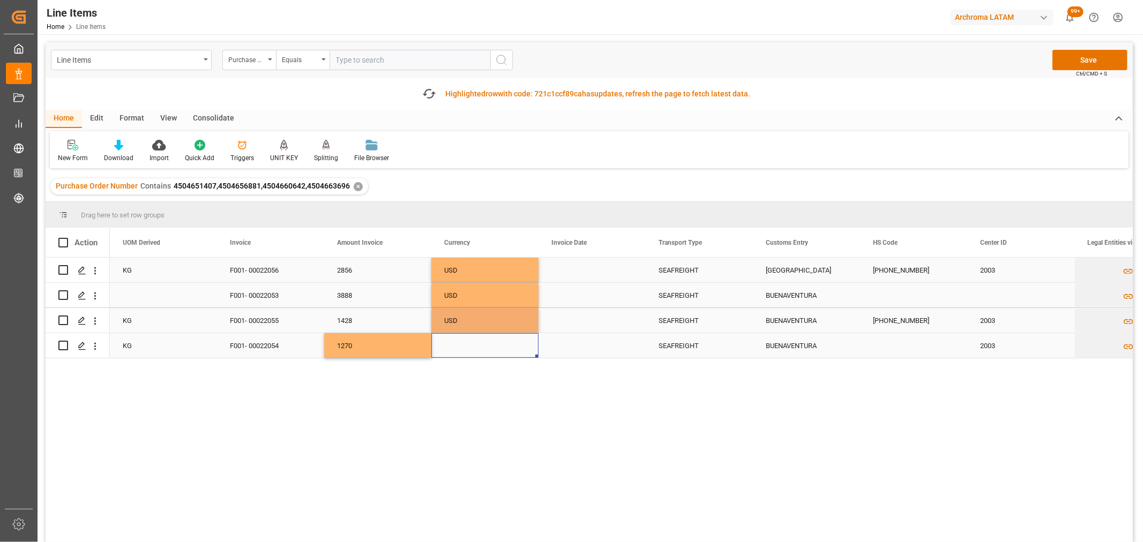
click at [464, 350] on div "Press SPACE to select this row." at bounding box center [484, 345] width 107 height 25
click at [517, 339] on polyline "open menu" at bounding box center [519, 339] width 6 height 3
click at [464, 368] on div "USD" at bounding box center [485, 370] width 89 height 38
type input "USD"
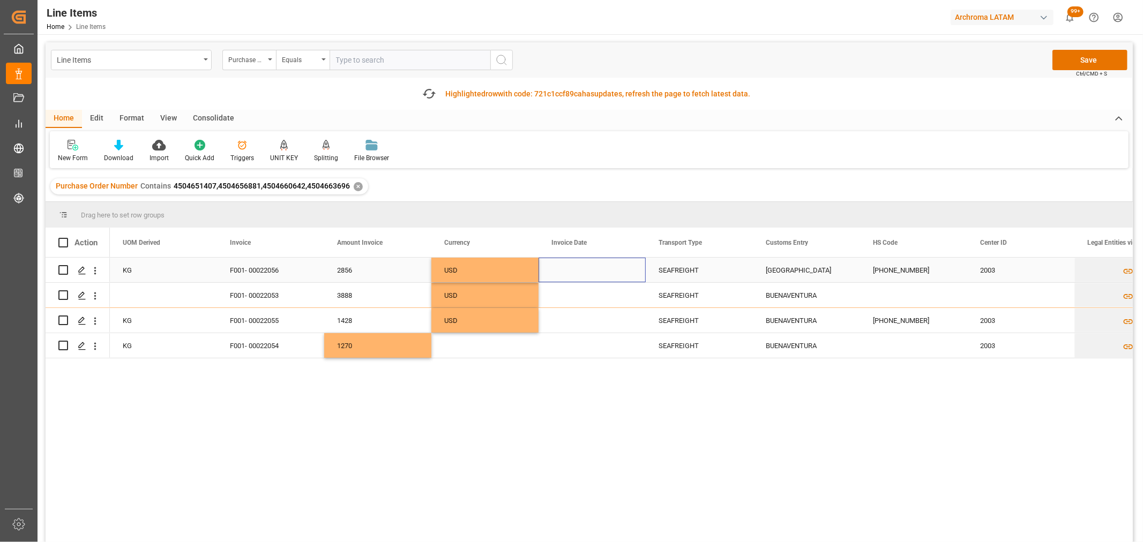
click at [570, 268] on div "Press SPACE to select this row." at bounding box center [592, 270] width 107 height 25
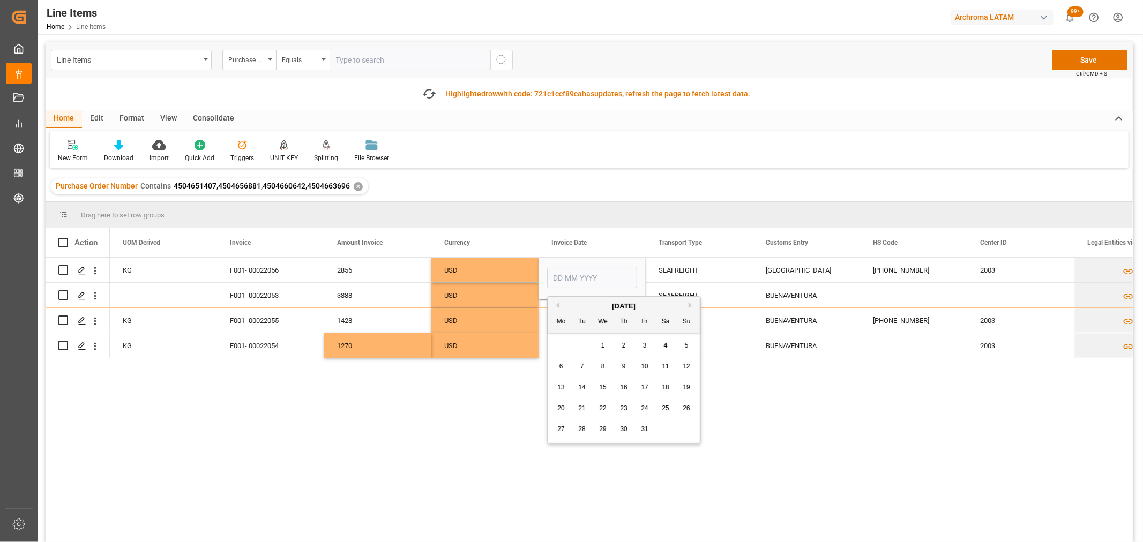
click at [557, 305] on button "Previous Month" at bounding box center [556, 305] width 6 height 6
click at [639, 388] on div "19" at bounding box center [644, 388] width 13 height 13
type input "[DATE]"
click at [565, 303] on div "Press SPACE to select this row." at bounding box center [592, 295] width 107 height 25
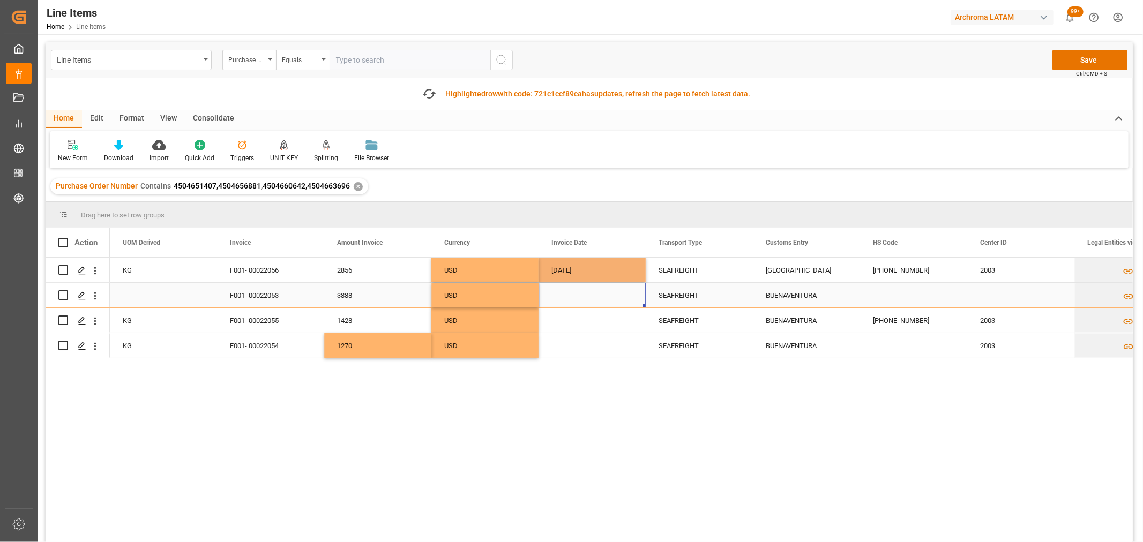
click at [565, 303] on div "Press SPACE to select this row." at bounding box center [592, 295] width 107 height 25
click at [556, 329] on button "Previous Month" at bounding box center [556, 330] width 6 height 6
click at [646, 412] on span "19" at bounding box center [644, 413] width 7 height 8
type input "[DATE]"
click at [555, 328] on div "Press SPACE to select this row." at bounding box center [592, 320] width 107 height 25
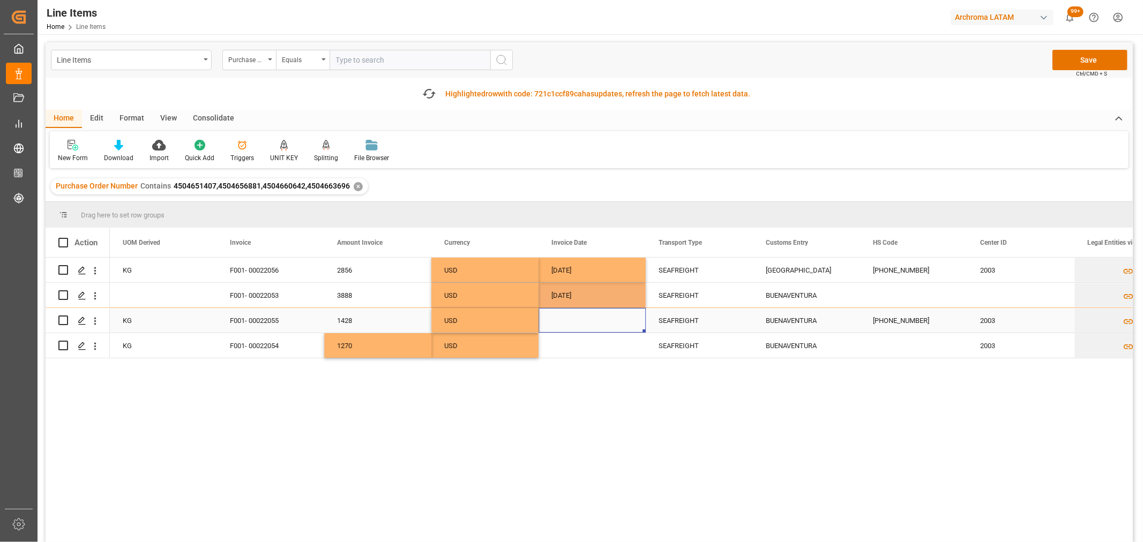
click at [555, 328] on div "Press SPACE to select this row." at bounding box center [592, 320] width 107 height 25
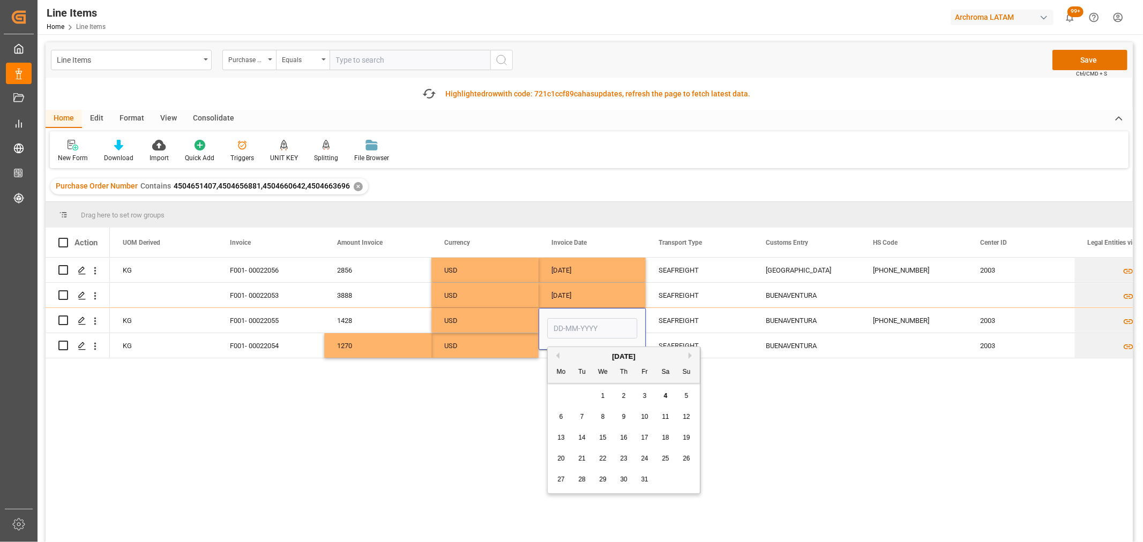
click at [559, 355] on div "[DATE]" at bounding box center [624, 357] width 152 height 11
click at [556, 356] on button "Previous Month" at bounding box center [556, 356] width 6 height 6
click at [645, 438] on span "19" at bounding box center [644, 438] width 7 height 8
type input "[DATE]"
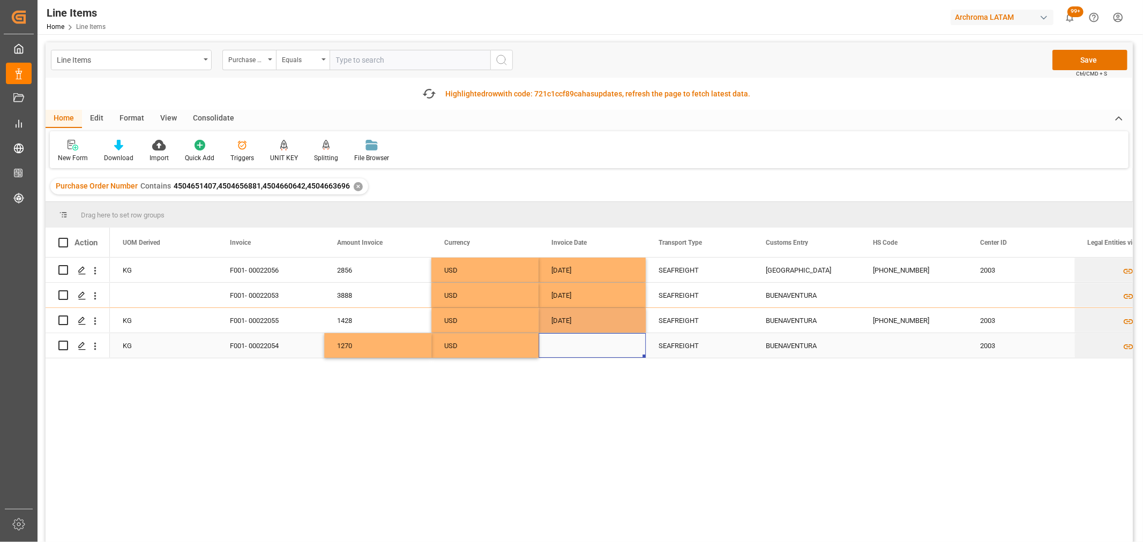
click at [551, 353] on div "Press SPACE to select this row." at bounding box center [592, 345] width 107 height 25
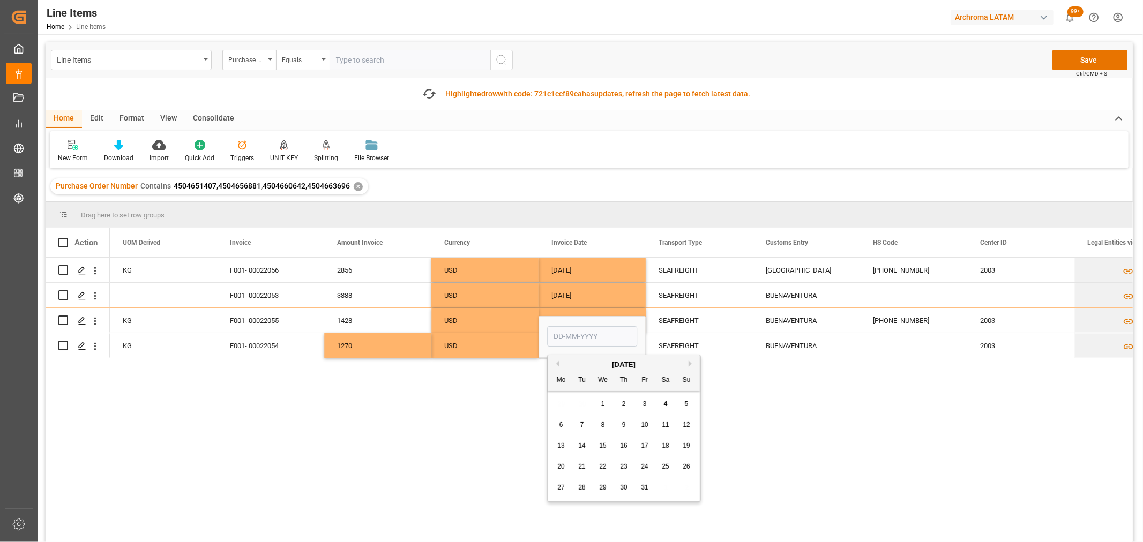
click at [556, 361] on button "Previous Month" at bounding box center [556, 364] width 6 height 6
click at [645, 445] on span "19" at bounding box center [644, 446] width 7 height 8
type input "[DATE]"
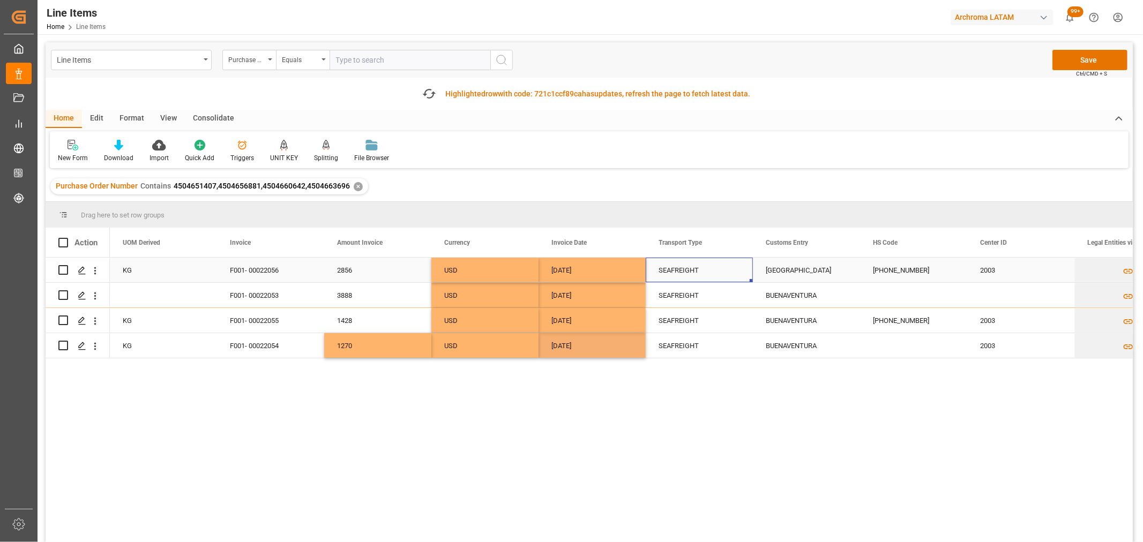
click at [676, 274] on div "SEAFREIGHT" at bounding box center [699, 270] width 81 height 25
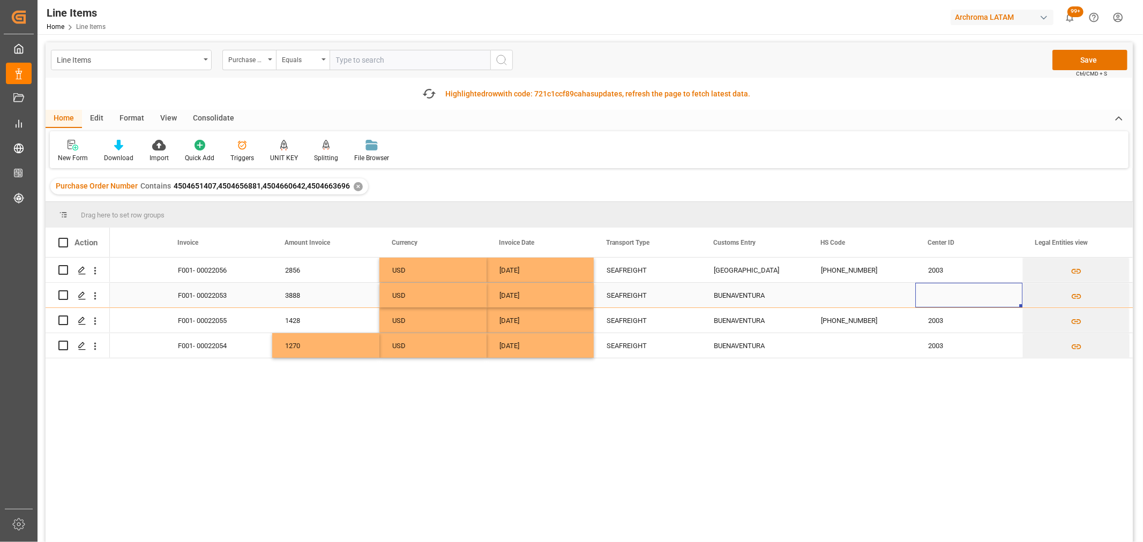
click at [932, 296] on div "Press SPACE to select this row." at bounding box center [968, 295] width 107 height 25
click at [997, 304] on input "Press SPACE to select this row." at bounding box center [969, 302] width 90 height 20
type input "2003"
click at [876, 301] on div "Press SPACE to select this row." at bounding box center [861, 295] width 107 height 25
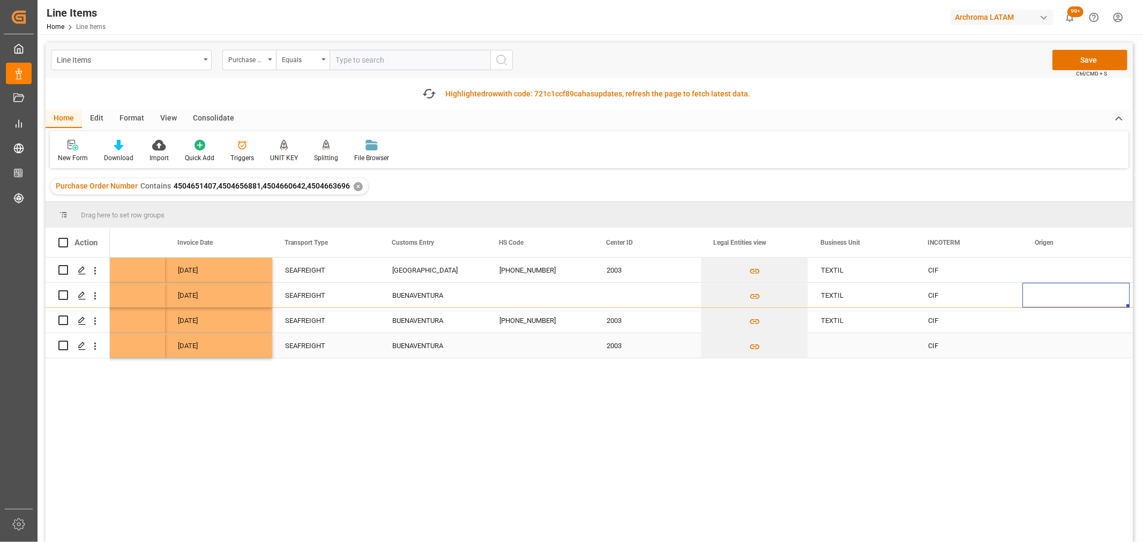
scroll to position [0, 2839]
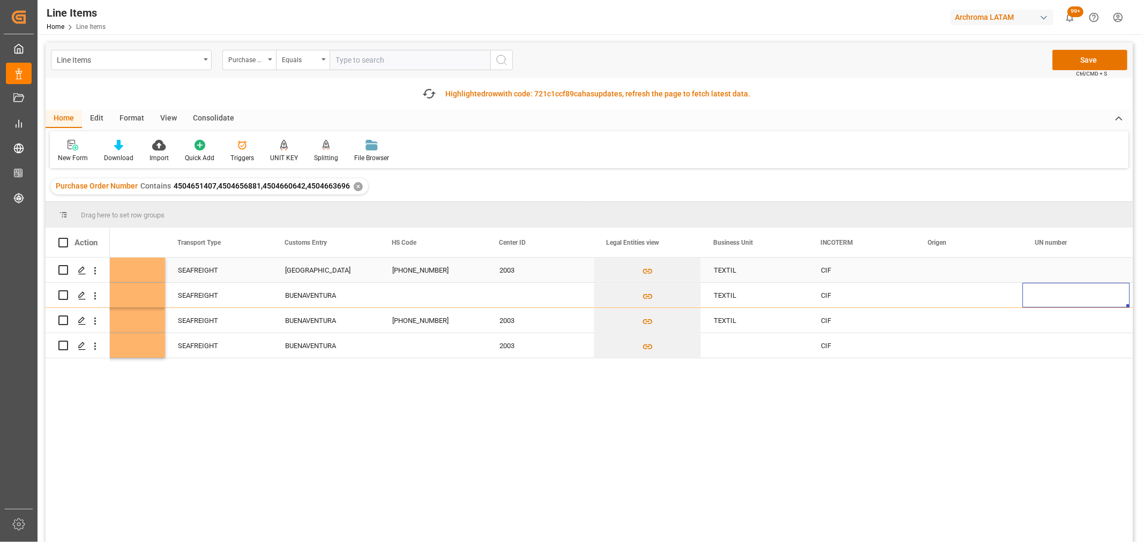
click at [957, 268] on div "Press SPACE to select this row." at bounding box center [968, 270] width 107 height 25
click at [999, 282] on icon "open menu" at bounding box center [1002, 277] width 13 height 13
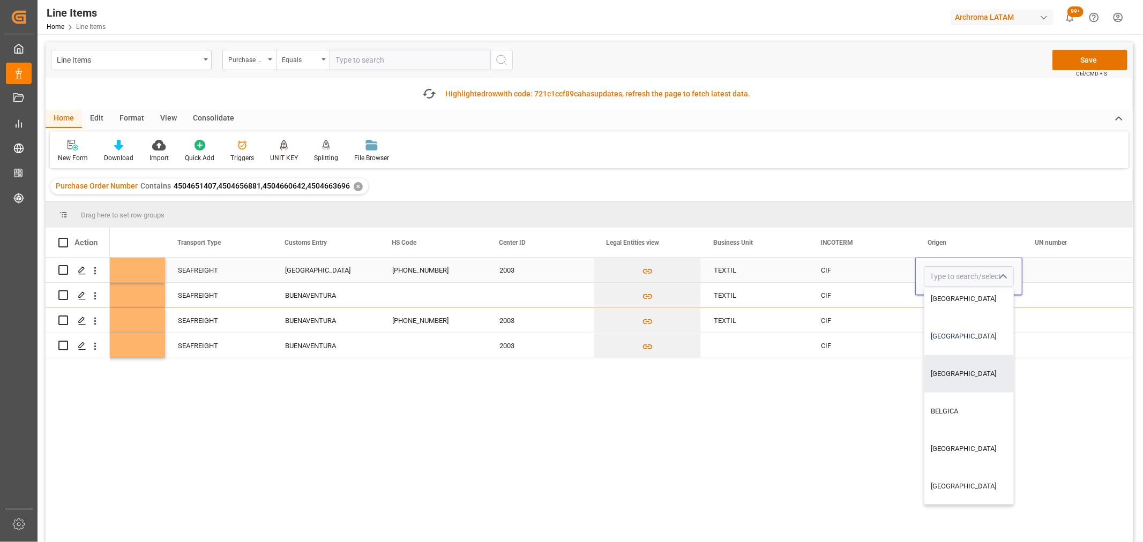
scroll to position [476, 0]
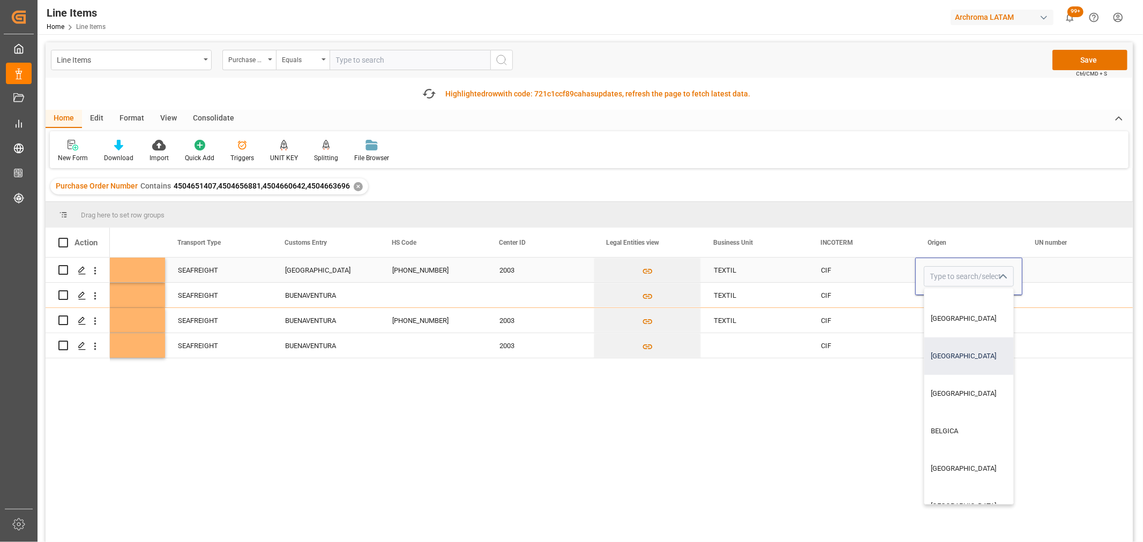
click at [954, 355] on div "[GEOGRAPHIC_DATA]" at bounding box center [989, 357] width 130 height 38
type input "[GEOGRAPHIC_DATA]"
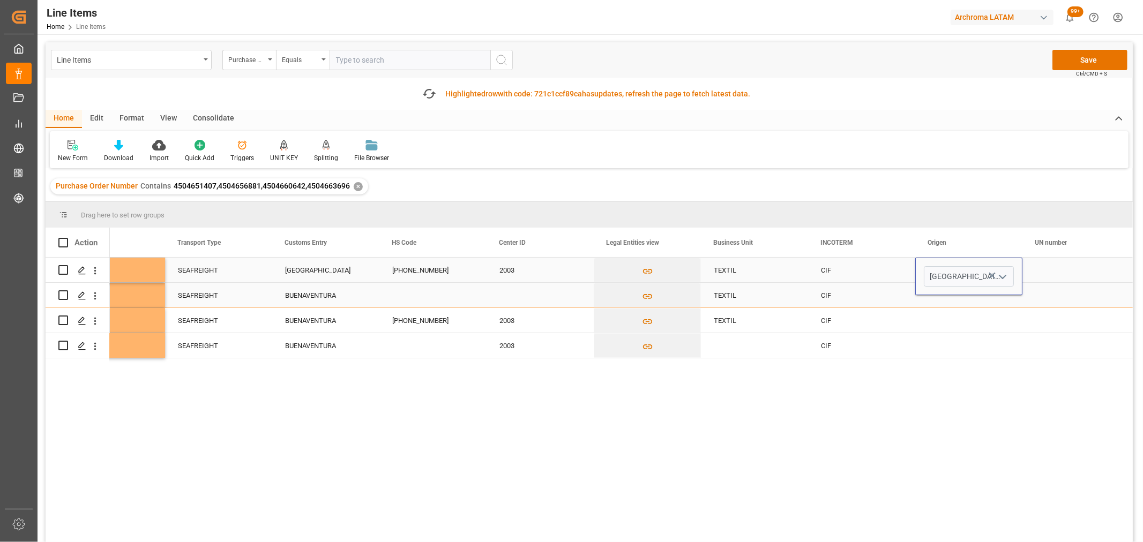
click at [958, 301] on div "Press SPACE to select this row." at bounding box center [968, 295] width 107 height 25
click at [1008, 301] on icon "open menu" at bounding box center [1002, 302] width 13 height 13
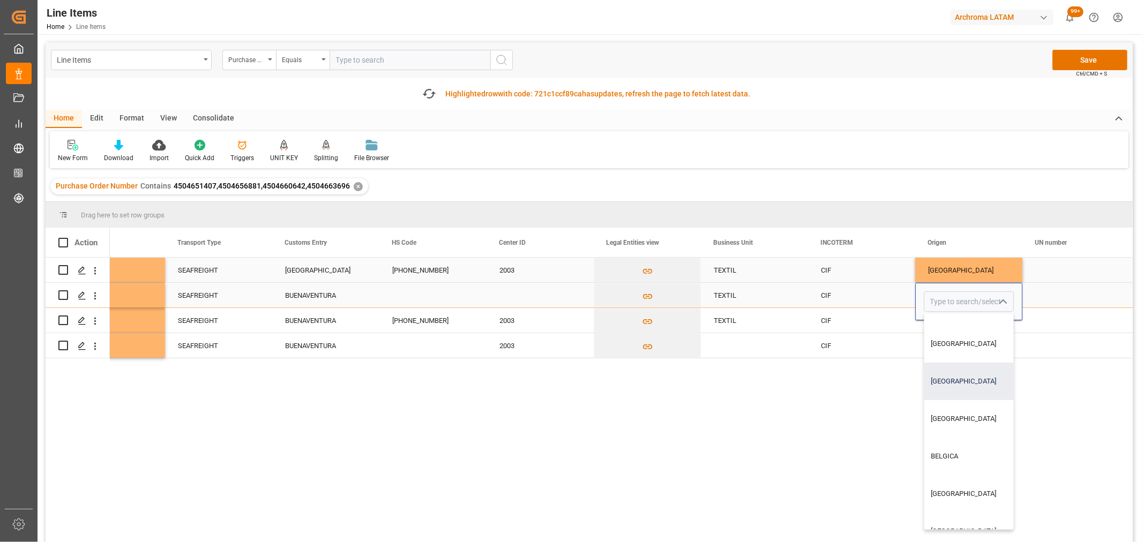
click at [955, 378] on div "[GEOGRAPHIC_DATA]" at bounding box center [989, 382] width 130 height 38
type input "[GEOGRAPHIC_DATA]"
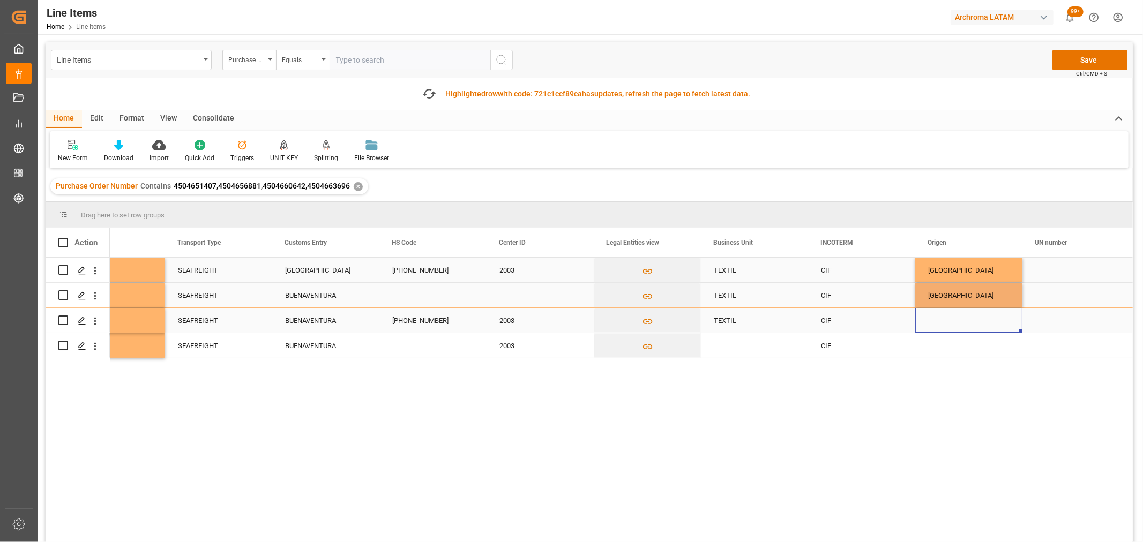
click at [952, 327] on div "Press SPACE to select this row." at bounding box center [968, 320] width 107 height 25
click at [995, 331] on button "open menu" at bounding box center [1002, 327] width 16 height 17
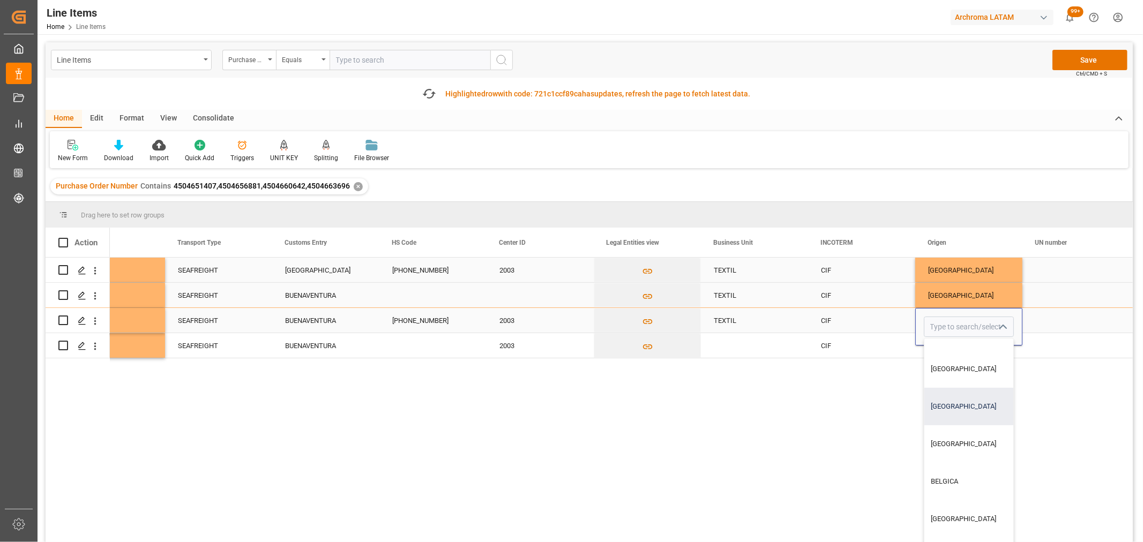
click at [952, 404] on div "[GEOGRAPHIC_DATA]" at bounding box center [989, 407] width 130 height 38
type input "[GEOGRAPHIC_DATA]"
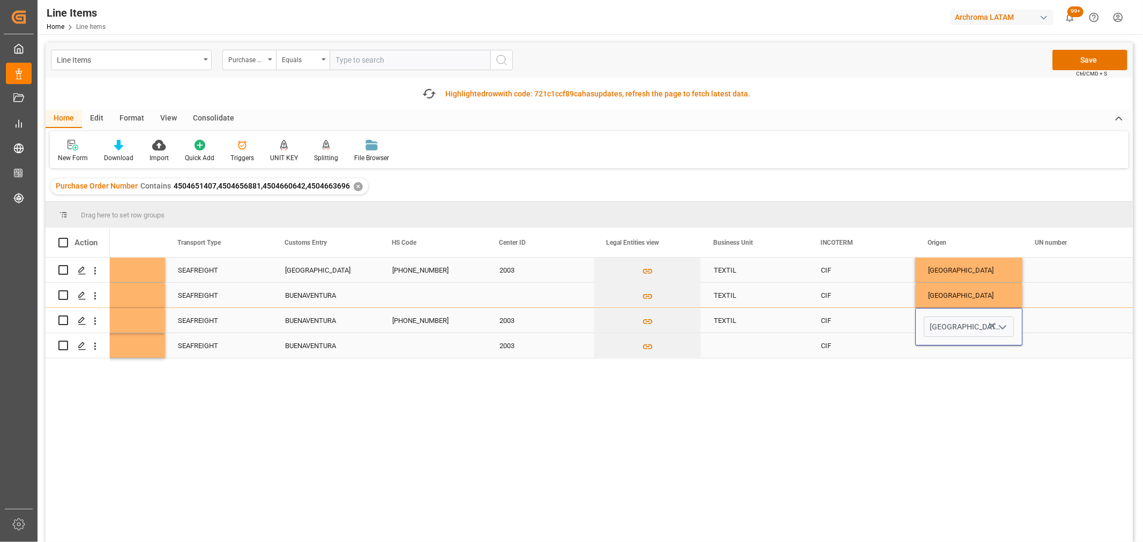
click at [956, 354] on div "Press SPACE to select this row." at bounding box center [968, 345] width 107 height 25
click at [1003, 343] on icon "open menu" at bounding box center [1002, 339] width 13 height 13
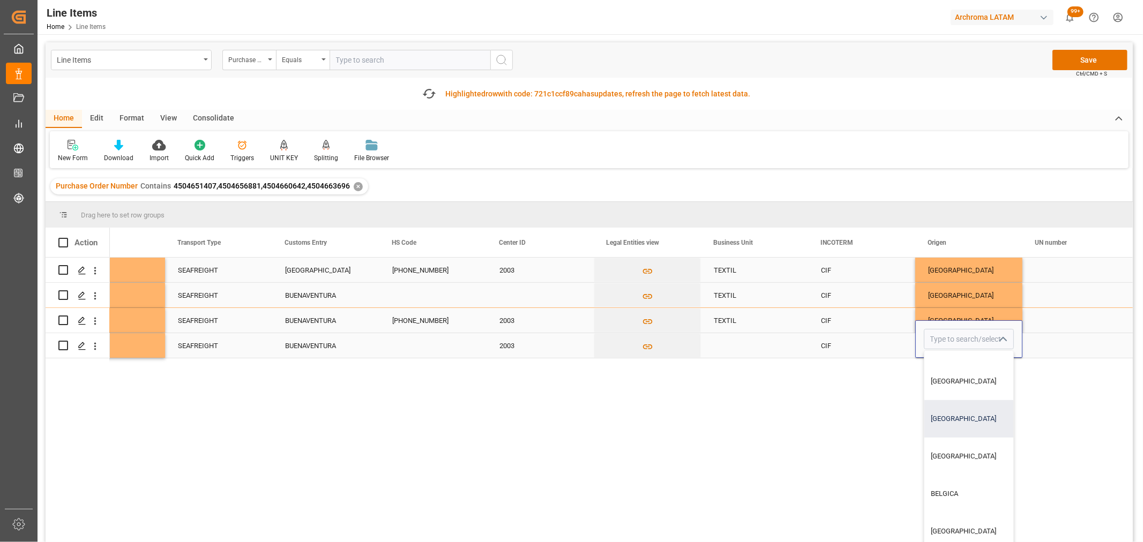
click at [959, 415] on div "[GEOGRAPHIC_DATA]" at bounding box center [989, 419] width 130 height 38
type input "[GEOGRAPHIC_DATA]"
click at [1065, 271] on div "Press SPACE to select this row." at bounding box center [1076, 270] width 107 height 25
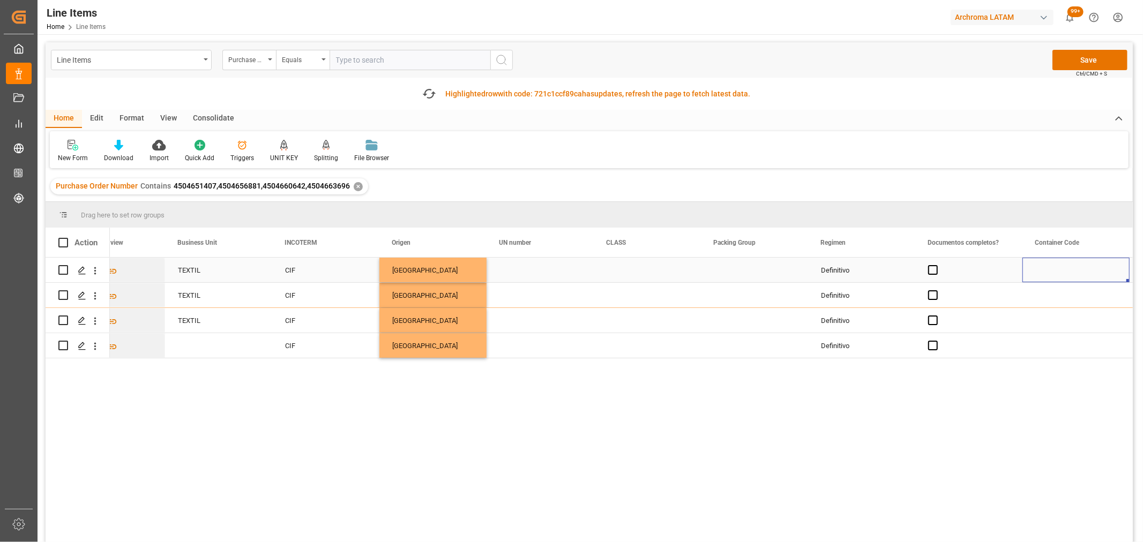
scroll to position [0, 3482]
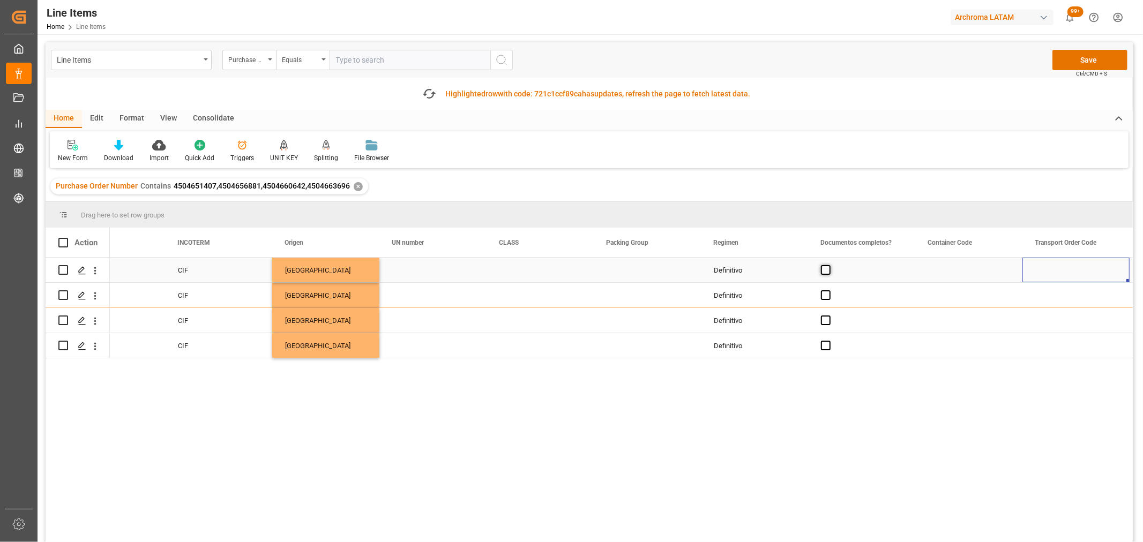
click at [827, 272] on span "Press SPACE to select this row." at bounding box center [826, 270] width 10 height 10
click at [829, 265] on input "Press SPACE to select this row." at bounding box center [829, 265] width 0 height 0
click at [829, 294] on span "Press SPACE to select this row." at bounding box center [826, 295] width 10 height 10
click at [829, 290] on input "Press SPACE to select this row." at bounding box center [829, 290] width 0 height 0
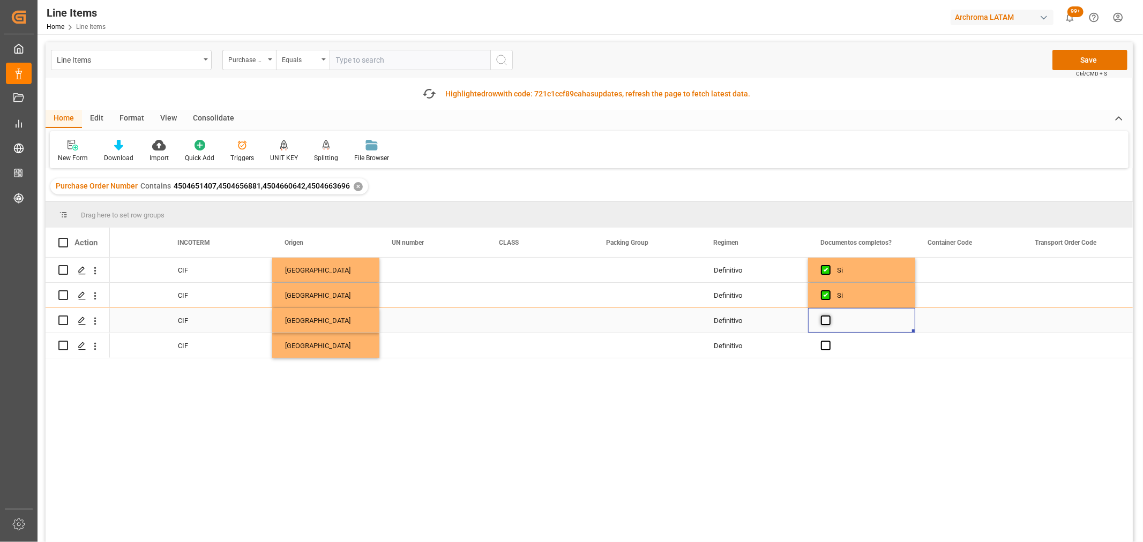
click at [824, 317] on span "Press SPACE to select this row." at bounding box center [826, 321] width 10 height 10
click at [829, 316] on input "Press SPACE to select this row." at bounding box center [829, 316] width 0 height 0
click at [826, 345] on span "Press SPACE to select this row." at bounding box center [826, 346] width 10 height 10
click at [829, 341] on input "Press SPACE to select this row." at bounding box center [829, 341] width 0 height 0
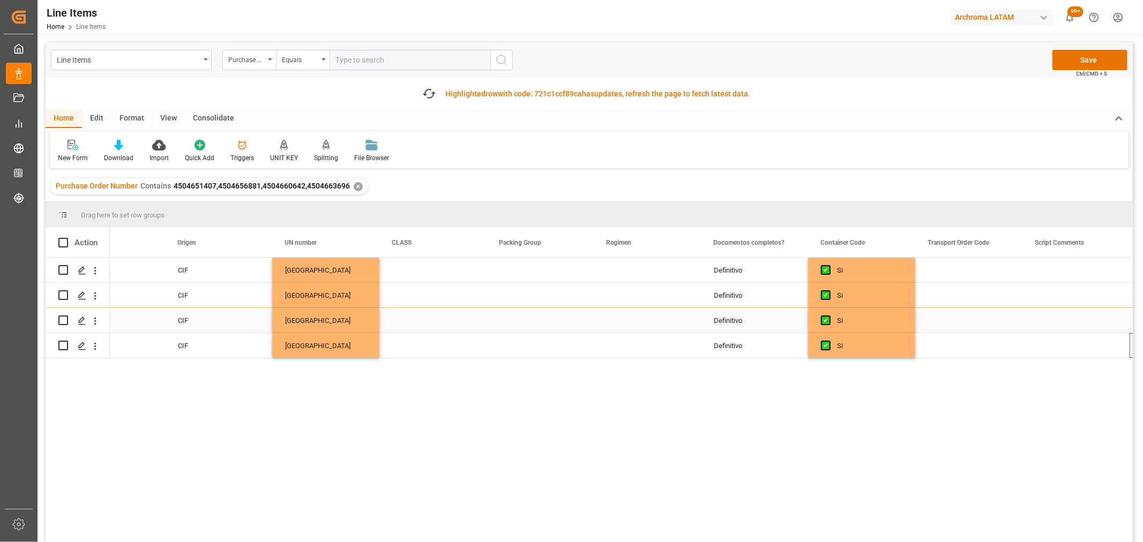
scroll to position [0, 3589]
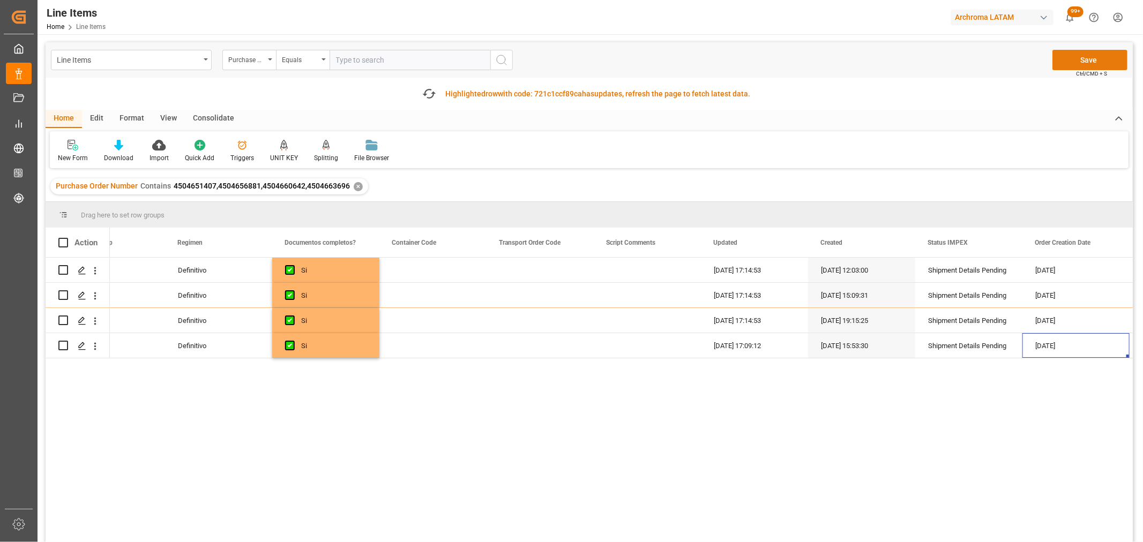
click at [1094, 62] on button "Save" at bounding box center [1090, 60] width 75 height 20
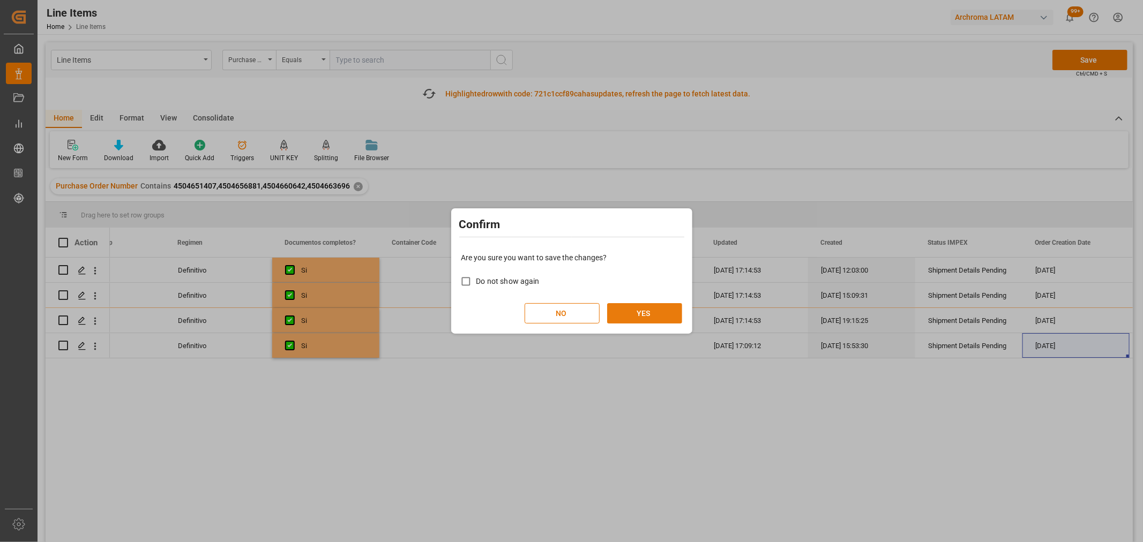
click at [665, 314] on button "YES" at bounding box center [644, 313] width 75 height 20
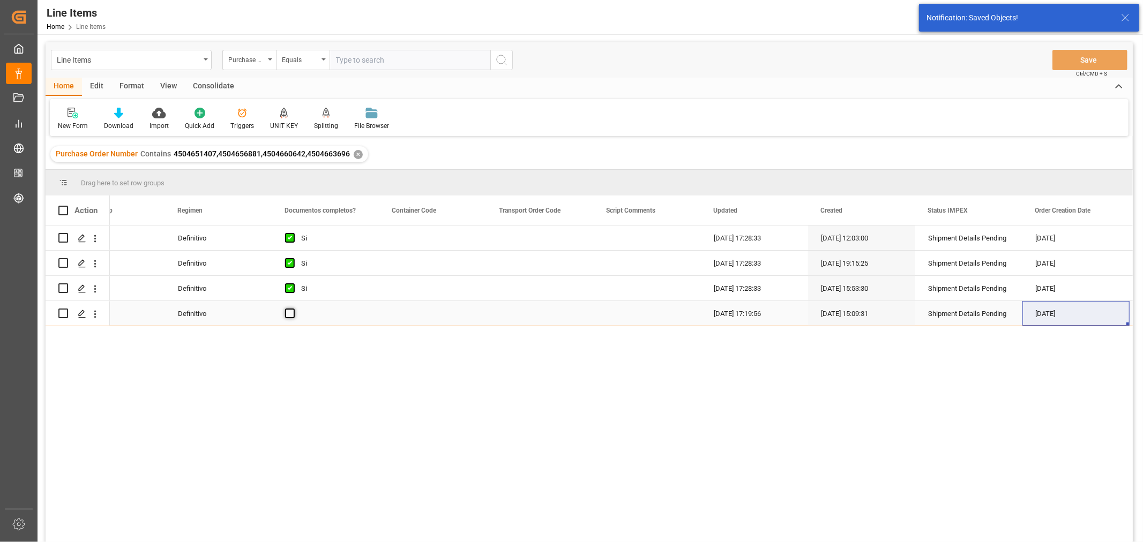
click at [288, 316] on span "Press SPACE to select this row." at bounding box center [290, 314] width 10 height 10
click at [293, 309] on input "Press SPACE to select this row." at bounding box center [293, 309] width 0 height 0
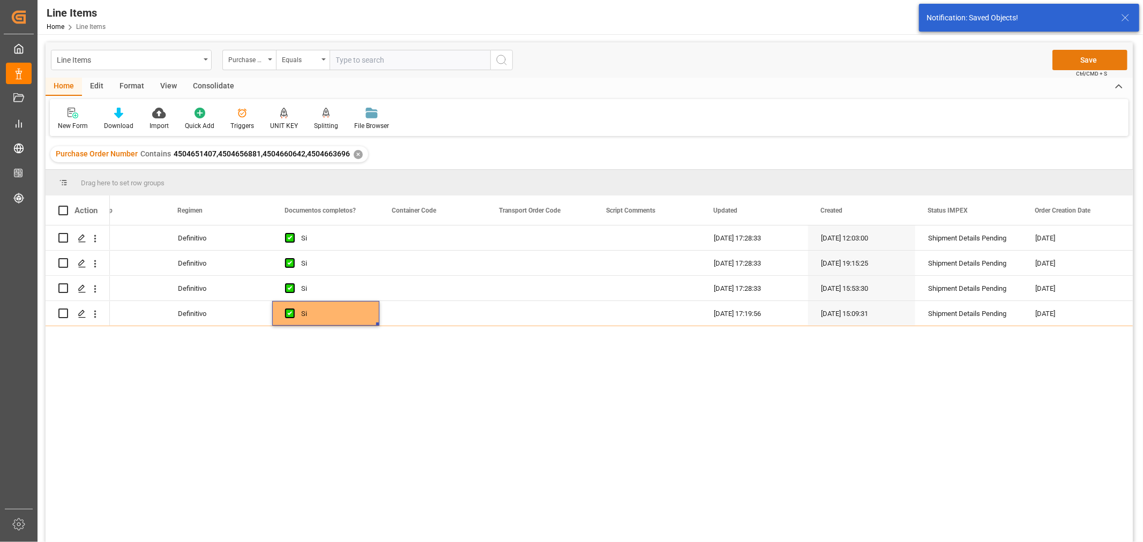
click at [1081, 66] on button "Save" at bounding box center [1090, 60] width 75 height 20
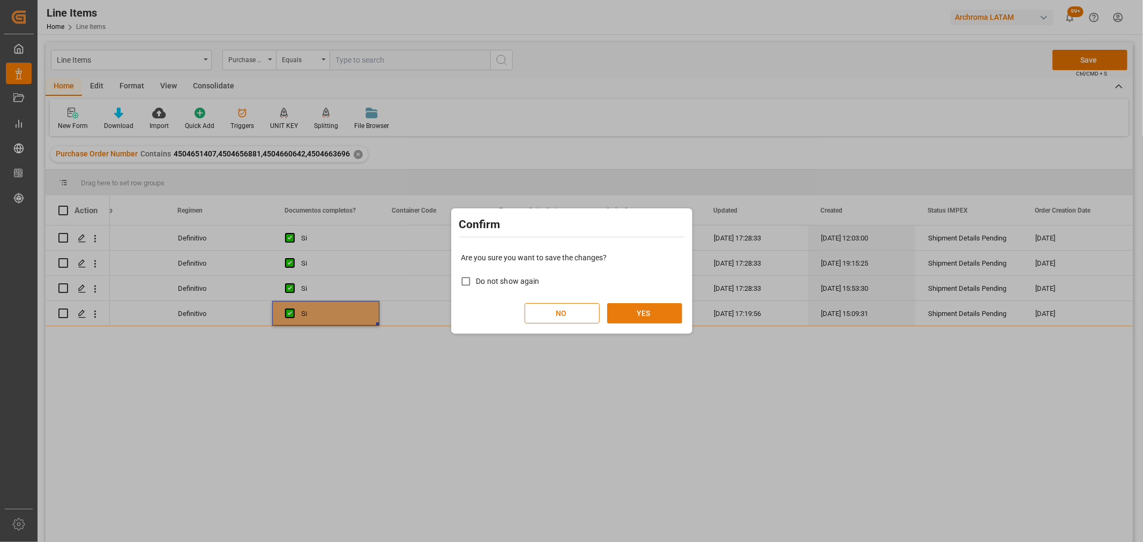
click at [647, 309] on button "YES" at bounding box center [644, 313] width 75 height 20
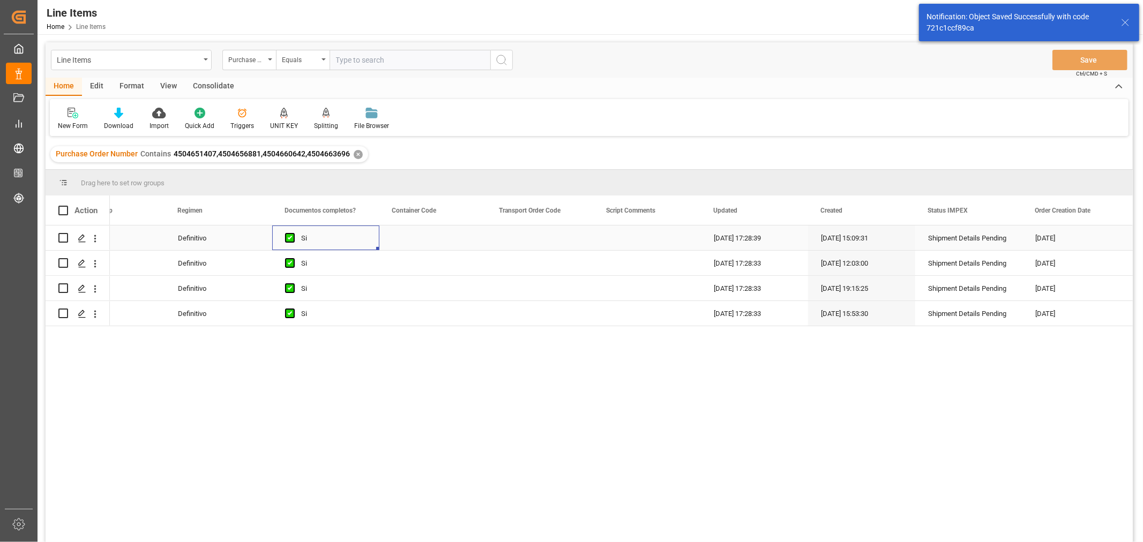
click at [344, 244] on div "Si" at bounding box center [333, 238] width 65 height 25
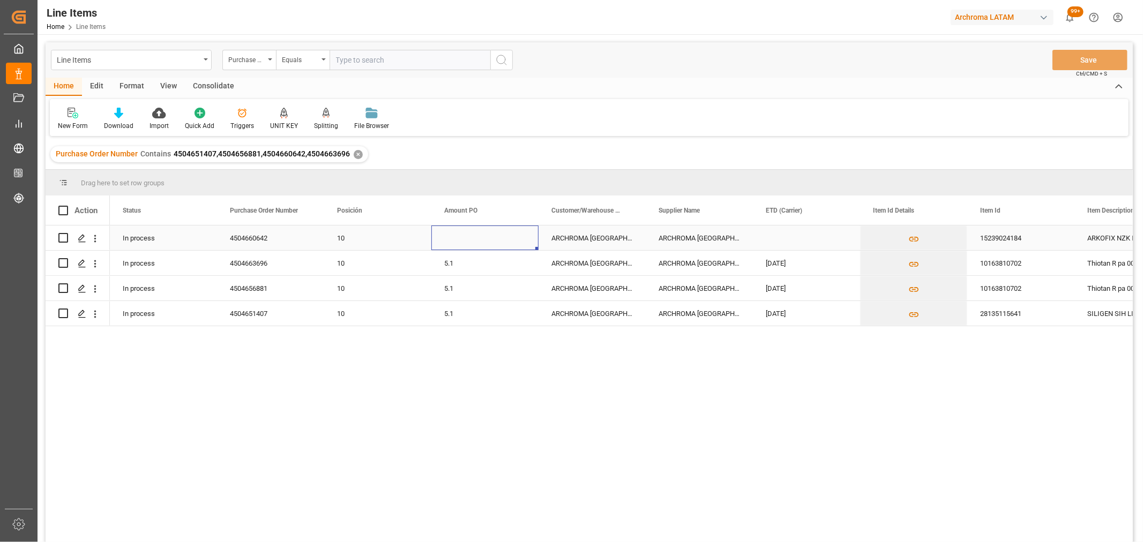
click at [469, 237] on div "Press SPACE to select this row." at bounding box center [484, 238] width 107 height 25
click at [469, 238] on input "Press SPACE to select this row." at bounding box center [485, 244] width 90 height 20
type input "1.62"
click at [794, 239] on div "Press SPACE to select this row." at bounding box center [806, 238] width 107 height 25
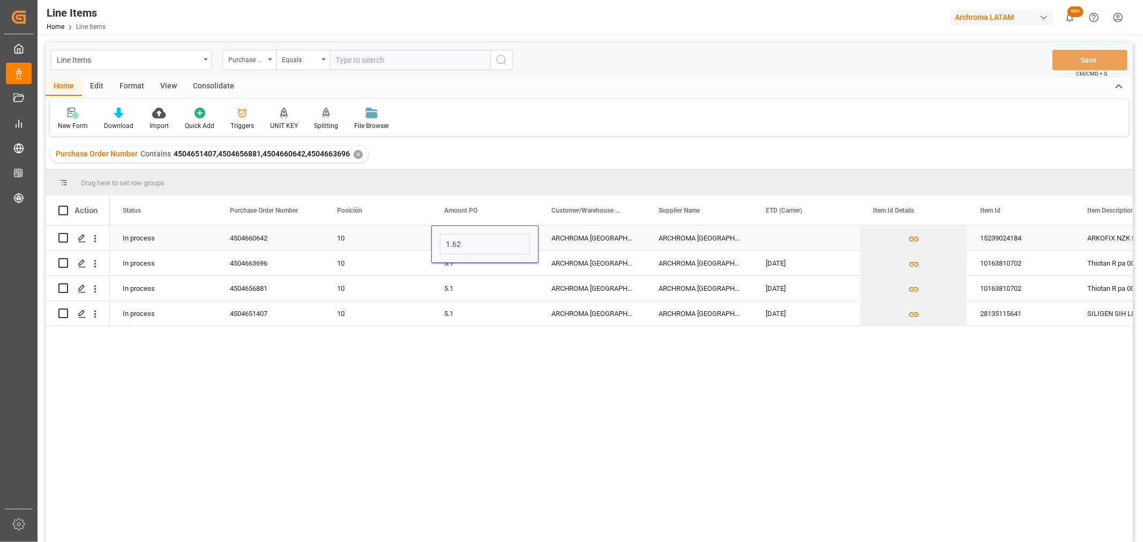
click at [794, 239] on div "Press SPACE to select this row." at bounding box center [806, 238] width 107 height 25
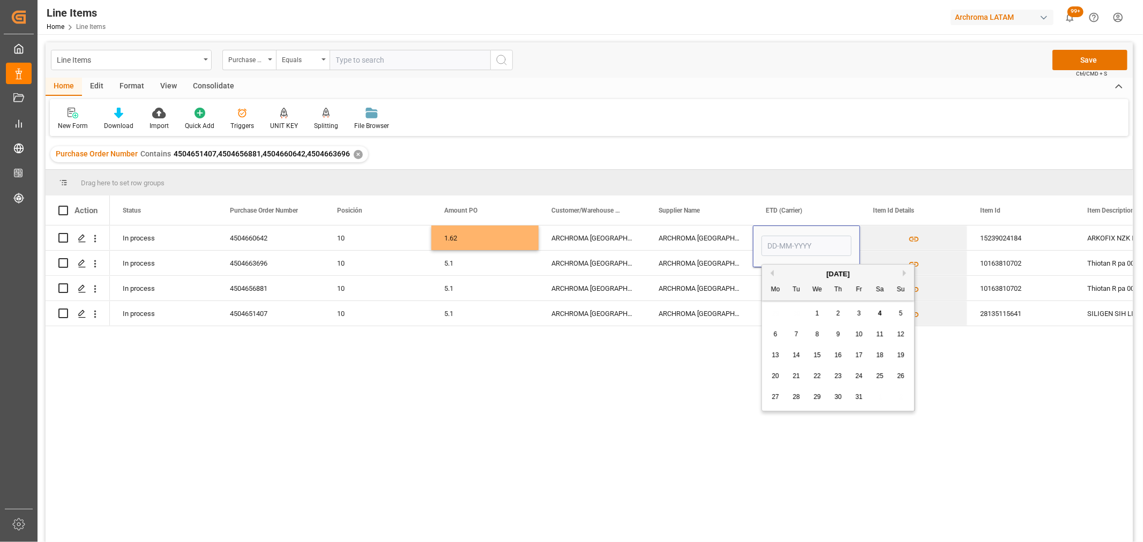
click at [774, 275] on div "[DATE]" at bounding box center [838, 274] width 152 height 11
click at [768, 274] on button "Previous Month" at bounding box center [770, 273] width 6 height 6
click at [797, 397] on span "30" at bounding box center [796, 397] width 7 height 8
type input "[DATE]"
click at [681, 238] on div "ARCHROMA [GEOGRAPHIC_DATA], [GEOGRAPHIC_DATA]" at bounding box center [699, 238] width 107 height 25
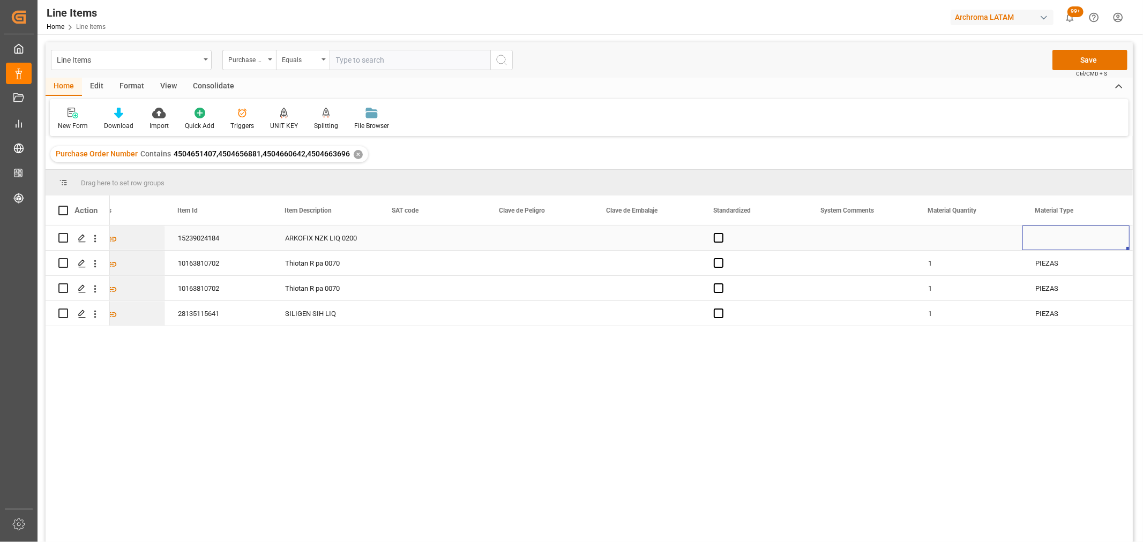
click at [945, 238] on div "Press SPACE to select this row." at bounding box center [968, 238] width 107 height 25
click at [946, 245] on input "Press SPACE to select this row." at bounding box center [969, 244] width 90 height 20
type input "3"
click at [1060, 239] on div "Press SPACE to select this row." at bounding box center [1076, 238] width 107 height 25
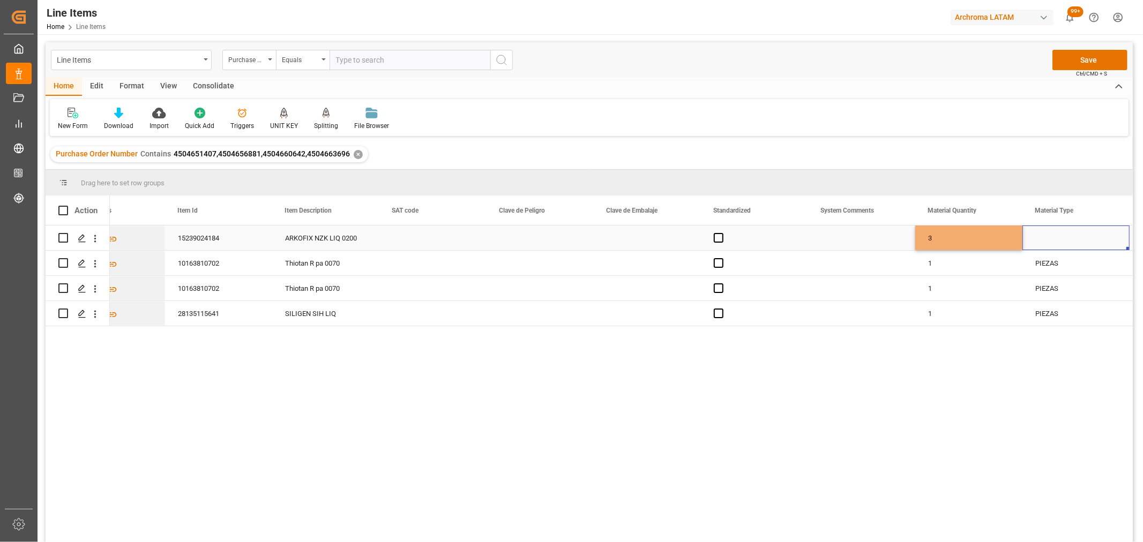
click at [1059, 239] on div "Press SPACE to select this row." at bounding box center [1076, 238] width 107 height 25
click at [1105, 240] on icon "open menu" at bounding box center [1109, 244] width 13 height 13
click at [1064, 355] on div "PIEZAS" at bounding box center [1076, 350] width 89 height 38
type input "PIEZAS"
click at [976, 243] on div "3" at bounding box center [968, 238] width 107 height 25
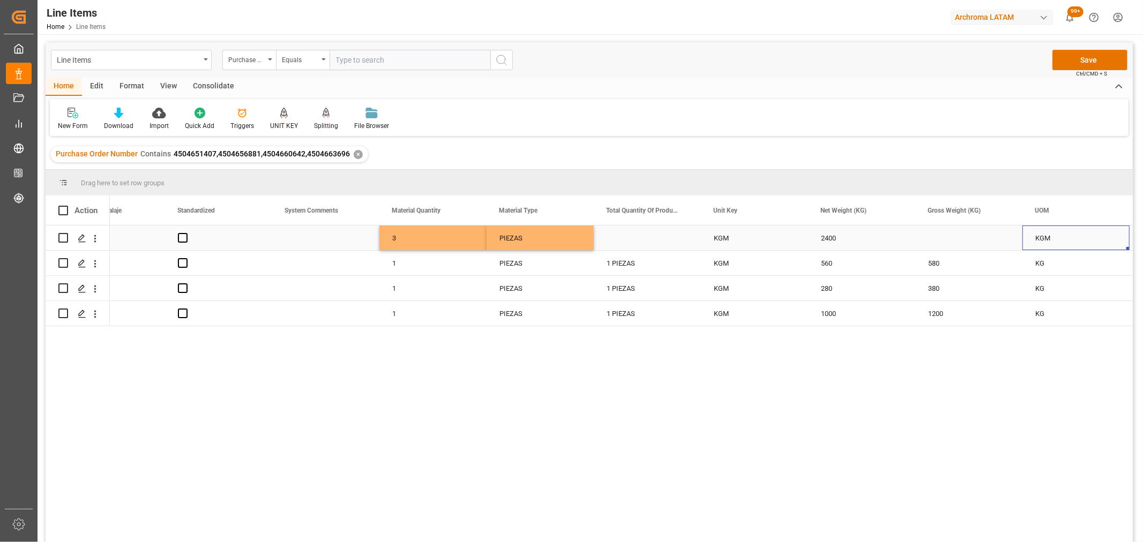
click at [943, 237] on div "Press SPACE to select this row." at bounding box center [968, 238] width 107 height 25
click at [943, 237] on input "Press SPACE to select this row." at bounding box center [969, 244] width 90 height 20
type input "3500"
click at [871, 238] on div "2400" at bounding box center [861, 238] width 107 height 25
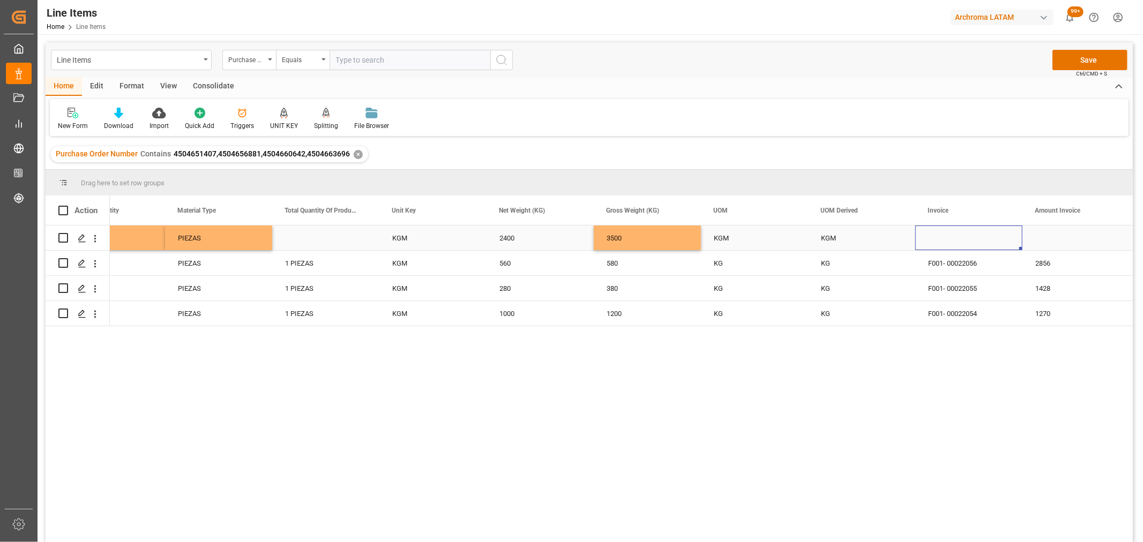
click at [931, 235] on div "Press SPACE to select this row." at bounding box center [968, 238] width 107 height 25
click at [931, 235] on input "Press SPACE to select this row." at bounding box center [969, 244] width 90 height 20
click at [972, 245] on input "Press SPACE to select this row." at bounding box center [969, 244] width 90 height 20
paste input "F001- 00022053"
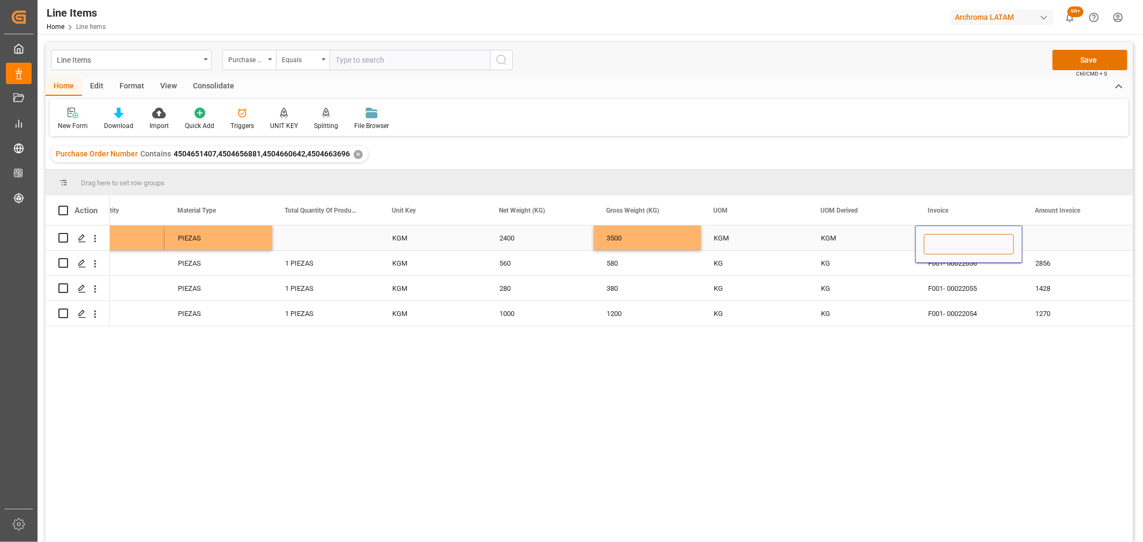
type input "F001- 00022053"
click at [1063, 233] on div "Press SPACE to select this row." at bounding box center [1076, 238] width 107 height 25
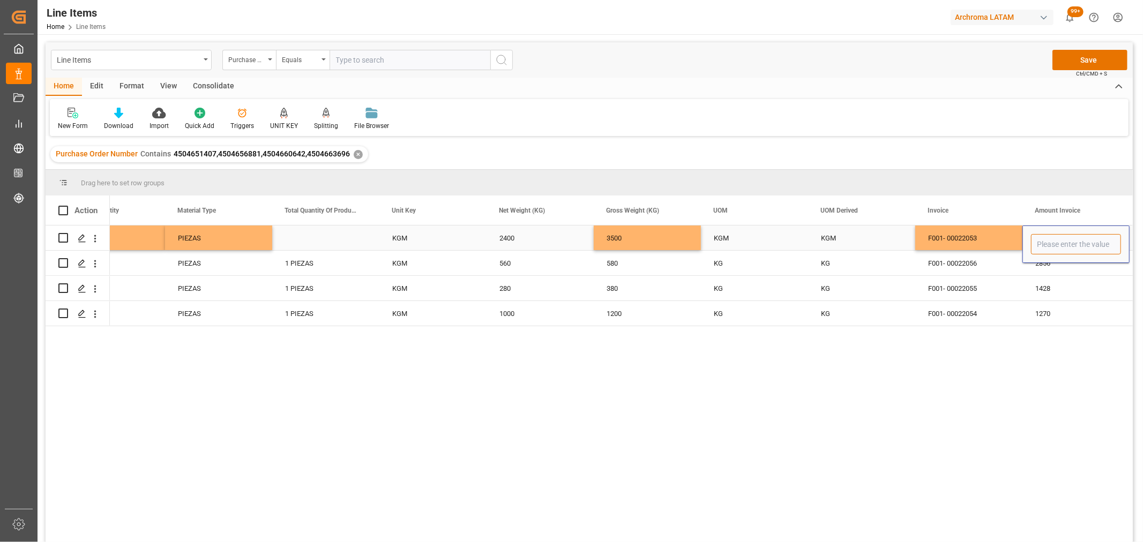
click at [1059, 248] on input "Press SPACE to select this row." at bounding box center [1076, 244] width 90 height 20
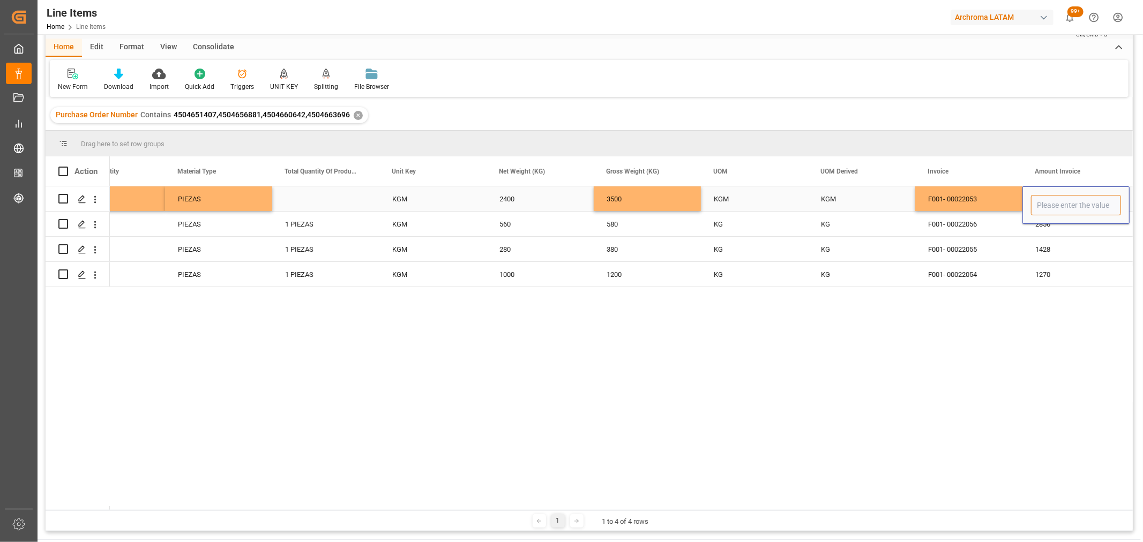
click at [1084, 196] on input "Press SPACE to select this row." at bounding box center [1076, 205] width 90 height 20
type input "3888"
click at [956, 195] on div "F001- 00022053" at bounding box center [968, 198] width 107 height 25
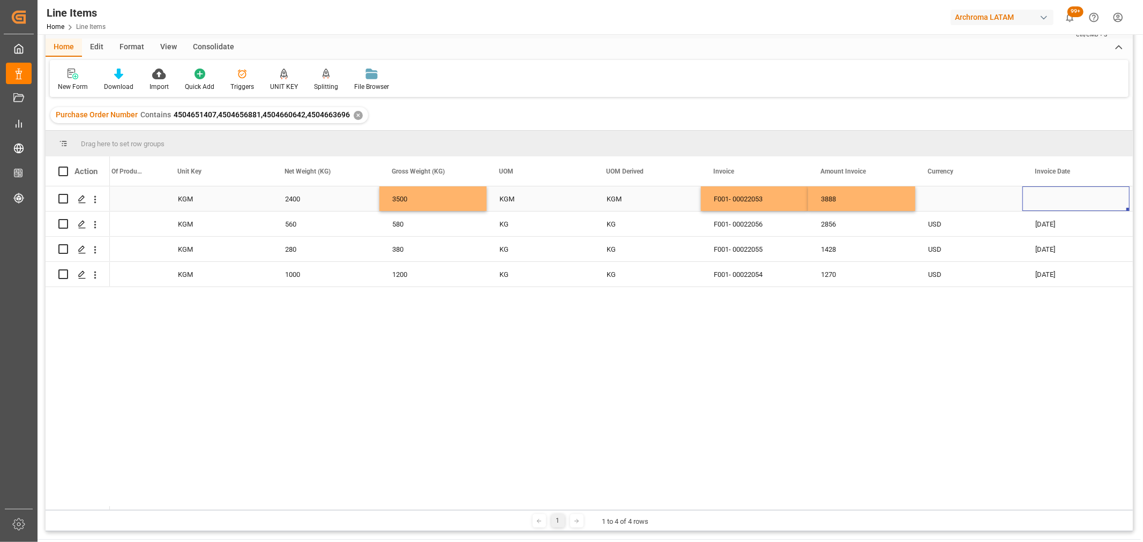
click at [954, 199] on div "Press SPACE to select this row." at bounding box center [968, 198] width 107 height 25
click at [996, 207] on icon "open menu" at bounding box center [1002, 205] width 13 height 13
click at [961, 237] on div "USD" at bounding box center [968, 236] width 89 height 38
type input "USD"
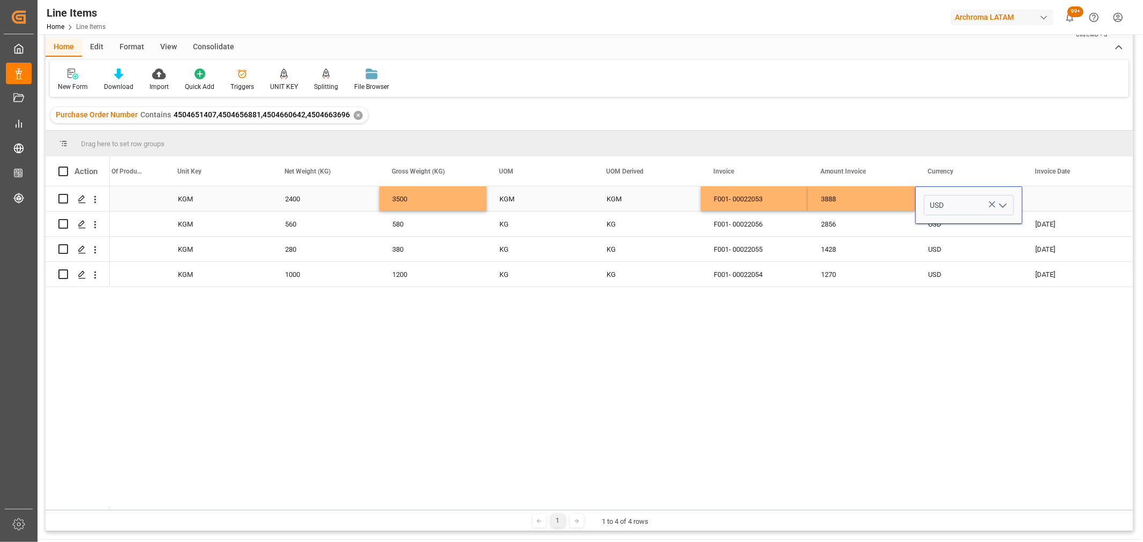
click at [1063, 191] on div "Press SPACE to select this row." at bounding box center [1076, 198] width 107 height 25
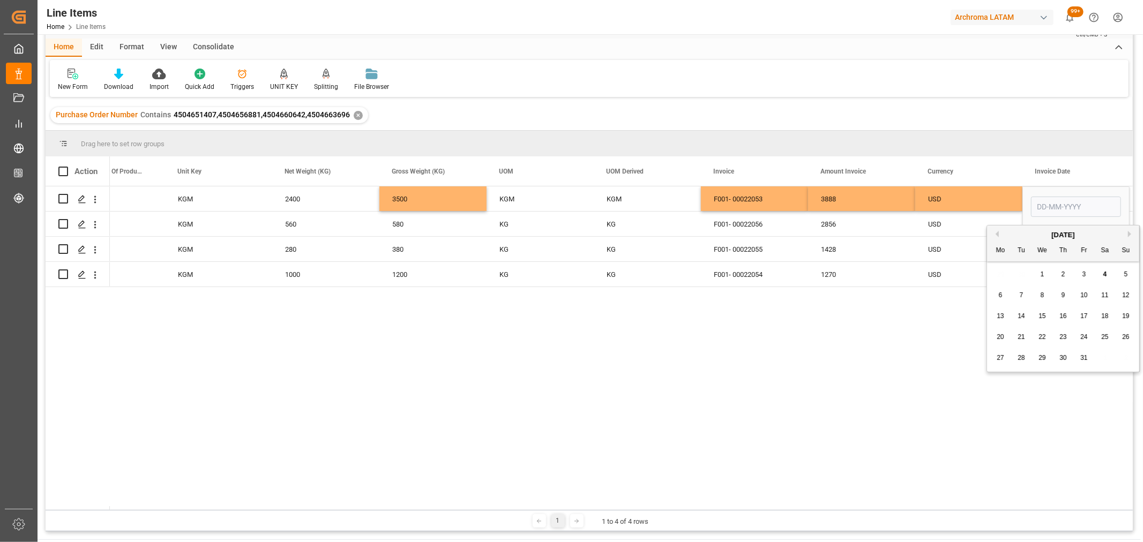
click at [997, 232] on button "Previous Month" at bounding box center [995, 234] width 6 height 6
click at [1084, 317] on span "19" at bounding box center [1083, 316] width 7 height 8
type input "[DATE]"
click at [983, 188] on div "USD" at bounding box center [968, 199] width 81 height 25
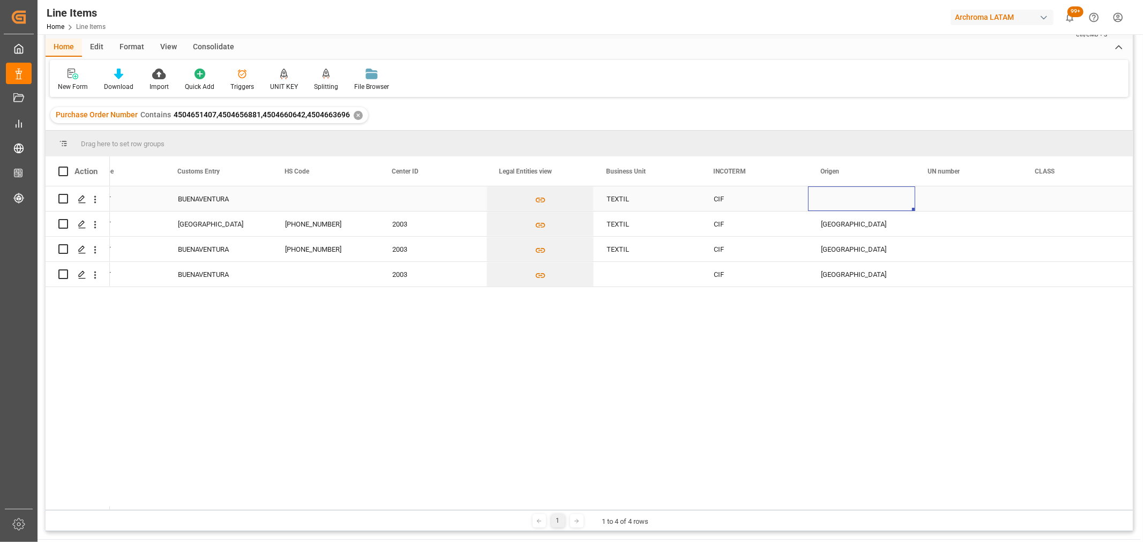
click at [864, 197] on div "Press SPACE to select this row." at bounding box center [861, 198] width 107 height 25
click at [897, 206] on icon "open menu" at bounding box center [895, 205] width 13 height 13
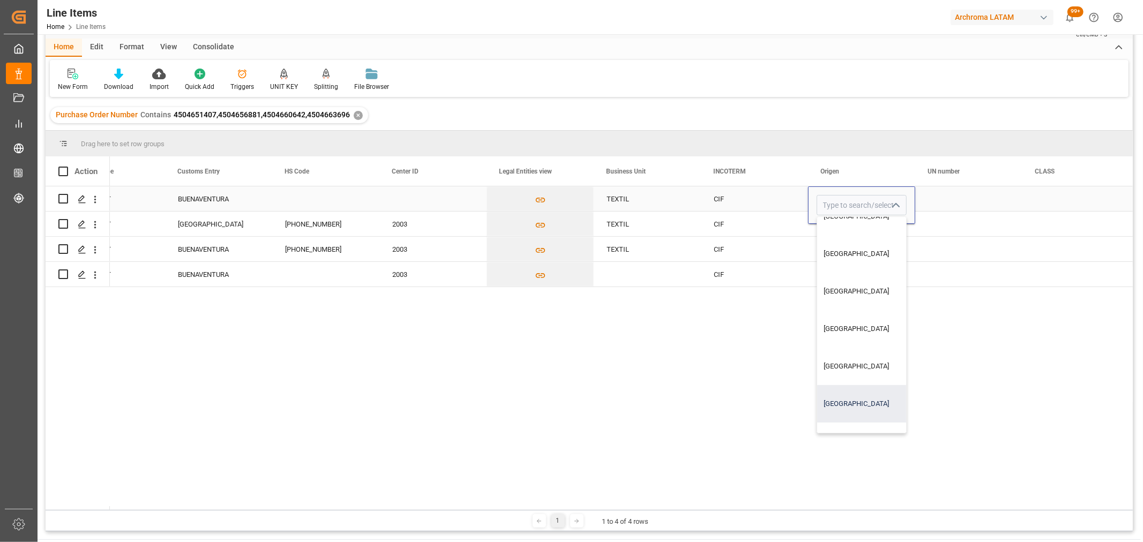
click at [844, 389] on div "[GEOGRAPHIC_DATA]" at bounding box center [882, 404] width 130 height 38
type input "[GEOGRAPHIC_DATA]"
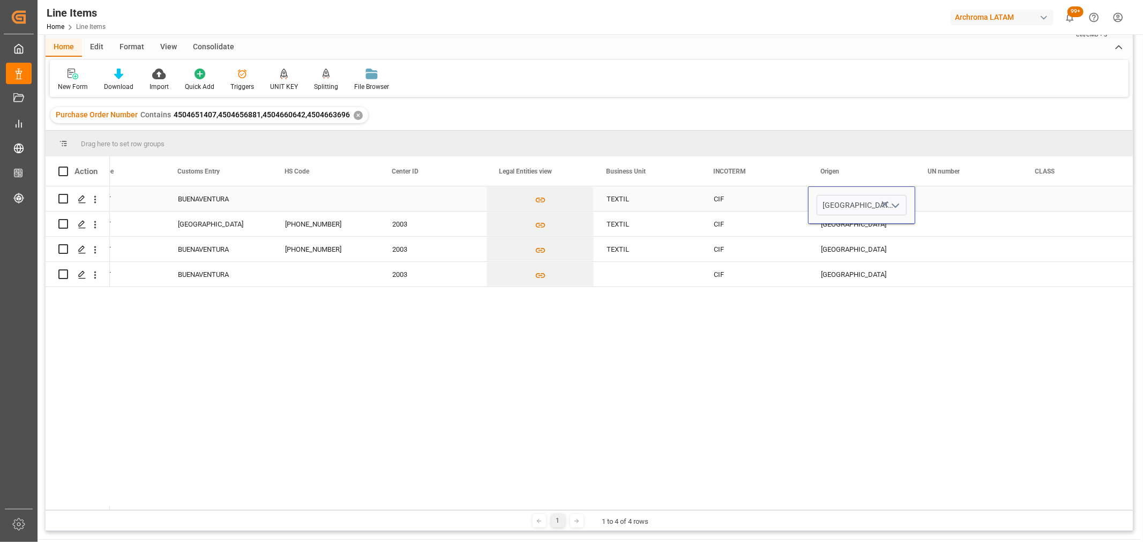
click at [953, 192] on div "Press SPACE to select this row." at bounding box center [968, 198] width 107 height 25
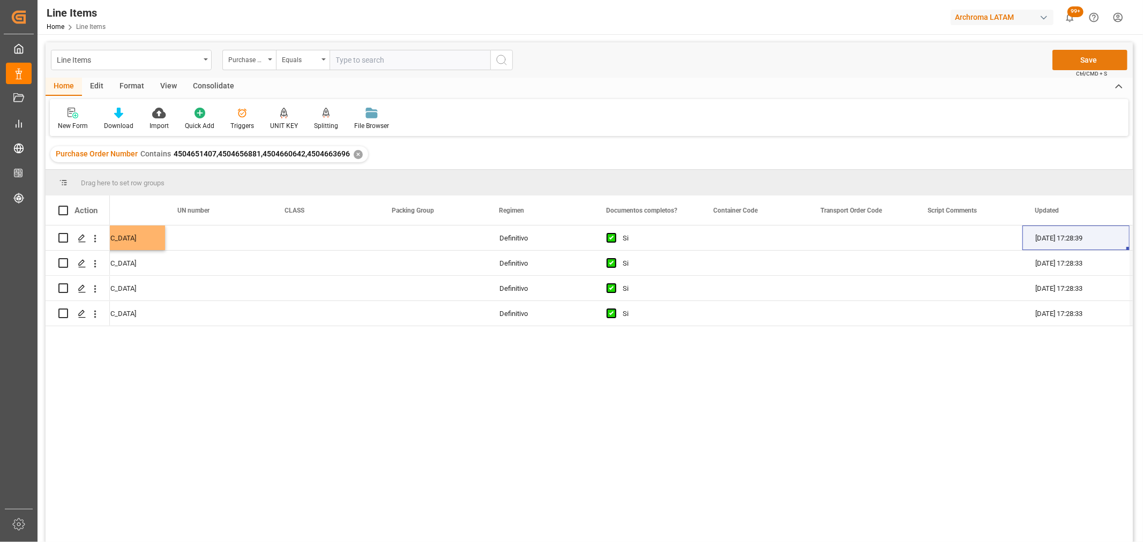
click at [1075, 56] on button "Save" at bounding box center [1090, 60] width 75 height 20
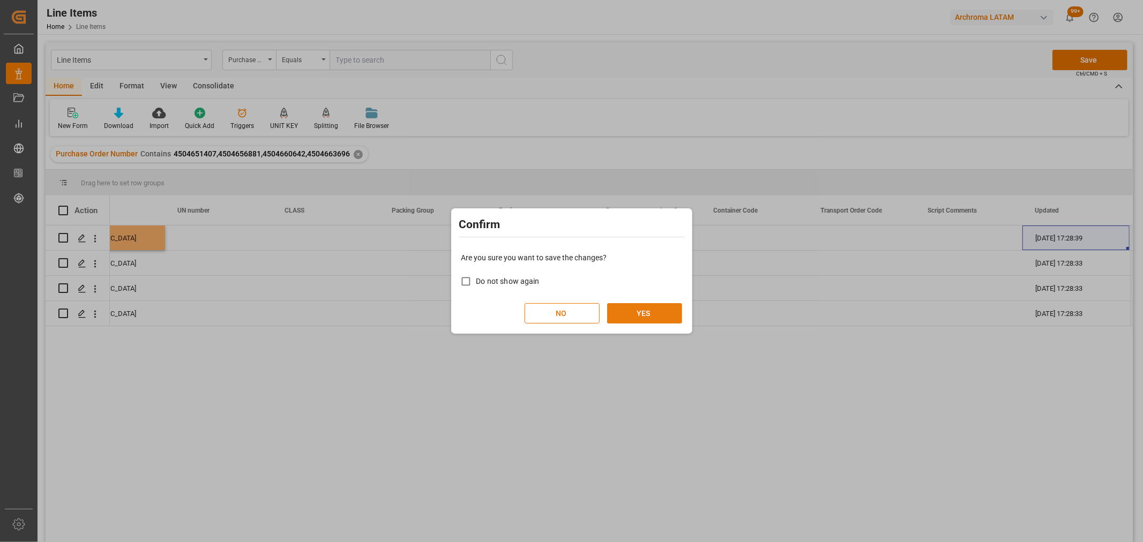
click at [646, 311] on button "YES" at bounding box center [644, 313] width 75 height 20
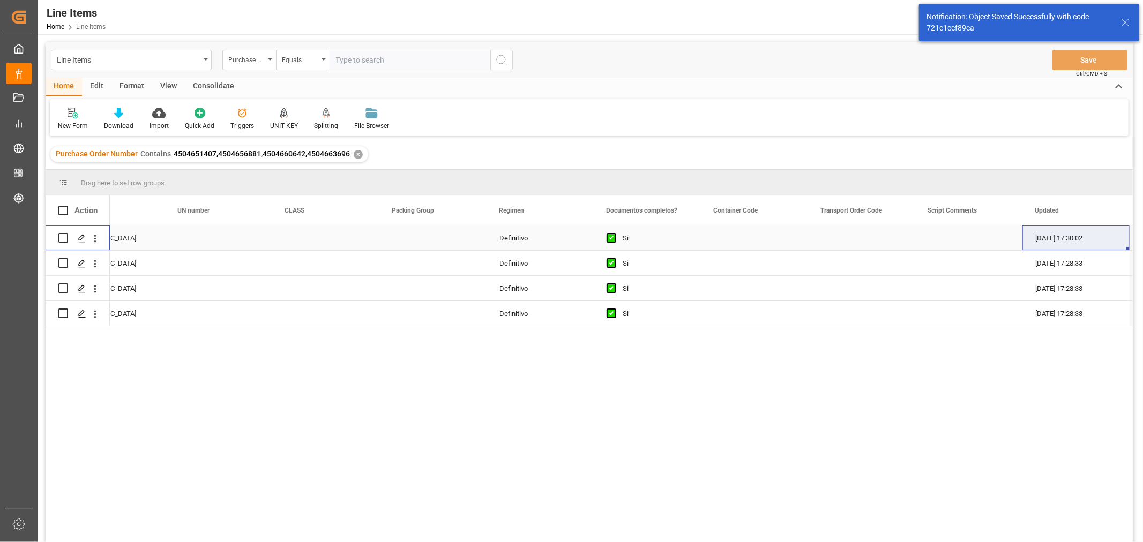
click at [61, 238] on input "Press Space to toggle row selection (unchecked)" at bounding box center [63, 238] width 10 height 10
checkbox input "true"
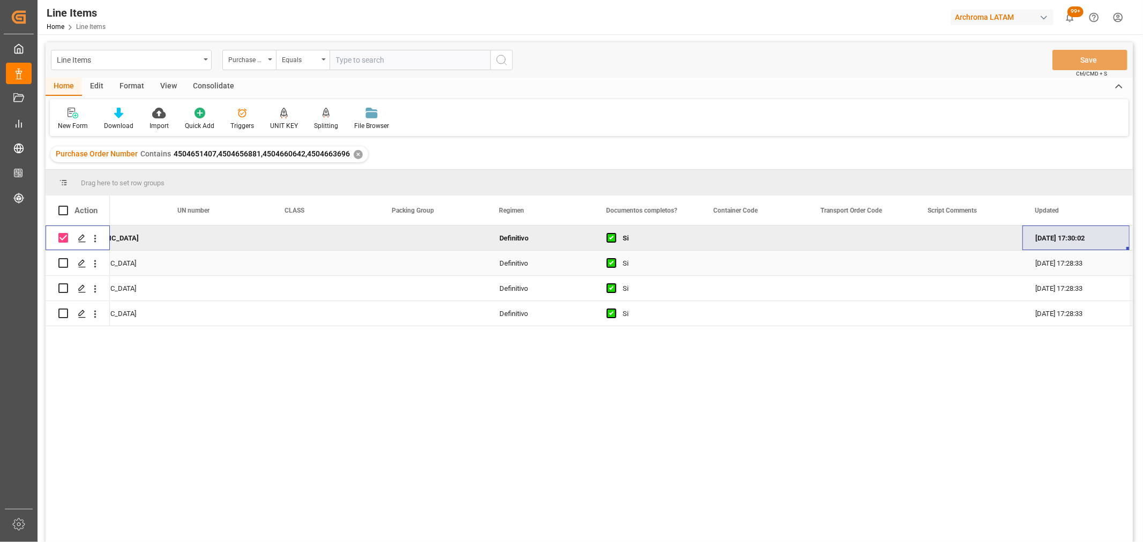
click at [64, 264] on input "Press Space to toggle row selection (unchecked)" at bounding box center [63, 263] width 10 height 10
checkbox input "true"
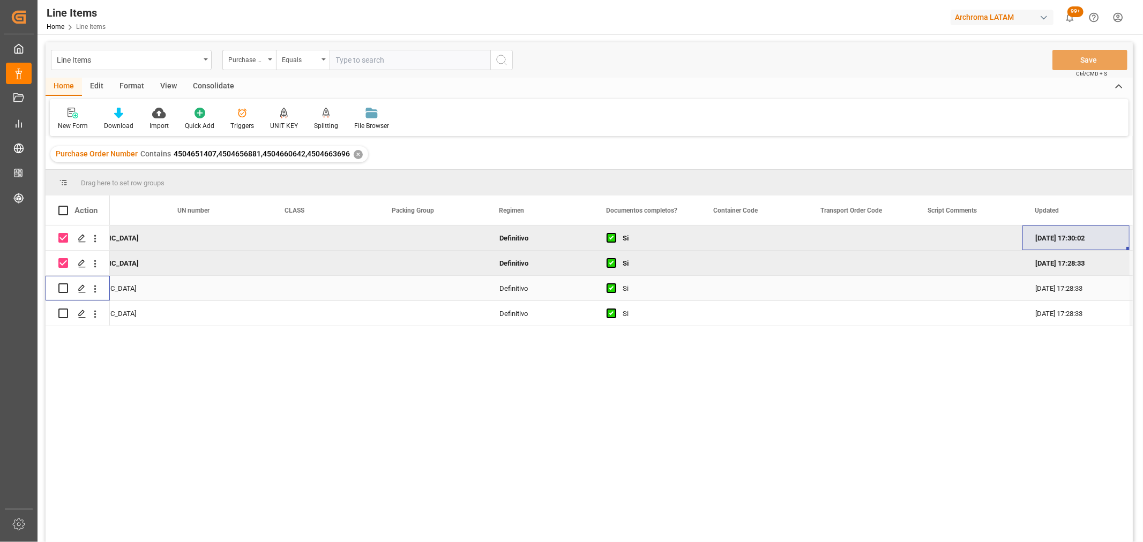
click at [64, 282] on div "Press SPACE to select this row." at bounding box center [63, 288] width 10 height 25
click at [63, 287] on input "Press Space to toggle row selection (unchecked)" at bounding box center [63, 288] width 10 height 10
checkbox input "true"
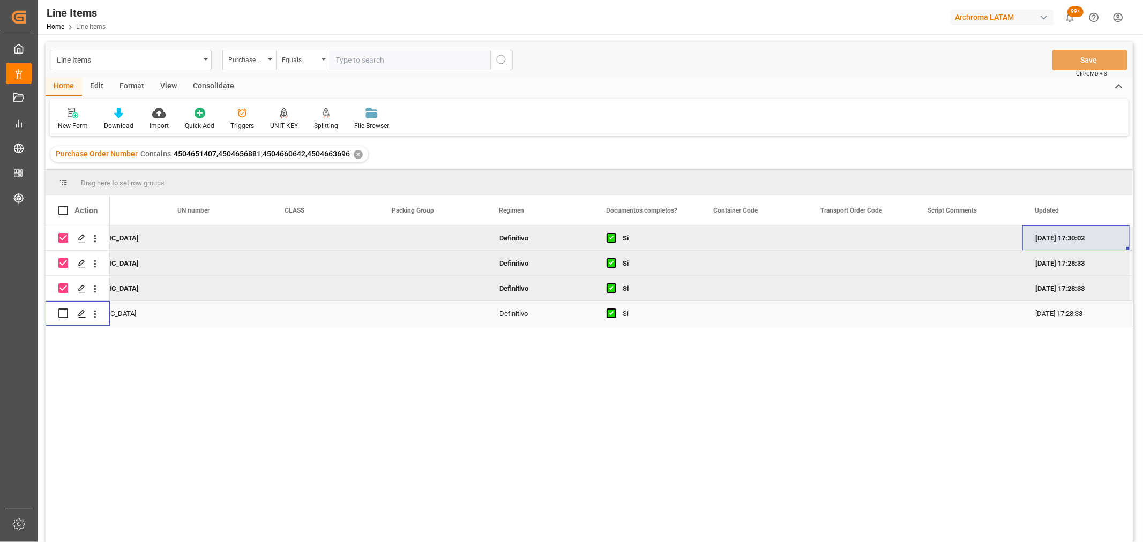
click at [62, 315] on input "Press Space to toggle row selection (unchecked)" at bounding box center [63, 314] width 10 height 10
checkbox input "true"
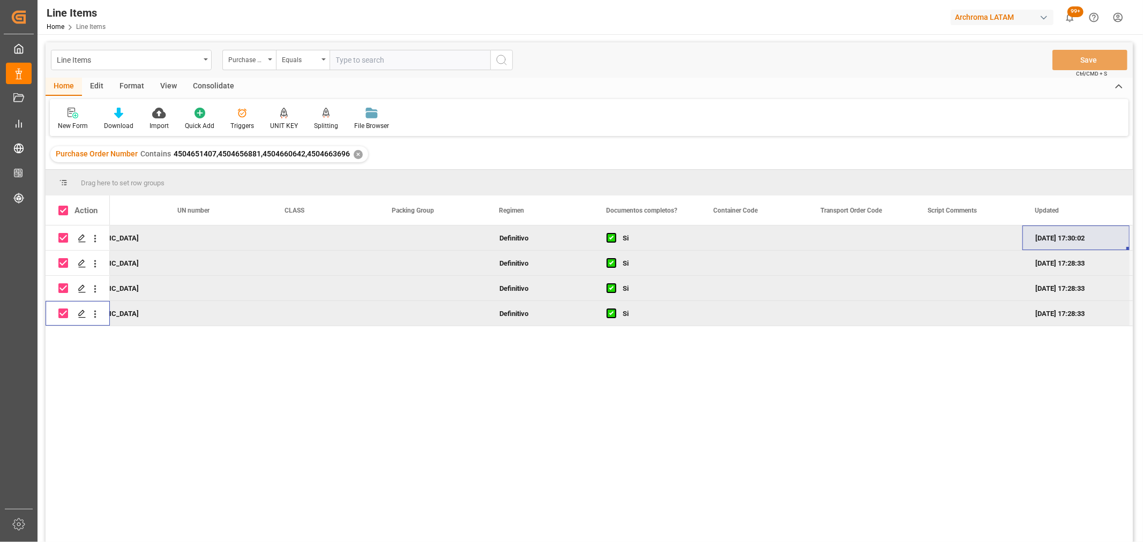
click at [220, 83] on div "Consolidate" at bounding box center [213, 87] width 57 height 18
click at [97, 122] on div "Consolidation List" at bounding box center [84, 126] width 53 height 10
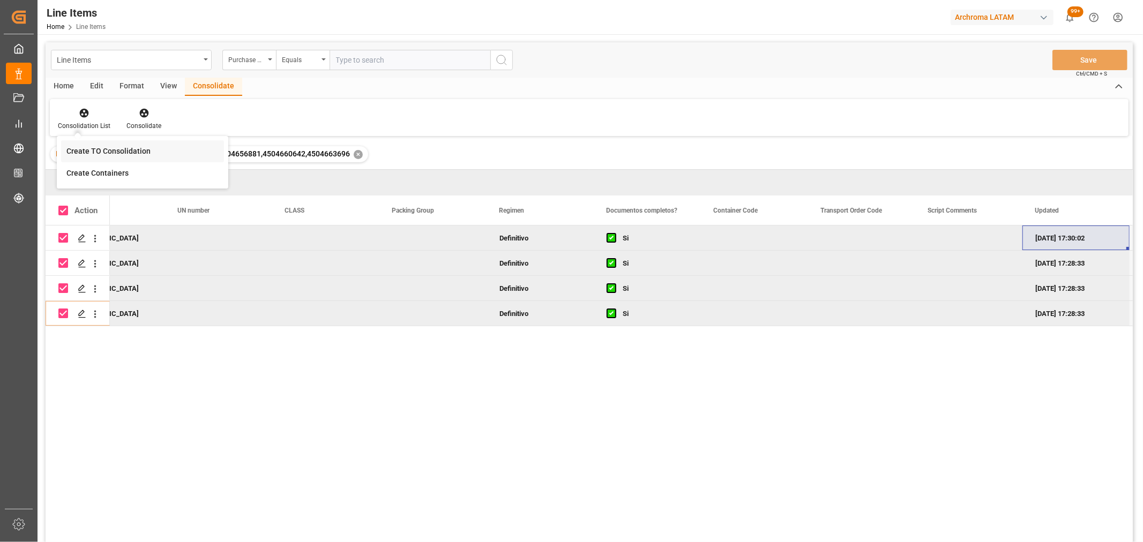
click at [113, 141] on div "Line Items Purchase Order Number Equals Save Ctrl/CMD + S Home Edit Format View…" at bounding box center [589, 306] width 1087 height 528
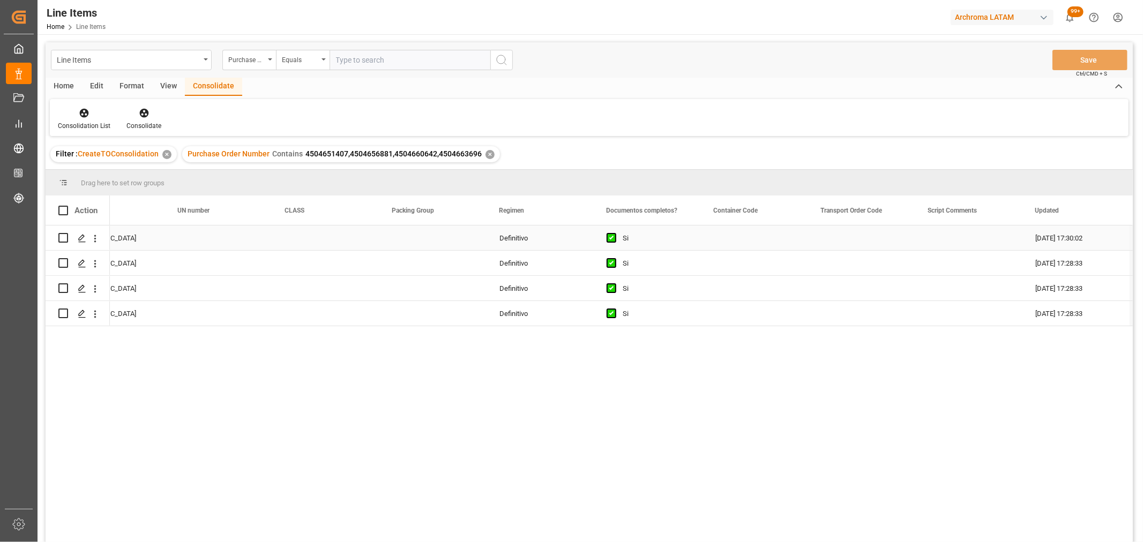
click at [66, 238] on input "Press Space to toggle row selection (unchecked)" at bounding box center [63, 238] width 10 height 10
checkbox input "true"
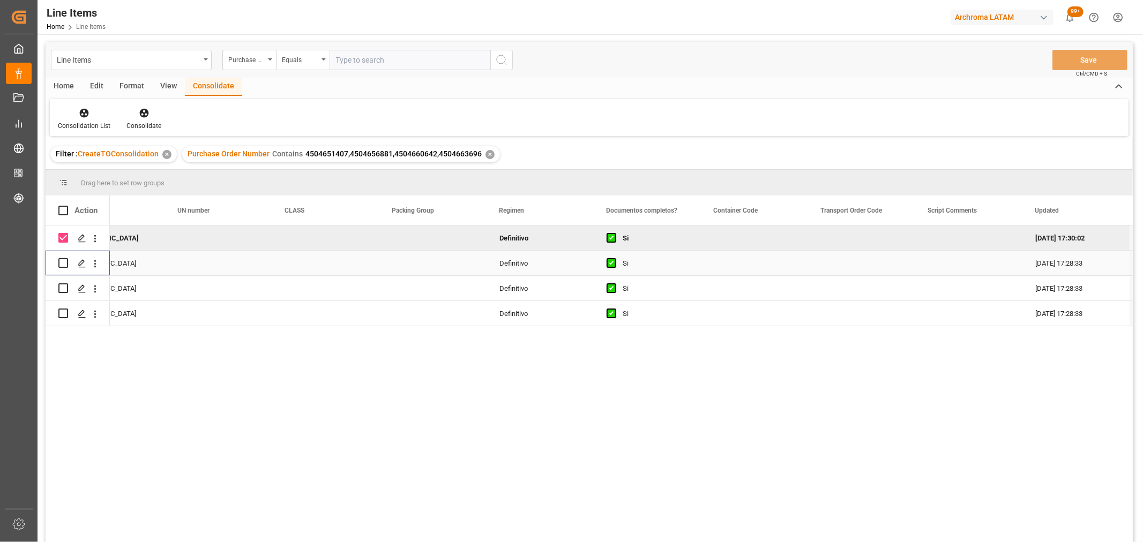
click at [60, 263] on input "Press Space to toggle row selection (unchecked)" at bounding box center [63, 263] width 10 height 10
checkbox input "true"
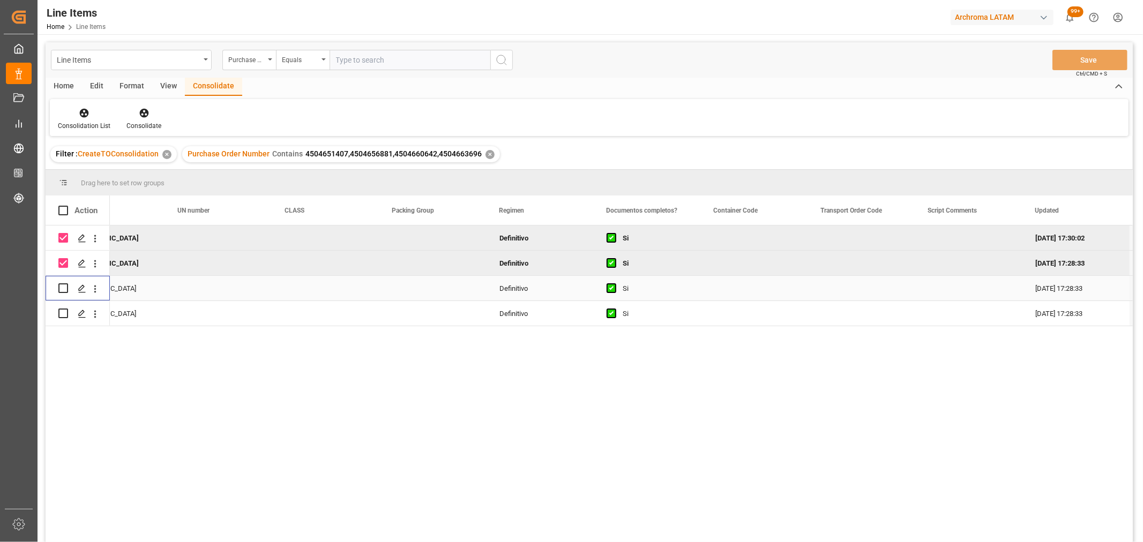
click at [63, 281] on div "Press SPACE to select this row." at bounding box center [63, 288] width 10 height 25
click at [63, 288] on input "Press Space to toggle row selection (unchecked)" at bounding box center [63, 288] width 10 height 10
checkbox input "true"
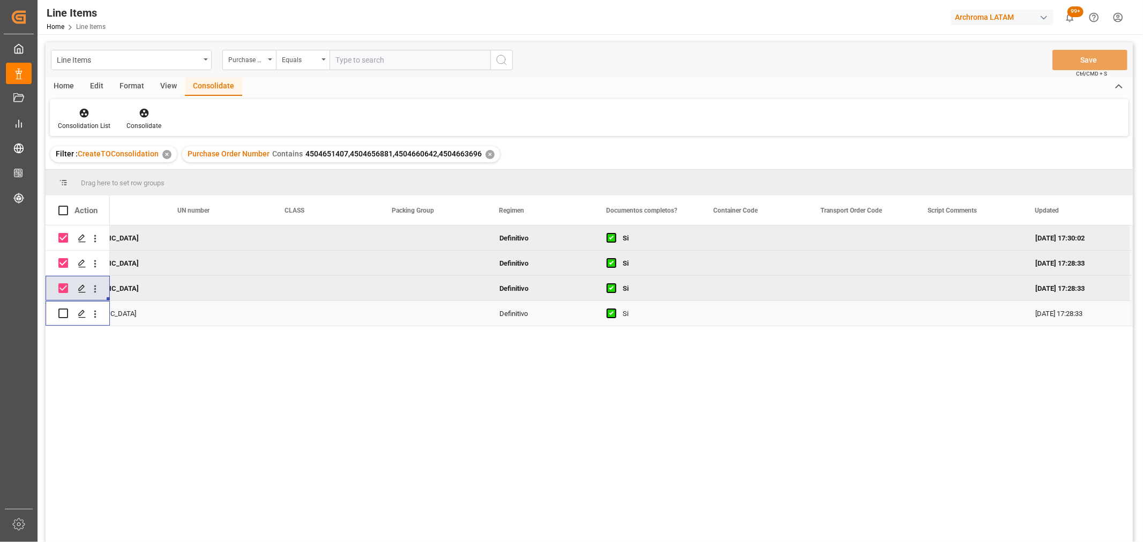
click at [59, 309] on input "Press Space to toggle row selection (unchecked)" at bounding box center [63, 314] width 10 height 10
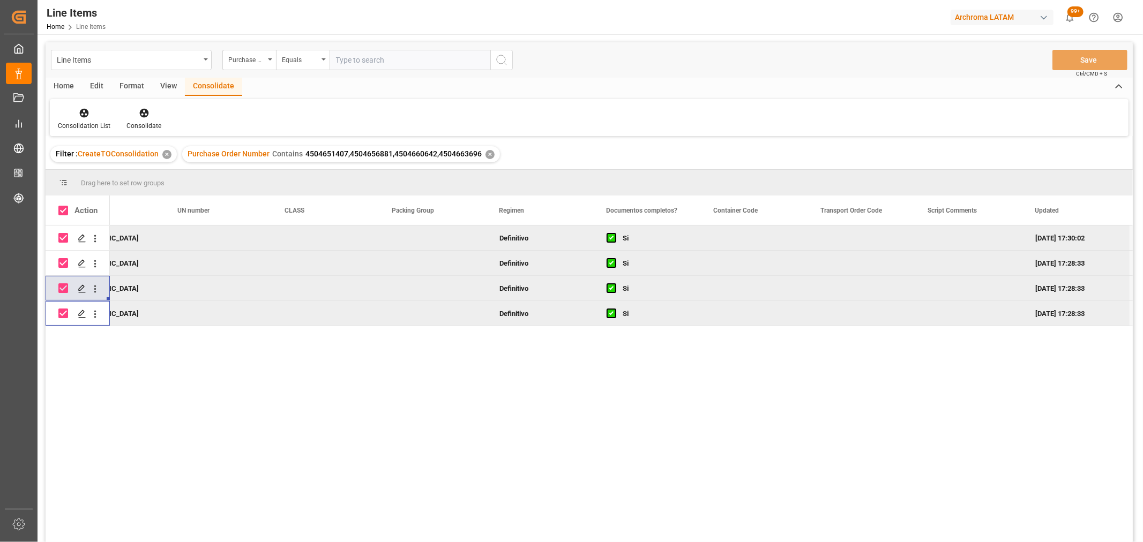
click at [61, 312] on input "Press Space to toggle row selection (checked)" at bounding box center [63, 314] width 10 height 10
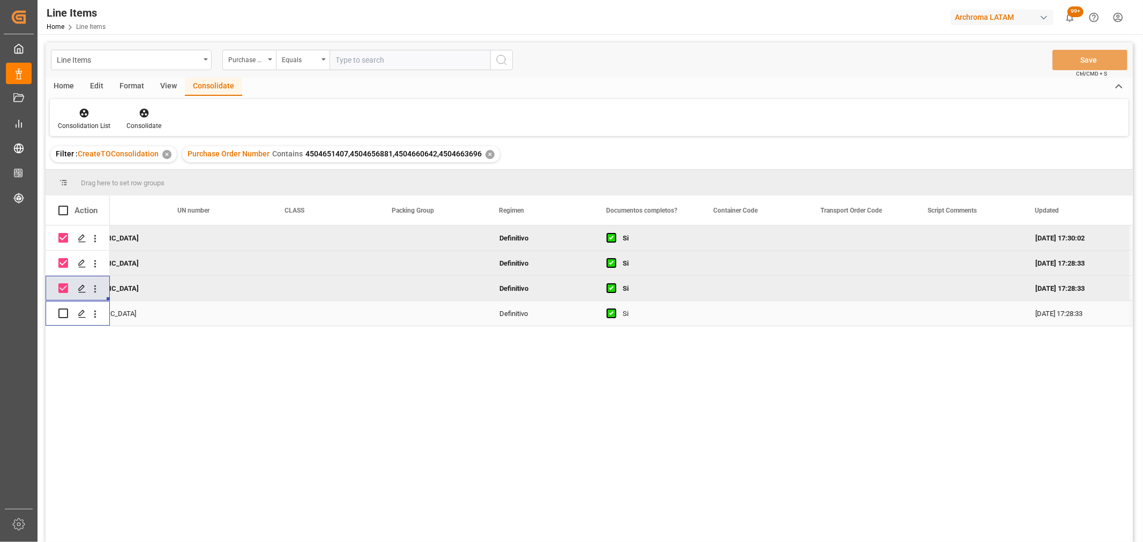
click at [65, 313] on input "Press Space to toggle row selection (unchecked)" at bounding box center [63, 314] width 10 height 10
checkbox input "true"
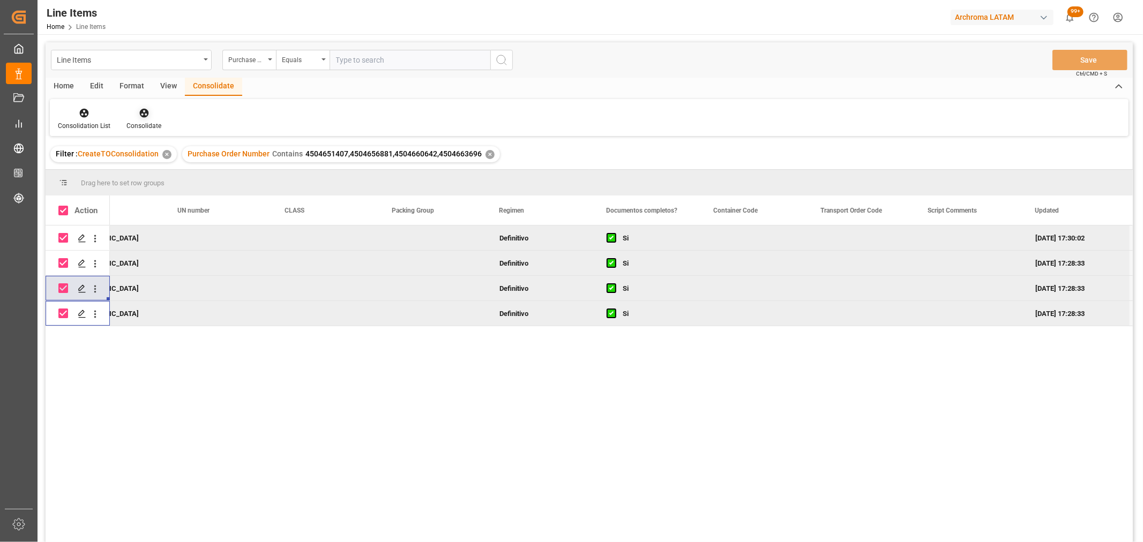
click at [142, 120] on div "Consolidate" at bounding box center [143, 119] width 51 height 24
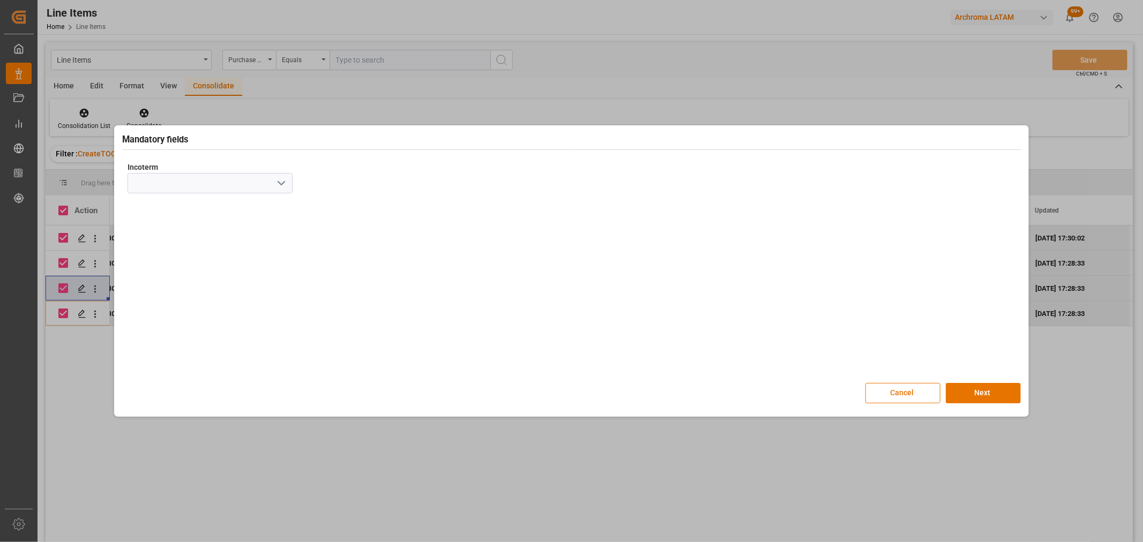
click at [281, 181] on icon "open menu" at bounding box center [281, 183] width 13 height 13
drag, startPoint x: 179, startPoint y: 320, endPoint x: 339, endPoint y: 320, distance: 159.7
click at [179, 320] on div "CIF" at bounding box center [210, 328] width 164 height 24
type input "CIF"
click at [982, 390] on button "Next" at bounding box center [983, 393] width 75 height 20
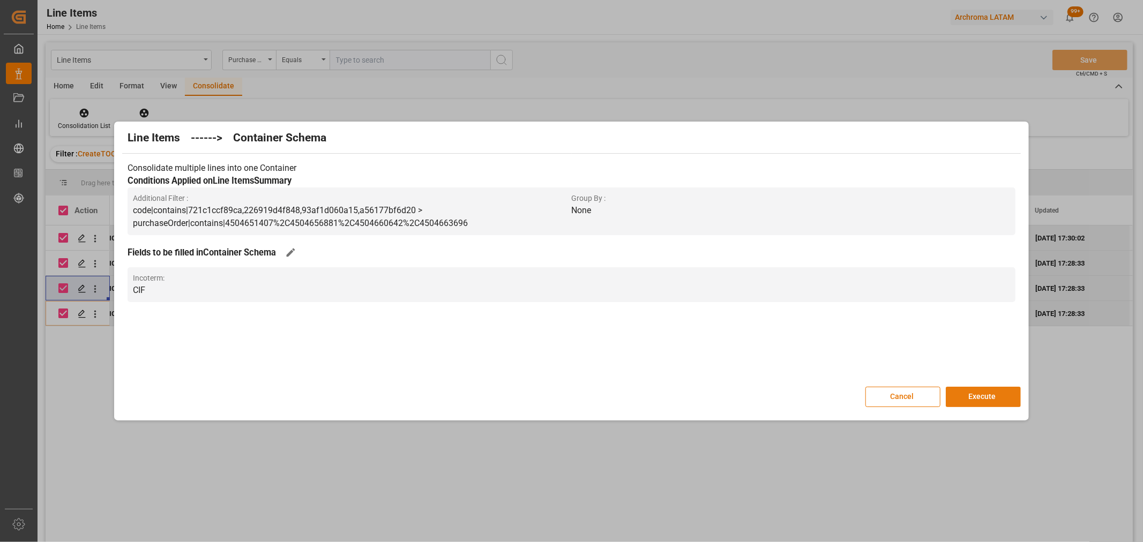
click at [982, 392] on button "Execute" at bounding box center [983, 397] width 75 height 20
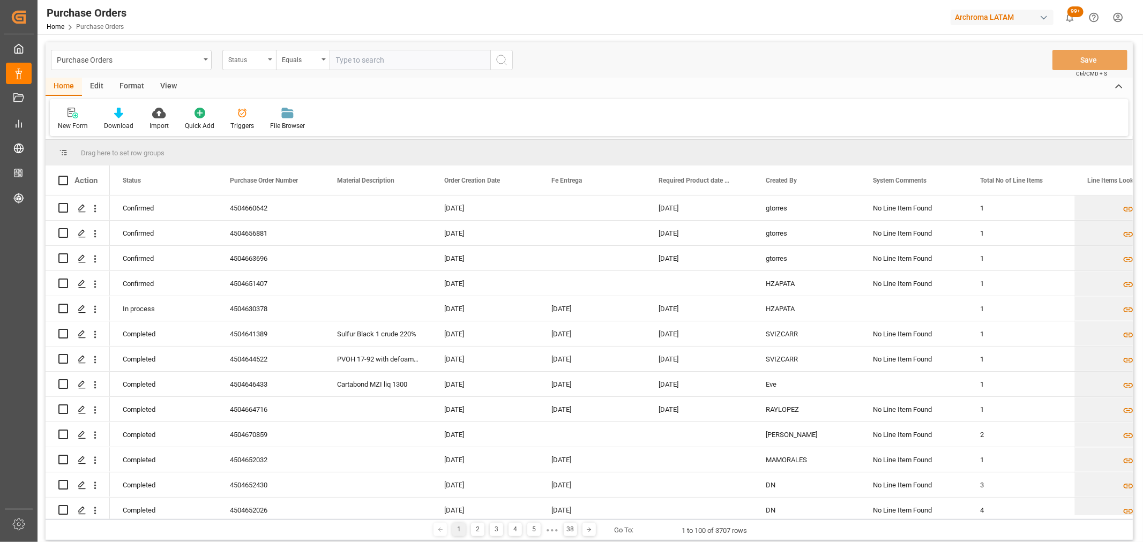
click at [234, 61] on div "Status" at bounding box center [246, 59] width 36 height 12
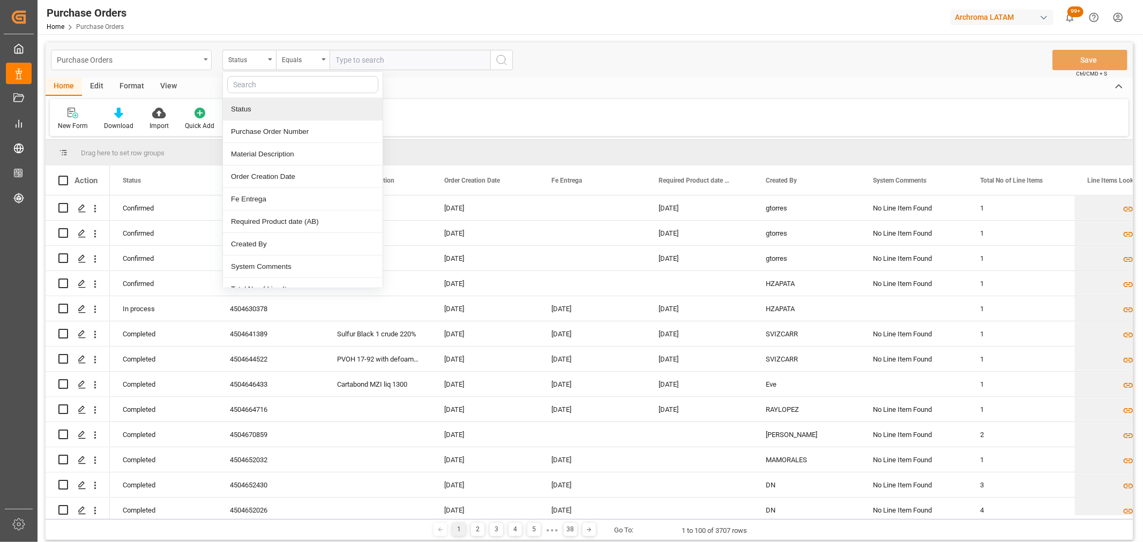
click at [143, 53] on div "Purchase Orders" at bounding box center [128, 59] width 143 height 13
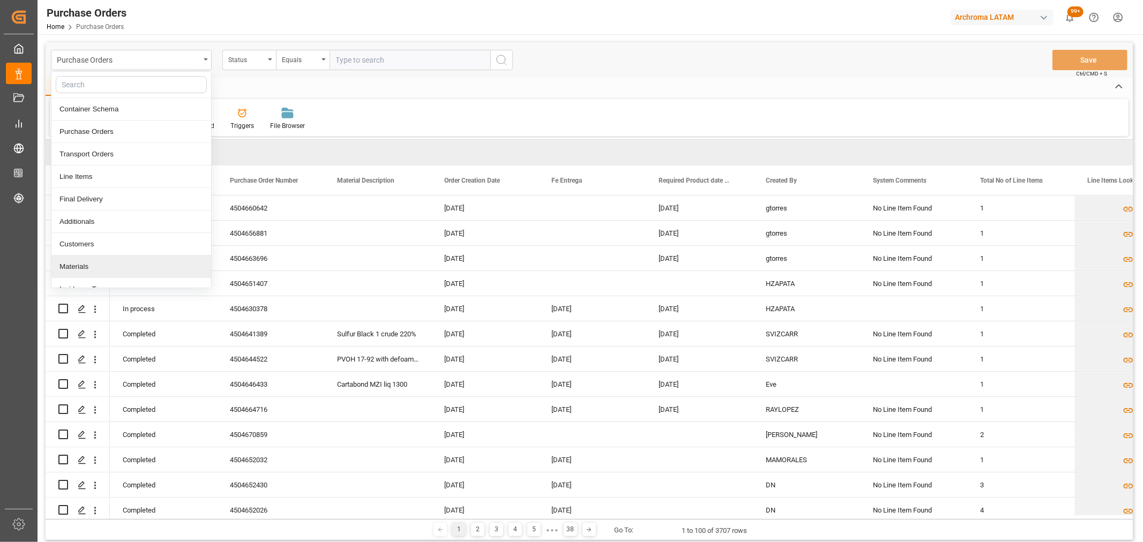
click at [91, 265] on div "Materials" at bounding box center [131, 267] width 160 height 23
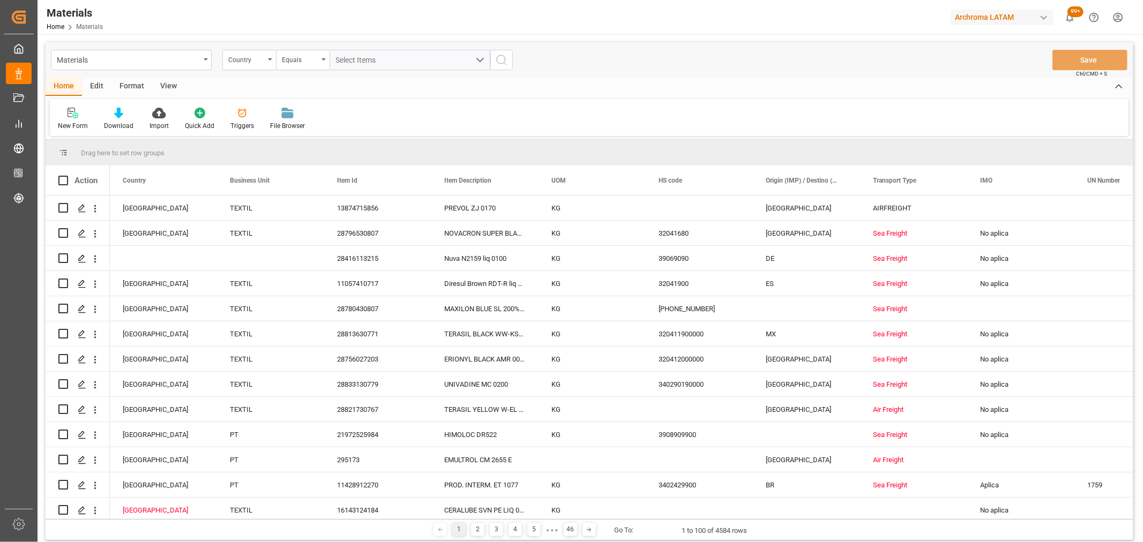
click at [250, 64] on div "Country" at bounding box center [246, 59] width 36 height 12
click at [264, 157] on div "Item Id" at bounding box center [303, 154] width 160 height 23
click at [316, 64] on div "Equals" at bounding box center [300, 59] width 36 height 12
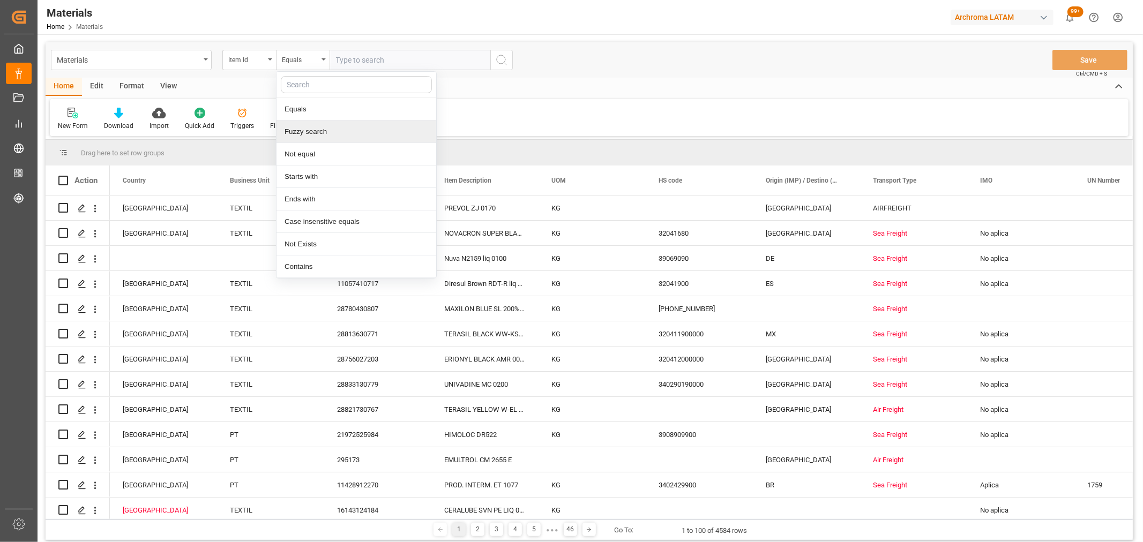
click at [333, 129] on div "Fuzzy search" at bounding box center [357, 132] width 160 height 23
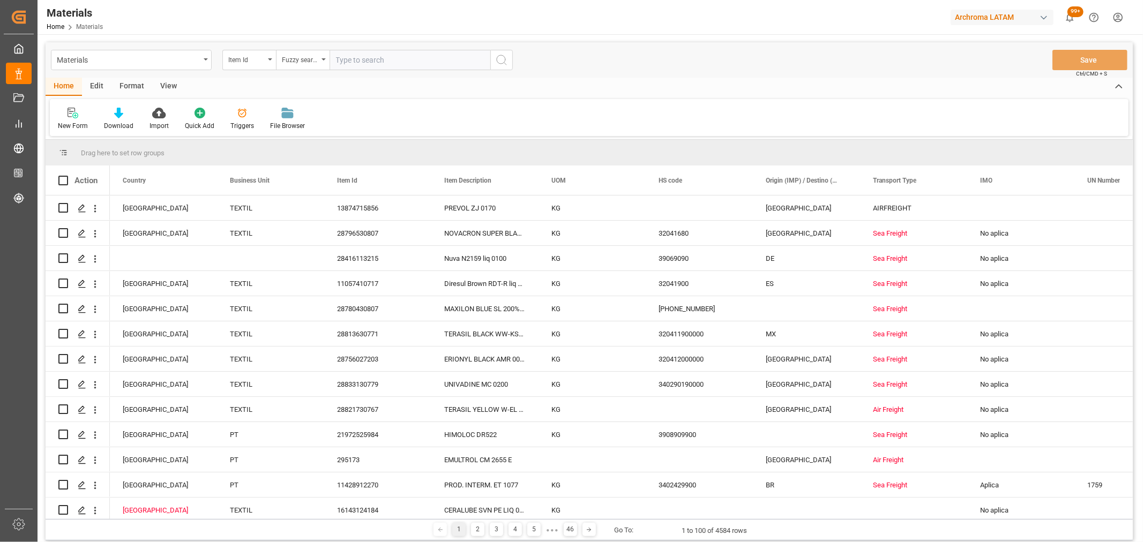
click at [376, 51] on input "text" at bounding box center [410, 60] width 161 height 20
paste input "15239024184"
type input "15239024184"
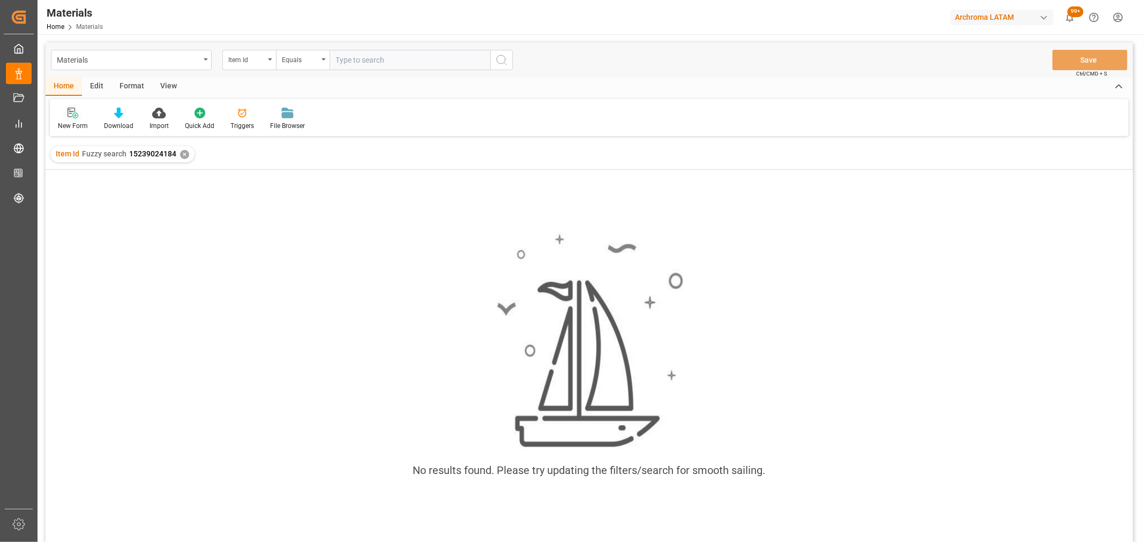
click at [70, 123] on div "New Form" at bounding box center [73, 126] width 30 height 10
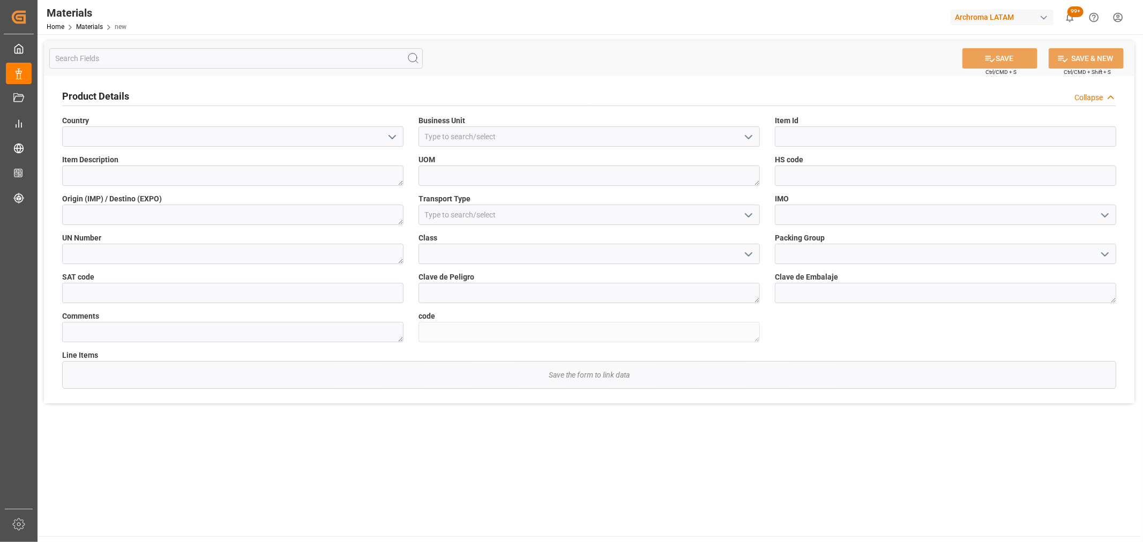
click at [386, 137] on button "open menu" at bounding box center [392, 137] width 16 height 17
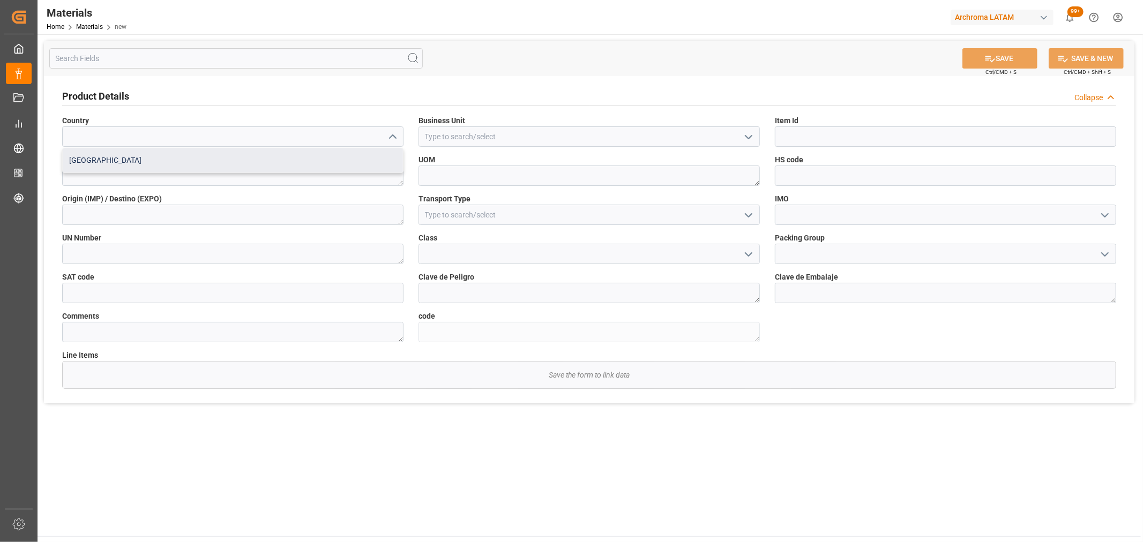
click at [313, 154] on div "Mexico" at bounding box center [233, 160] width 340 height 24
type input "Mexico"
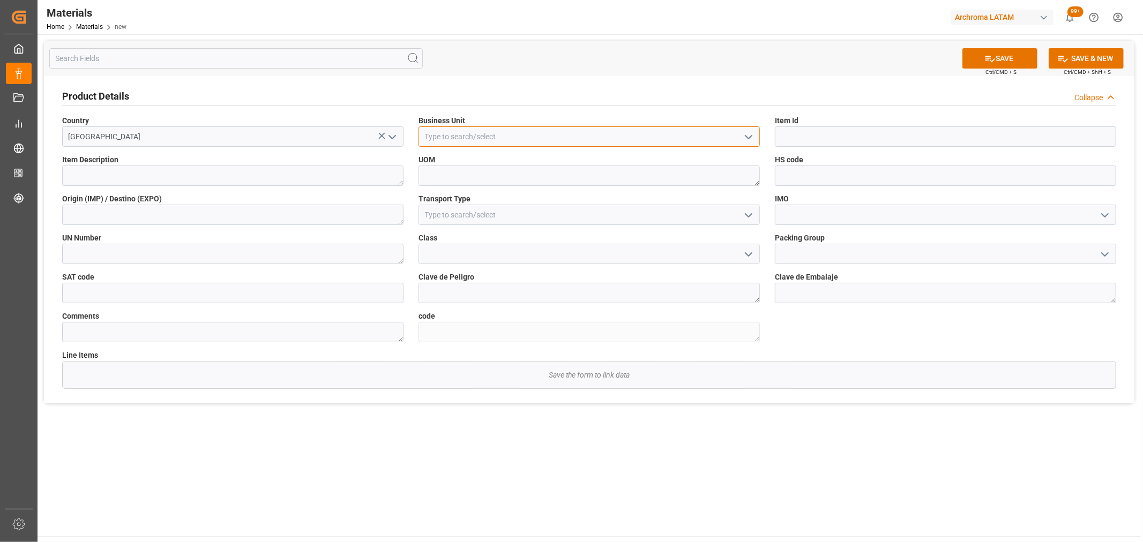
click at [510, 138] on input at bounding box center [589, 136] width 341 height 20
click at [757, 135] on input at bounding box center [589, 136] width 341 height 20
click at [745, 136] on icon "open menu" at bounding box center [748, 137] width 13 height 13
click at [625, 164] on div "TEXTIL" at bounding box center [589, 160] width 340 height 24
type input "TEXTIL"
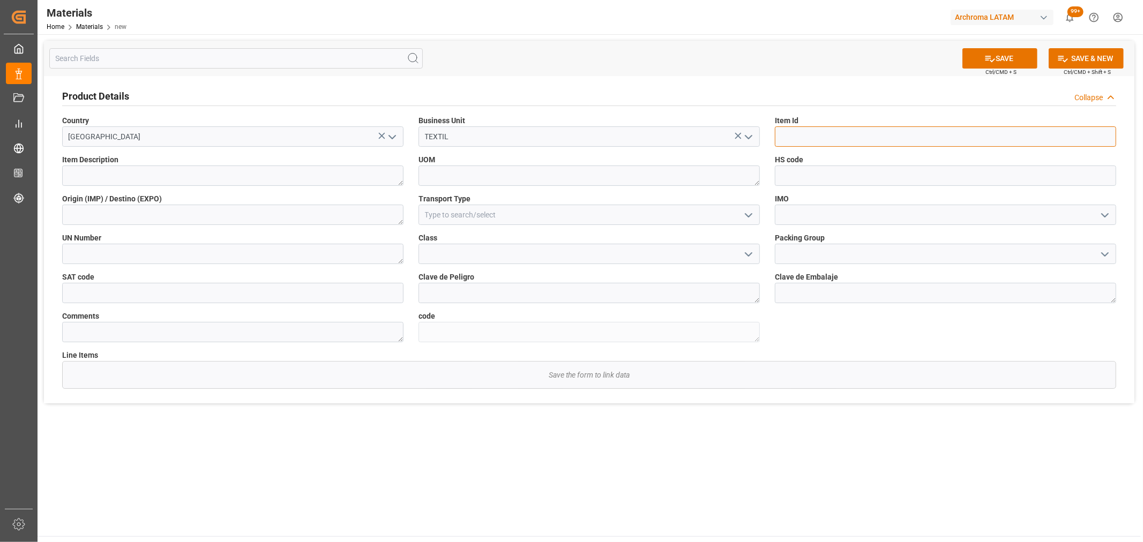
click at [869, 136] on input at bounding box center [945, 136] width 341 height 20
paste input "15239024184"
type input "15239024184"
click at [260, 174] on textarea at bounding box center [232, 176] width 341 height 20
click at [146, 177] on textarea at bounding box center [232, 176] width 341 height 20
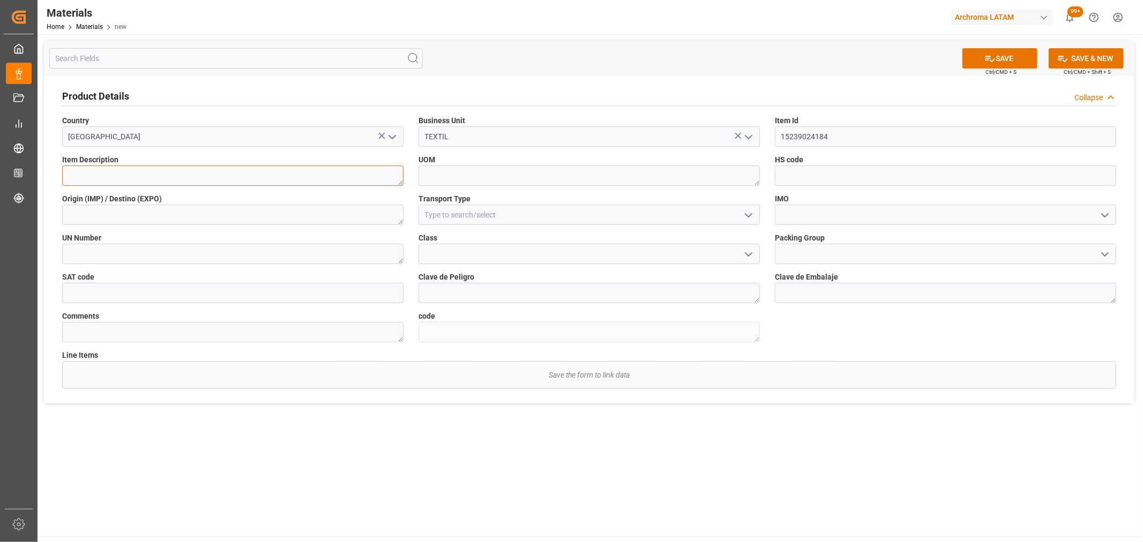
paste textarea "Arkofix NZK liq 0200"
drag, startPoint x: 121, startPoint y: 177, endPoint x: 56, endPoint y: 178, distance: 64.3
click at [56, 178] on div "Item Description Arkofix NZK liq 0200" at bounding box center [233, 170] width 356 height 39
type textarea "ARKOFIX NZK LIQ 0200"
click at [703, 178] on textarea at bounding box center [589, 176] width 341 height 20
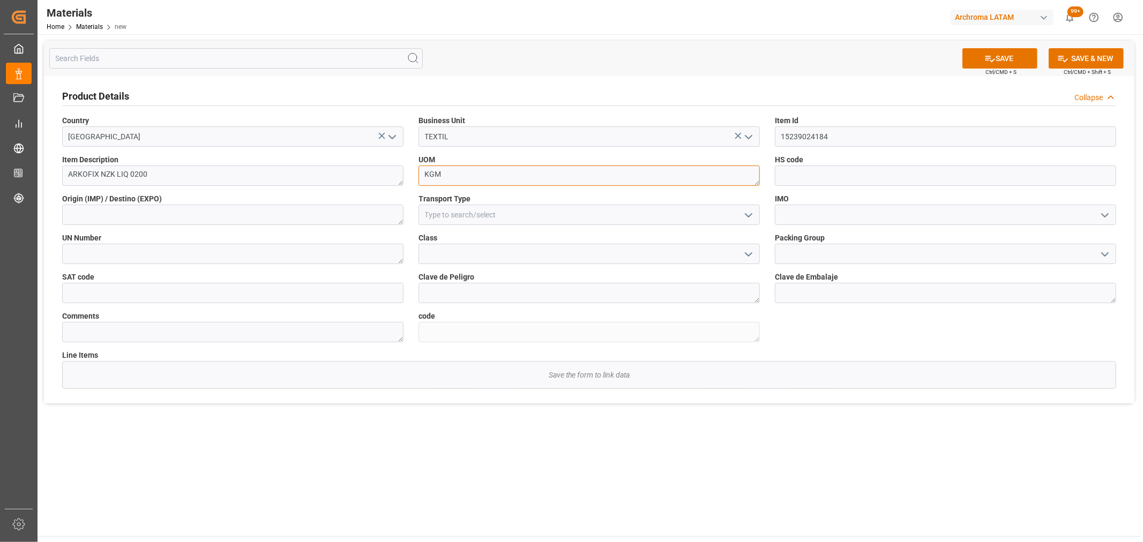
type textarea "KGM"
click at [750, 213] on icon "open menu" at bounding box center [748, 215] width 13 height 13
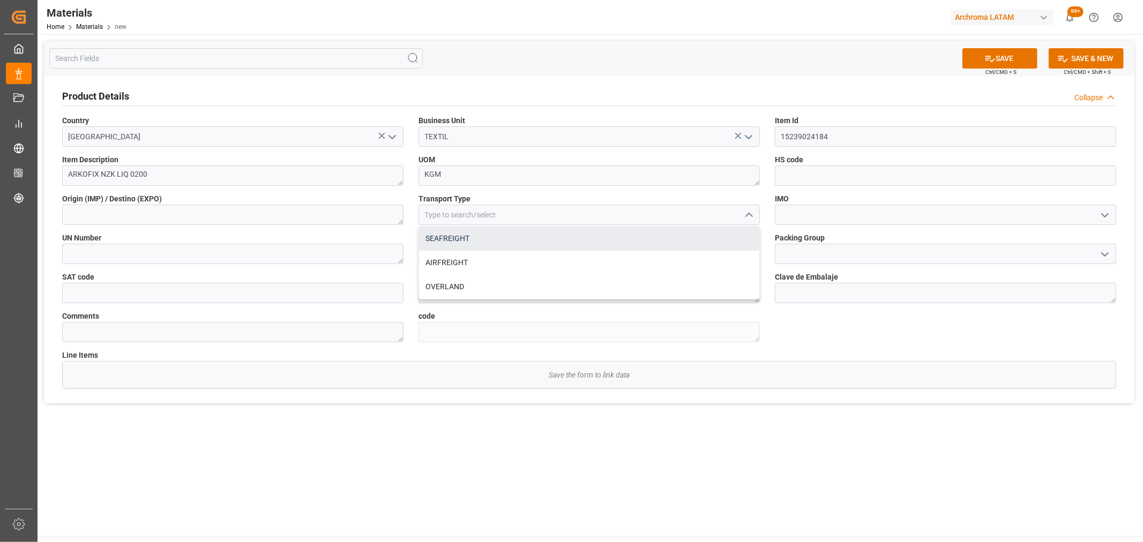
click at [585, 236] on div "SEAFREIGHT" at bounding box center [589, 239] width 340 height 24
type input "SEAFREIGHT"
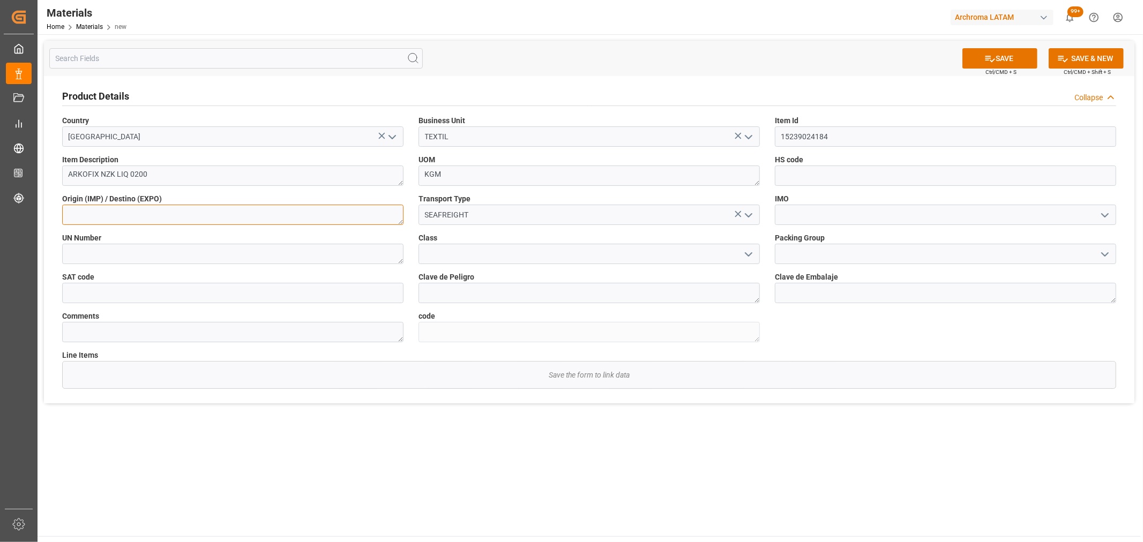
click at [372, 213] on textarea at bounding box center [232, 215] width 341 height 20
type textarea "[GEOGRAPHIC_DATA]"
click at [1101, 214] on icon "open menu" at bounding box center [1105, 215] width 13 height 13
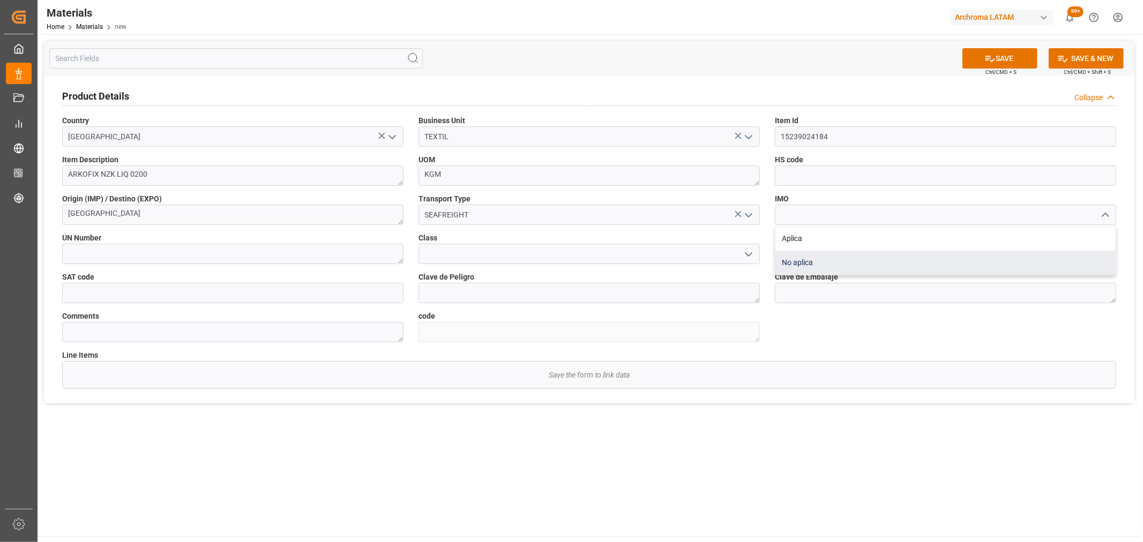
click at [916, 256] on div "No aplica" at bounding box center [945, 263] width 340 height 24
type input "No aplica"
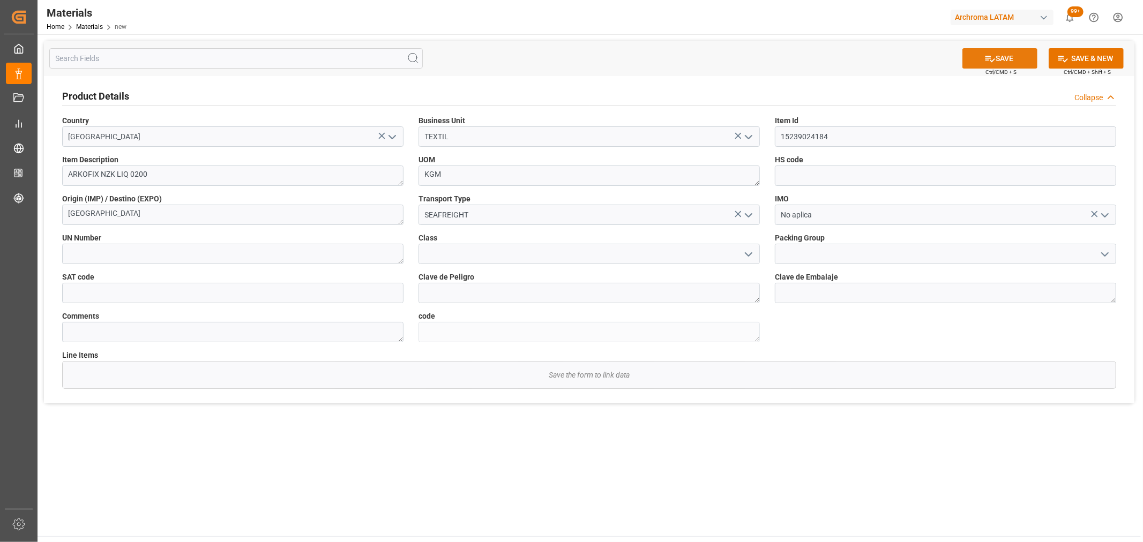
click at [1025, 57] on button "SAVE" at bounding box center [999, 58] width 75 height 20
type textarea "ARKOFIX NZK LIQ 0200"
type textarea "b746ddebe79b"
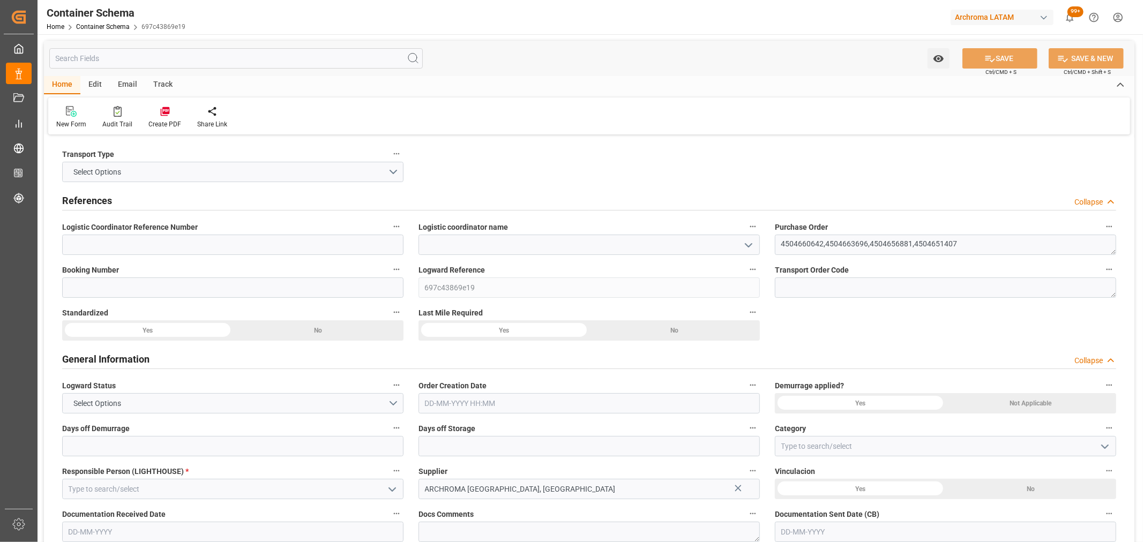
type input "0"
type input "4"
type input "6"
type input "4240"
type input "5660"
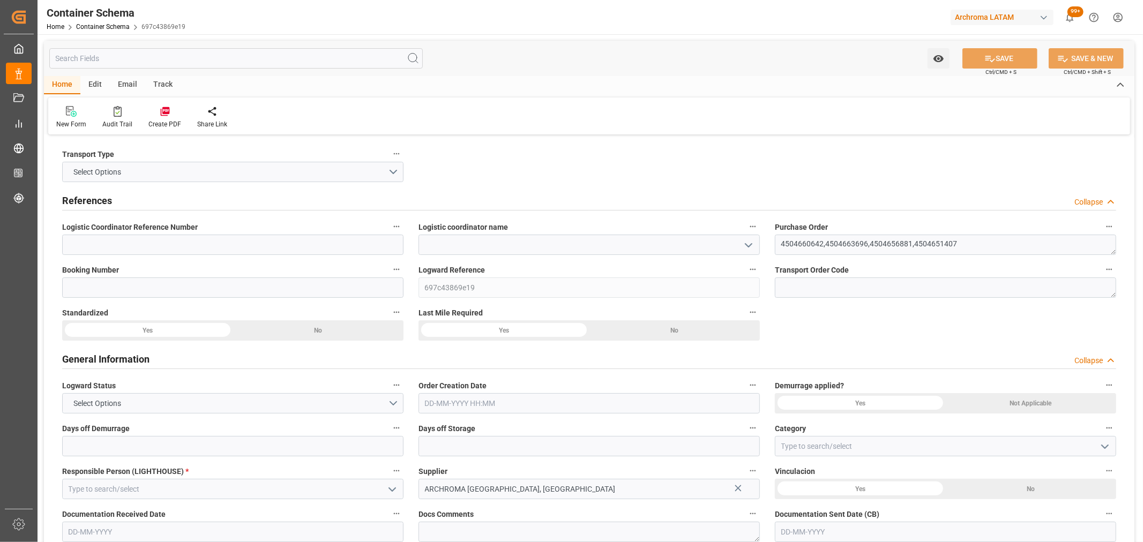
type input "0"
type input "04-10-2025"
type input "04-10-2025 22:30"
type input "04-10-2025"
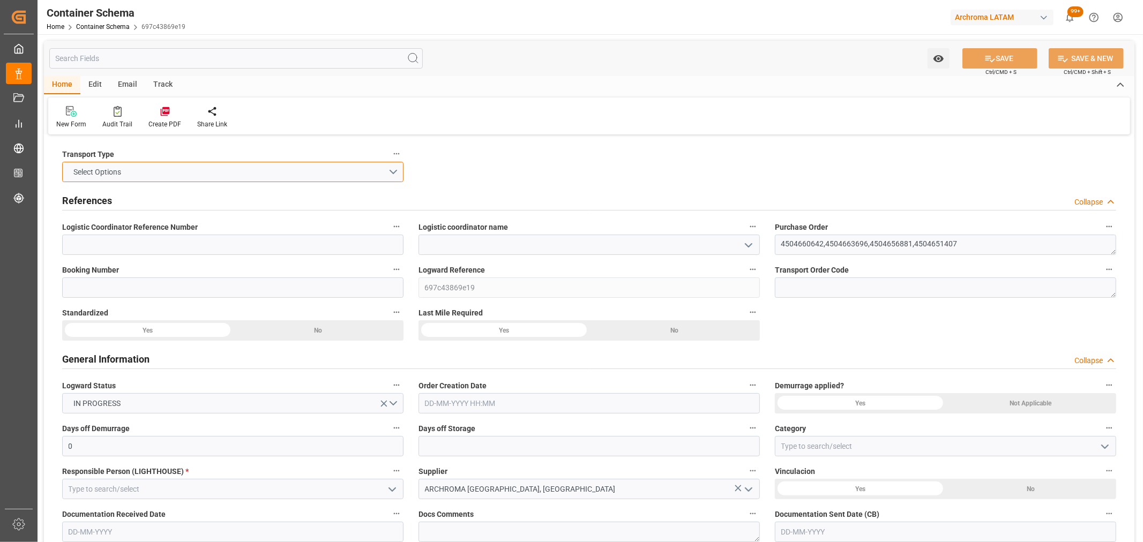
click at [393, 170] on button "Select Options" at bounding box center [232, 172] width 341 height 20
click at [159, 176] on div "SEAFREIGHT" at bounding box center [233, 174] width 340 height 23
click at [755, 242] on icon "open menu" at bounding box center [748, 245] width 13 height 13
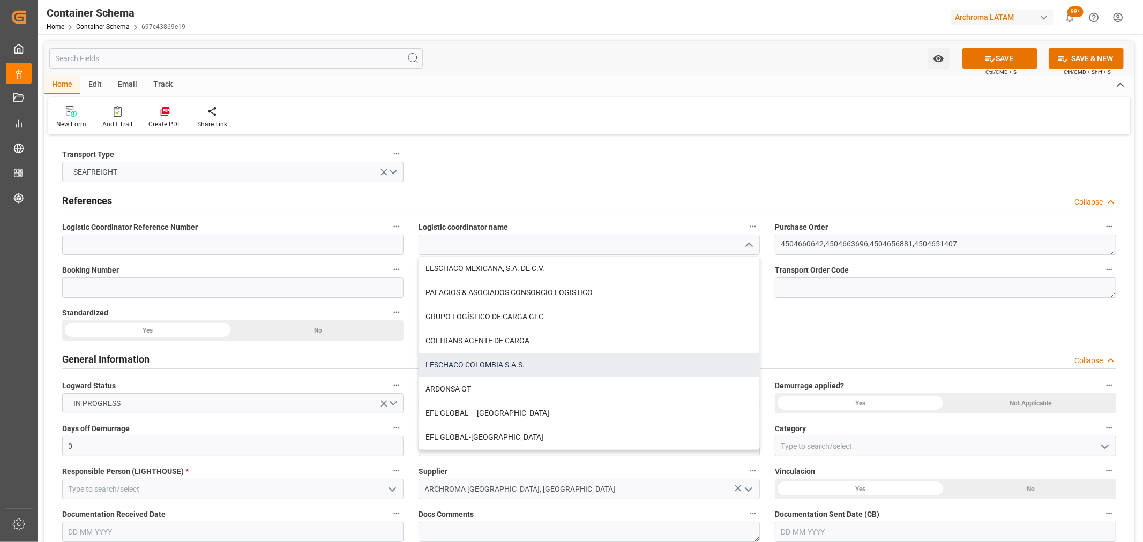
click at [524, 356] on div "LESCHACO COLOMBIA S.A.S." at bounding box center [589, 365] width 340 height 24
type input "LESCHACO COLOMBIA S.A.S."
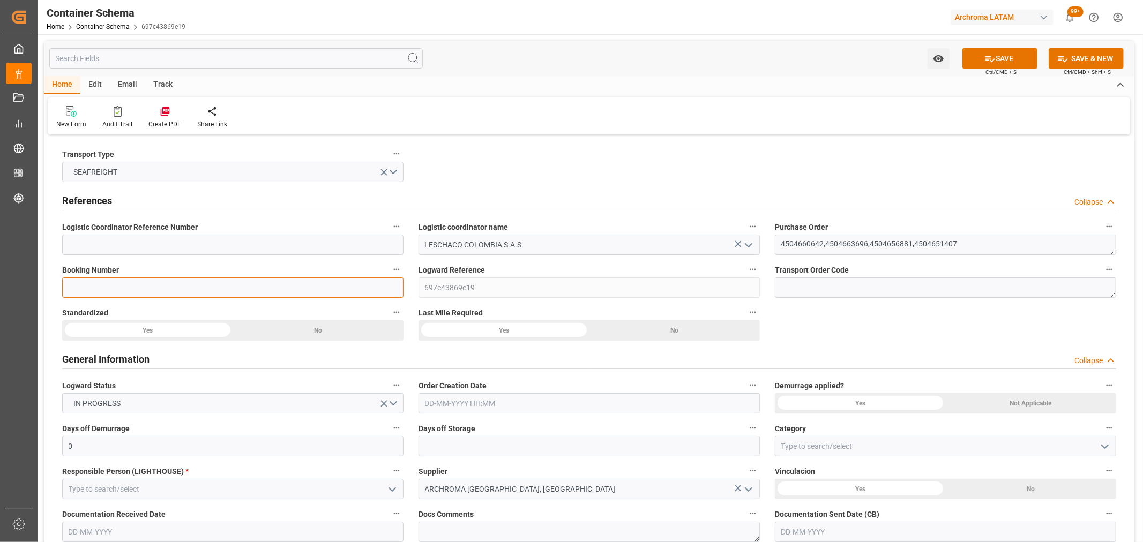
drag, startPoint x: 343, startPoint y: 291, endPoint x: 338, endPoint y: 286, distance: 7.2
click at [341, 290] on input at bounding box center [232, 288] width 341 height 20
click at [178, 297] on input at bounding box center [232, 288] width 341 height 20
paste input "TOLE25/386"
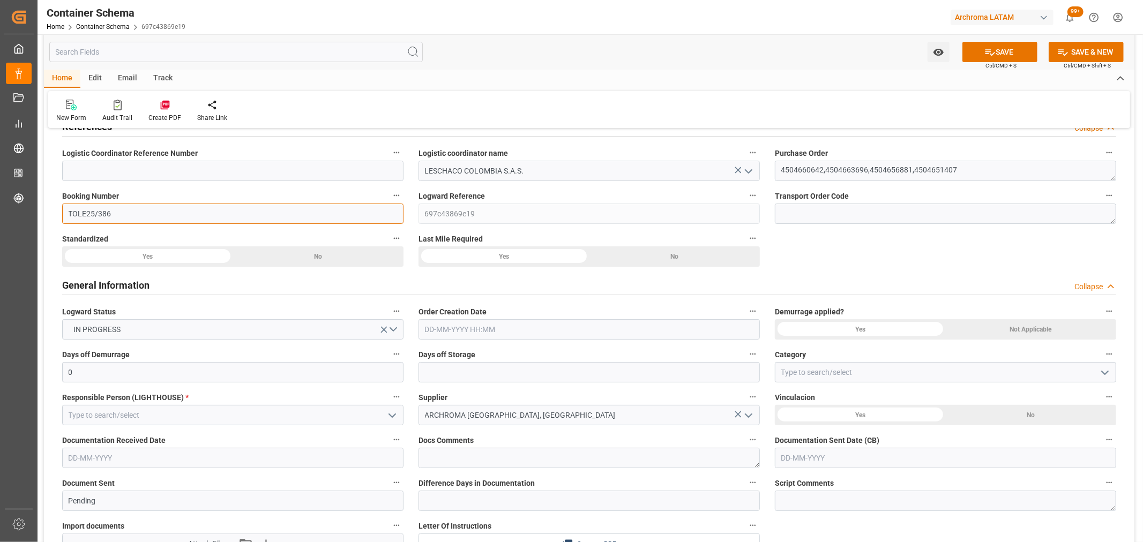
scroll to position [178, 0]
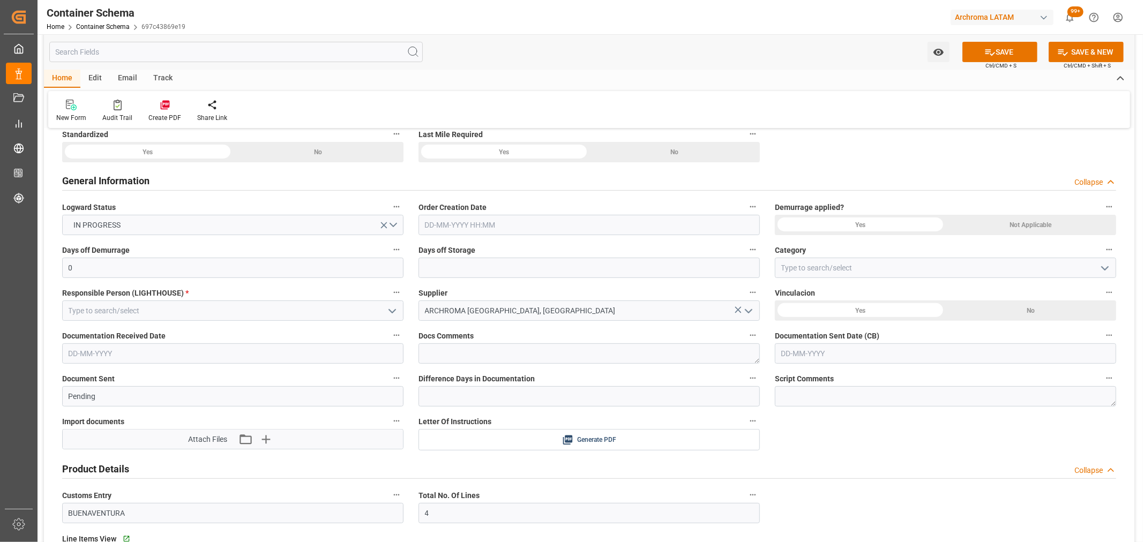
type input "TOLE25/386"
click at [481, 229] on input "text" at bounding box center [589, 225] width 341 height 20
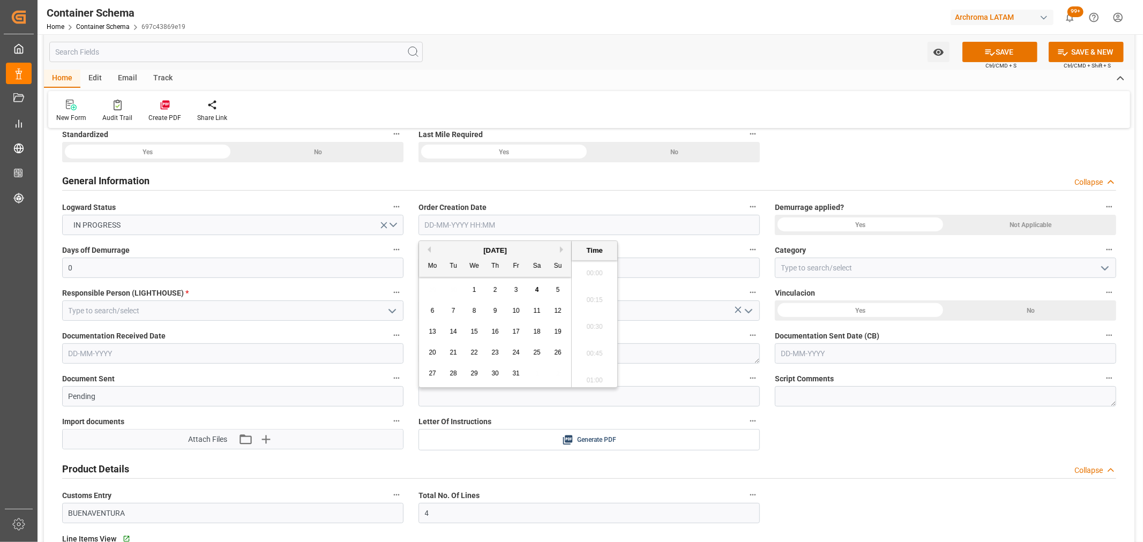
scroll to position [1825, 0]
click at [441, 282] on div "29 30 1 2 3 4 5" at bounding box center [495, 290] width 146 height 21
click at [541, 291] on div "4" at bounding box center [537, 290] width 13 height 13
click at [594, 318] on li "17:30" at bounding box center [595, 324] width 46 height 27
type input "04-10-2025 17:30"
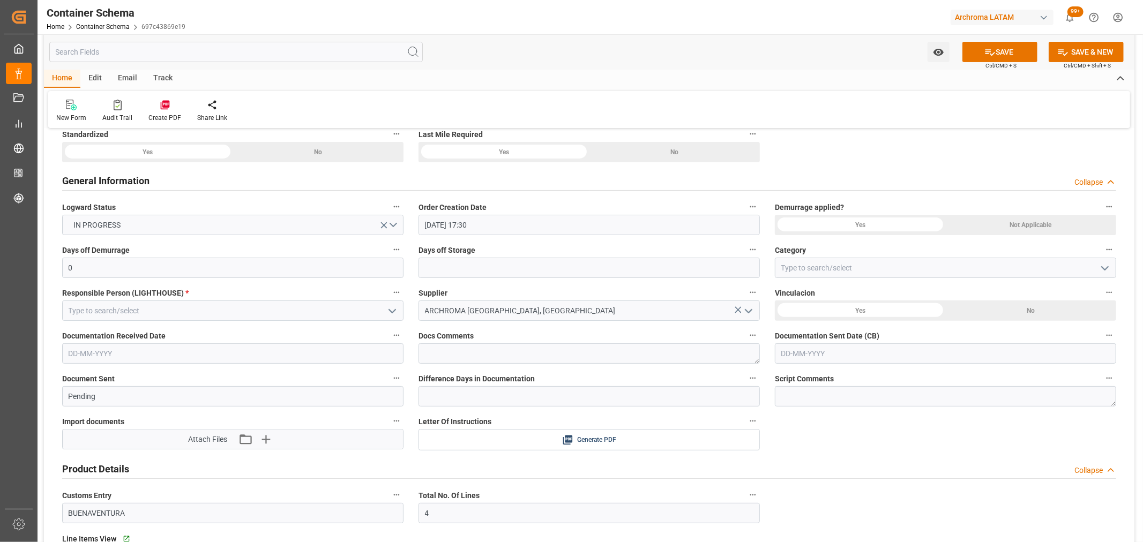
click at [1102, 268] on icon "open menu" at bounding box center [1105, 268] width 13 height 13
click at [875, 292] on div "Priority" at bounding box center [945, 292] width 340 height 24
type input "Priority"
click at [654, 273] on input "text" at bounding box center [589, 268] width 341 height 20
type input "3"
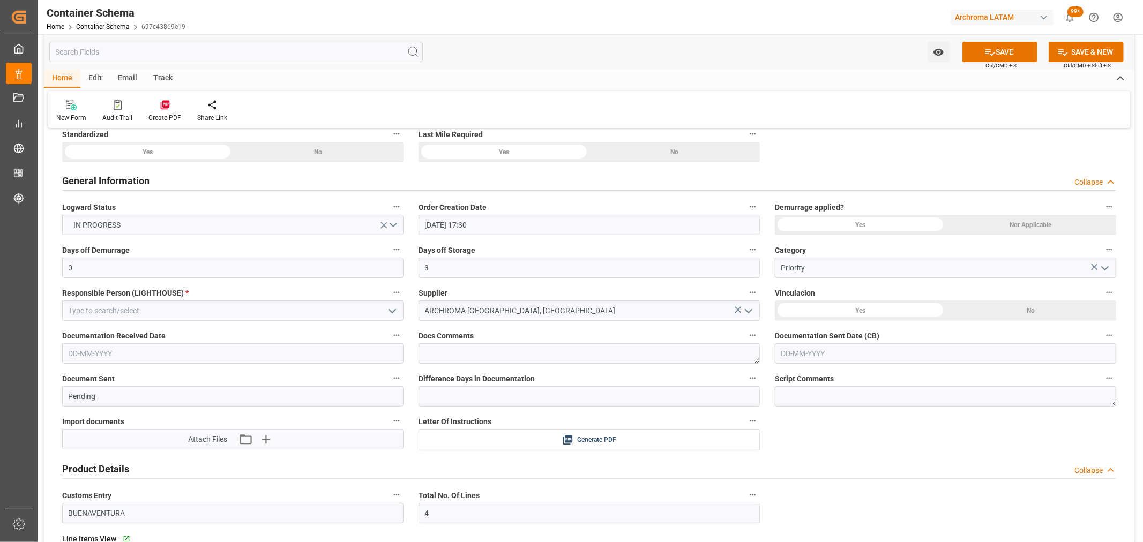
click at [392, 313] on icon "open menu" at bounding box center [392, 311] width 13 height 13
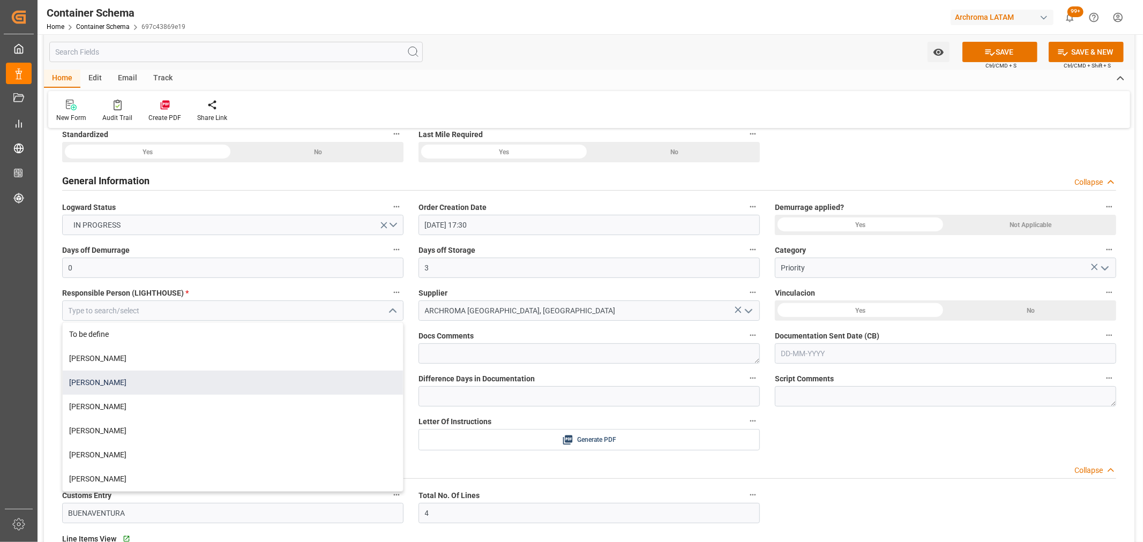
click at [174, 389] on div "[PERSON_NAME]" at bounding box center [233, 383] width 340 height 24
type input "[PERSON_NAME]"
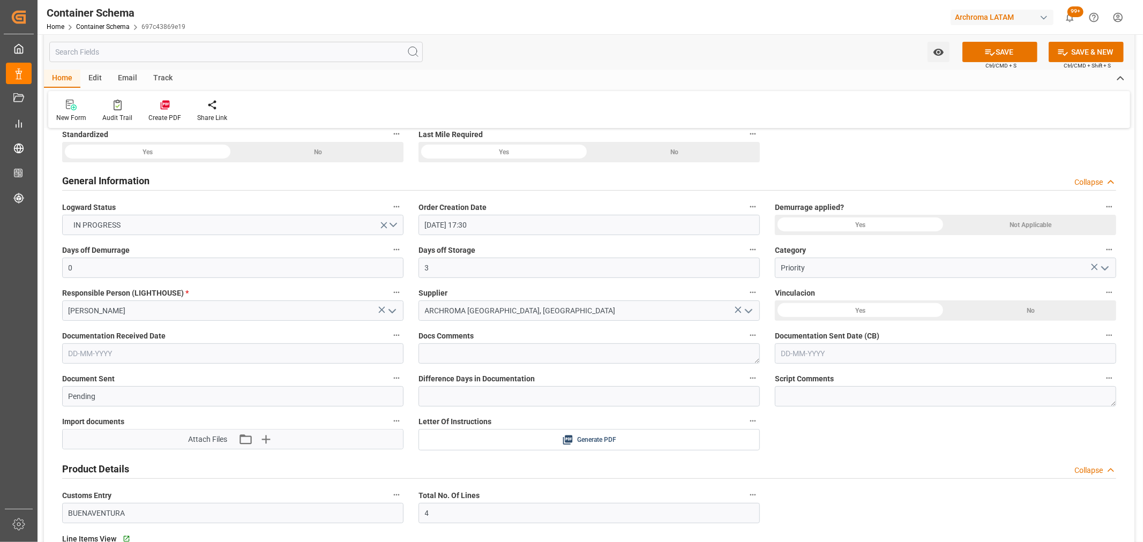
click at [175, 349] on input "text" at bounding box center [232, 354] width 341 height 20
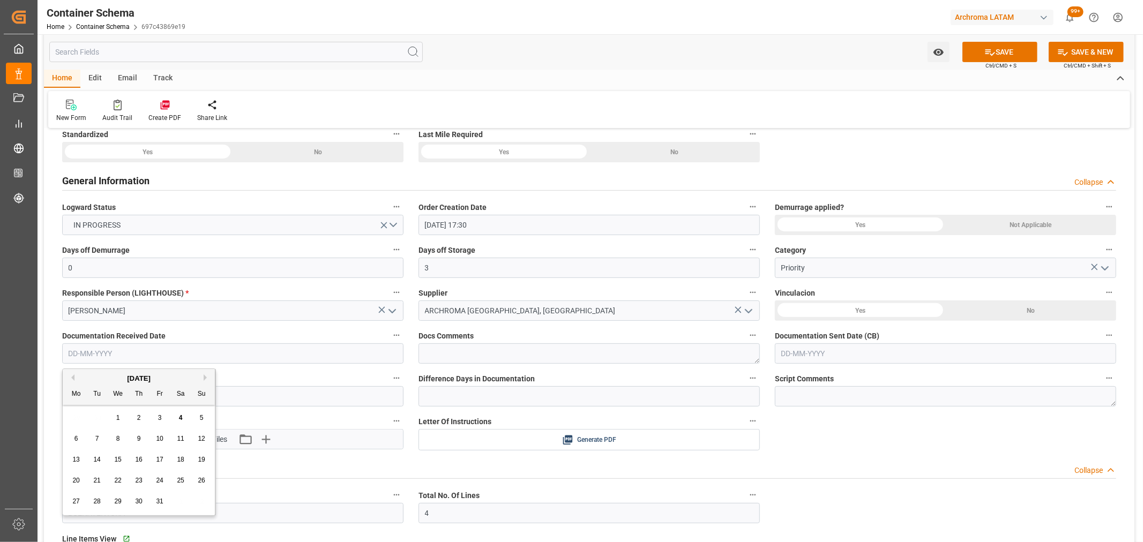
click at [95, 412] on div "29 30 1 2 3 4 5" at bounding box center [139, 418] width 146 height 21
click at [157, 418] on div "3" at bounding box center [159, 418] width 13 height 13
type input "[DATE]"
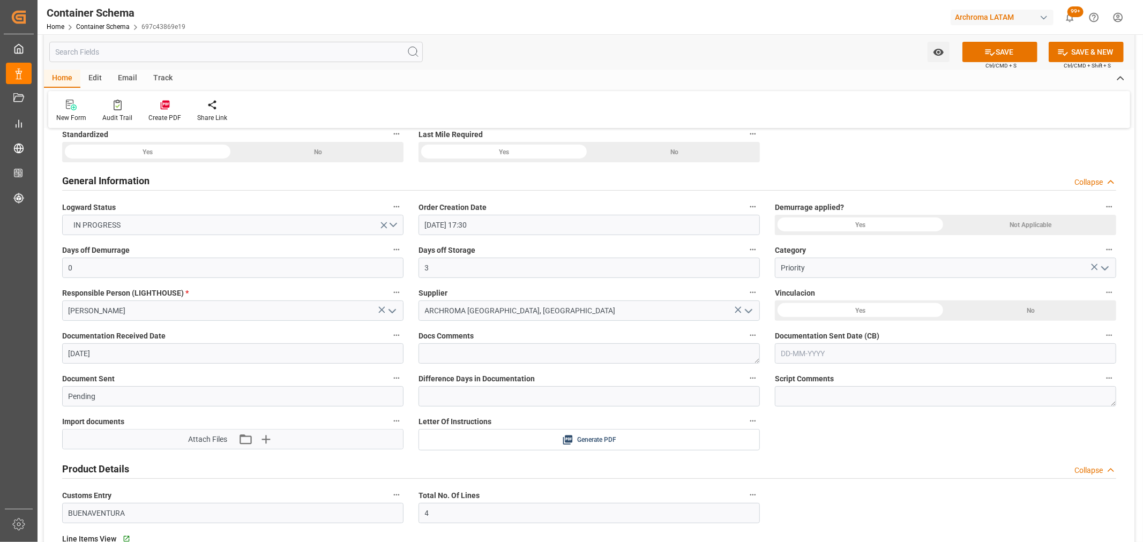
click at [929, 345] on input "text" at bounding box center [945, 354] width 341 height 20
drag, startPoint x: 783, startPoint y: 412, endPoint x: 811, endPoint y: 406, distance: 28.5
click at [783, 412] on div "29 30 1 2 3 4 5" at bounding box center [852, 418] width 146 height 21
click at [881, 420] on div "29 30 1 2 3 4 5" at bounding box center [852, 418] width 146 height 21
click at [893, 419] on span "4" at bounding box center [894, 418] width 4 height 8
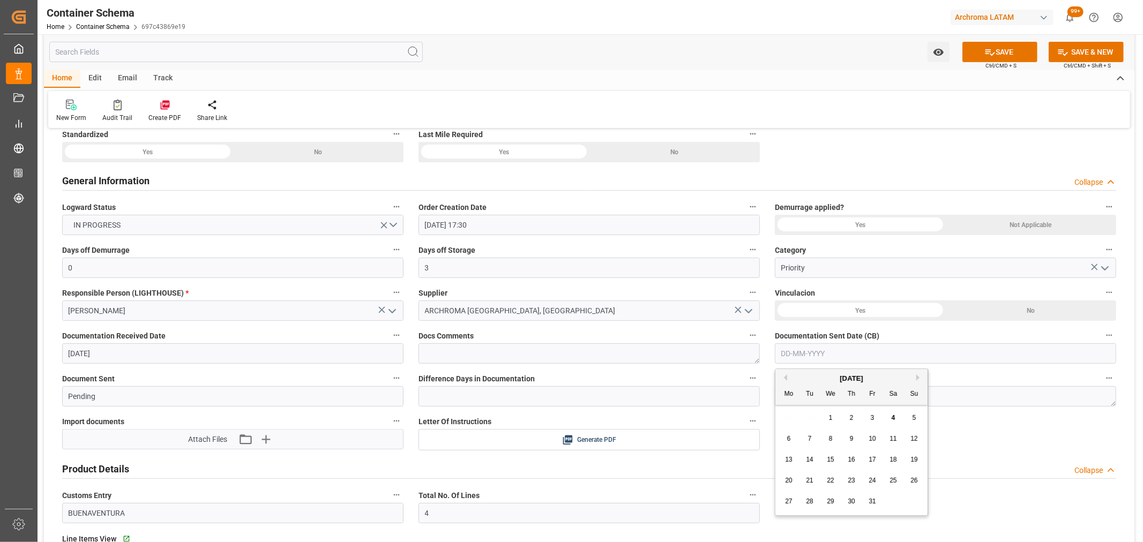
type input "04-10-2025"
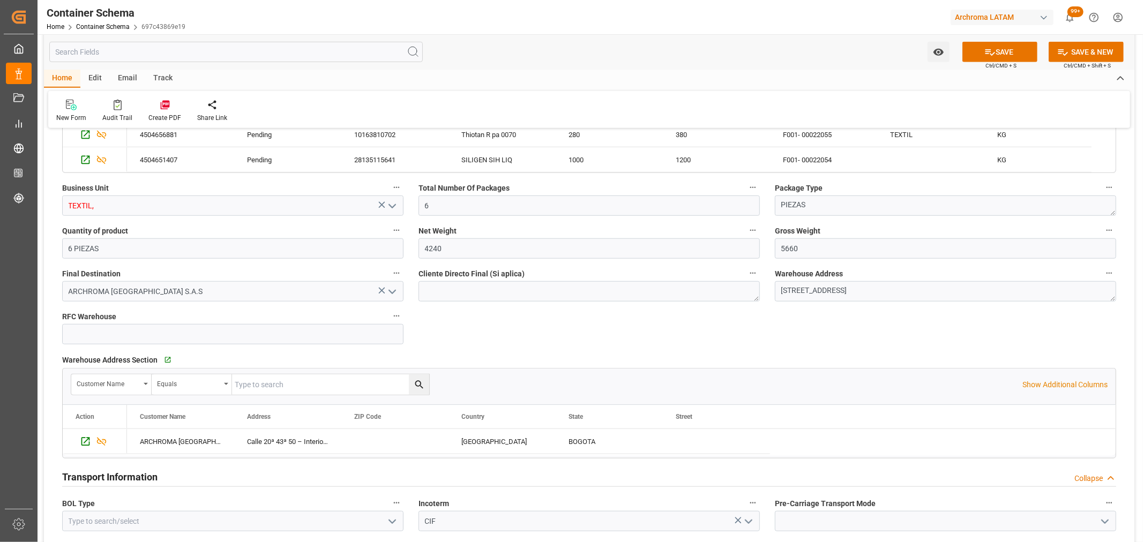
scroll to position [714, 0]
click at [389, 207] on icon "open menu" at bounding box center [392, 206] width 13 height 13
click at [198, 257] on div "TEXTIL" at bounding box center [233, 254] width 340 height 24
type input "TEXTIL"
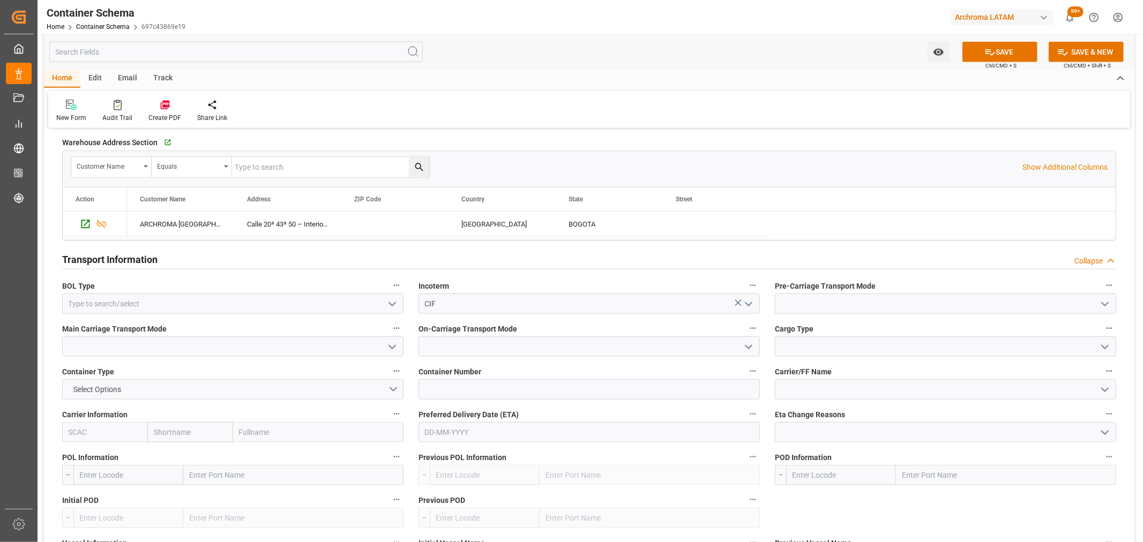
scroll to position [952, 0]
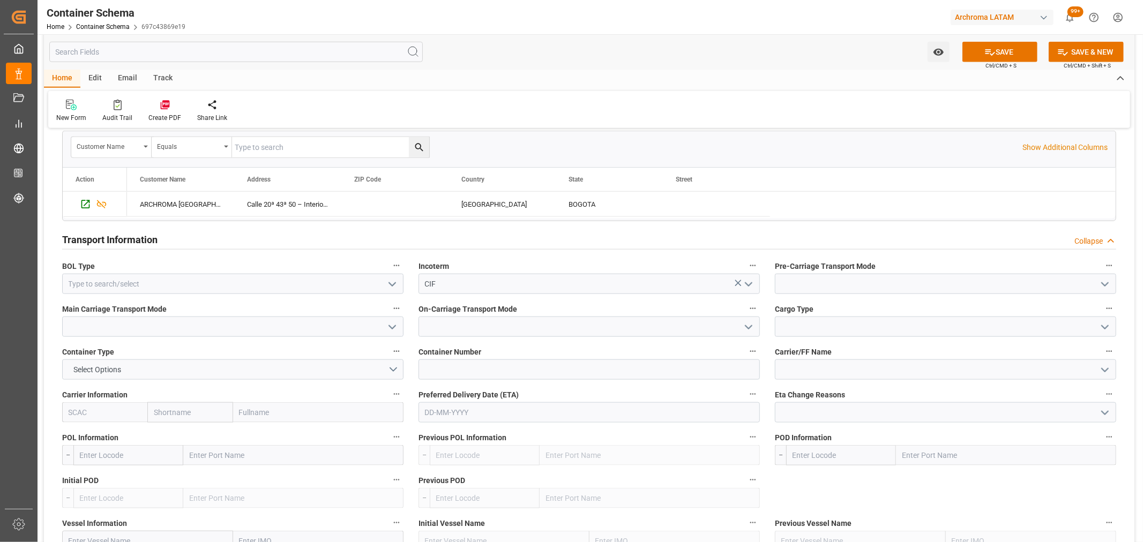
click at [390, 286] on icon "open menu" at bounding box center [392, 284] width 13 height 13
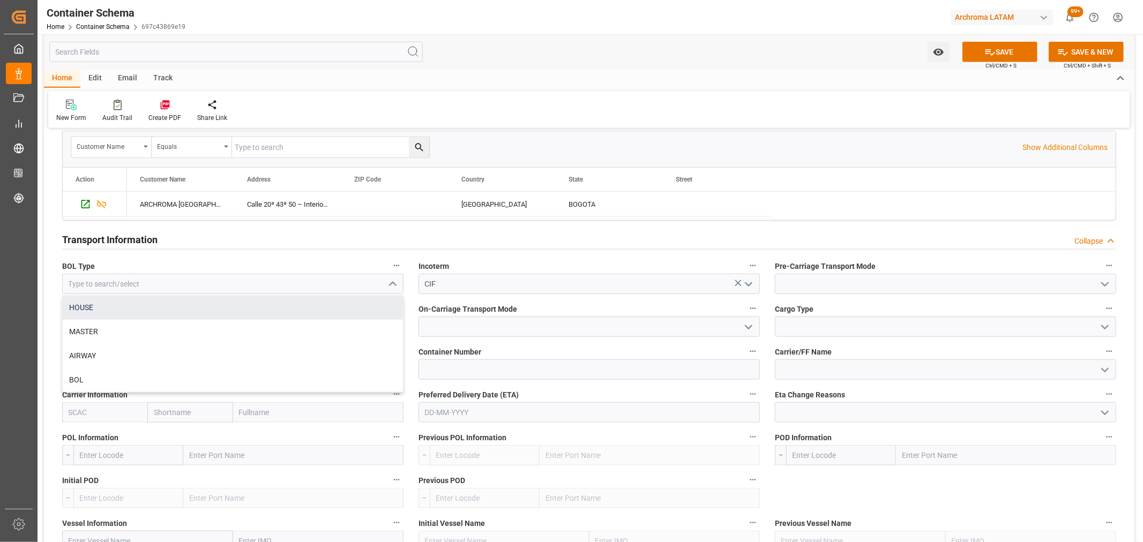
click at [217, 310] on div "HOUSE" at bounding box center [233, 308] width 340 height 24
type input "HOUSE"
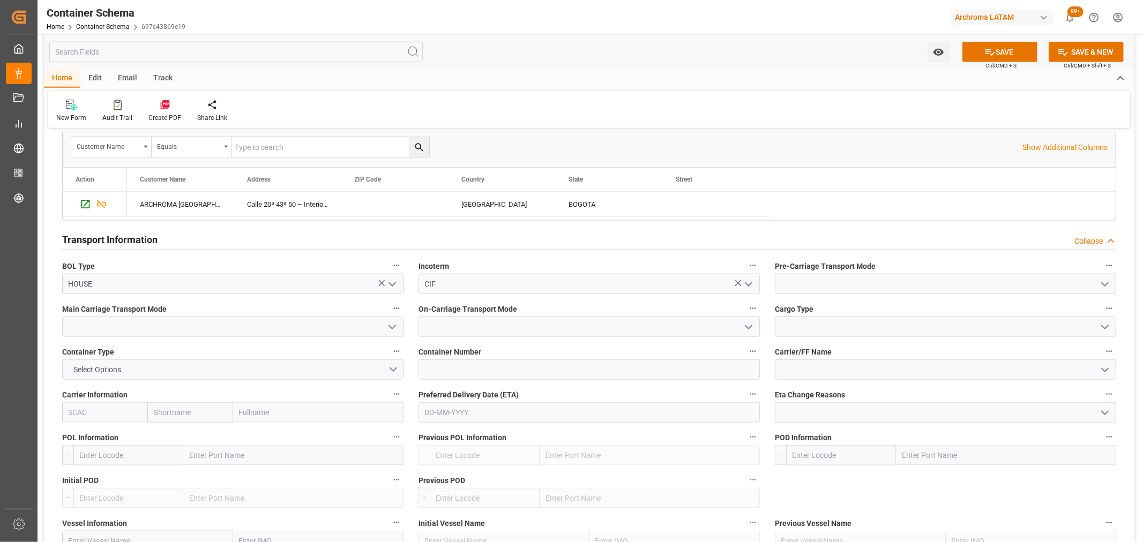
click at [1100, 284] on icon "open menu" at bounding box center [1105, 284] width 13 height 13
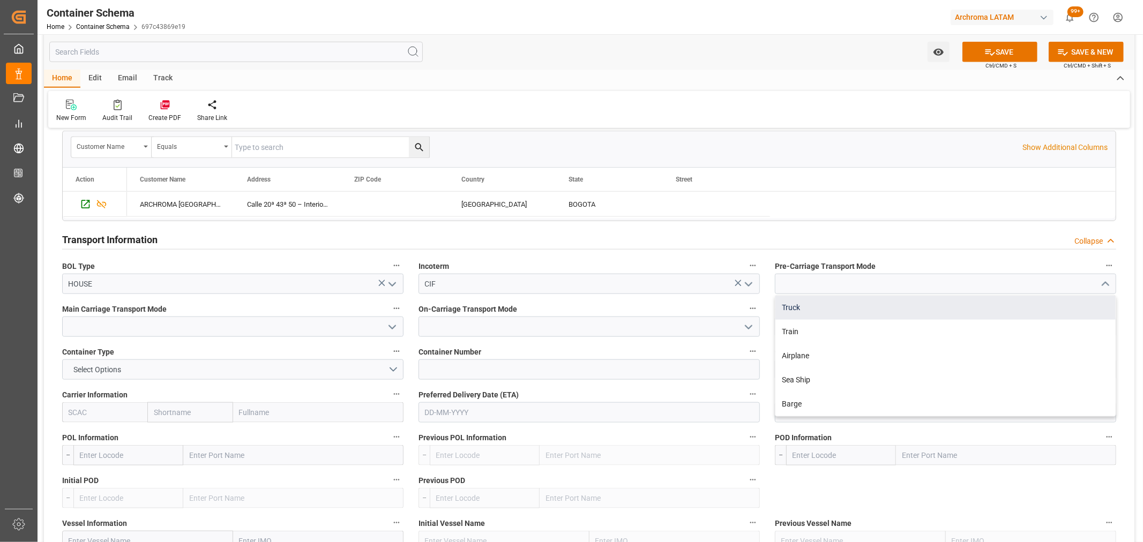
click at [848, 312] on div "Truck" at bounding box center [945, 308] width 340 height 24
type input "Truck"
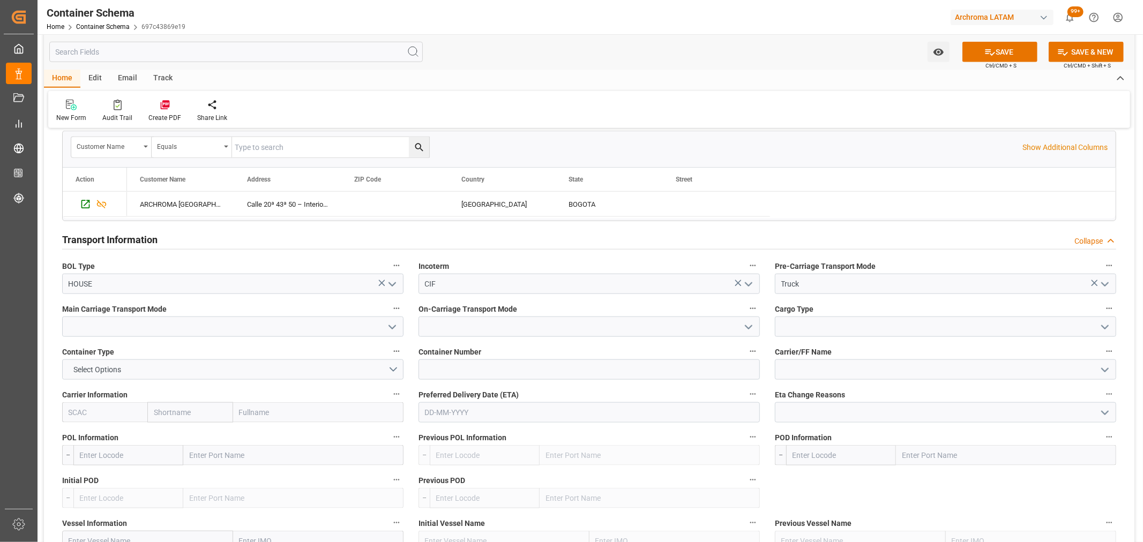
click at [391, 327] on polyline "open menu" at bounding box center [392, 327] width 6 height 3
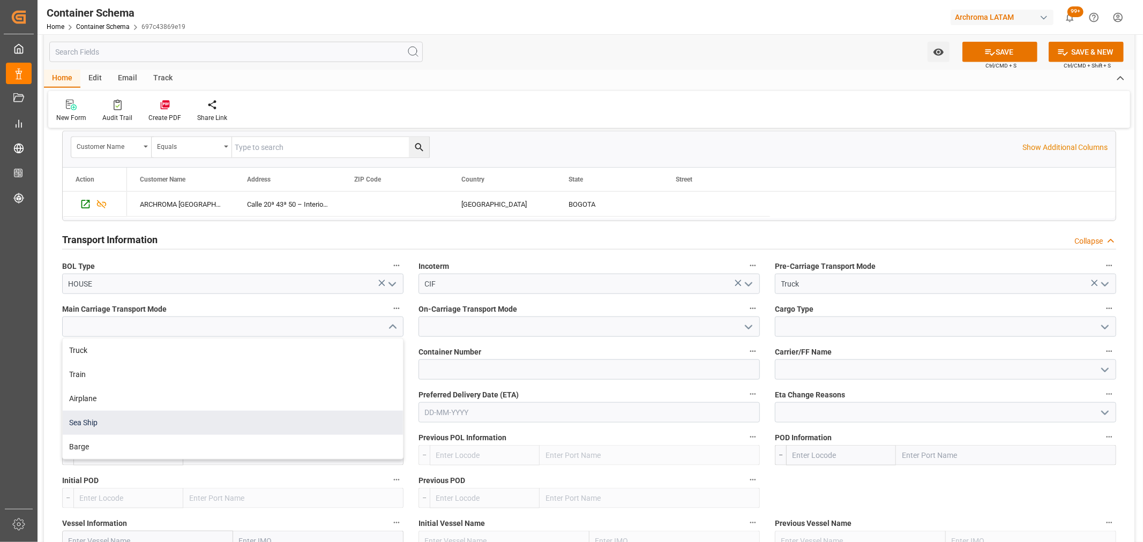
click at [207, 419] on div "Sea Ship" at bounding box center [233, 423] width 340 height 24
type input "Sea Ship"
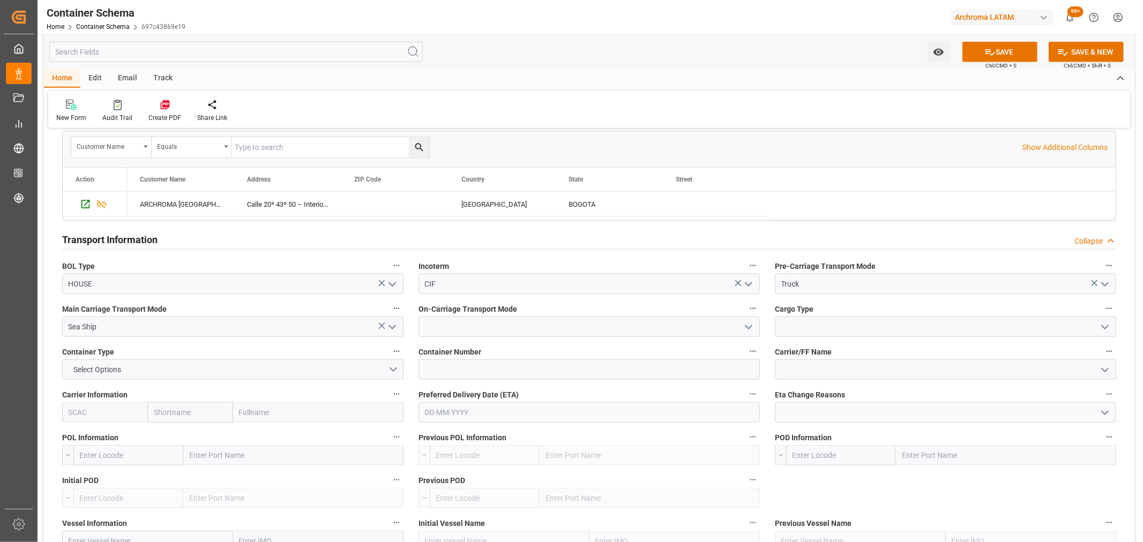
drag, startPoint x: 746, startPoint y: 330, endPoint x: 737, endPoint y: 333, distance: 9.0
click at [746, 330] on icon "open menu" at bounding box center [748, 327] width 13 height 13
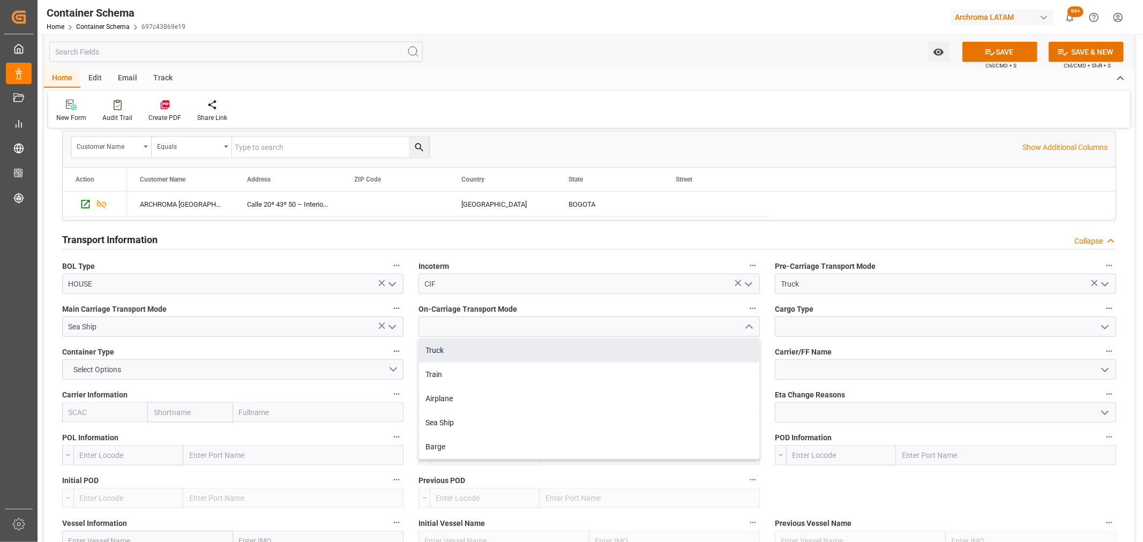
click at [534, 350] on div "Truck" at bounding box center [589, 351] width 340 height 24
type input "Truck"
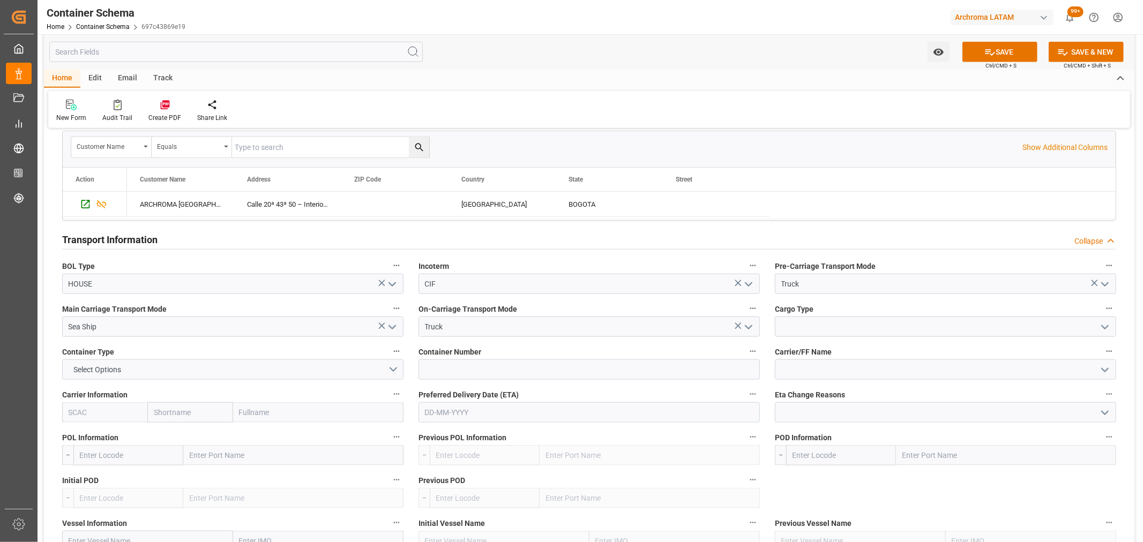
click at [1117, 326] on div at bounding box center [945, 327] width 357 height 20
click at [1105, 326] on icon "open menu" at bounding box center [1105, 327] width 13 height 13
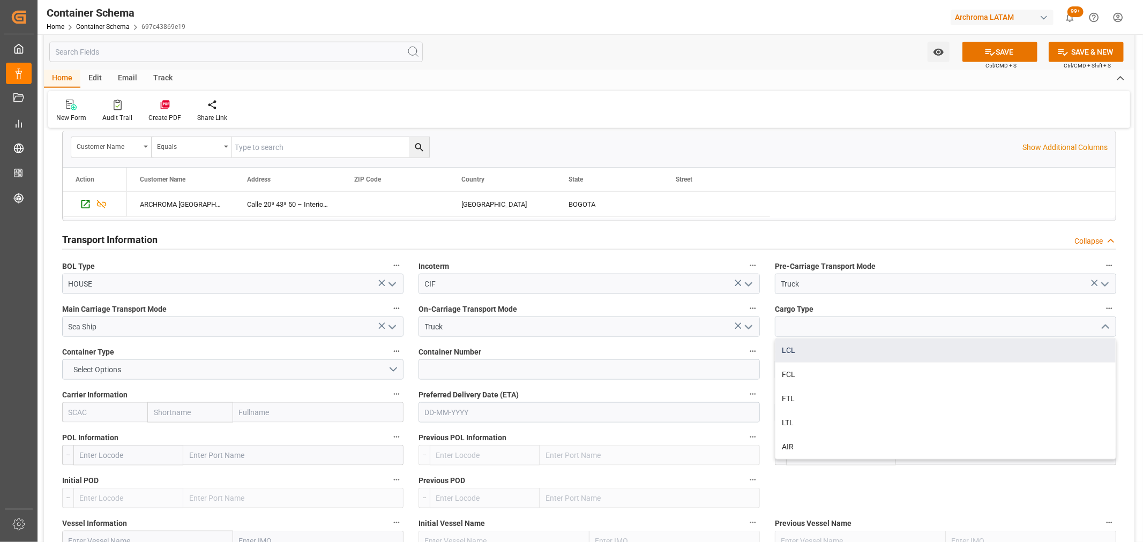
click at [827, 346] on div "LCL" at bounding box center [945, 351] width 340 height 24
type input "LCL"
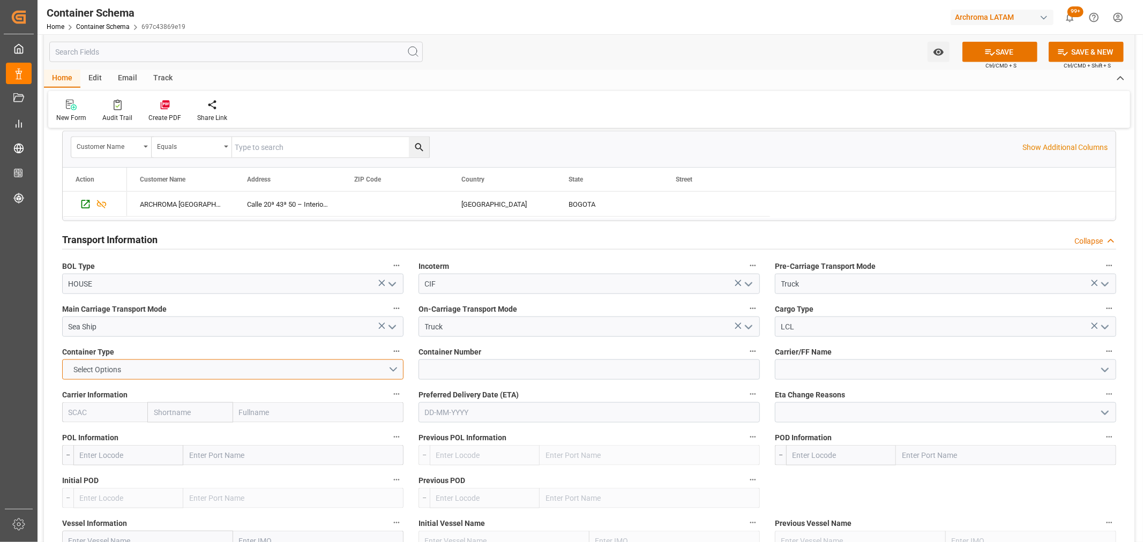
click at [389, 369] on button "Select Options" at bounding box center [232, 370] width 341 height 20
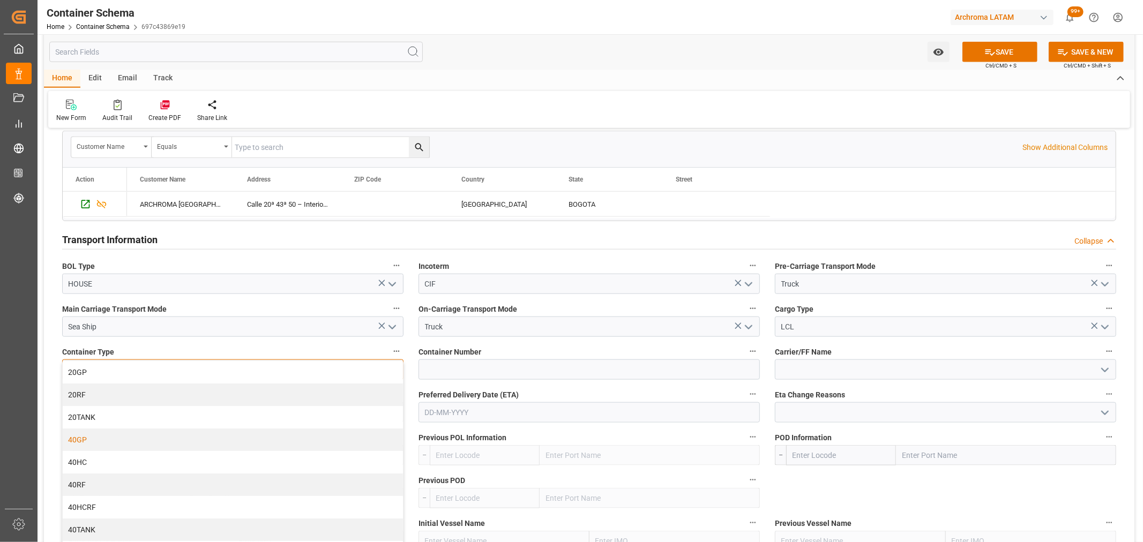
click at [136, 440] on div "40GP" at bounding box center [233, 440] width 340 height 23
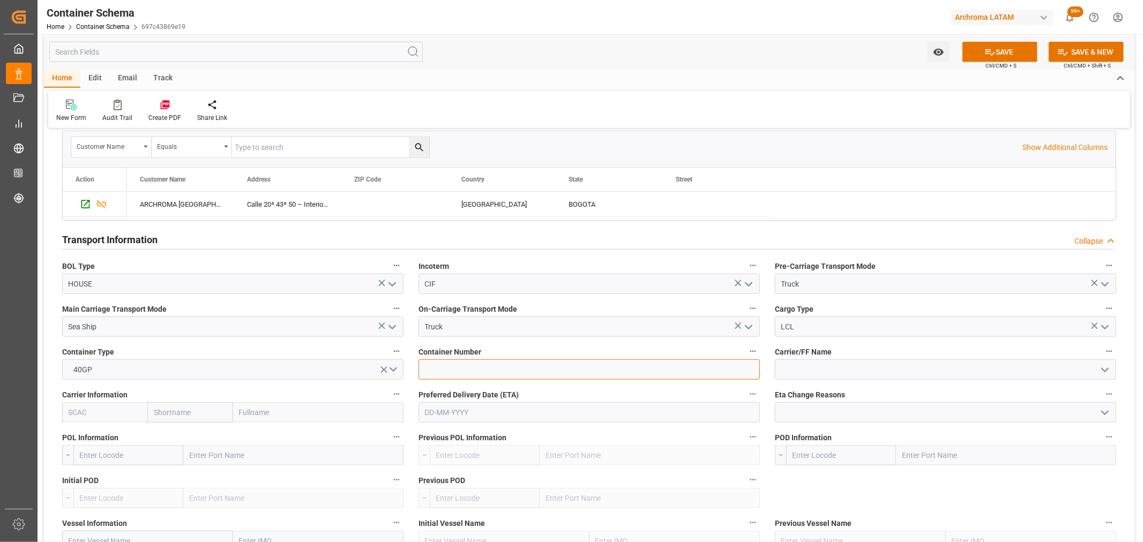
click at [508, 368] on input at bounding box center [589, 370] width 341 height 20
paste input "TOLE25/386"
type input "TOLE25/386"
click at [1104, 372] on icon "open menu" at bounding box center [1105, 370] width 13 height 13
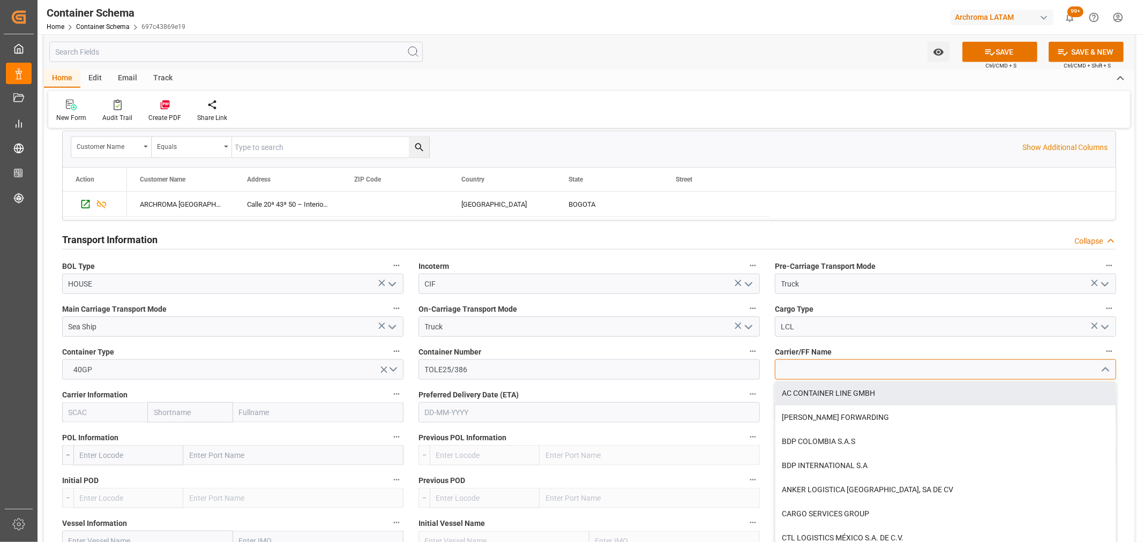
click at [927, 371] on input at bounding box center [945, 370] width 341 height 20
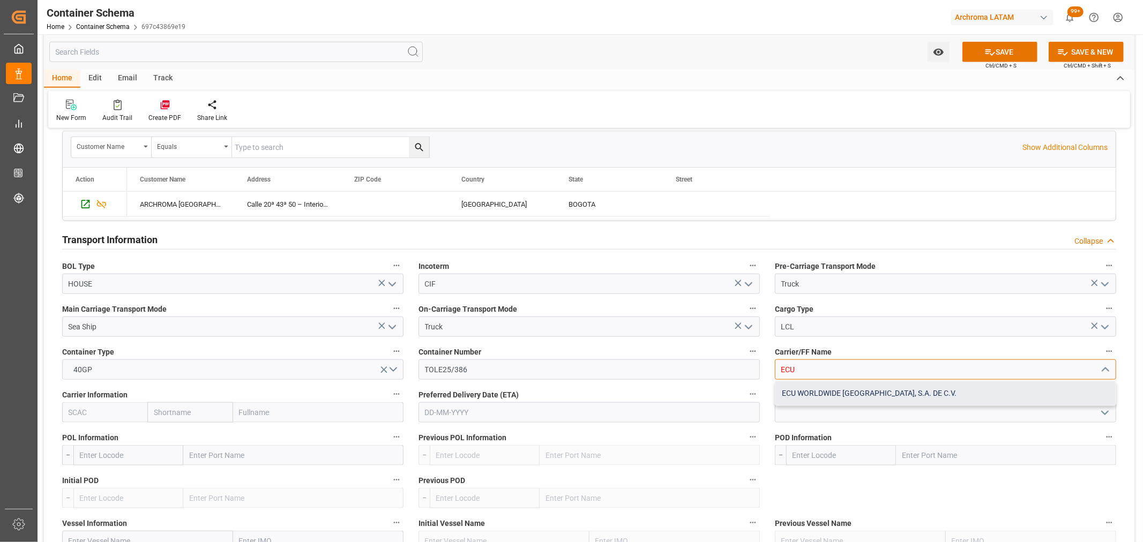
click at [896, 400] on div "ECU WORLDWIDE MEXICO, S.A. DE C.V." at bounding box center [945, 394] width 340 height 24
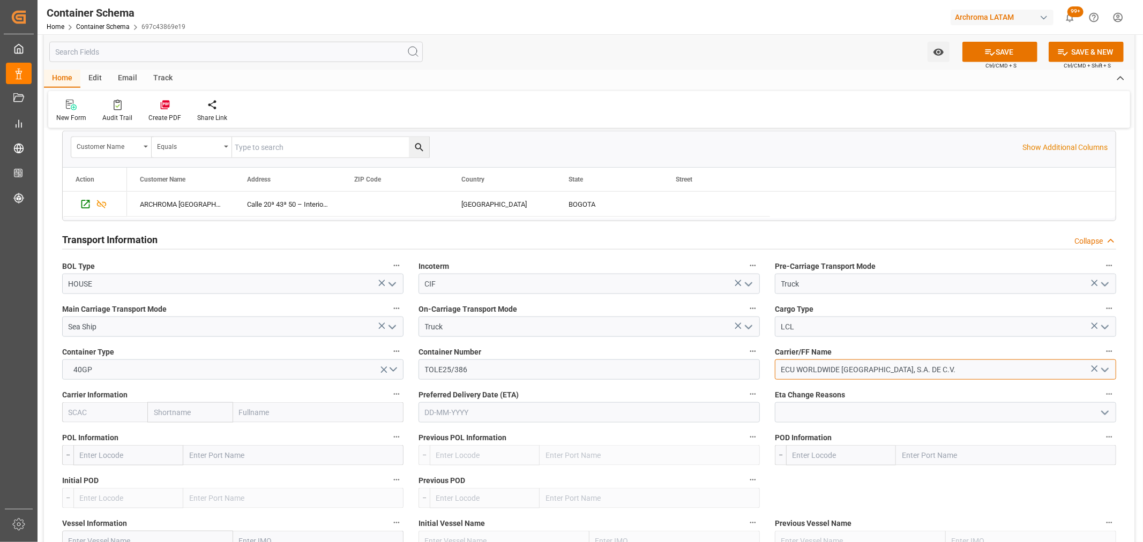
type input "ECU WORLDWIDE MEXICO, S.A. DE C.V."
click at [532, 411] on input "text" at bounding box center [589, 412] width 341 height 20
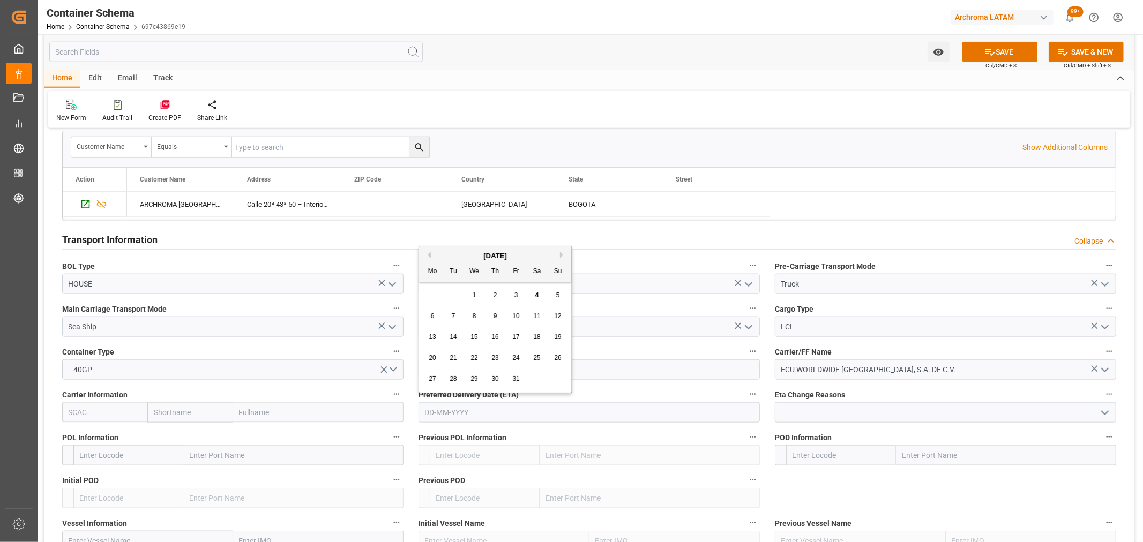
click at [438, 301] on div "29 30 1 2 3 4 5" at bounding box center [495, 295] width 146 height 21
click at [553, 296] on div "5" at bounding box center [557, 295] width 13 height 13
type input "[DATE]"
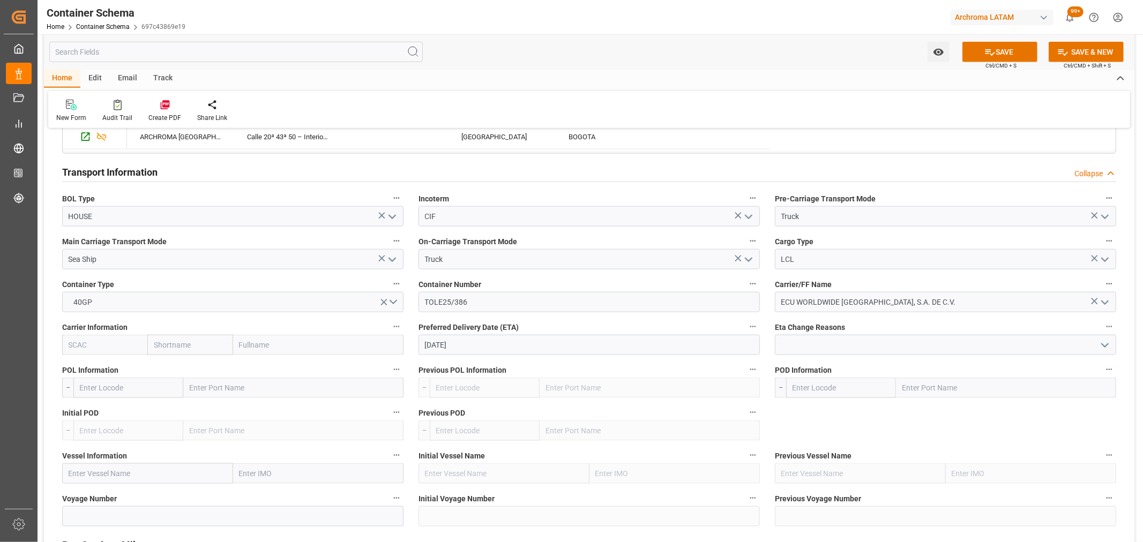
scroll to position [1131, 0]
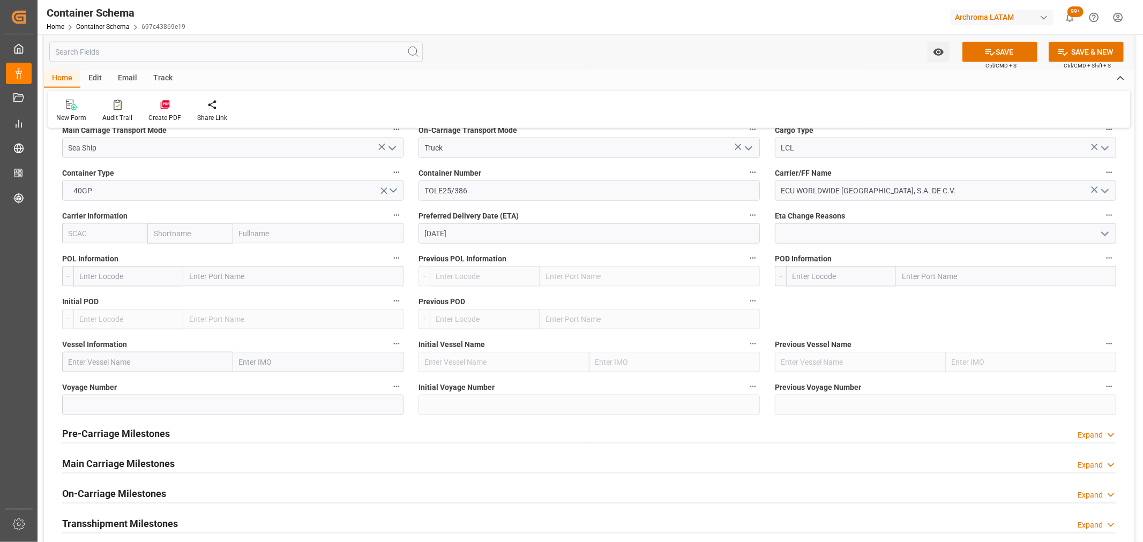
click at [125, 273] on input "text" at bounding box center [128, 276] width 110 height 20
click at [178, 230] on input "text" at bounding box center [189, 233] width 85 height 20
type input "ONE"
click at [168, 259] on b "ONE" at bounding box center [161, 257] width 15 height 9
type input "ONEY"
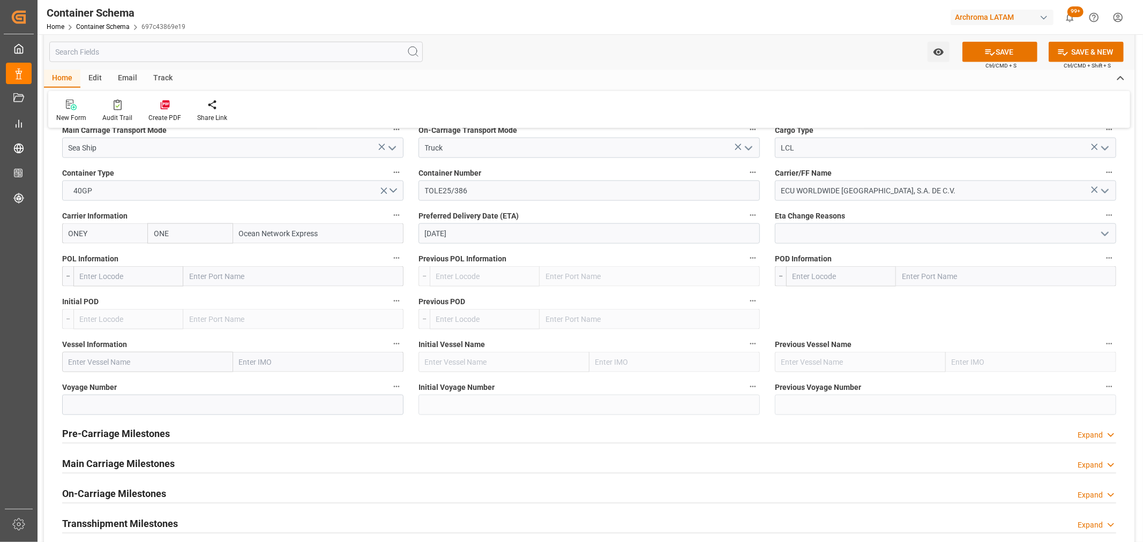
type input "Ocean Network Express"
type input "ONE"
click at [122, 274] on input "text" at bounding box center [128, 276] width 110 height 20
click at [109, 292] on div "PECLL - Callao" at bounding box center [128, 300] width 109 height 24
type input "PECLL"
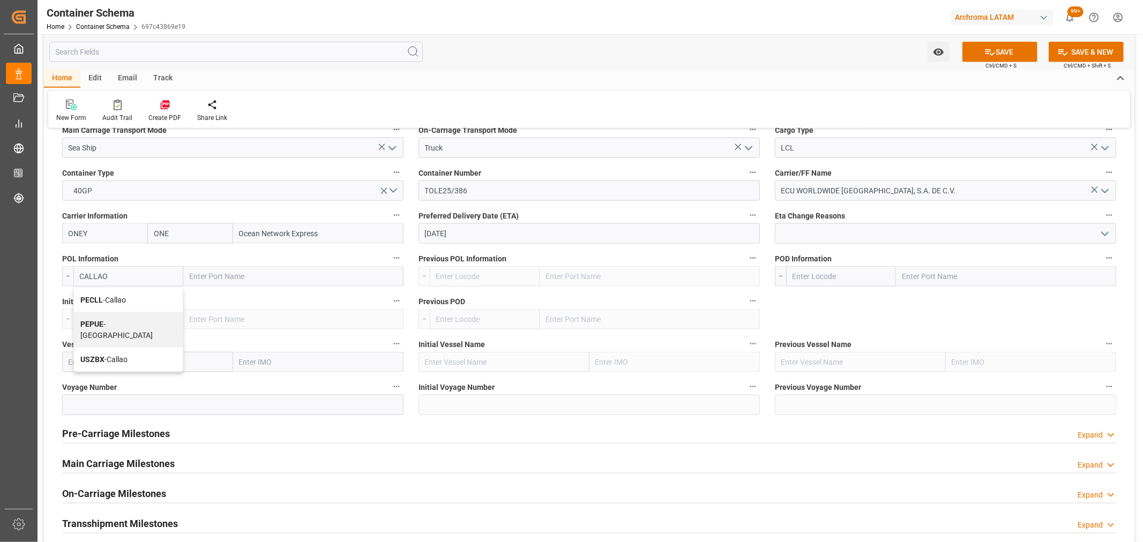
type input "Callao"
type input "PECLL"
click at [824, 280] on input "text" at bounding box center [841, 276] width 110 height 20
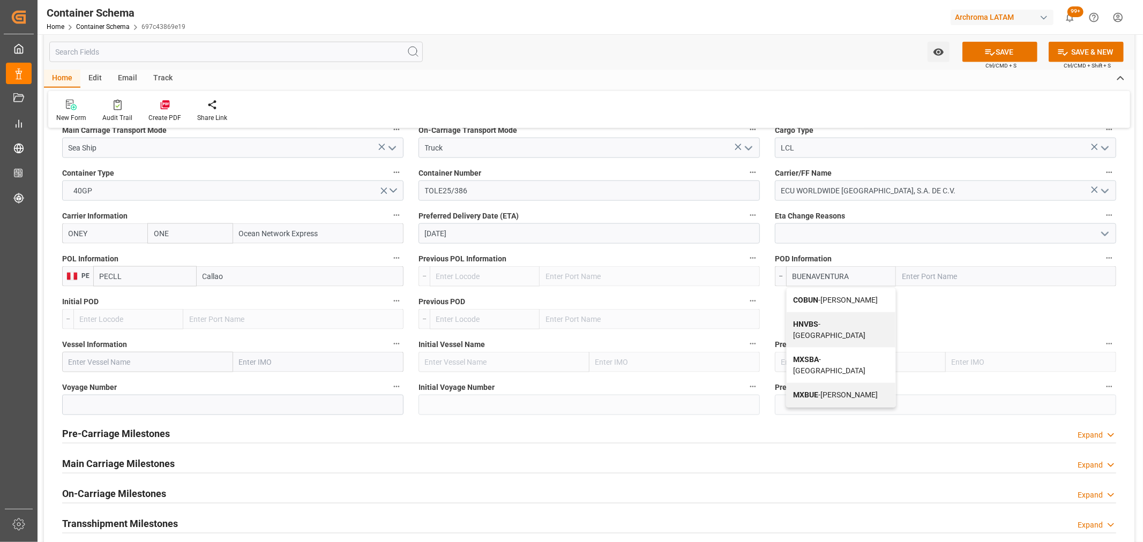
click at [813, 300] on b "COBUN" at bounding box center [805, 300] width 25 height 9
type input "COBUN"
type input "Buenaventura"
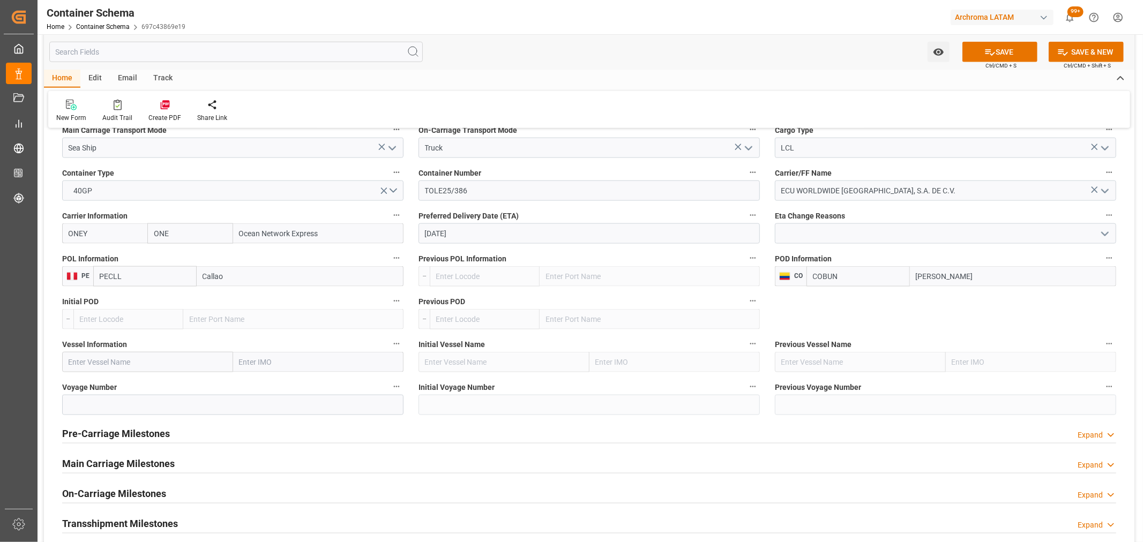
type input "COBUN"
click at [154, 362] on input "text" at bounding box center [147, 362] width 171 height 20
click at [94, 363] on input "text" at bounding box center [147, 362] width 171 height 20
paste input "POSORJA EXPRESS V"
click at [139, 384] on span "POSORJA EXPRESS - 9938432" at bounding box center [119, 386] width 101 height 9
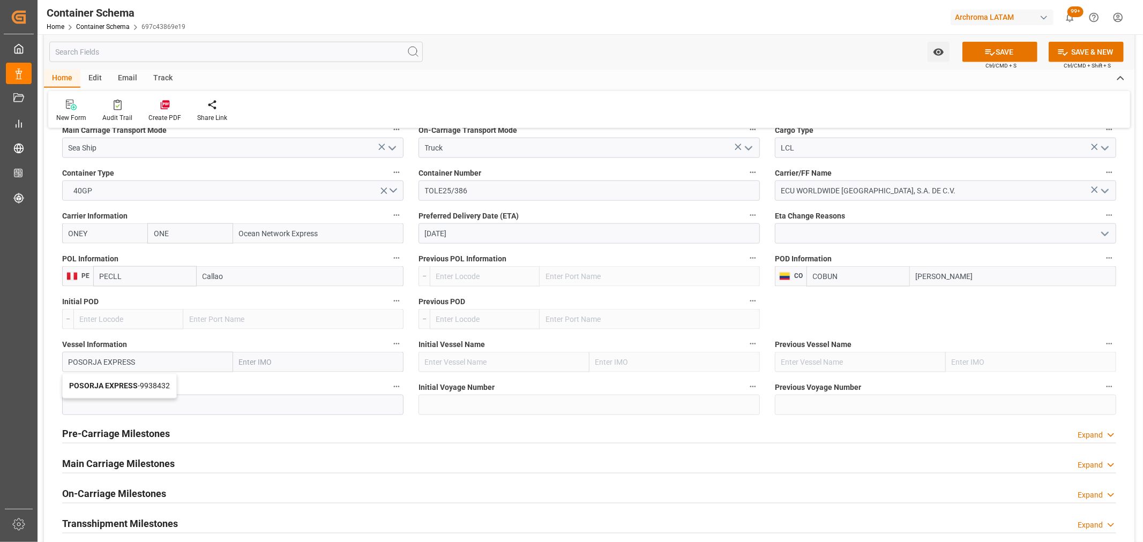
type input "POSORJA EXPRESS"
type input "9938432"
type input "POSORJA EXPRESS"
click at [88, 403] on input at bounding box center [232, 405] width 341 height 20
click at [140, 406] on input at bounding box center [232, 405] width 341 height 20
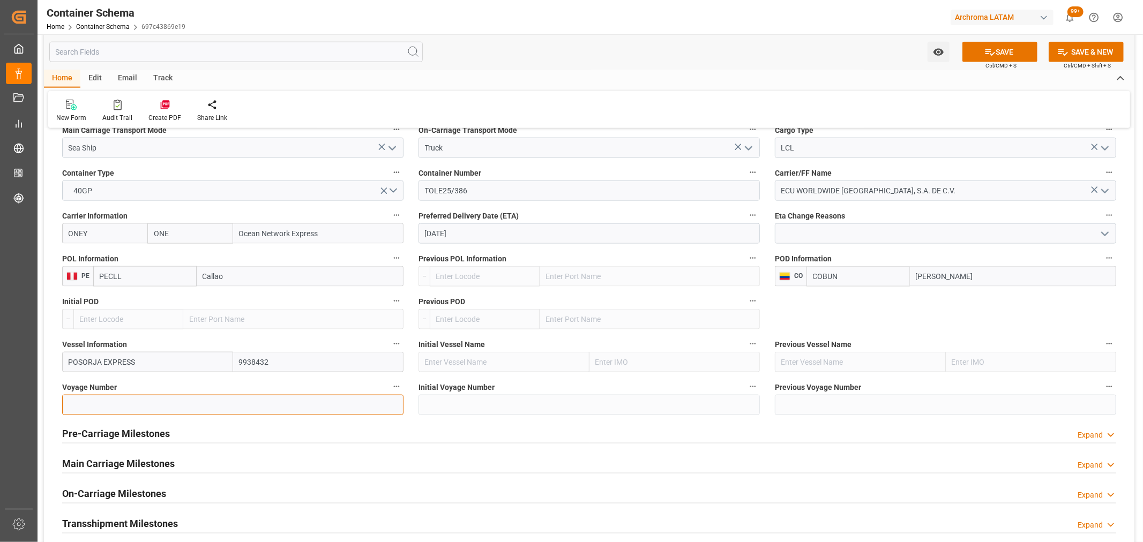
paste input "2532E"
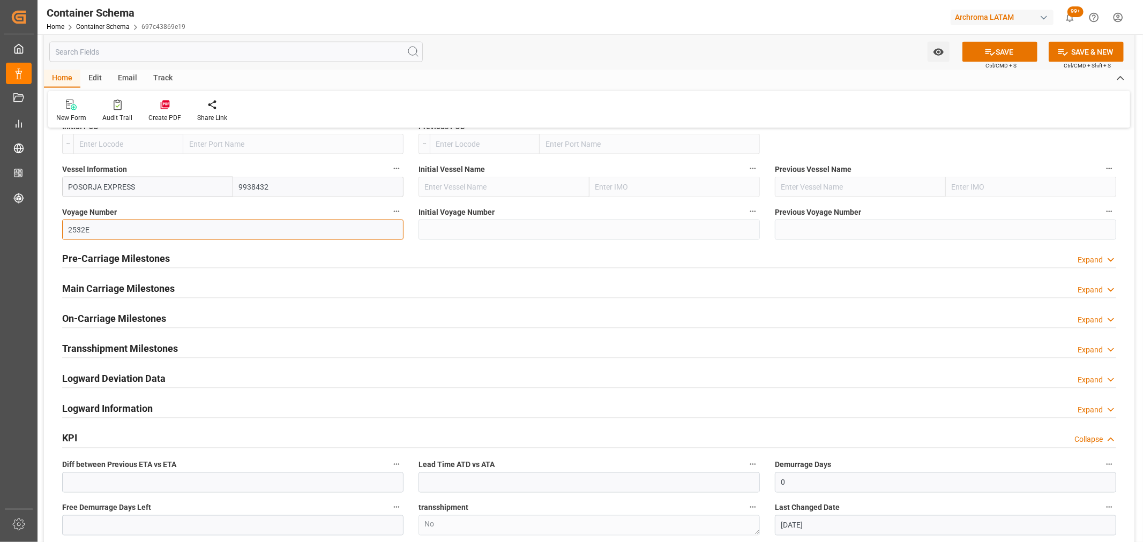
scroll to position [1310, 0]
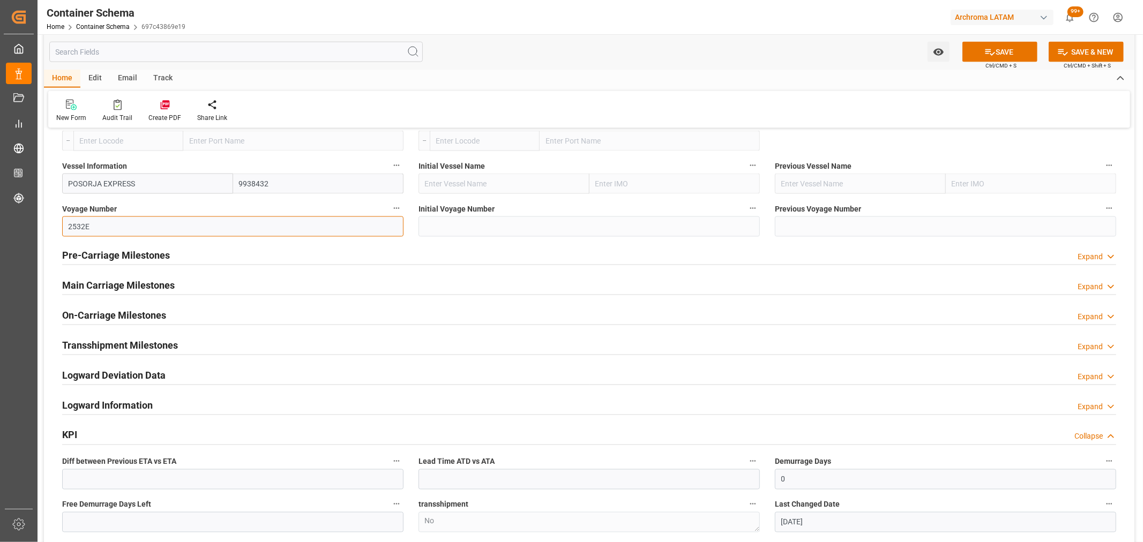
type input "2532E"
click at [167, 253] on h2 "Pre-Carriage Milestones" at bounding box center [116, 255] width 108 height 14
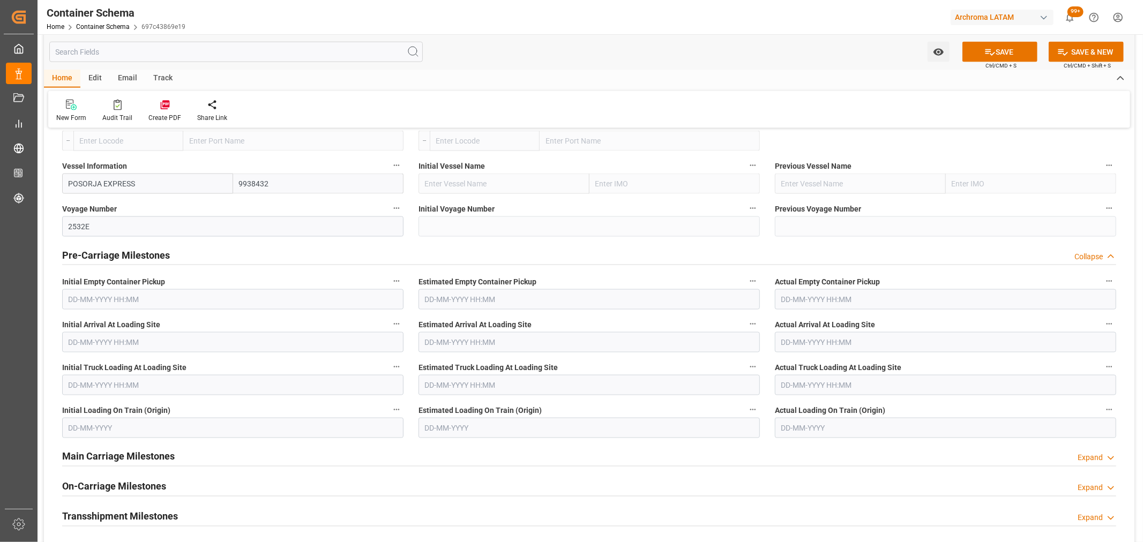
click at [167, 253] on h2 "Pre-Carriage Milestones" at bounding box center [116, 255] width 108 height 14
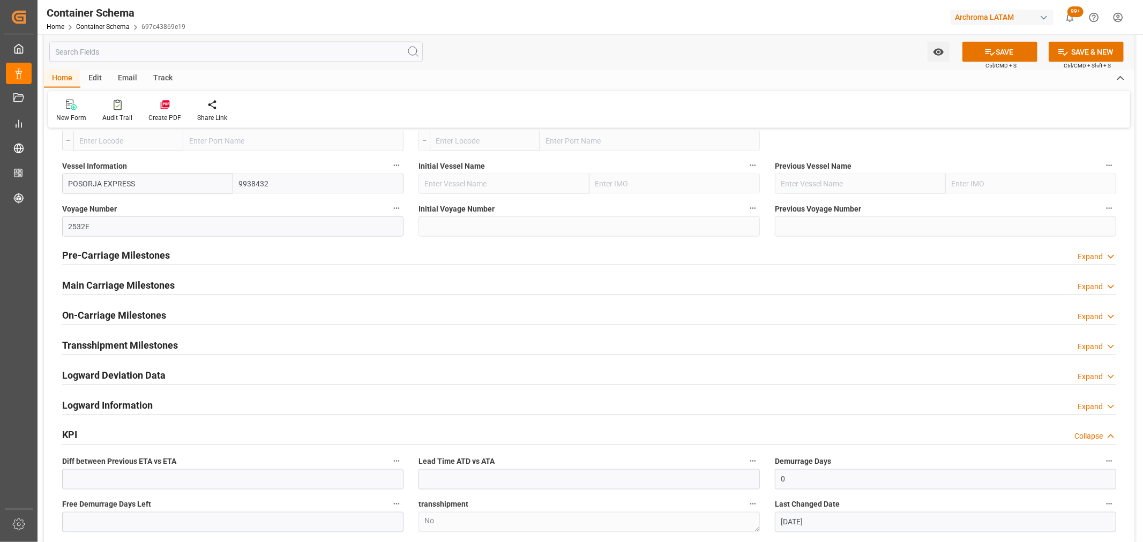
click at [129, 288] on h2 "Main Carriage Milestones" at bounding box center [118, 285] width 113 height 14
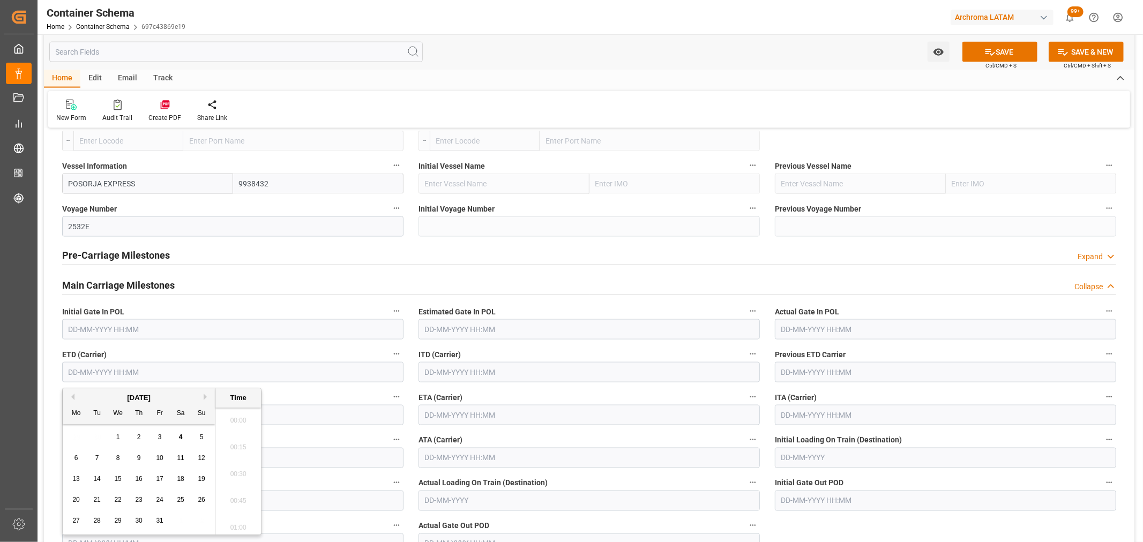
click at [167, 374] on input "text" at bounding box center [232, 372] width 341 height 20
click at [71, 394] on button "Previous Month" at bounding box center [71, 397] width 6 height 6
click at [95, 523] on span "30" at bounding box center [96, 521] width 7 height 8
type input "30-09-2025 00:00"
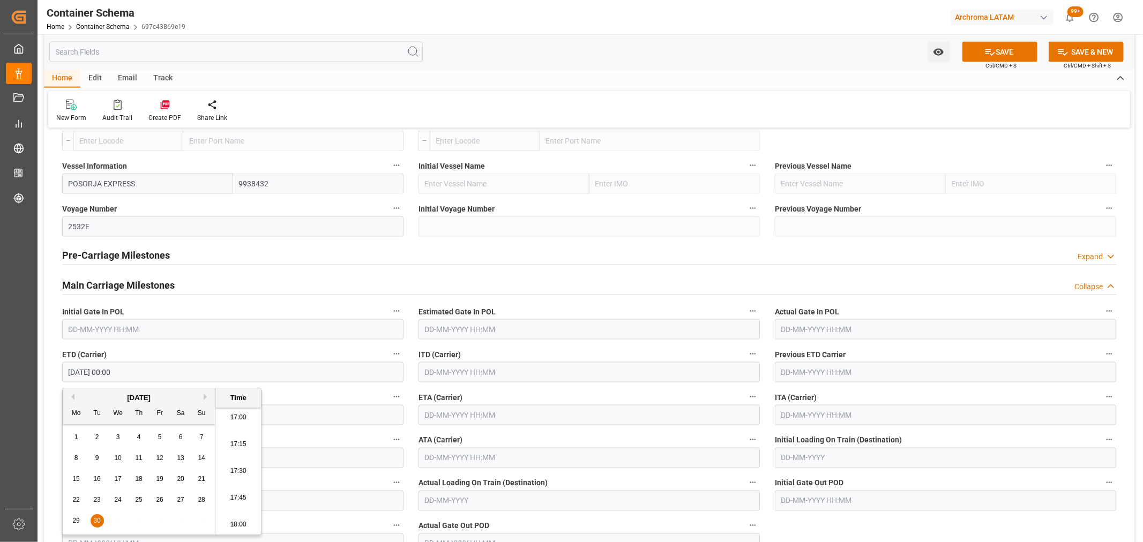
click at [491, 417] on input "text" at bounding box center [589, 415] width 341 height 20
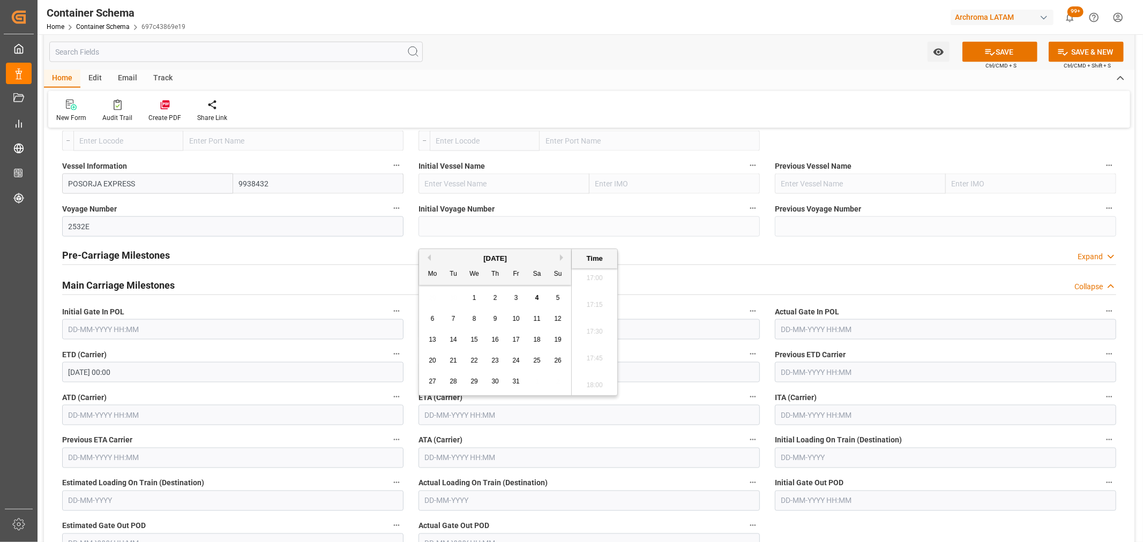
click at [554, 299] on div "5" at bounding box center [557, 298] width 13 height 13
type input "05-10-2025 00:00"
click at [1009, 50] on button "SAVE" at bounding box center [999, 52] width 75 height 20
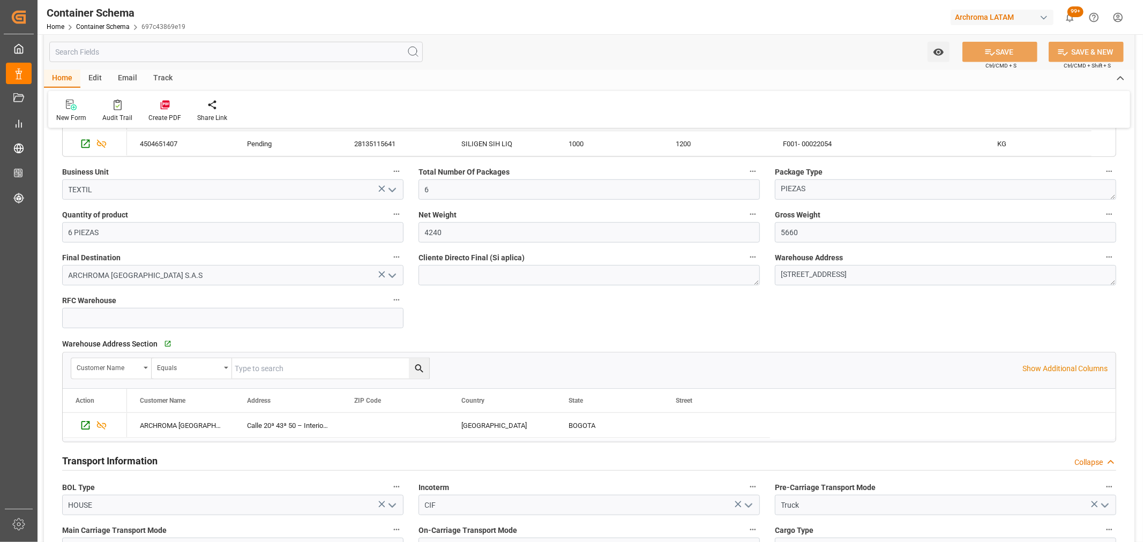
scroll to position [595, 0]
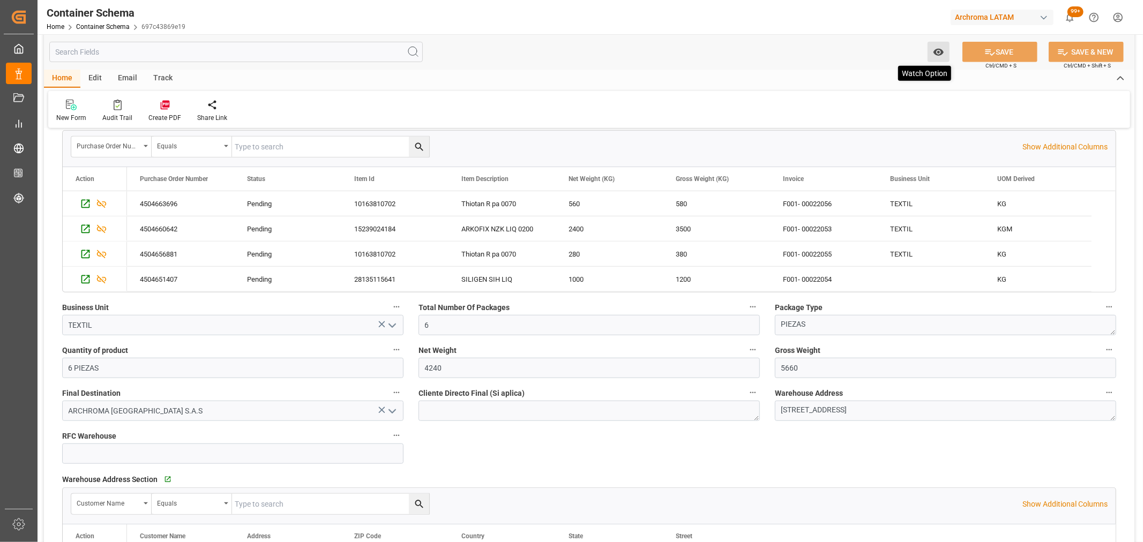
click at [934, 50] on icon "open menu" at bounding box center [938, 52] width 11 height 11
click at [869, 76] on span "Start Watching" at bounding box center [894, 75] width 98 height 11
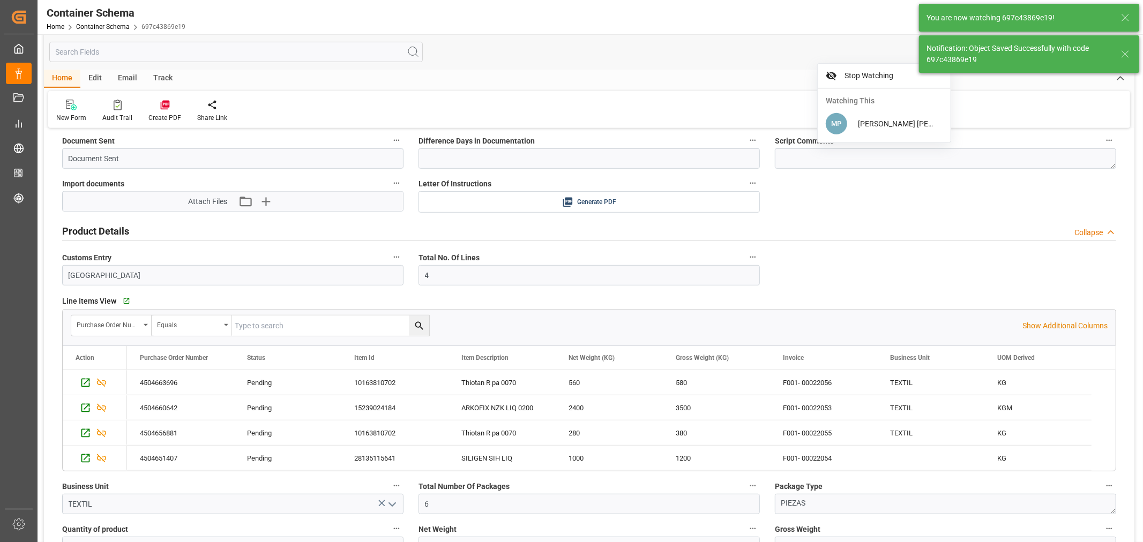
type input "Document Sent"
type input "[GEOGRAPHIC_DATA]"
type input "COBUN"
type input "Buenaventura"
type input "POSORJA EXPRESS"
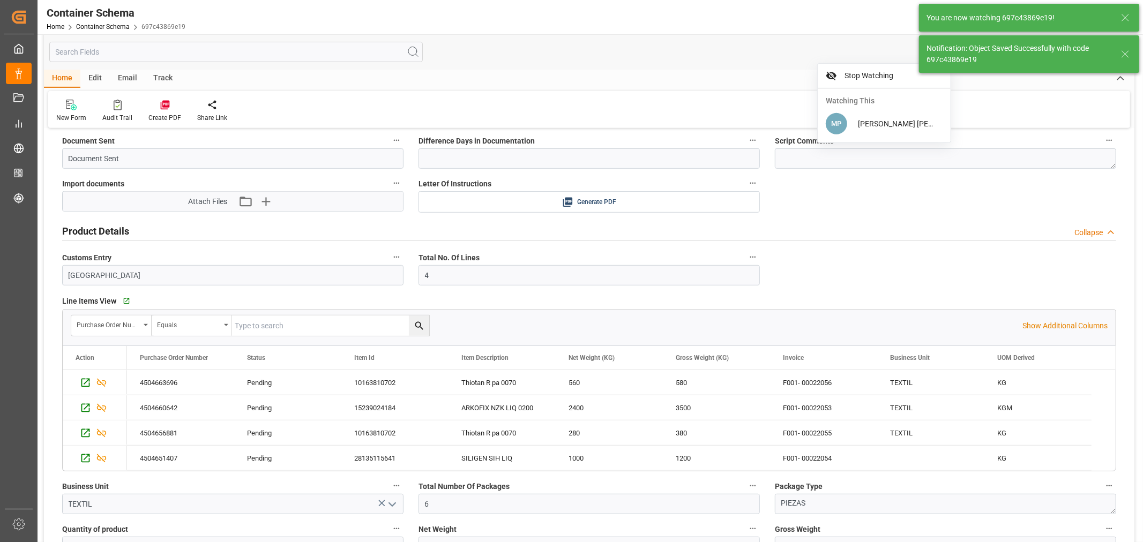
type input "9938432"
type input "2532E"
type input "04-10-2025 22:35"
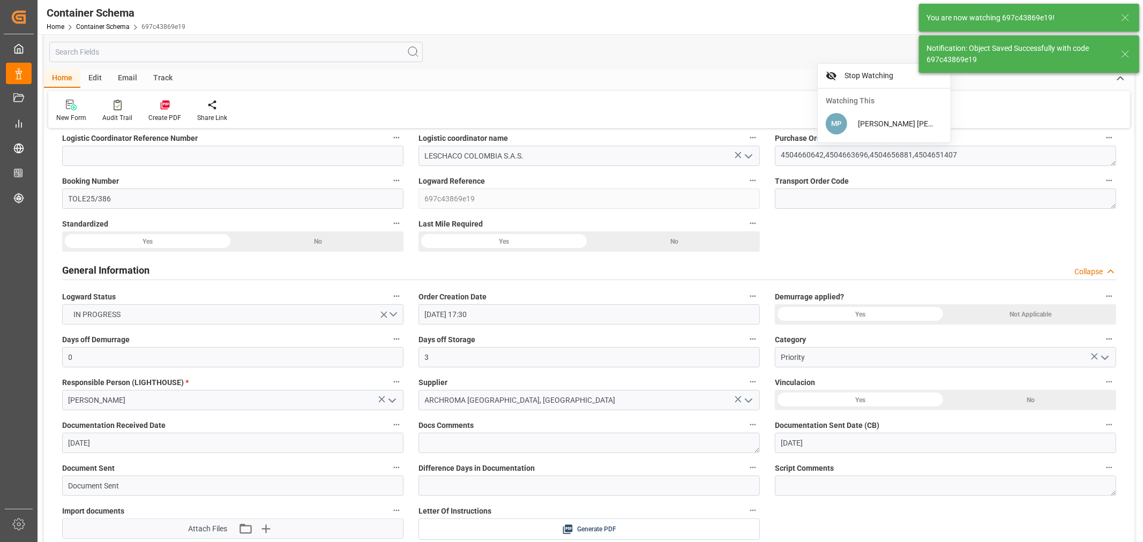
scroll to position [0, 0]
